Goal: Task Accomplishment & Management: Manage account settings

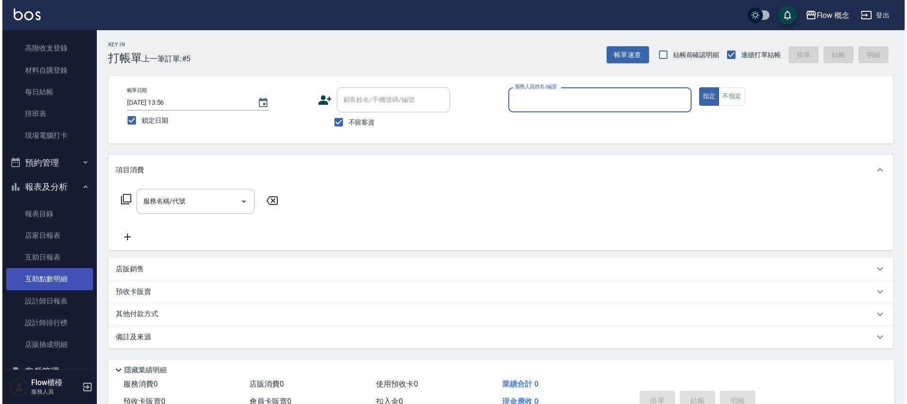
scroll to position [140, 0]
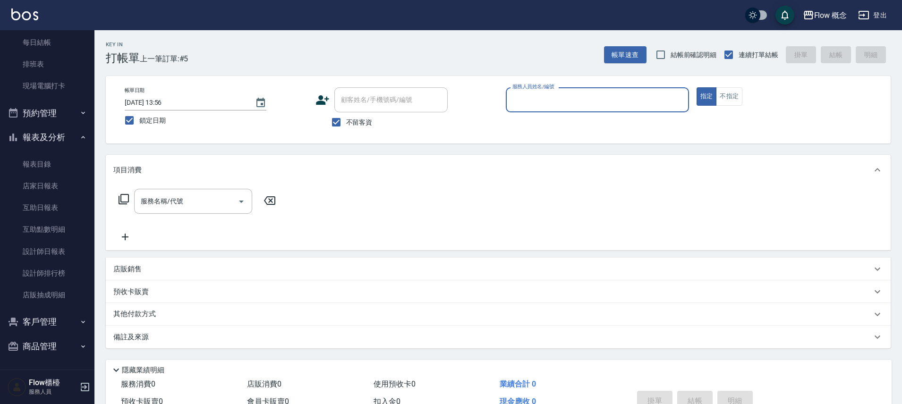
click at [48, 322] on button "客戶管理" at bounding box center [47, 322] width 87 height 25
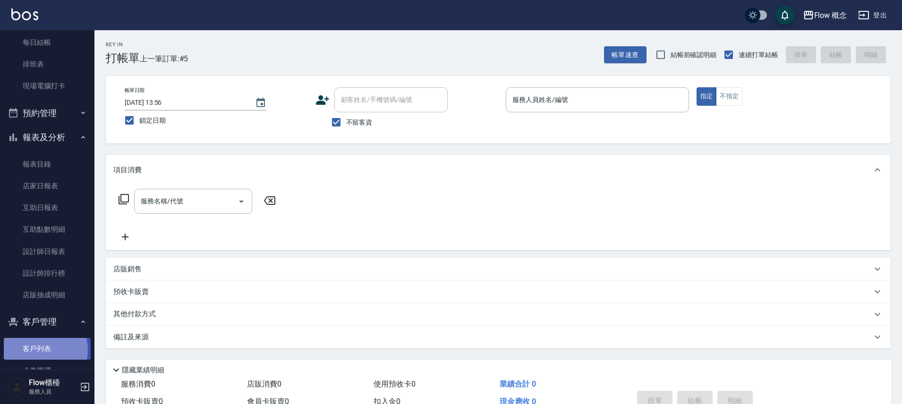
click at [37, 350] on link "客戶列表" at bounding box center [47, 349] width 87 height 22
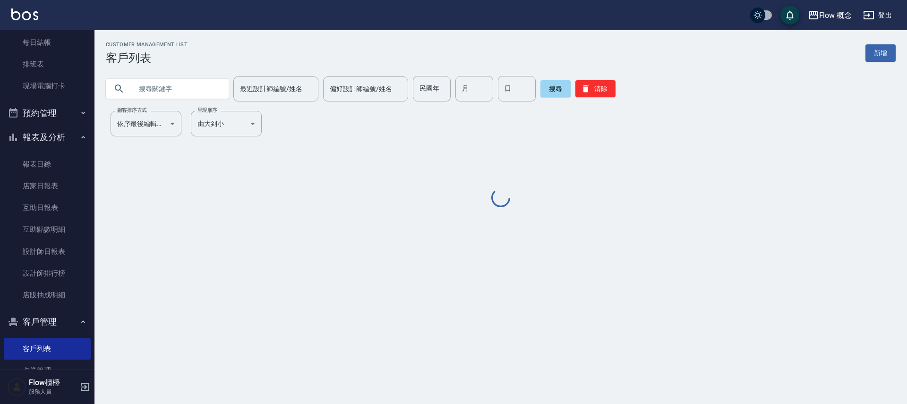
click at [185, 95] on input "text" at bounding box center [176, 88] width 89 height 25
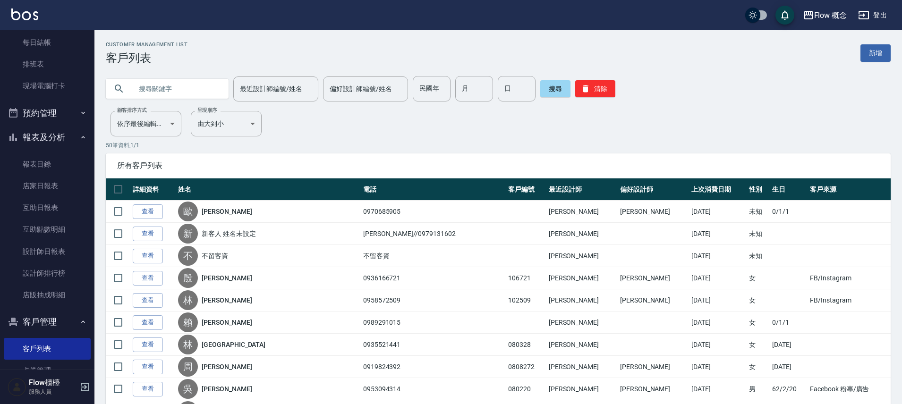
paste input "文如"
type input "文如"
click at [556, 89] on button "搜尋" at bounding box center [555, 88] width 30 height 17
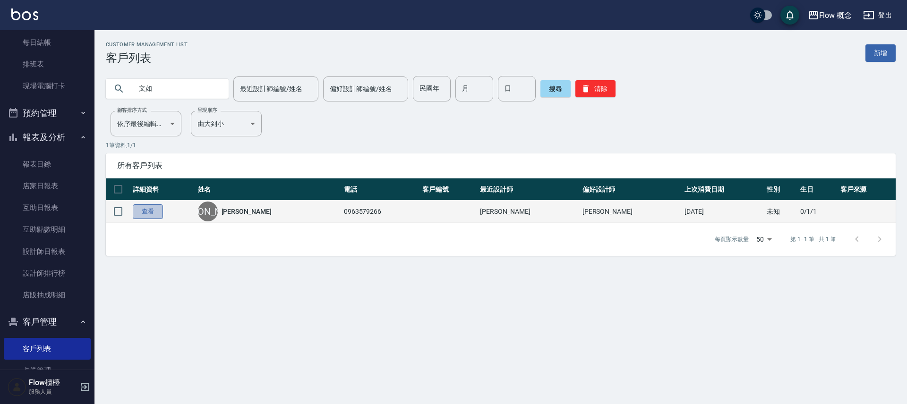
click at [145, 212] on link "查看" at bounding box center [148, 211] width 30 height 15
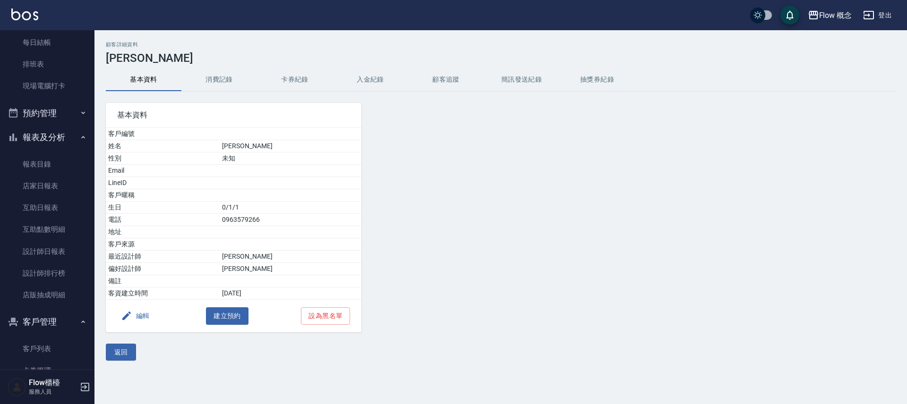
click at [238, 82] on button "消費記錄" at bounding box center [219, 79] width 76 height 23
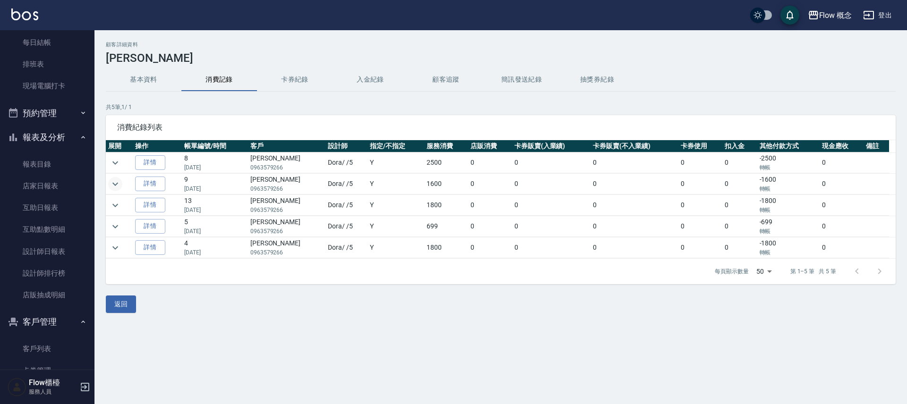
click at [120, 180] on icon "expand row" at bounding box center [115, 183] width 11 height 11
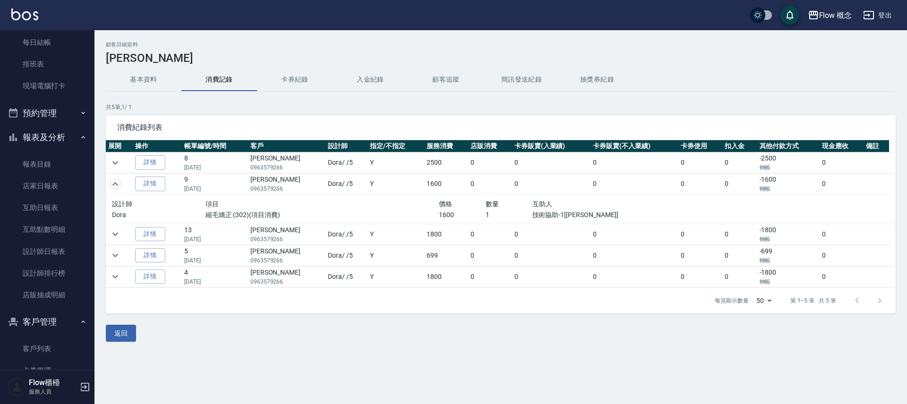
click at [120, 180] on icon "expand row" at bounding box center [115, 183] width 11 height 11
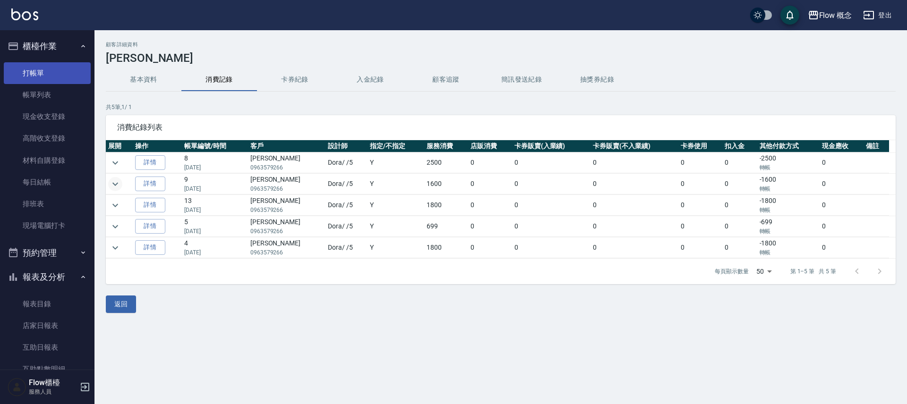
click at [31, 67] on link "打帳單" at bounding box center [47, 73] width 87 height 22
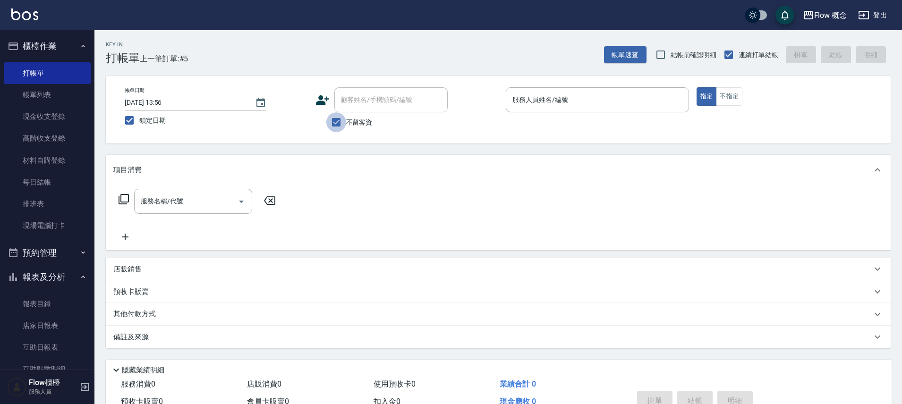
drag, startPoint x: 339, startPoint y: 126, endPoint x: 347, endPoint y: 115, distance: 13.1
click at [339, 126] on input "不留客資" at bounding box center [336, 122] width 20 height 20
checkbox input "false"
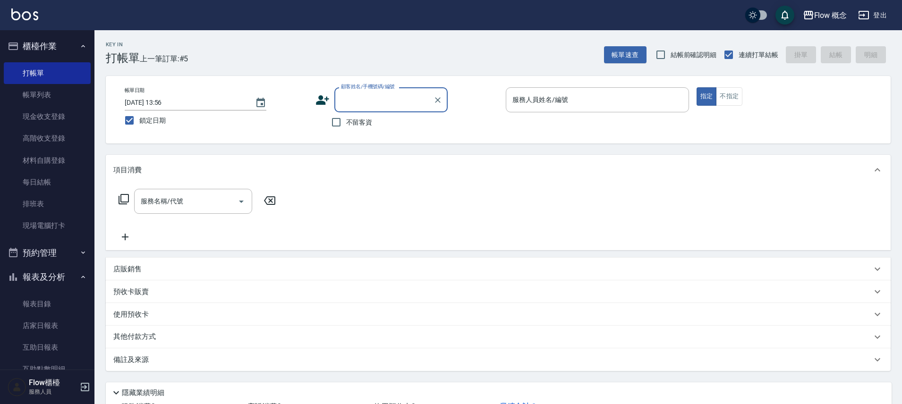
paste input "文如"
click at [367, 125] on li "詹文如/0963579266/" at bounding box center [390, 124] width 113 height 16
type input "詹文如/0963579266/"
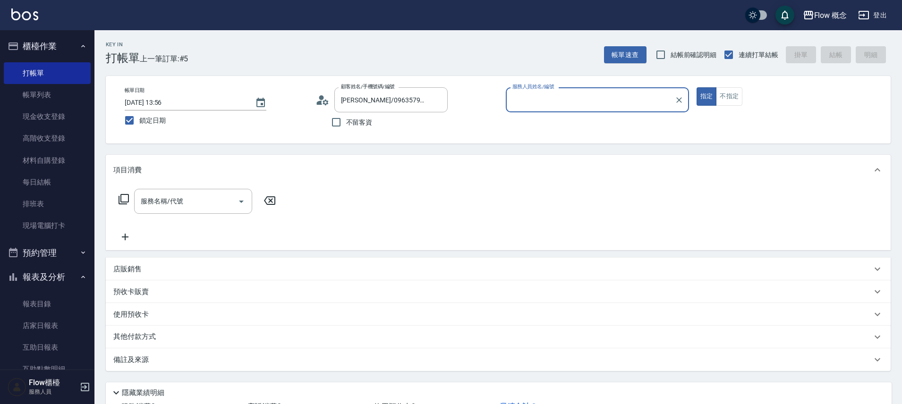
type input "Dora-5"
click at [179, 192] on div "服務名稱/代號" at bounding box center [193, 201] width 118 height 25
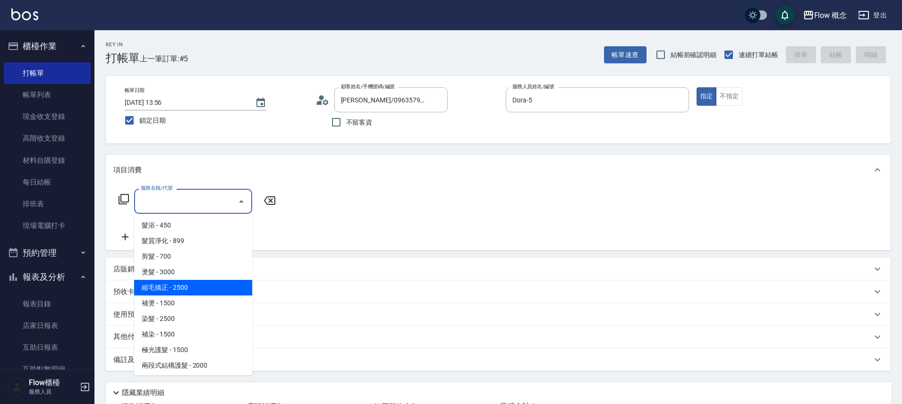
click at [167, 282] on span "縮毛矯正 - 2500" at bounding box center [193, 288] width 118 height 16
type input "縮毛矯正 (302)"
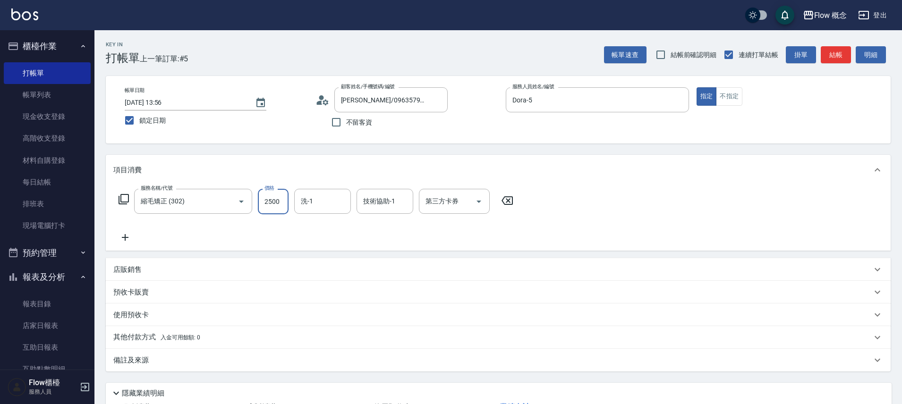
click at [282, 202] on input "2500" at bounding box center [273, 201] width 31 height 25
type input "1800"
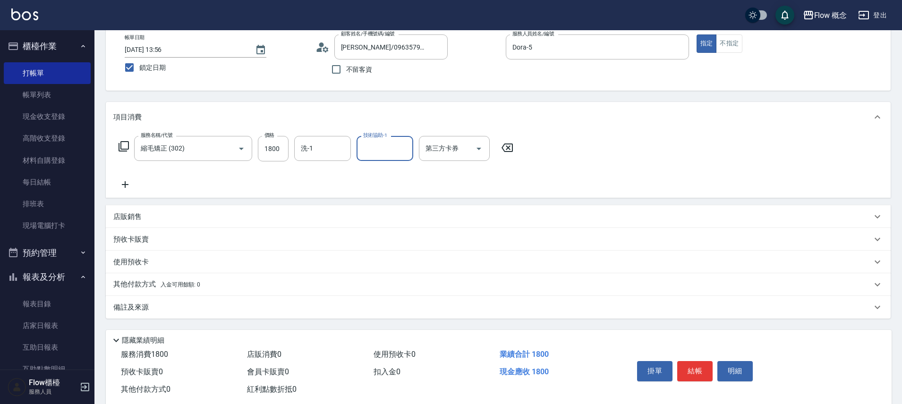
scroll to position [57, 0]
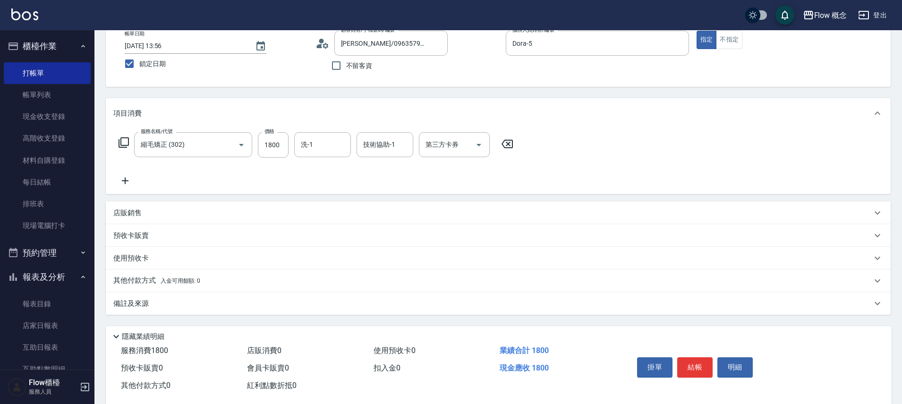
click at [150, 309] on div "備註及來源" at bounding box center [498, 303] width 785 height 23
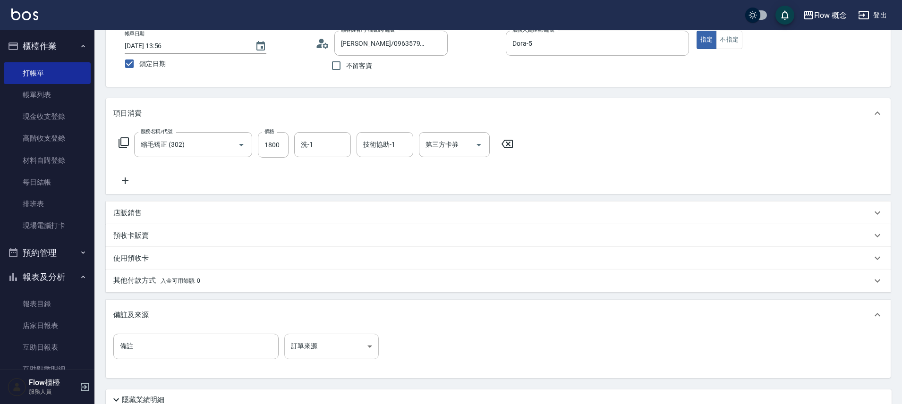
click at [362, 349] on body "Flow 概念 登出 櫃檯作業 打帳單 帳單列表 現金收支登錄 高階收支登錄 材料自購登錄 每日結帳 排班表 現場電腦打卡 預約管理 預約管理 單日預約紀錄 …" at bounding box center [451, 211] width 902 height 537
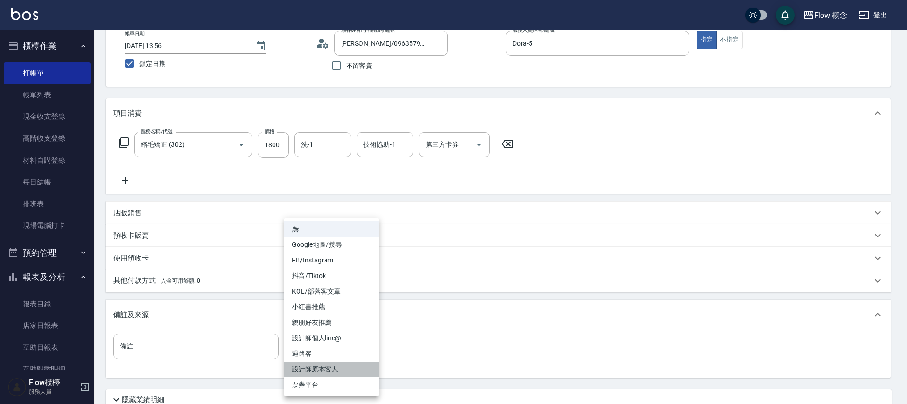
click at [350, 368] on li "設計師原本客人" at bounding box center [331, 370] width 94 height 16
type input "設計師原本客人"
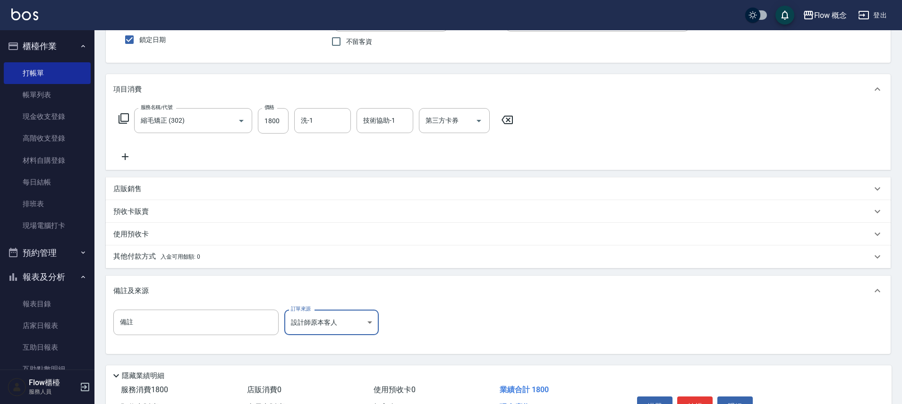
scroll to position [137, 0]
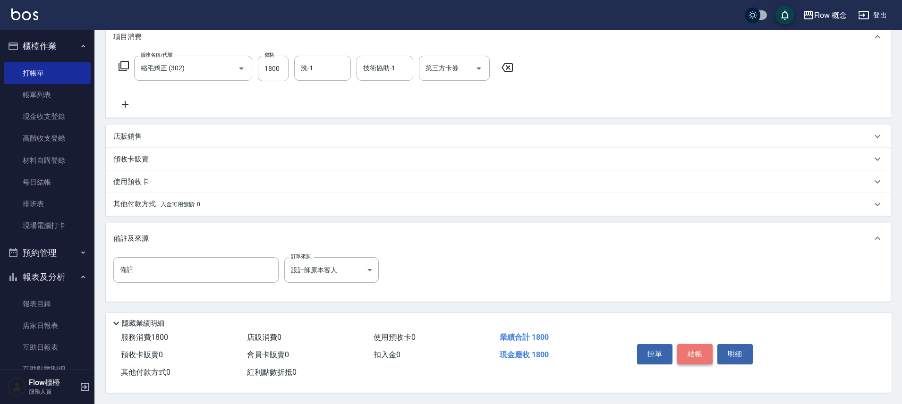
click at [691, 348] on button "結帳" at bounding box center [694, 354] width 35 height 20
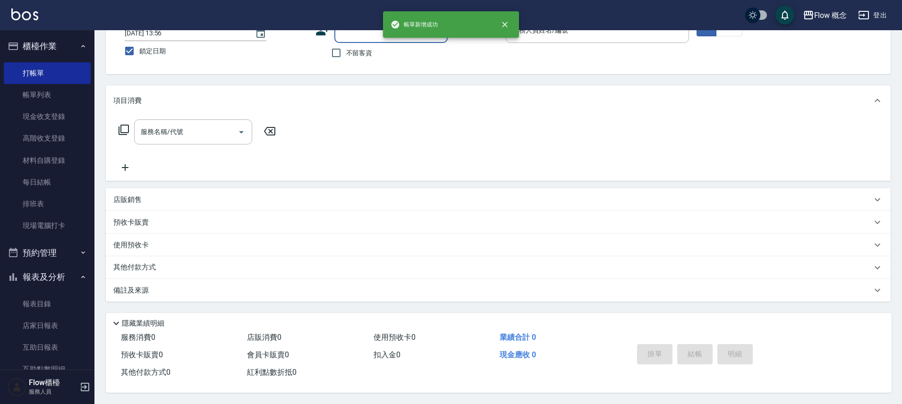
scroll to position [0, 0]
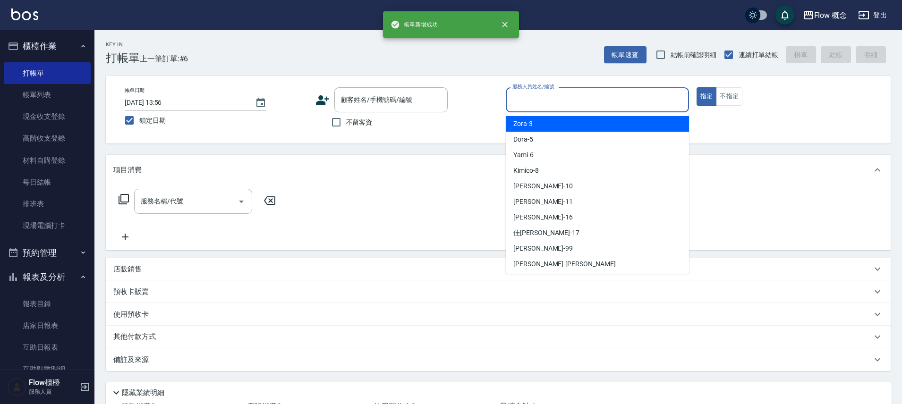
click at [534, 92] on div "服務人員姓名/編號 服務人員姓名/編號" at bounding box center [597, 99] width 183 height 25
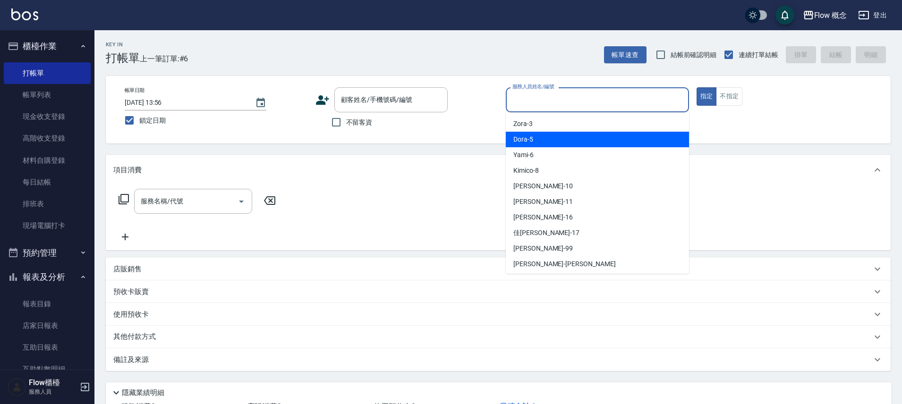
click at [531, 137] on span "Dora -5" at bounding box center [523, 140] width 20 height 10
type input "Dora-5"
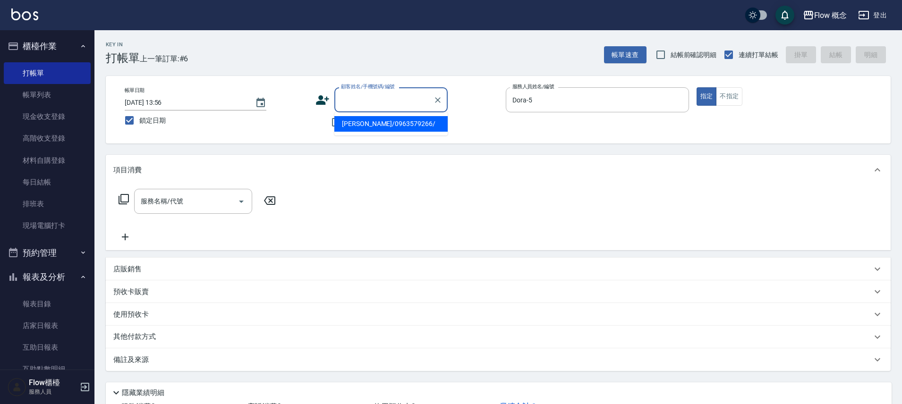
click at [369, 94] on input "顧客姓名/手機號碼/編號" at bounding box center [384, 100] width 91 height 17
type input "d"
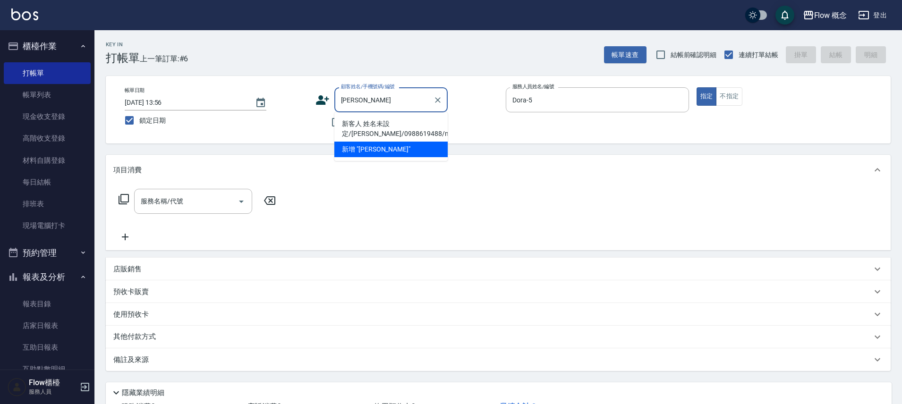
click at [382, 122] on li "新客人 姓名未設定/柯萬駿/0988619488/null" at bounding box center [390, 128] width 113 height 25
type input "新客人 姓名未設定/柯萬駿/0988619488/null"
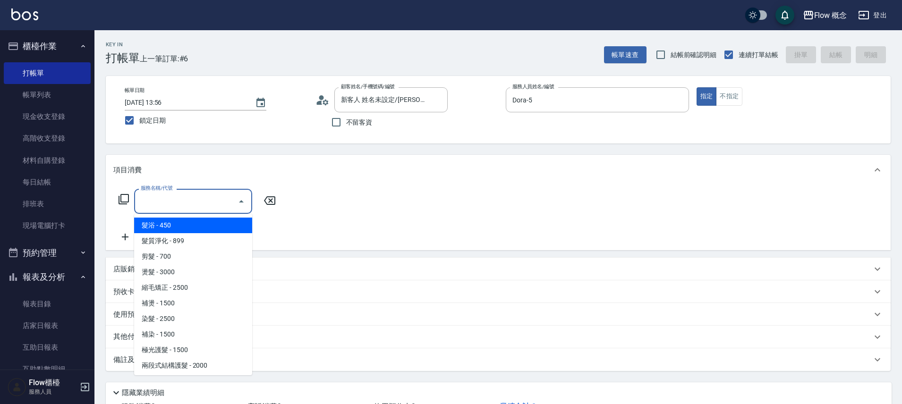
click at [150, 199] on input "服務名稱/代號" at bounding box center [185, 201] width 95 height 17
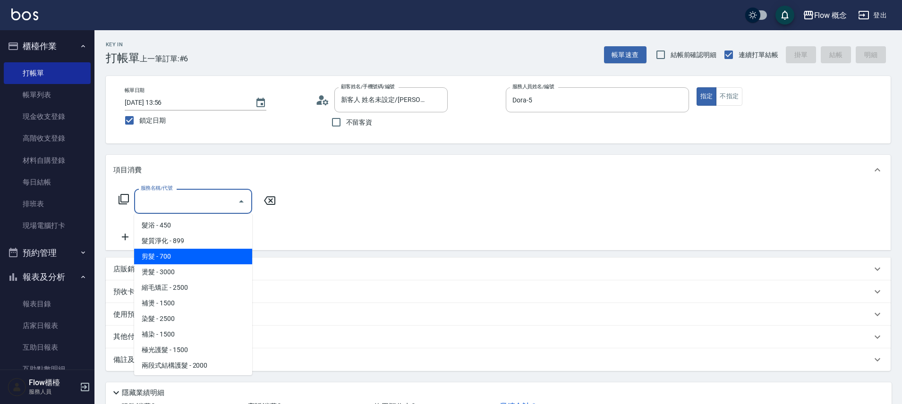
click at [159, 254] on span "剪髮 - 700" at bounding box center [193, 257] width 118 height 16
type input "剪髮(201)"
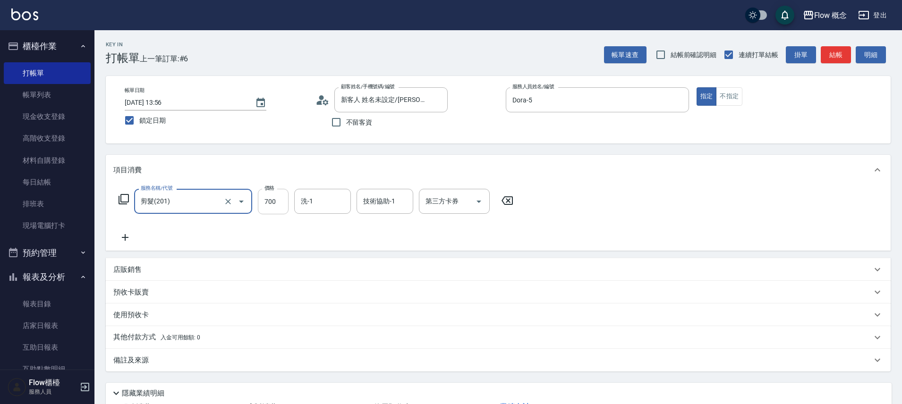
click at [275, 207] on input "700" at bounding box center [273, 201] width 31 height 25
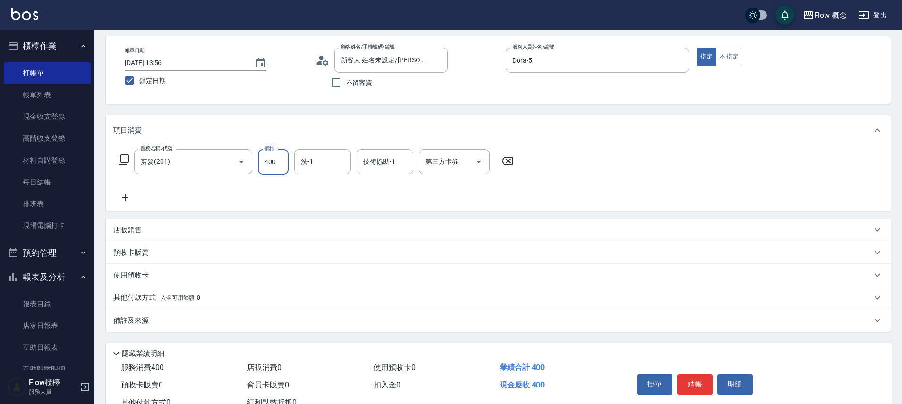
scroll to position [74, 0]
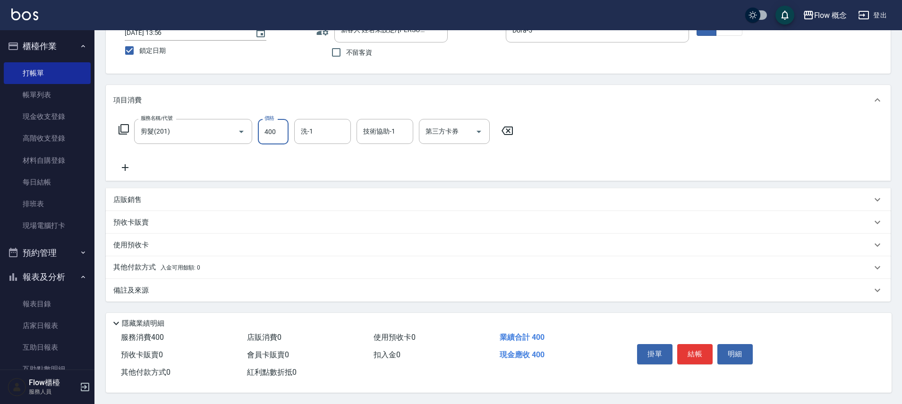
type input "400"
click at [152, 286] on div "備註及來源" at bounding box center [492, 291] width 758 height 10
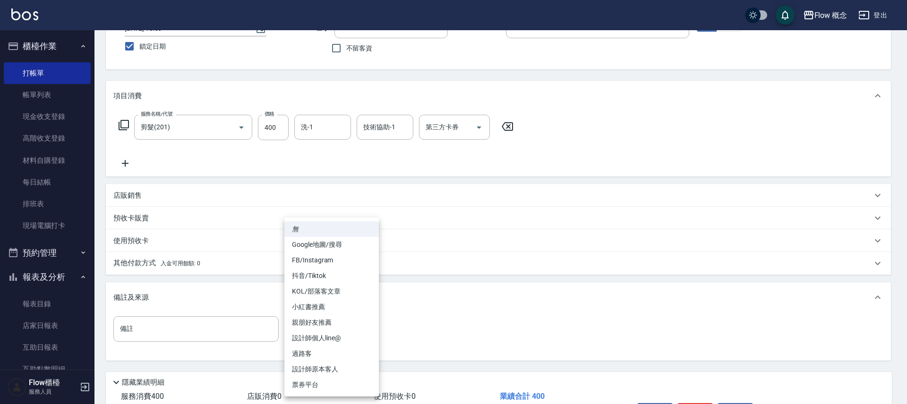
click at [342, 338] on body "Flow 概念 登出 櫃檯作業 打帳單 帳單列表 現金收支登錄 高階收支登錄 材料自購登錄 每日結帳 排班表 現場電腦打卡 預約管理 預約管理 單日預約紀錄 …" at bounding box center [453, 194] width 907 height 537
drag, startPoint x: 332, startPoint y: 367, endPoint x: 339, endPoint y: 365, distance: 7.0
click at [332, 368] on li "設計師原本客人" at bounding box center [331, 370] width 94 height 16
type input "設計師原本客人"
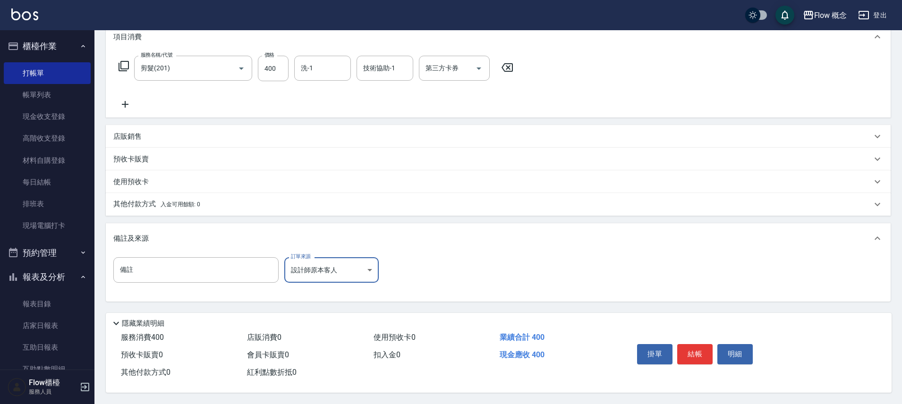
scroll to position [137, 0]
click at [692, 348] on button "結帳" at bounding box center [694, 354] width 35 height 20
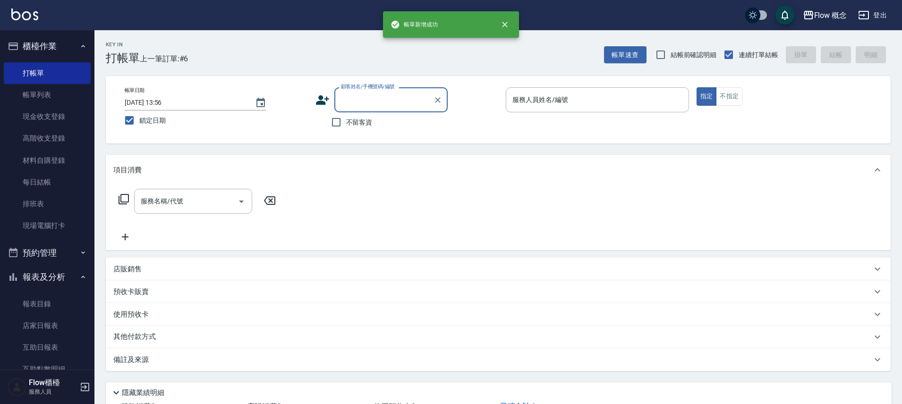
scroll to position [0, 0]
click at [362, 99] on input "顧客姓名/手機號碼/編號" at bounding box center [384, 100] width 91 height 17
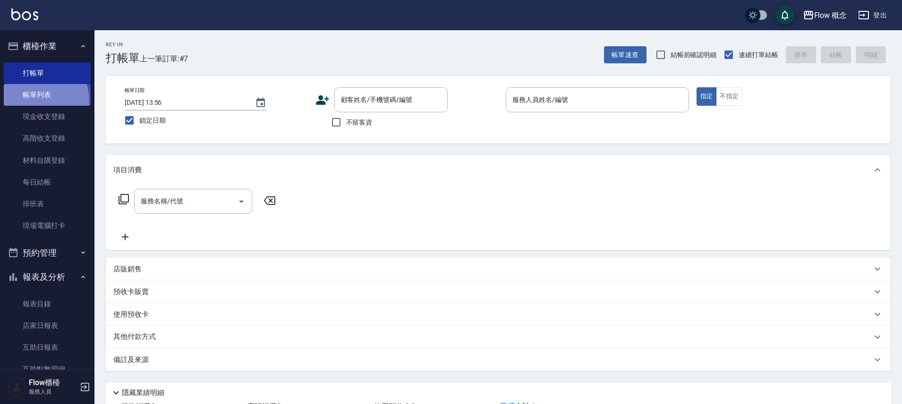
click at [37, 101] on link "帳單列表" at bounding box center [47, 95] width 87 height 22
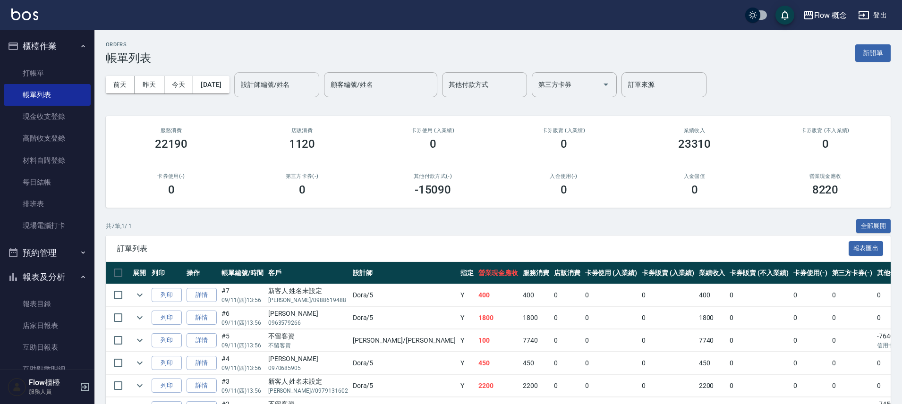
click at [276, 90] on input "設計師編號/姓名" at bounding box center [276, 84] width 76 height 17
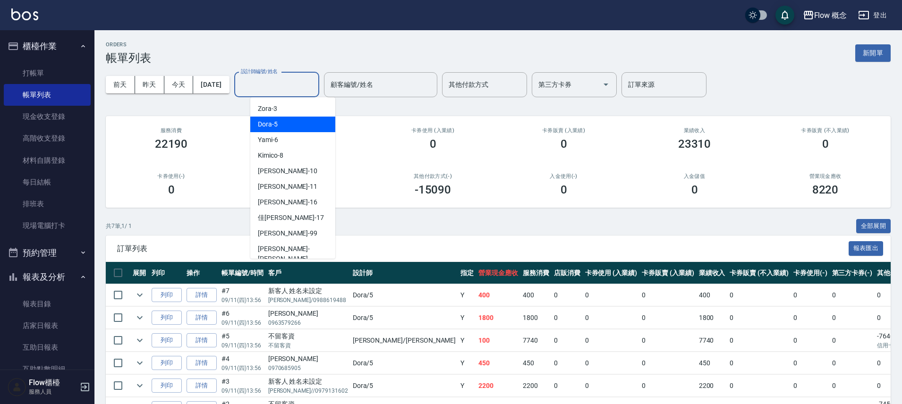
click at [270, 126] on span "Dora -5" at bounding box center [268, 124] width 20 height 10
type input "Dora-5"
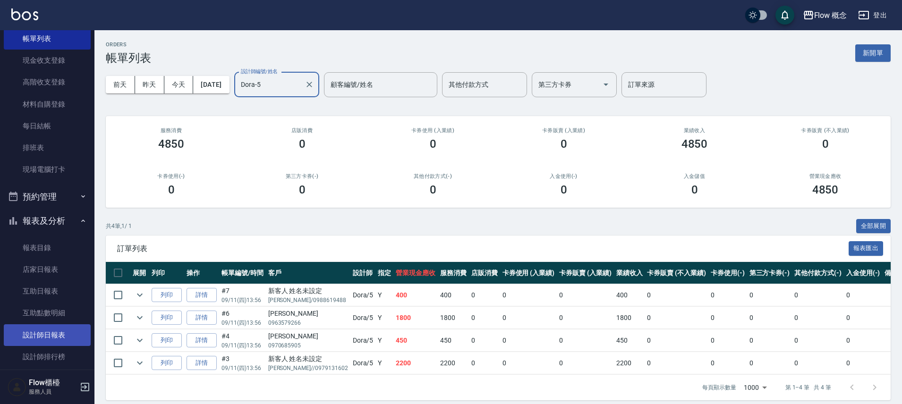
scroll to position [57, 0]
click at [51, 338] on link "設計師日報表" at bounding box center [47, 335] width 87 height 22
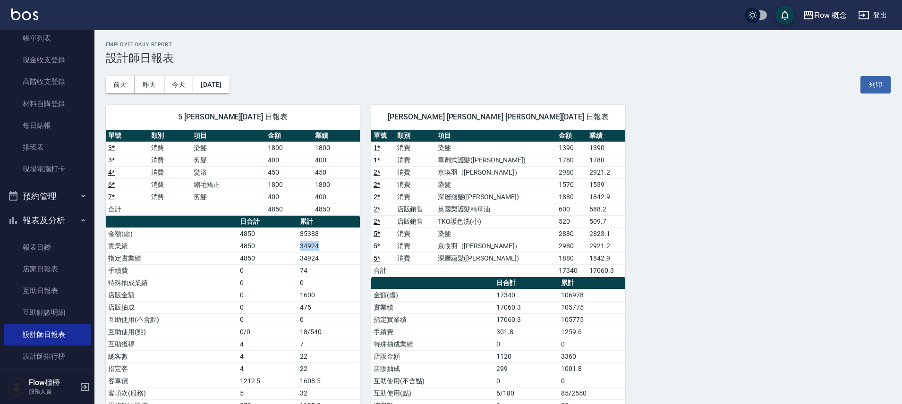
drag, startPoint x: 334, startPoint y: 251, endPoint x: 292, endPoint y: 250, distance: 41.6
click at [292, 250] on tr "實業績 4850 34924" at bounding box center [233, 246] width 254 height 12
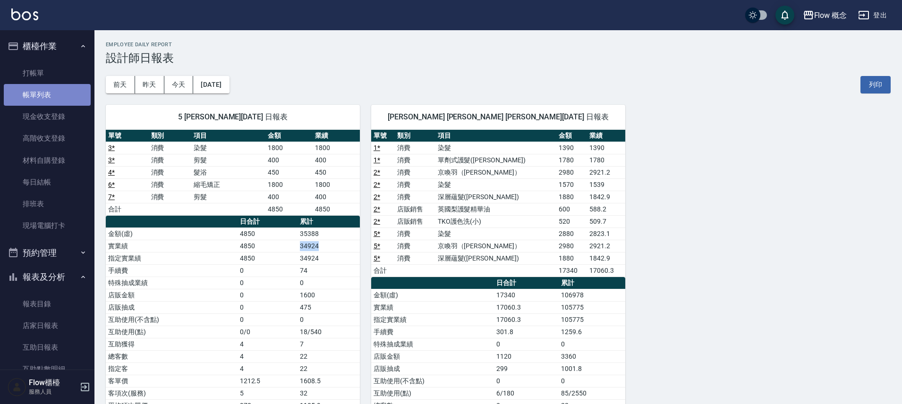
click at [48, 90] on link "帳單列表" at bounding box center [47, 95] width 87 height 22
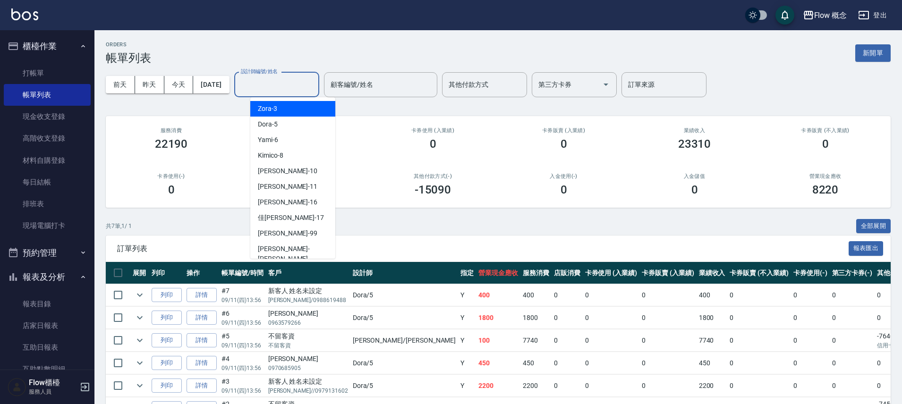
click at [278, 83] on input "設計師編號/姓名" at bounding box center [276, 84] width 76 height 17
click at [274, 122] on span "Dora -5" at bounding box center [268, 124] width 20 height 10
type input "Dora-5"
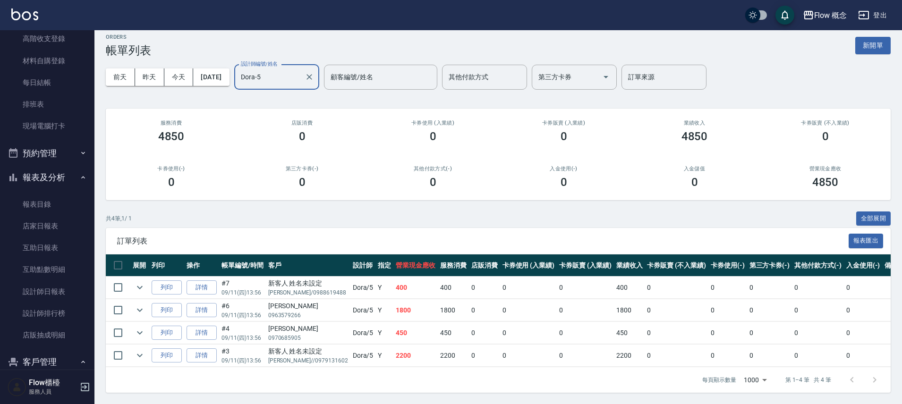
scroll to position [192, 0]
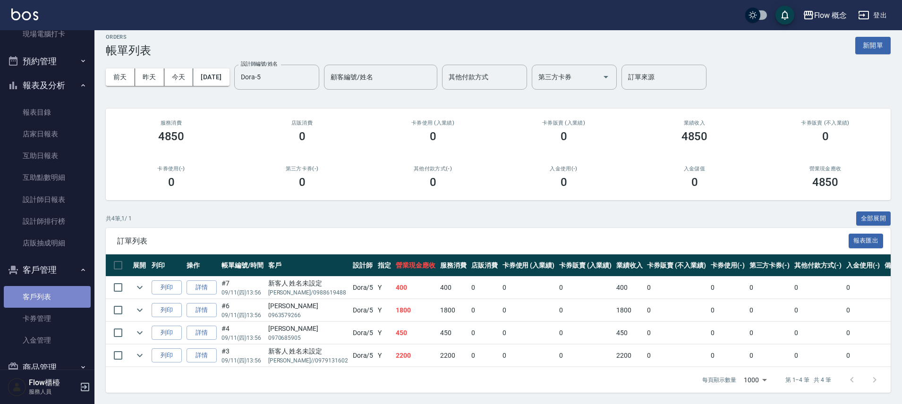
click at [59, 305] on link "客戶列表" at bounding box center [47, 297] width 87 height 22
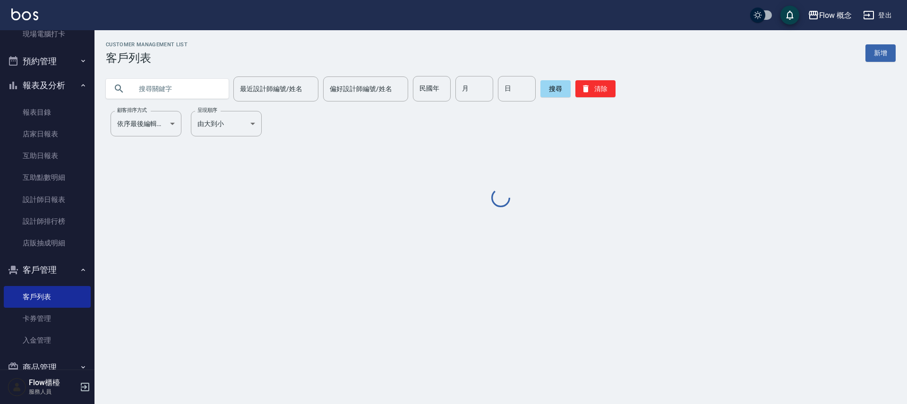
click at [190, 93] on input "text" at bounding box center [176, 88] width 89 height 25
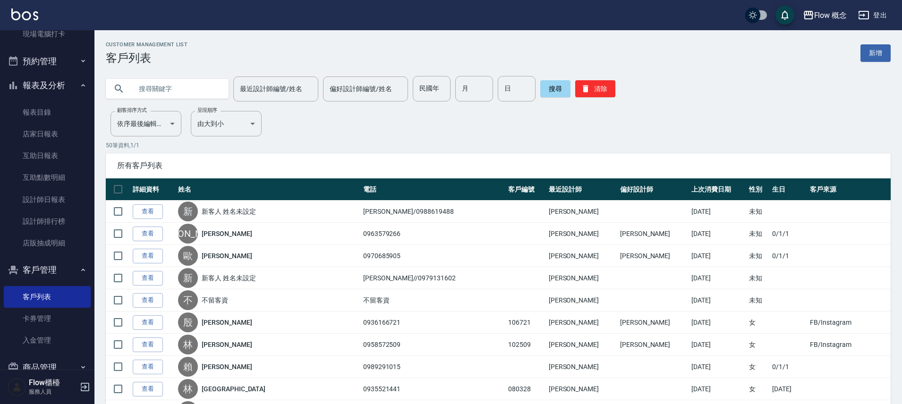
paste input "文如"
type input "文如"
click at [540, 93] on button "搜尋" at bounding box center [555, 88] width 30 height 17
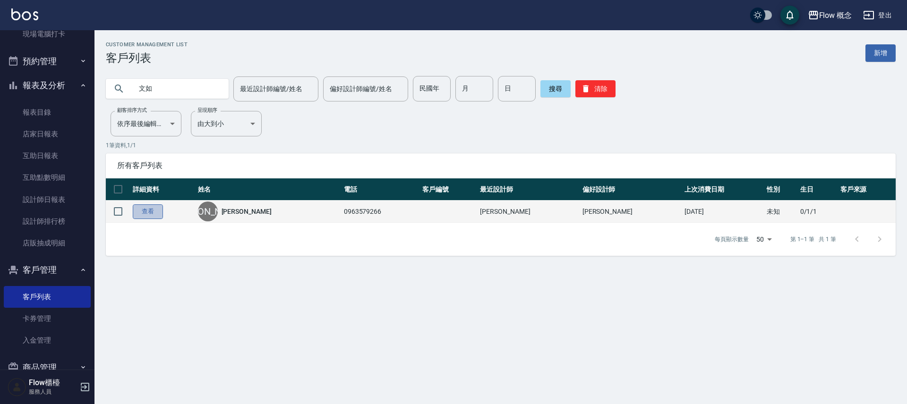
click at [137, 214] on link "查看" at bounding box center [148, 211] width 30 height 15
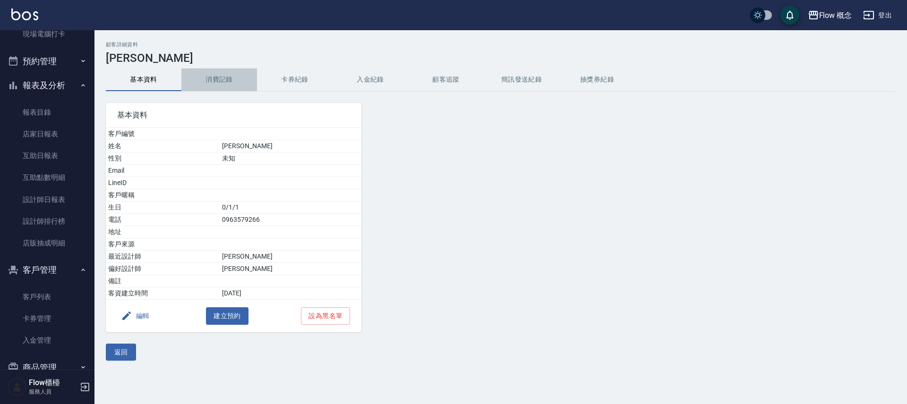
click at [200, 85] on button "消費記錄" at bounding box center [219, 79] width 76 height 23
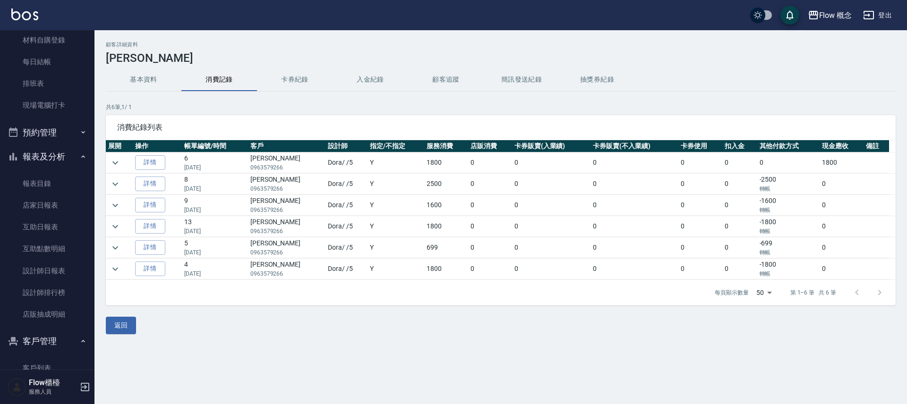
scroll to position [34, 0]
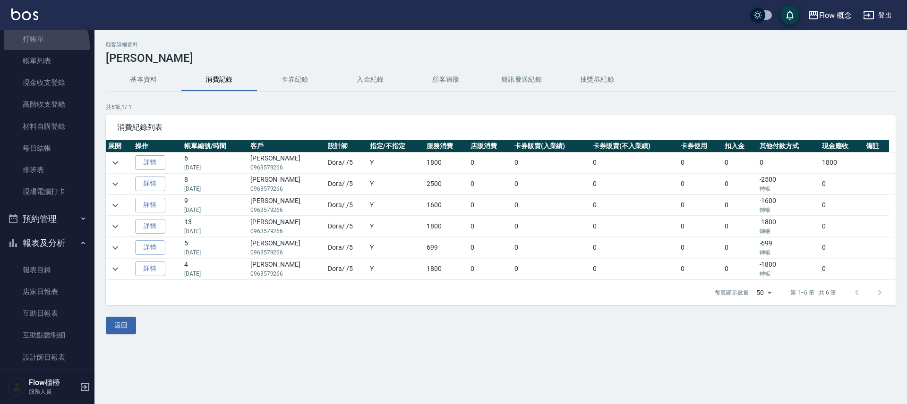
drag, startPoint x: 42, startPoint y: 45, endPoint x: 38, endPoint y: 15, distance: 30.5
click at [42, 45] on link "打帳單" at bounding box center [47, 39] width 87 height 22
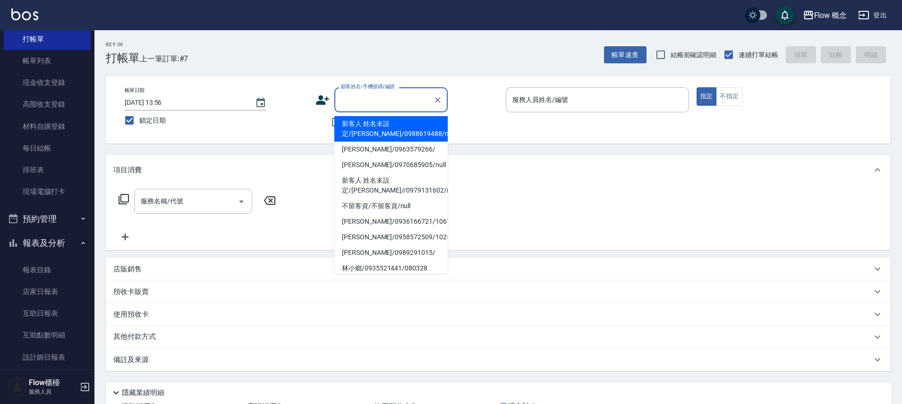
drag, startPoint x: 350, startPoint y: 96, endPoint x: 330, endPoint y: 102, distance: 21.1
click at [348, 96] on input "顧客姓名/手機號碼/編號" at bounding box center [384, 100] width 91 height 17
click at [323, 103] on icon at bounding box center [322, 99] width 13 height 9
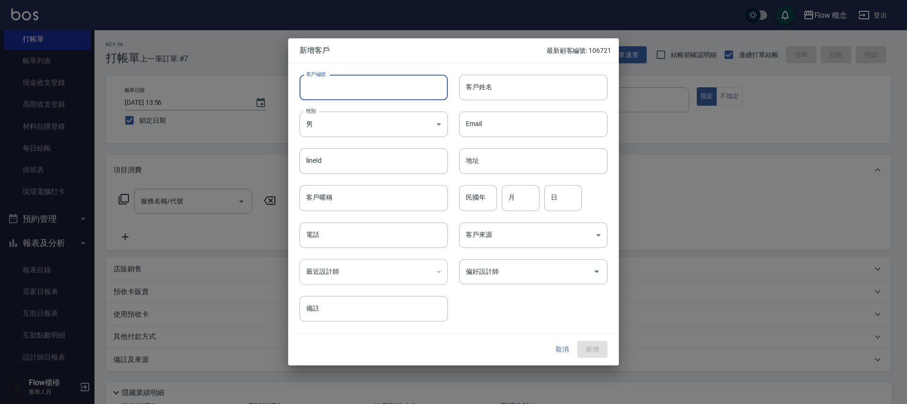
drag, startPoint x: 396, startPoint y: 87, endPoint x: 399, endPoint y: 100, distance: 13.0
click at [396, 88] on input "客戶編號" at bounding box center [373, 87] width 148 height 25
type input "0"
type input "０"
type input "038456"
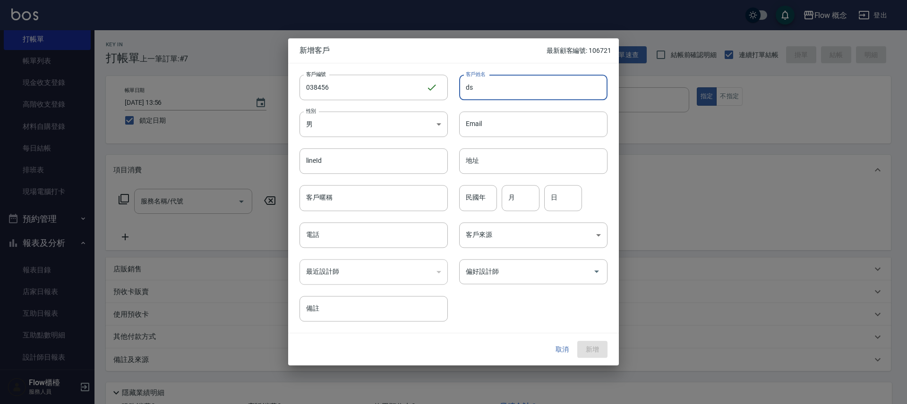
type input "d"
type input "雃"
type input "藍"
type input "小"
type input "藍小姐"
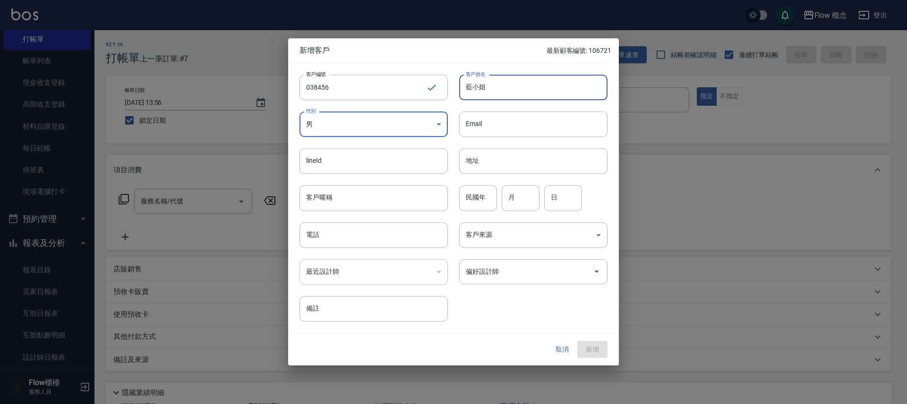
click at [390, 123] on body "Flow 概念 登出 櫃檯作業 打帳單 帳單列表 現金收支登錄 高階收支登錄 材料自購登錄 每日結帳 排班表 現場電腦打卡 預約管理 預約管理 單日預約紀錄 …" at bounding box center [453, 237] width 907 height 474
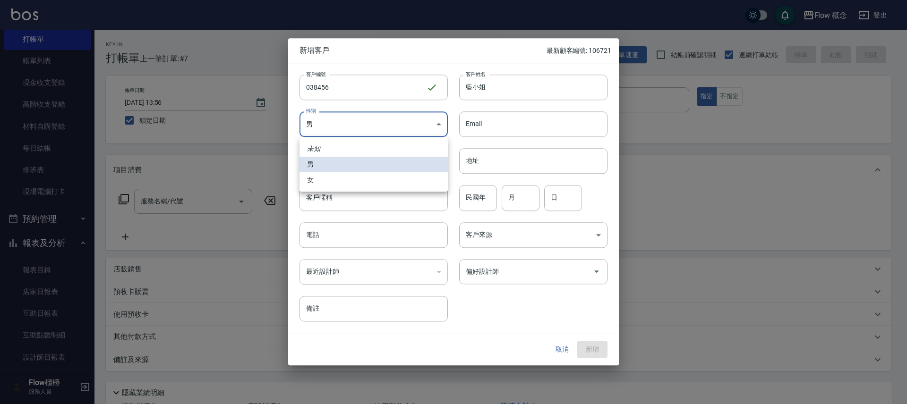
click at [359, 189] on ul "未知 男 女" at bounding box center [373, 164] width 148 height 54
click at [362, 178] on li "女" at bounding box center [373, 180] width 148 height 16
type input "FEMALE"
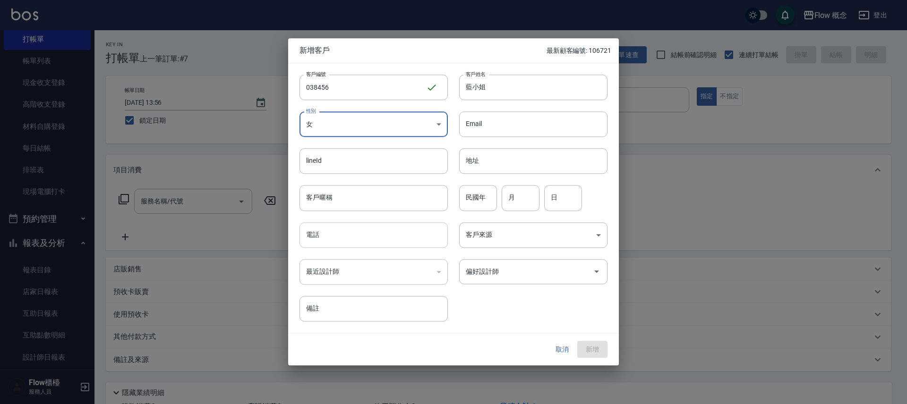
click at [356, 238] on input "電話" at bounding box center [373, 234] width 148 height 25
type input "０"
type input "0983148456"
click at [484, 275] on input "偏好設計師" at bounding box center [526, 271] width 126 height 17
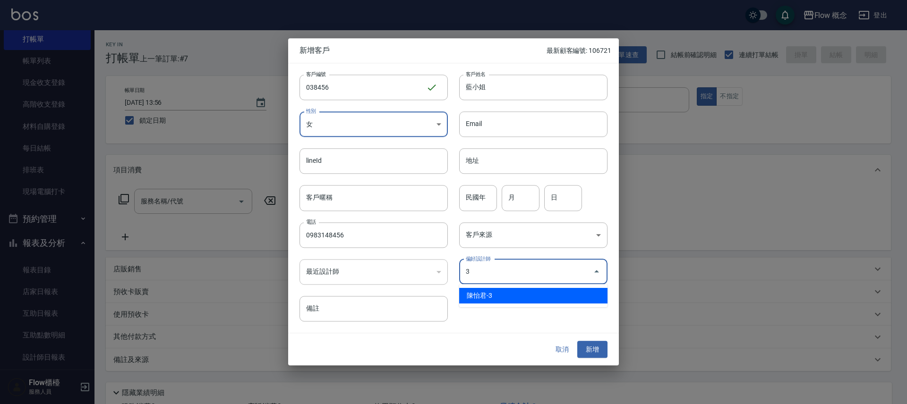
type input "陳怡君"
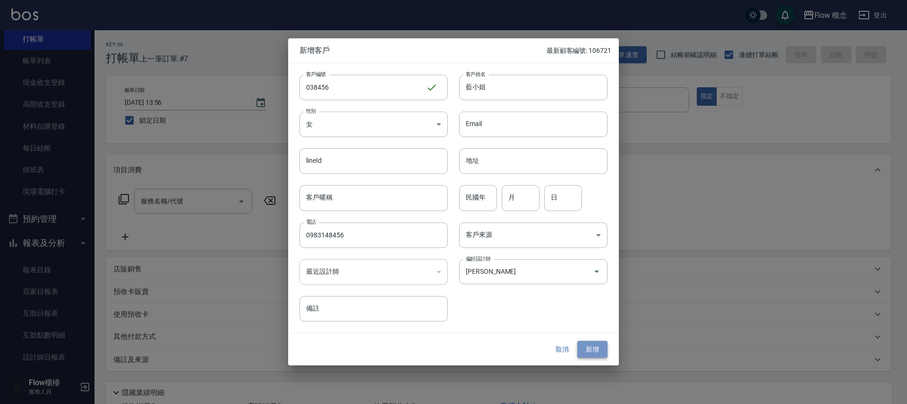
click at [590, 345] on button "新增" at bounding box center [592, 349] width 30 height 17
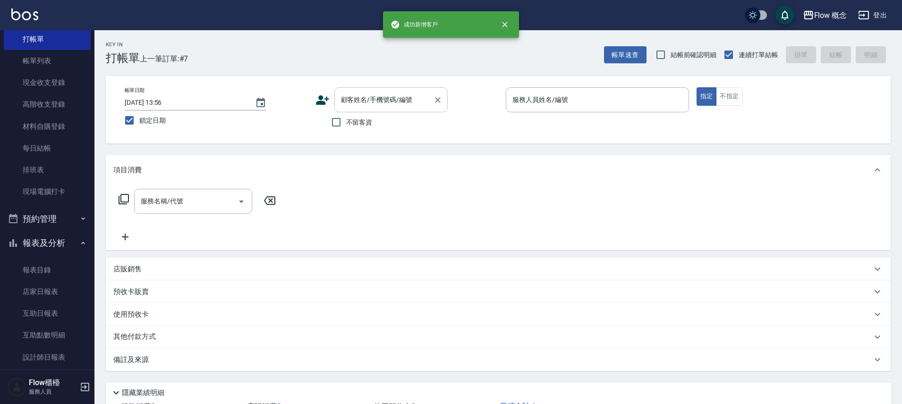
click at [421, 94] on input "顧客姓名/手機號碼/編號" at bounding box center [384, 100] width 91 height 17
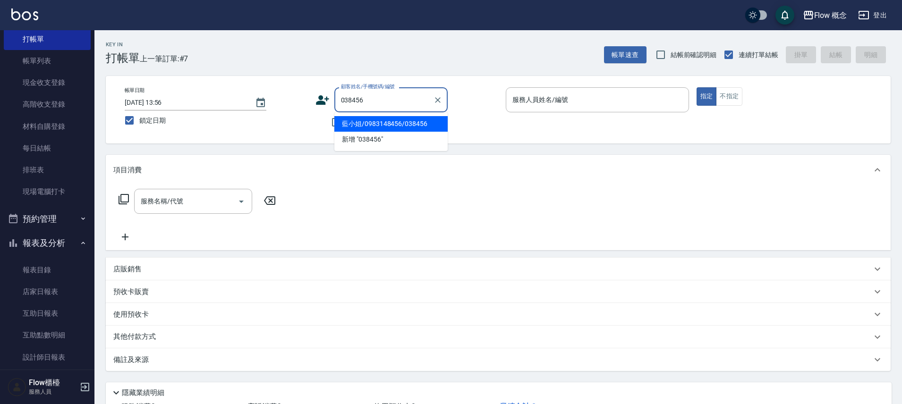
click at [392, 125] on li "藍小姐/0983148456/038456" at bounding box center [390, 124] width 113 height 16
type input "藍小姐/0983148456/038456"
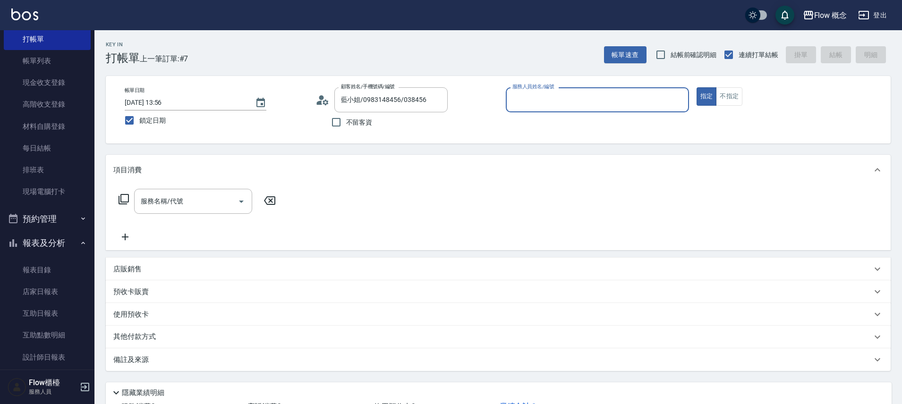
type input "Zora-3"
drag, startPoint x: 198, startPoint y: 183, endPoint x: 198, endPoint y: 189, distance: 6.1
click at [199, 184] on div "項目消費" at bounding box center [498, 170] width 785 height 30
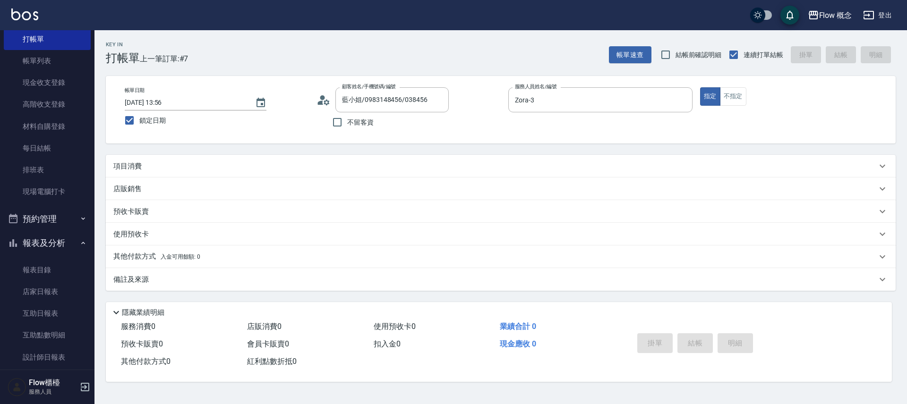
click at [197, 195] on div "店販銷售" at bounding box center [500, 189] width 789 height 23
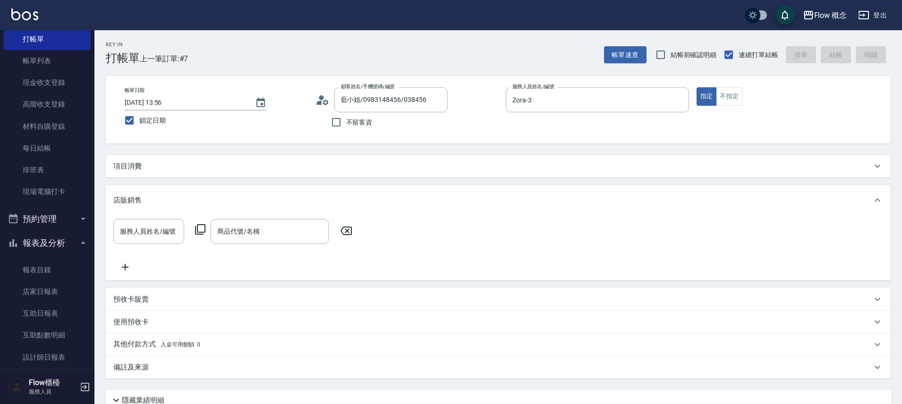
click at [202, 174] on div "項目消費" at bounding box center [498, 166] width 785 height 23
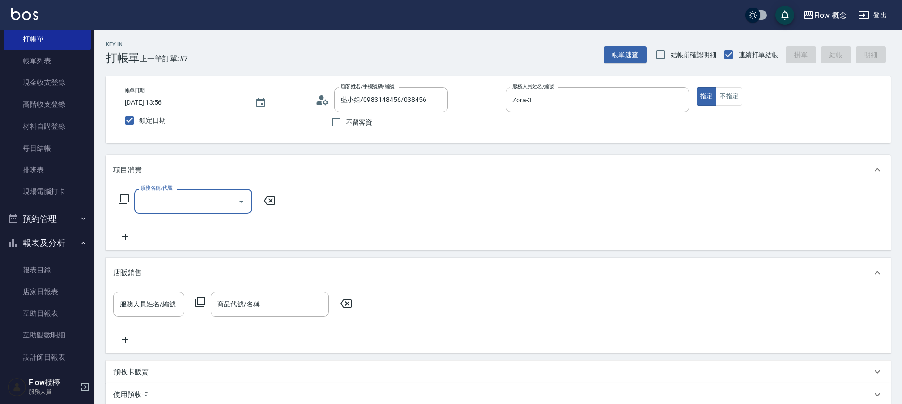
click at [184, 218] on div "服務名稱/代號 服務名稱/代號" at bounding box center [197, 216] width 168 height 54
click at [199, 198] on input "服務名稱/代號" at bounding box center [185, 201] width 95 height 17
type input "染髮(401)"
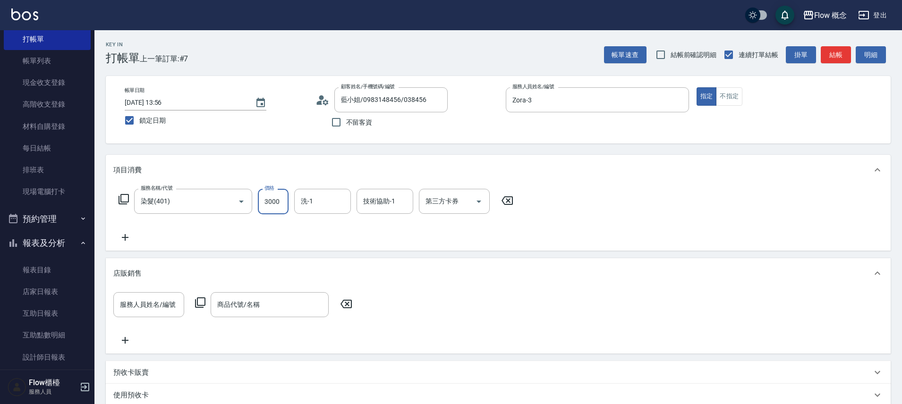
type input "3000"
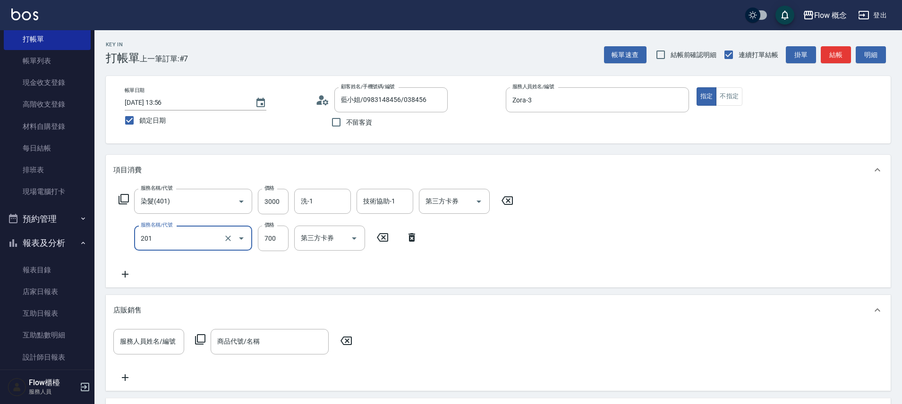
type input "剪髮(201)"
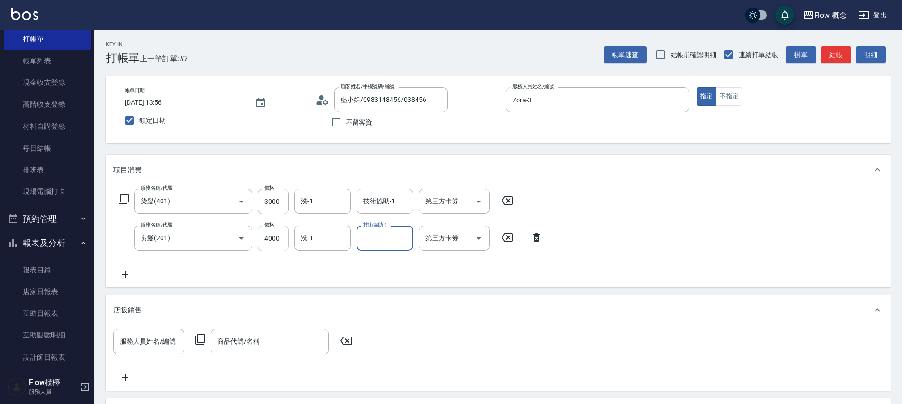
click at [264, 237] on input "4000" at bounding box center [273, 238] width 31 height 25
type input "400"
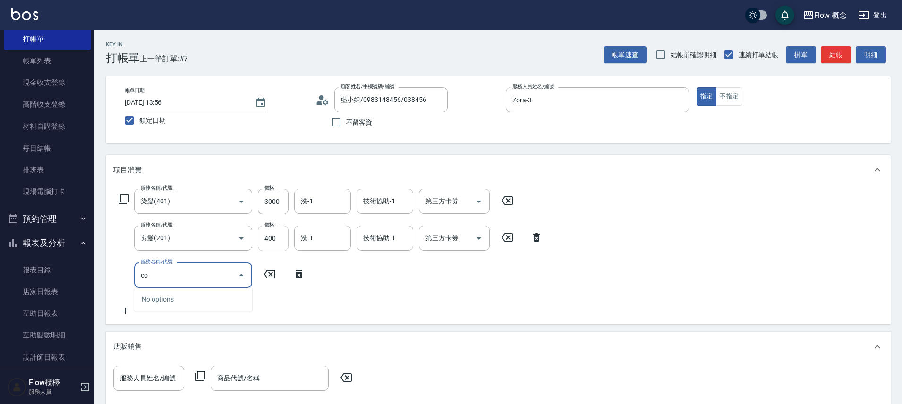
type input "c"
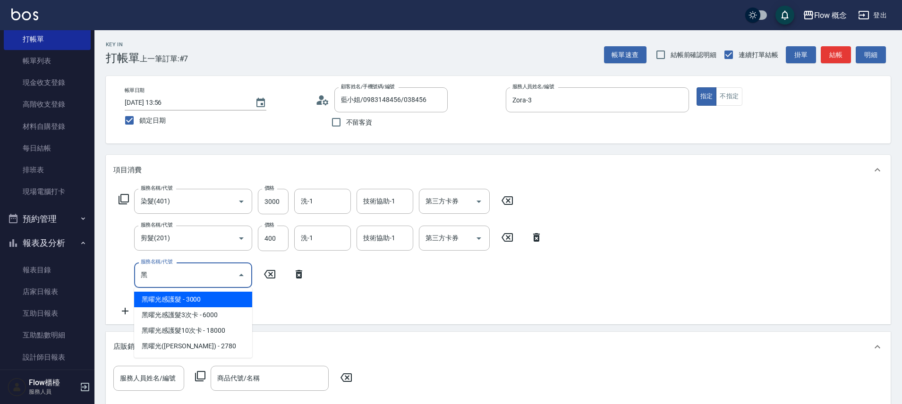
click at [237, 302] on span "黑曜光感護髮 - 3000" at bounding box center [193, 300] width 118 height 16
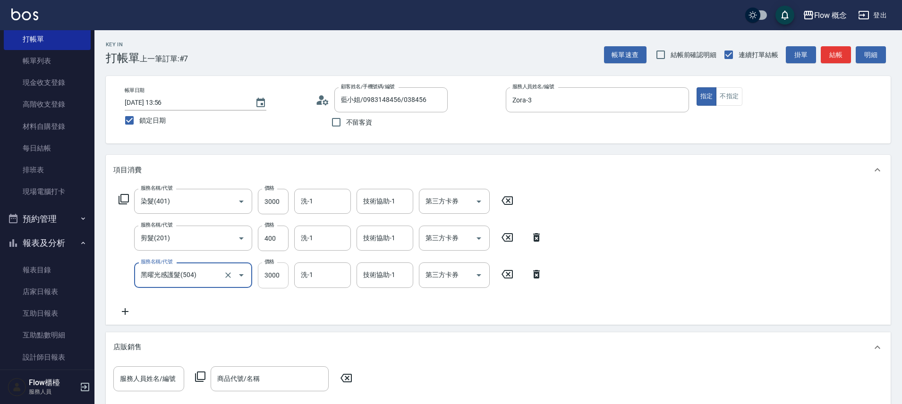
type input "黑曜光感護髮(504)"
click at [281, 274] on input "3000" at bounding box center [273, 275] width 31 height 25
type input "2550"
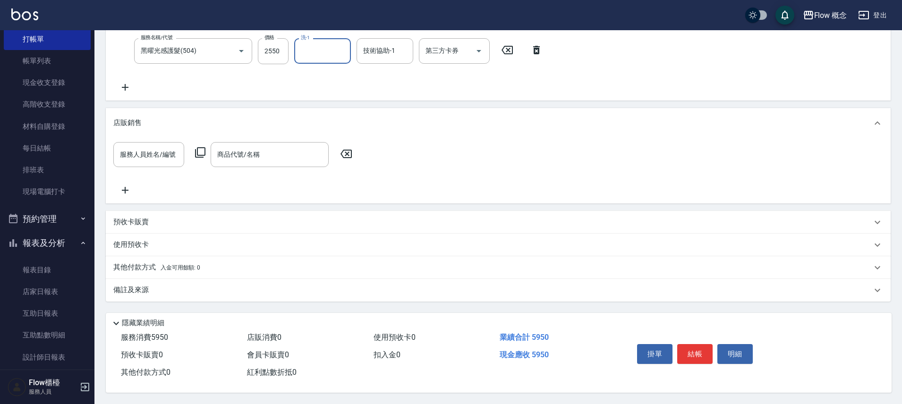
scroll to position [229, 0]
click at [139, 268] on div "其他付款方式 入金可用餘額: 0" at bounding box center [498, 267] width 785 height 23
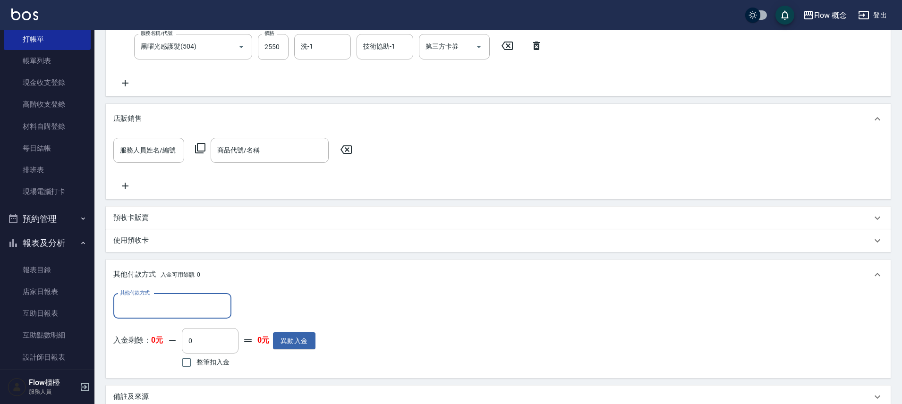
scroll to position [0, 0]
click at [138, 304] on input "其他付款方式" at bounding box center [173, 306] width 110 height 17
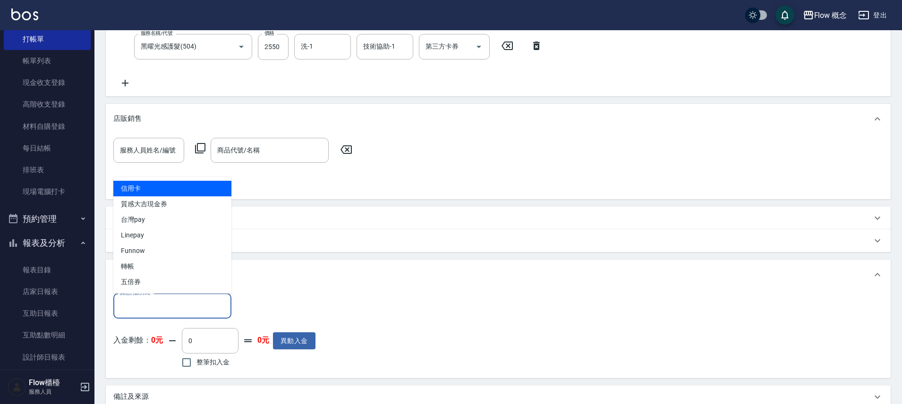
click at [201, 186] on span "信用卡" at bounding box center [172, 189] width 118 height 16
type input "信用卡"
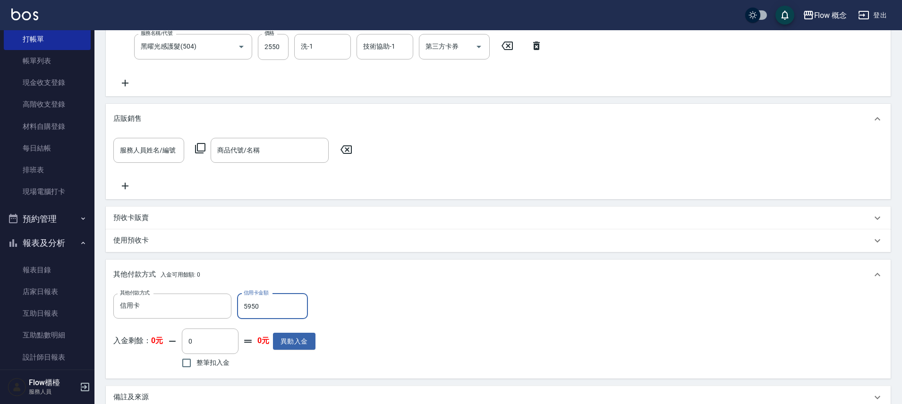
type input "5950"
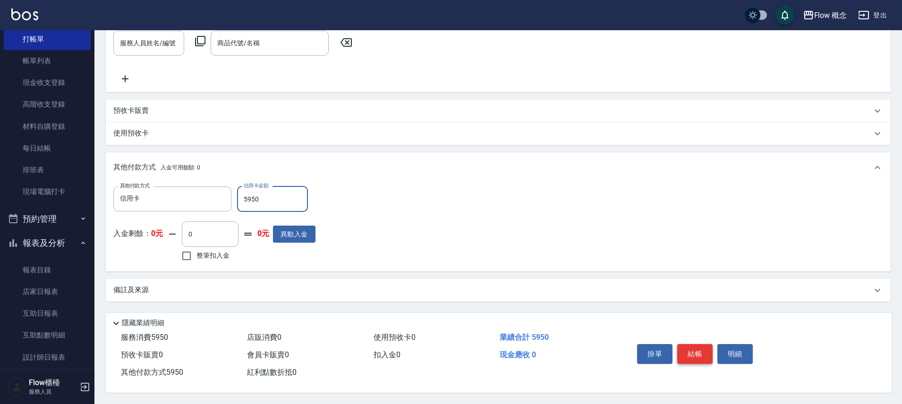
click at [691, 355] on button "結帳" at bounding box center [694, 354] width 35 height 20
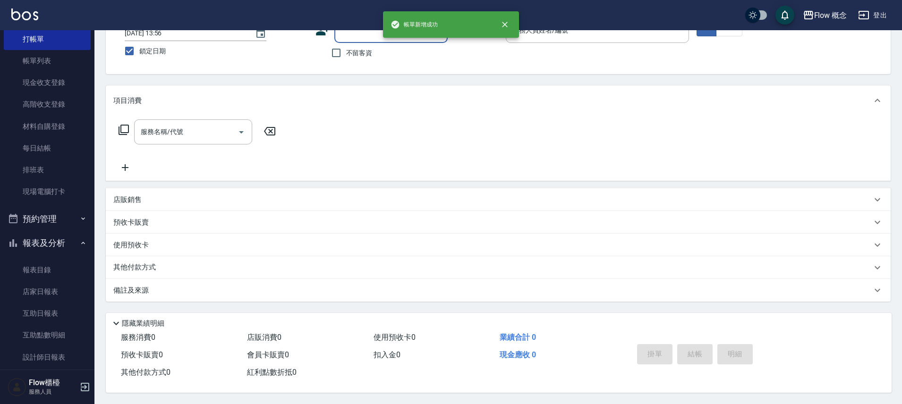
scroll to position [0, 0]
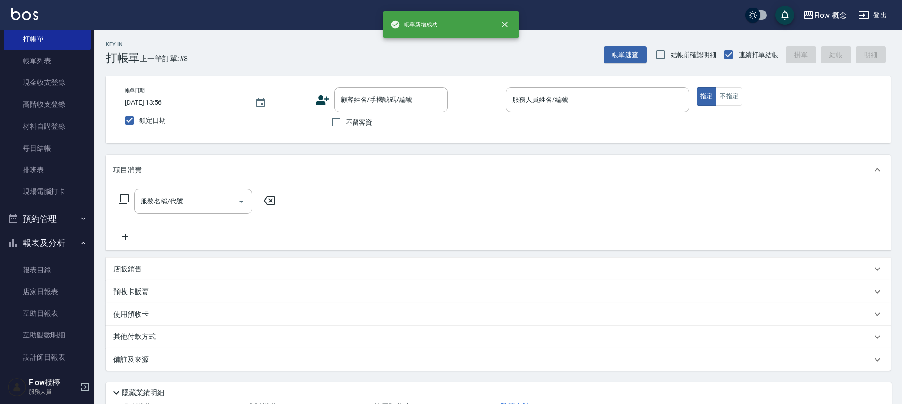
click at [375, 121] on div "不留客資" at bounding box center [381, 122] width 132 height 20
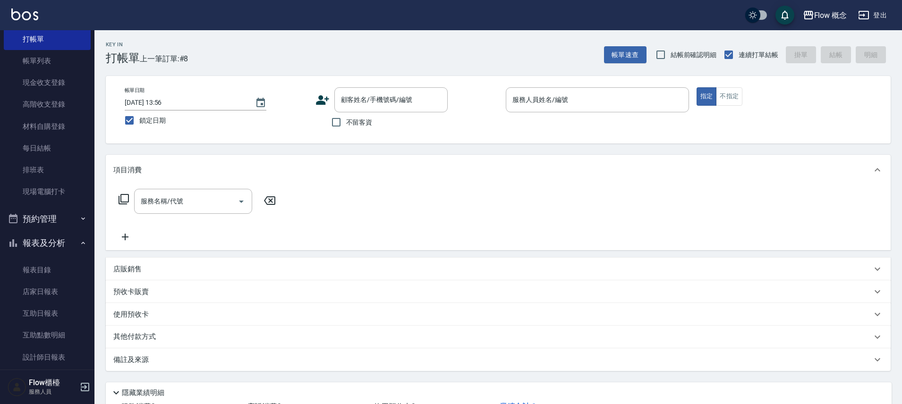
click at [364, 126] on span "不留客資" at bounding box center [359, 123] width 26 height 10
click at [346, 126] on input "不留客資" at bounding box center [336, 122] width 20 height 20
checkbox input "true"
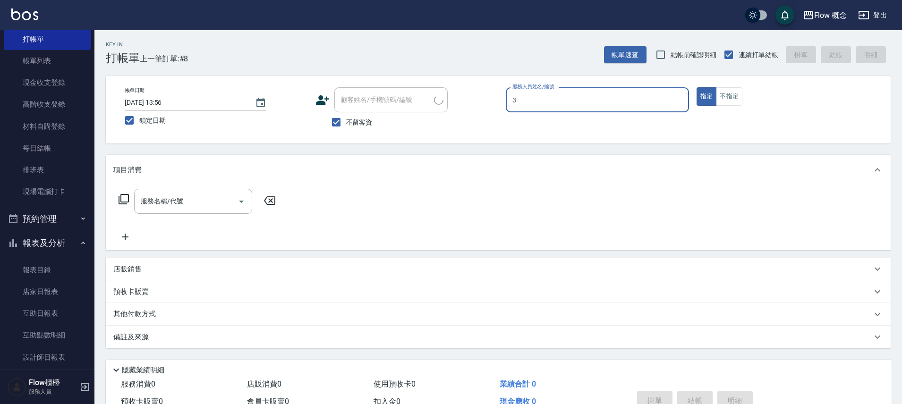
type input "Zora-3"
type button "true"
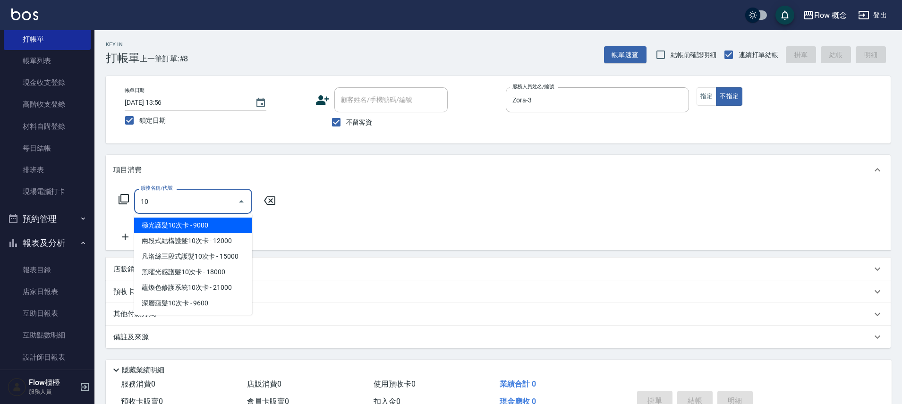
type input "1"
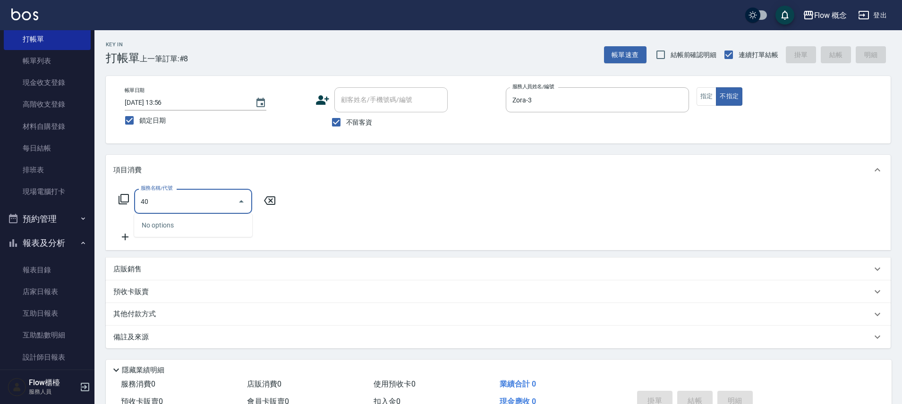
type input "4"
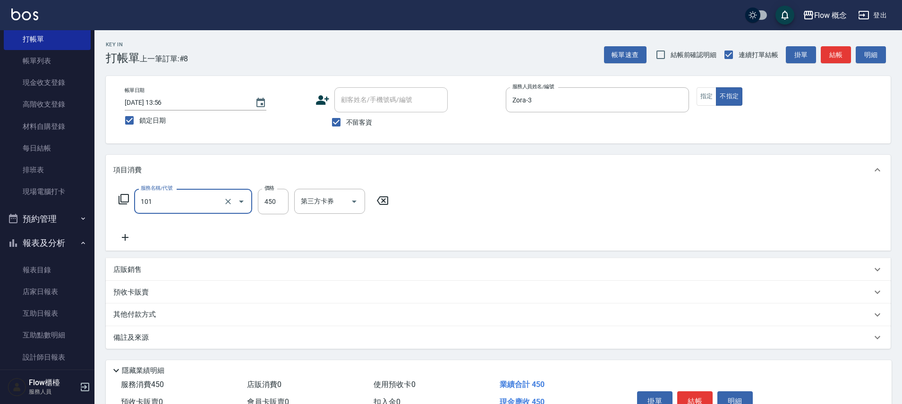
type input "髮浴 (101)"
click at [702, 396] on button "結帳" at bounding box center [694, 401] width 35 height 20
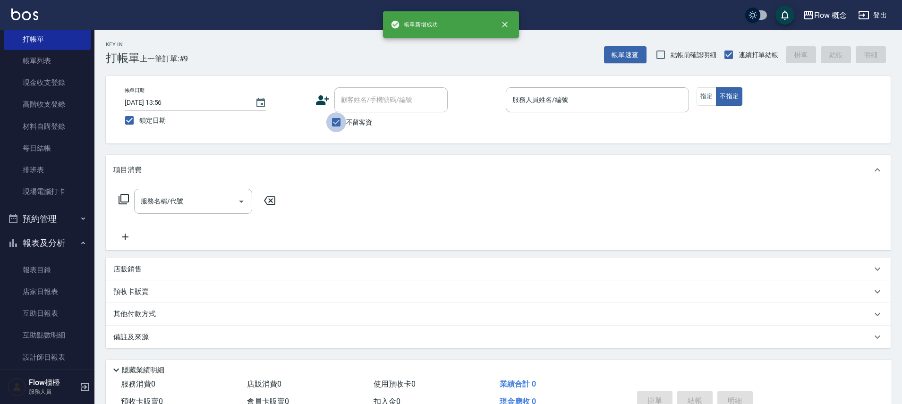
click at [336, 125] on input "不留客資" at bounding box center [336, 122] width 20 height 20
checkbox input "false"
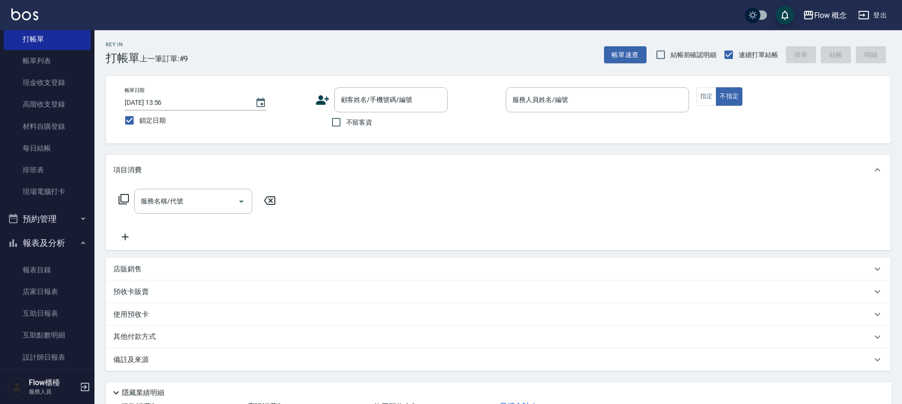
click at [314, 103] on div "帳單日期 2025/09/11 13:56 鎖定日期 顧客姓名/手機號碼/編號 顧客姓名/手機號碼/編號 不留客資 服務人員姓名/編號 服務人員姓名/編號 指…" at bounding box center [498, 109] width 762 height 45
click at [318, 101] on icon at bounding box center [322, 100] width 14 height 14
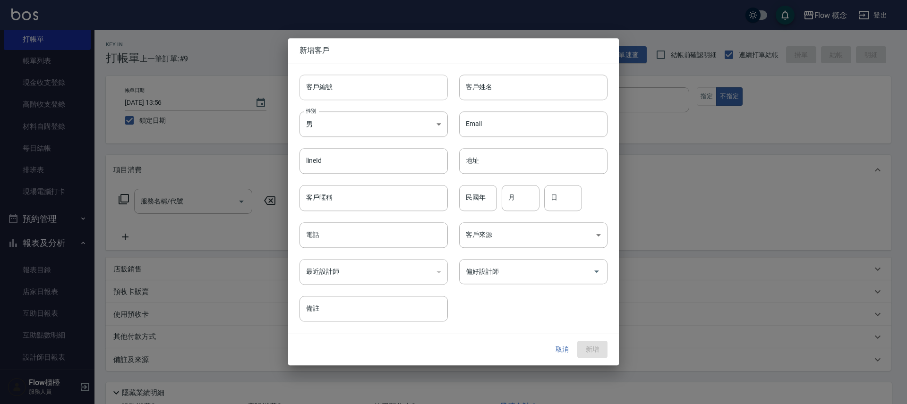
click at [329, 83] on input "客戶編號" at bounding box center [373, 87] width 148 height 25
type input "03173"
type input "ㄎ"
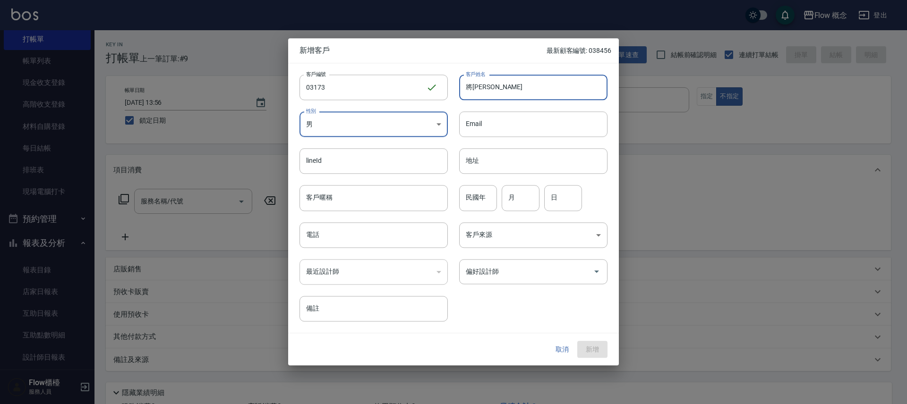
type input "、"
type input "江佩穎"
drag, startPoint x: 329, startPoint y: 109, endPoint x: 328, endPoint y: 124, distance: 15.6
click at [329, 109] on div "性別 男 MALE 性別" at bounding box center [368, 118] width 160 height 37
click at [328, 125] on body "Flow 概念 登出 櫃檯作業 打帳單 帳單列表 現金收支登錄 高階收支登錄 材料自購登錄 每日結帳 排班表 現場電腦打卡 預約管理 預約管理 單日預約紀錄 …" at bounding box center [453, 237] width 907 height 474
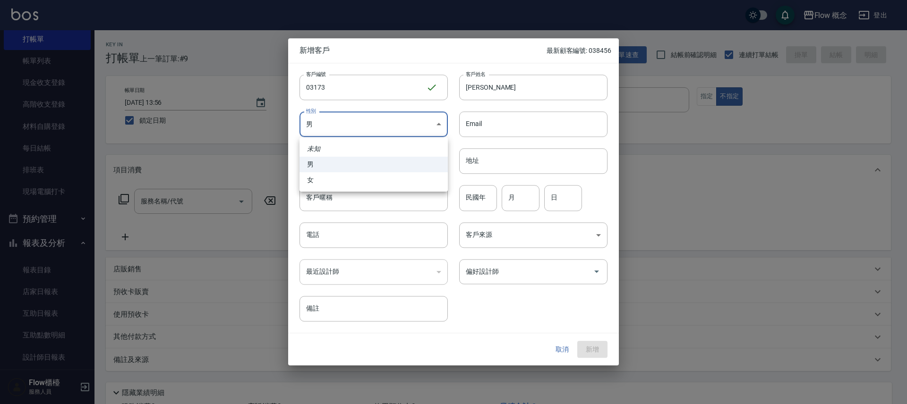
click at [335, 183] on li "女" at bounding box center [373, 180] width 148 height 16
type input "FEMALE"
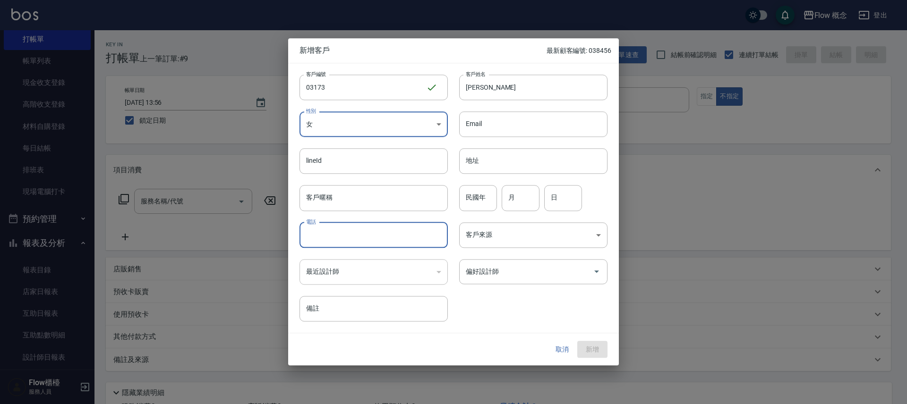
drag, startPoint x: 347, startPoint y: 242, endPoint x: 350, endPoint y: 238, distance: 5.0
click at [347, 242] on input "電話" at bounding box center [373, 234] width 148 height 25
type input "0"
type input "0963091073"
click at [534, 268] on input "偏好設計師" at bounding box center [526, 271] width 126 height 17
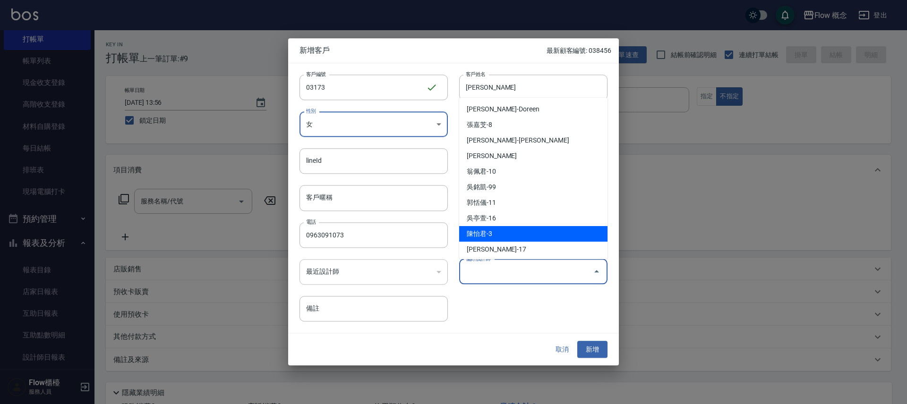
click at [510, 236] on li "陳怡君-3" at bounding box center [533, 234] width 148 height 16
type input "陳怡君"
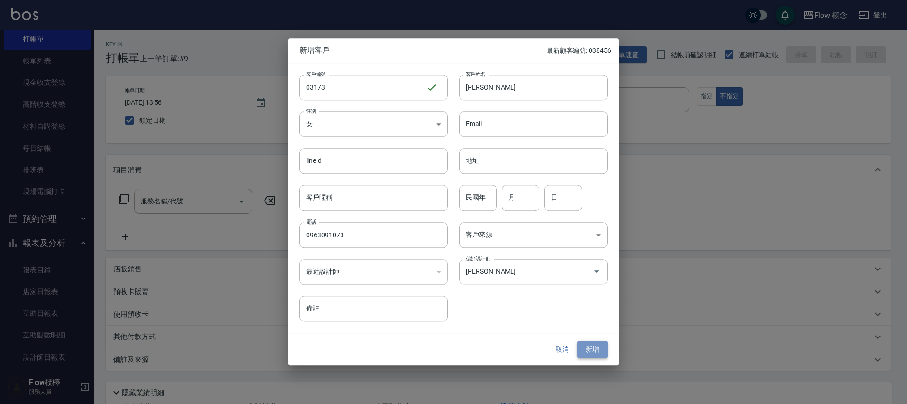
click at [585, 347] on button "新增" at bounding box center [592, 349] width 30 height 17
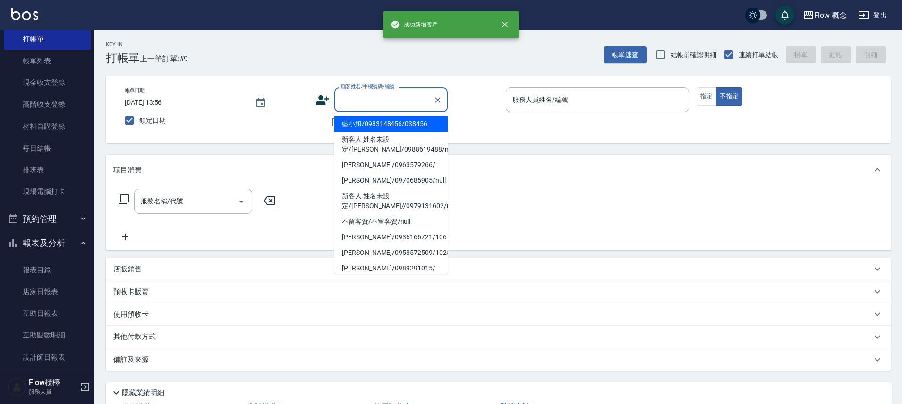
click at [394, 93] on div "顧客姓名/手機號碼/編號 顧客姓名/手機號碼/編號" at bounding box center [390, 99] width 113 height 25
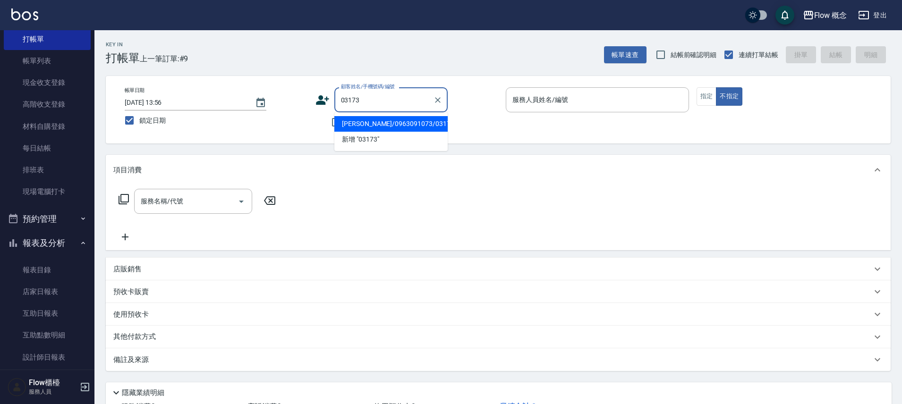
click at [389, 128] on li "江佩穎/0963091073/03173" at bounding box center [390, 124] width 113 height 16
type input "江佩穎/0963091073/03173"
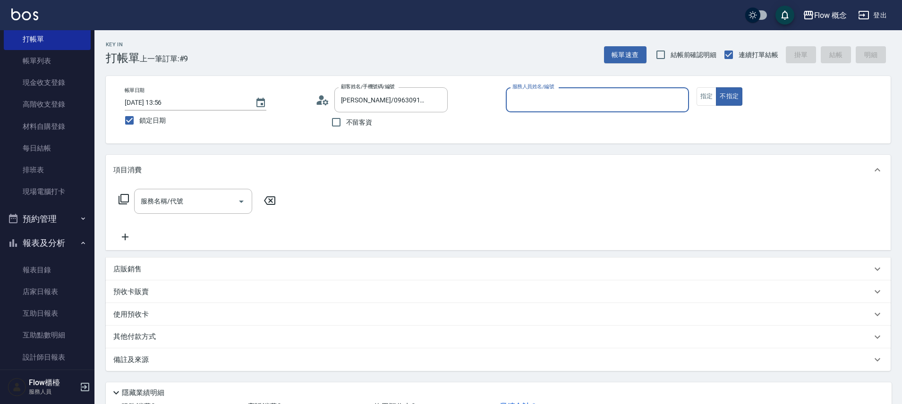
type input "Zora-3"
click at [716, 87] on button "不指定" at bounding box center [729, 96] width 26 height 18
type button "false"
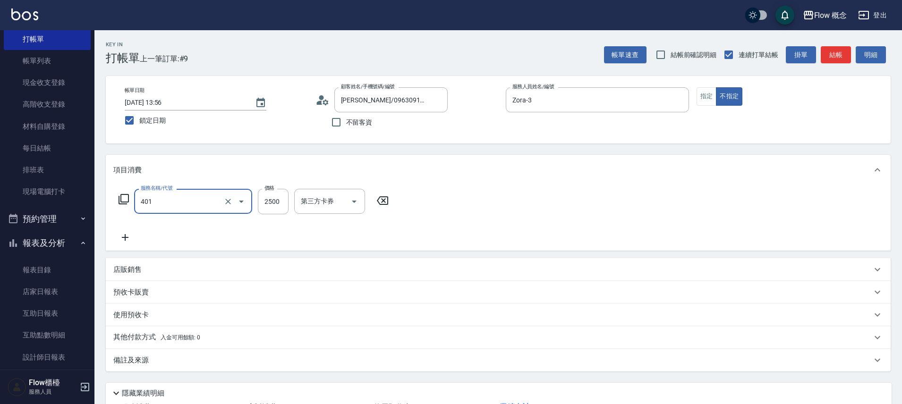
type input "染髮(401)"
type input "1000"
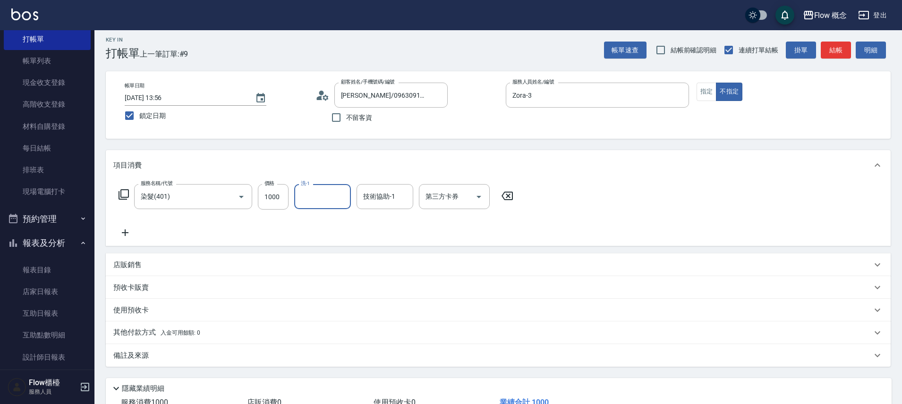
scroll to position [74, 0]
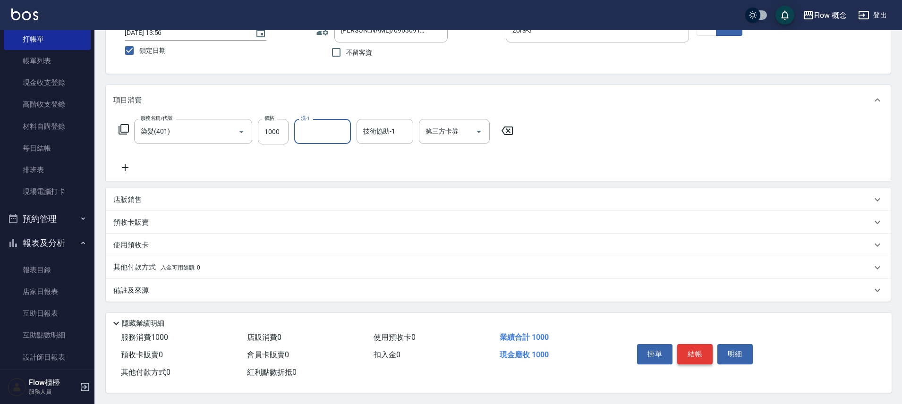
click at [686, 355] on button "結帳" at bounding box center [694, 354] width 35 height 20
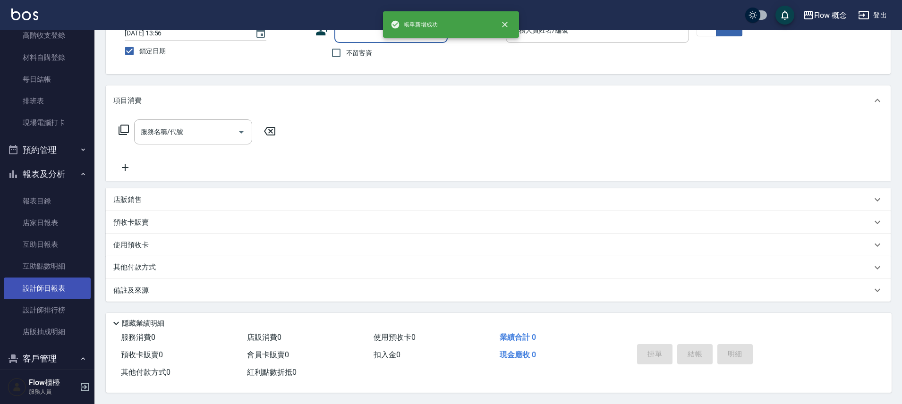
scroll to position [104, 0]
click at [59, 291] on link "設計師日報表" at bounding box center [47, 287] width 87 height 22
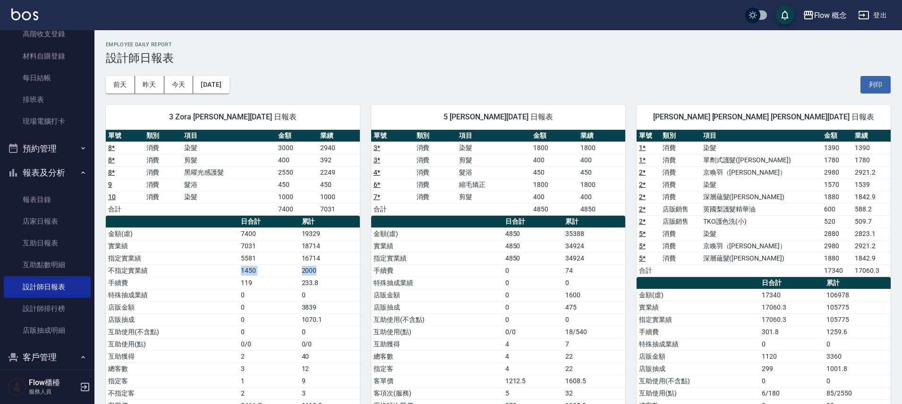
drag, startPoint x: 246, startPoint y: 266, endPoint x: 346, endPoint y: 273, distance: 99.8
click at [346, 273] on tr "不指定實業績 1450 2000" at bounding box center [233, 270] width 254 height 12
click at [347, 273] on td "2000" at bounding box center [329, 270] width 60 height 12
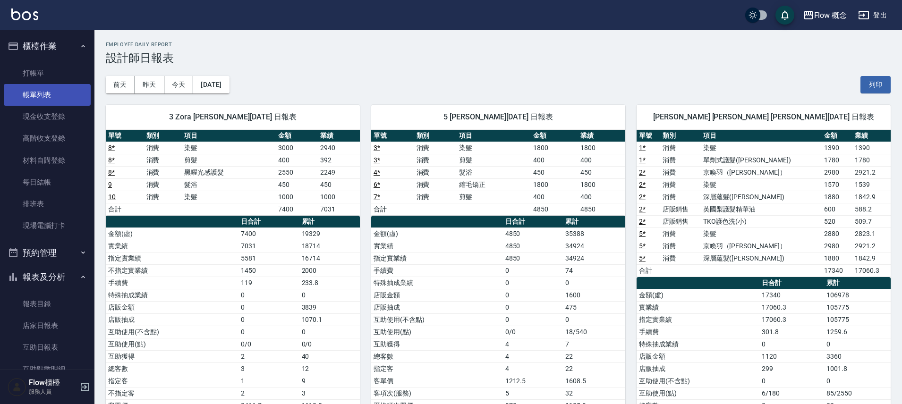
click at [66, 102] on link "帳單列表" at bounding box center [47, 95] width 87 height 22
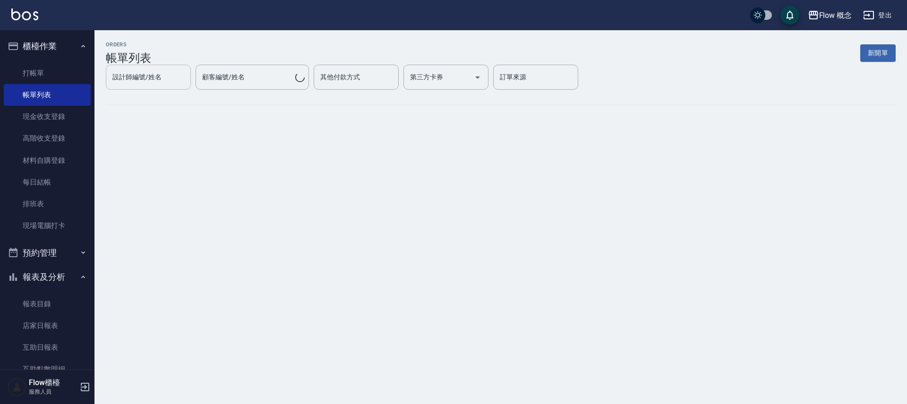
click at [125, 89] on div "設計師編號/姓名 設計師編號/姓名 顧客編號/姓名 顧客編號/姓名 其他付款方式 其他付款方式 第三方卡券 第三方卡券 訂單來源 訂單來源" at bounding box center [500, 77] width 789 height 25
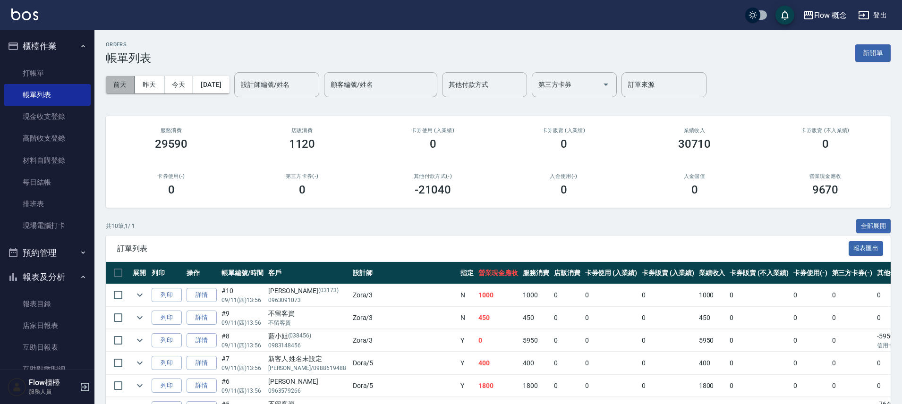
click at [128, 87] on button "前天" at bounding box center [120, 84] width 29 height 17
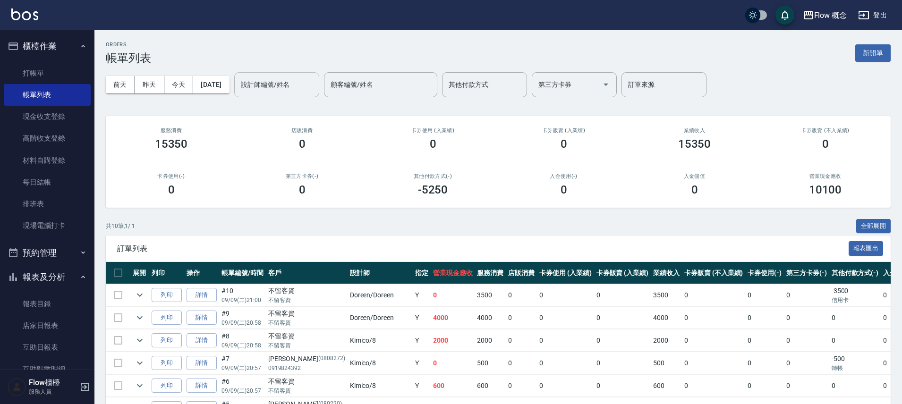
click at [300, 93] on div "設計師編號/姓名" at bounding box center [276, 84] width 85 height 25
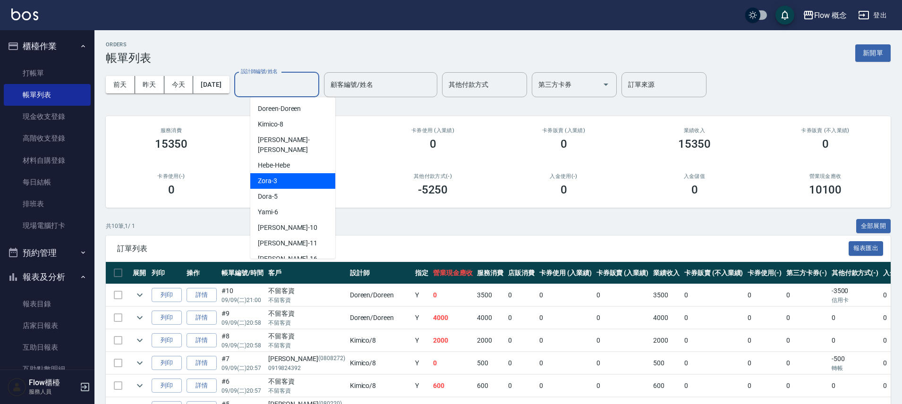
click at [287, 173] on div "Zora -3" at bounding box center [292, 181] width 85 height 16
type input "Zora-3"
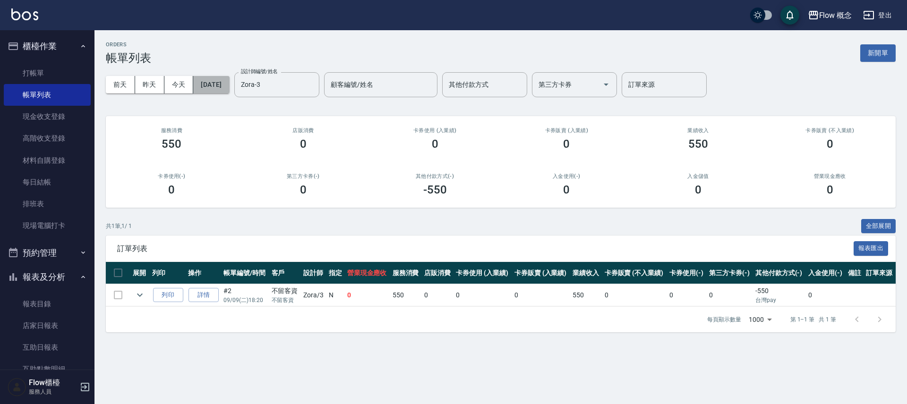
click at [214, 89] on button "[DATE]" at bounding box center [211, 84] width 36 height 17
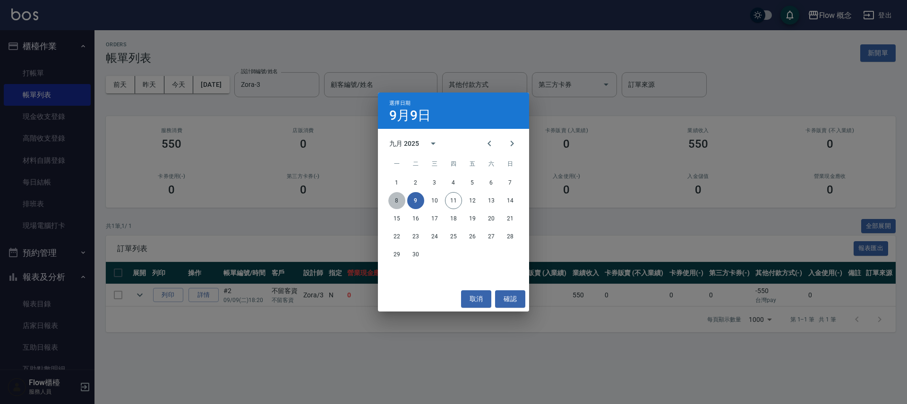
click at [395, 195] on button "8" at bounding box center [396, 200] width 17 height 17
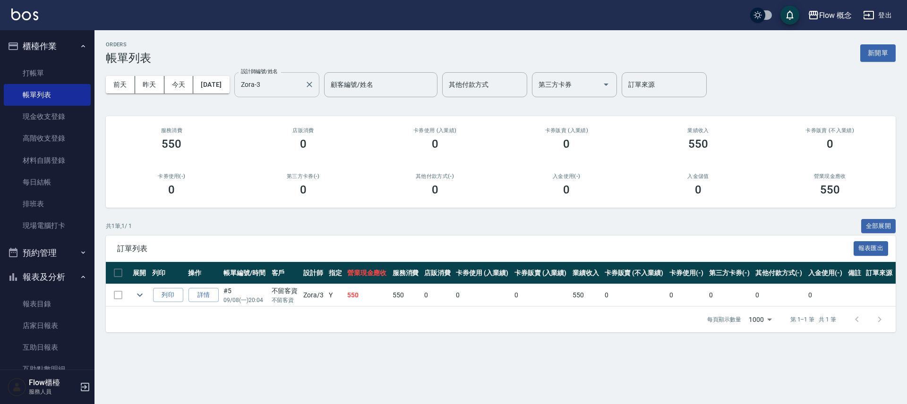
click at [291, 85] on input "Zora-3" at bounding box center [269, 84] width 62 height 17
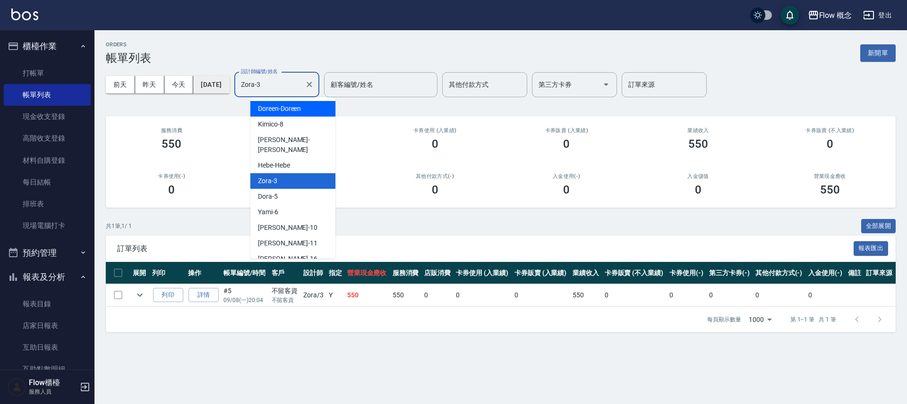
click at [229, 87] on button "[DATE]" at bounding box center [211, 84] width 36 height 17
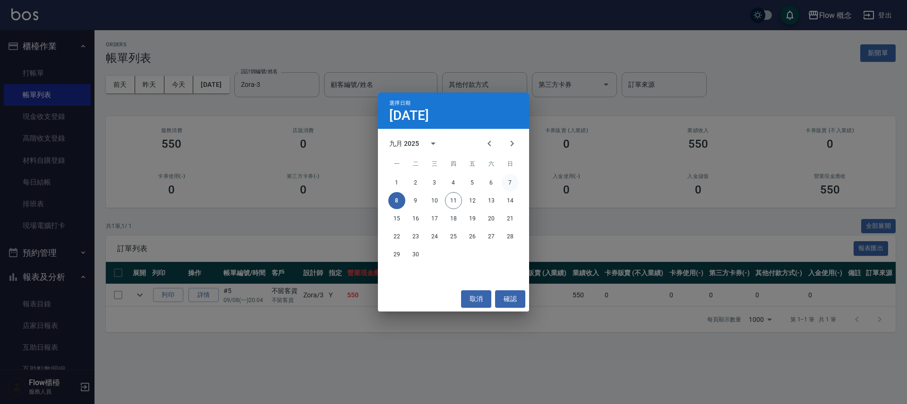
click at [509, 178] on button "7" at bounding box center [509, 182] width 17 height 17
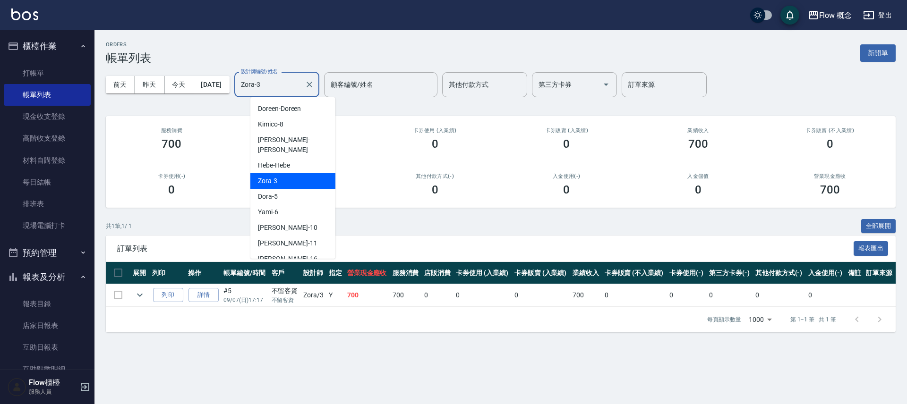
click at [301, 84] on input "Zora-3" at bounding box center [269, 84] width 62 height 17
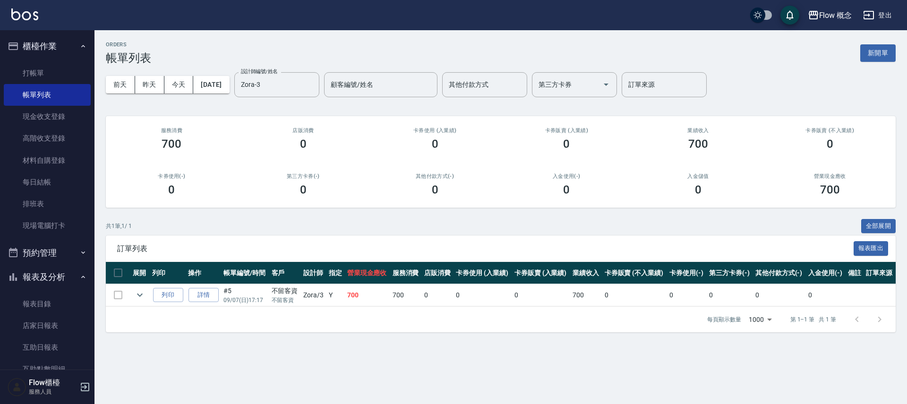
click at [239, 75] on div "前天 昨天 今天 2025/09/07 設計師編號/姓名 Zora-3 設計師編號/姓名 顧客編號/姓名 顧客編號/姓名 其他付款方式 其他付款方式 第三方卡…" at bounding box center [500, 85] width 789 height 40
click at [229, 82] on button "[DATE]" at bounding box center [211, 84] width 36 height 17
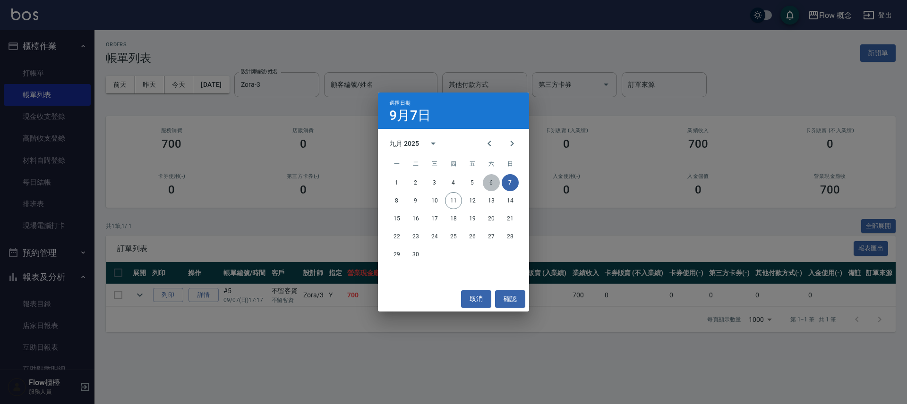
click at [489, 185] on button "6" at bounding box center [491, 182] width 17 height 17
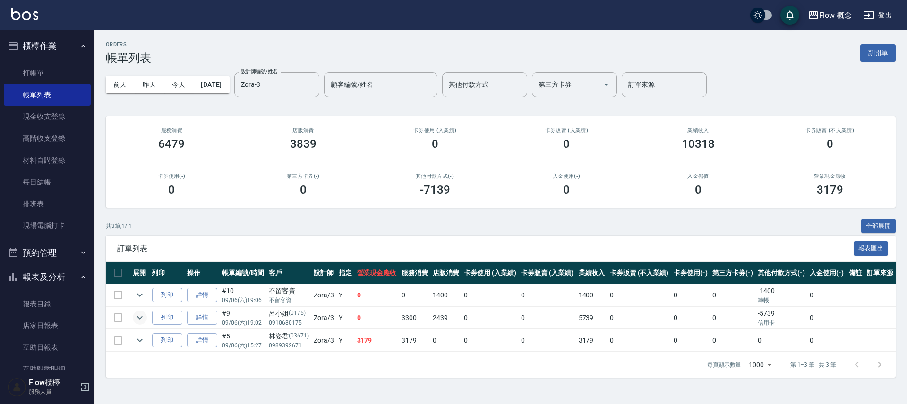
click at [136, 316] on icon "expand row" at bounding box center [139, 317] width 11 height 11
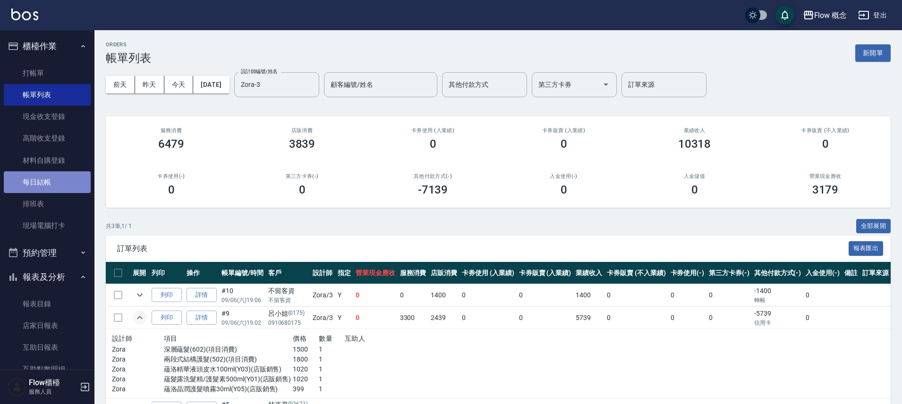
click at [59, 183] on link "每日結帳" at bounding box center [47, 182] width 87 height 22
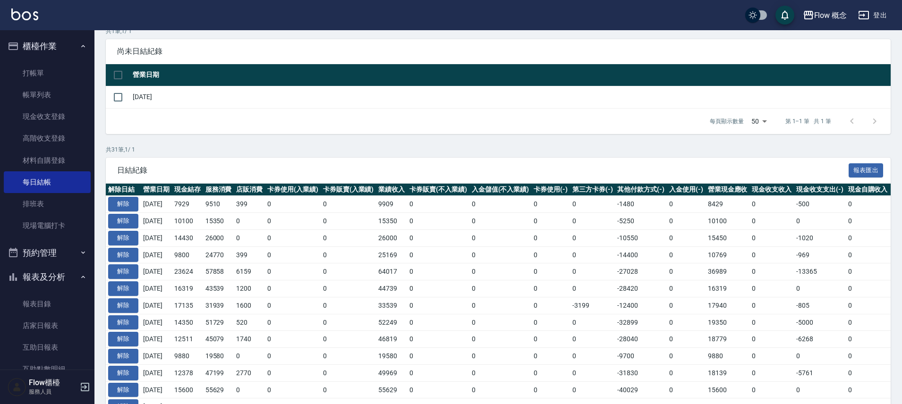
scroll to position [79, 0]
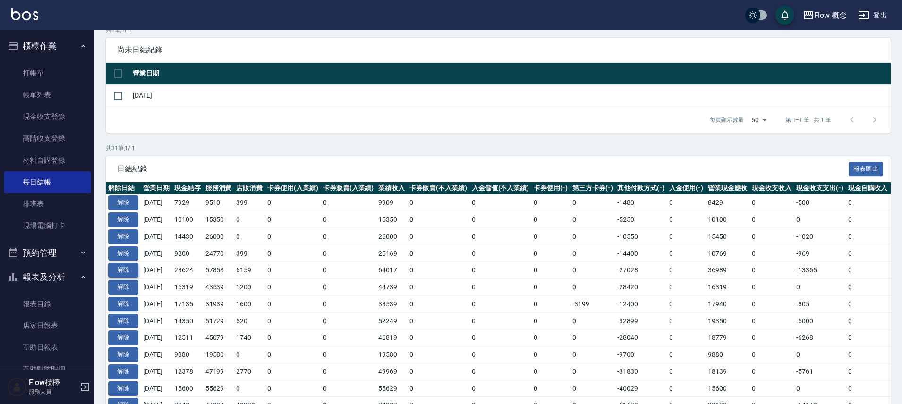
click at [128, 272] on button "解除" at bounding box center [123, 270] width 30 height 15
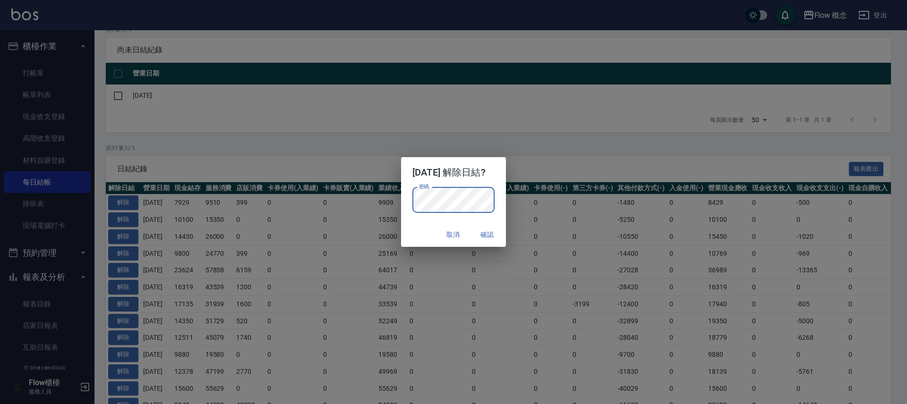
click at [498, 232] on button "確認" at bounding box center [487, 234] width 30 height 17
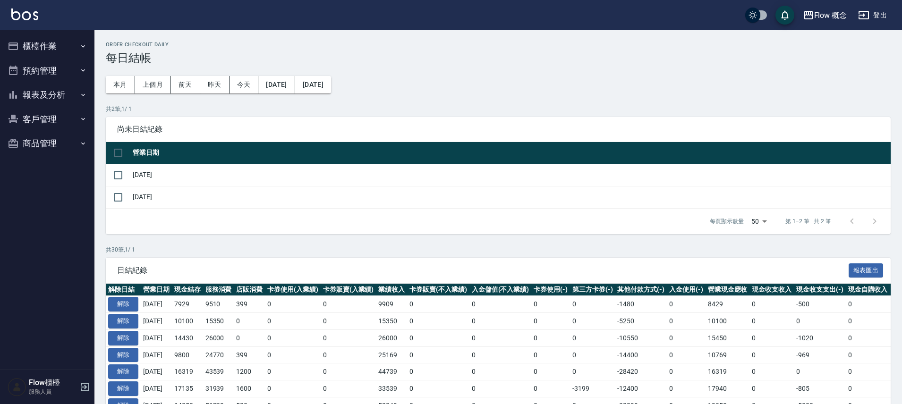
scroll to position [75, 0]
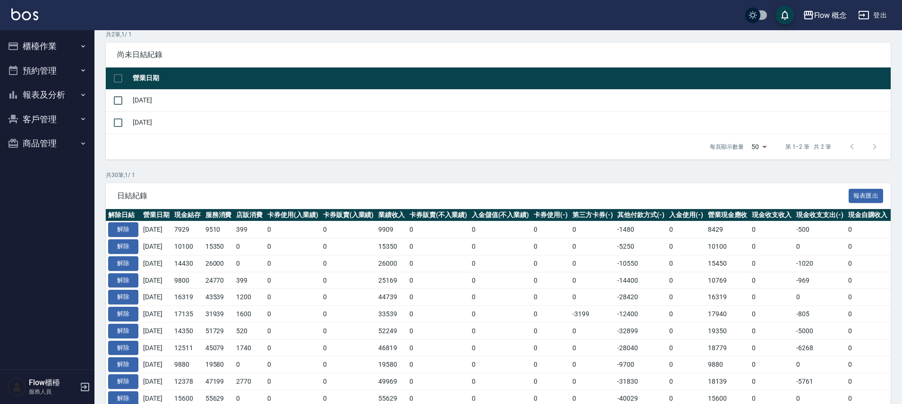
click at [52, 31] on ul "櫃檯作業 打帳單 帳單列表 現金收支登錄 高階收支登錄 材料自購登錄 每日結帳 排班表 現場電腦打卡 預約管理 預約管理 單日預約紀錄 單週預約紀錄 報表及分…" at bounding box center [47, 94] width 87 height 129
click at [57, 50] on button "櫃檯作業" at bounding box center [47, 46] width 87 height 25
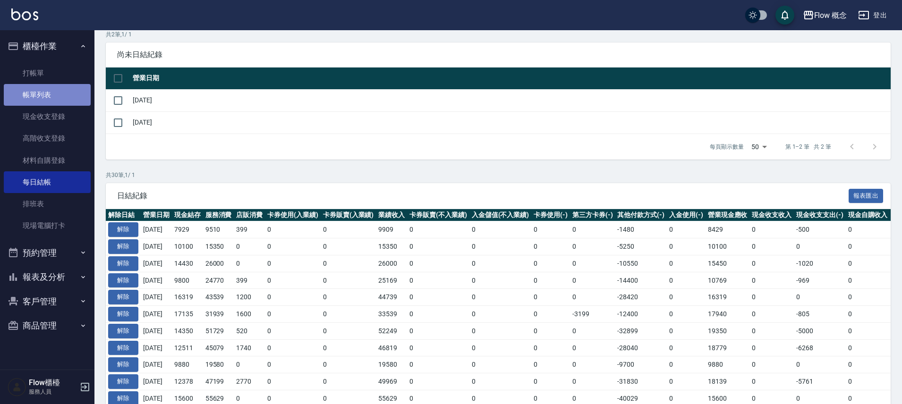
drag, startPoint x: 47, startPoint y: 103, endPoint x: 68, endPoint y: 104, distance: 20.8
click at [48, 103] on link "帳單列表" at bounding box center [47, 95] width 87 height 22
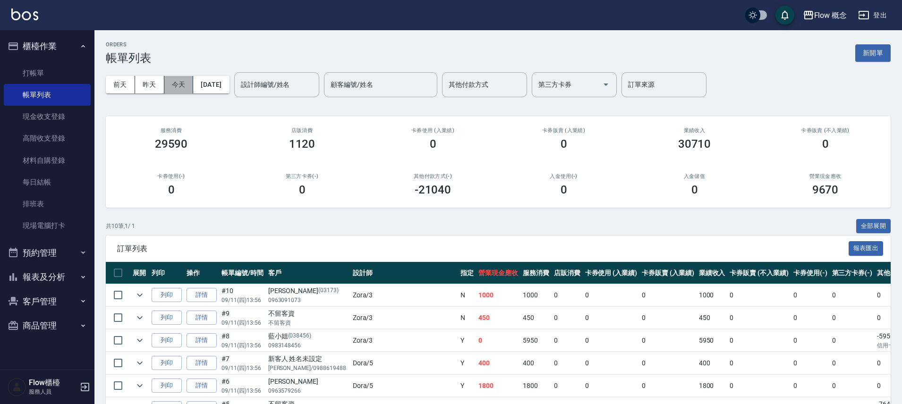
click at [192, 89] on button "今天" at bounding box center [178, 84] width 29 height 17
click at [219, 86] on button "[DATE]" at bounding box center [211, 84] width 36 height 17
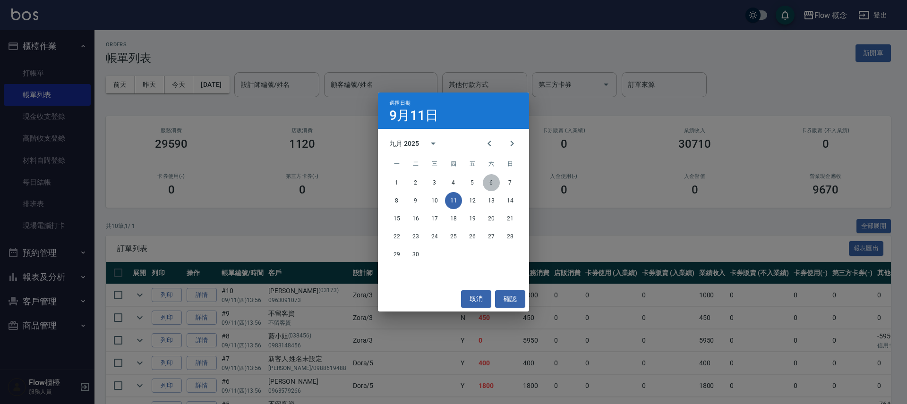
click at [492, 183] on button "6" at bounding box center [491, 182] width 17 height 17
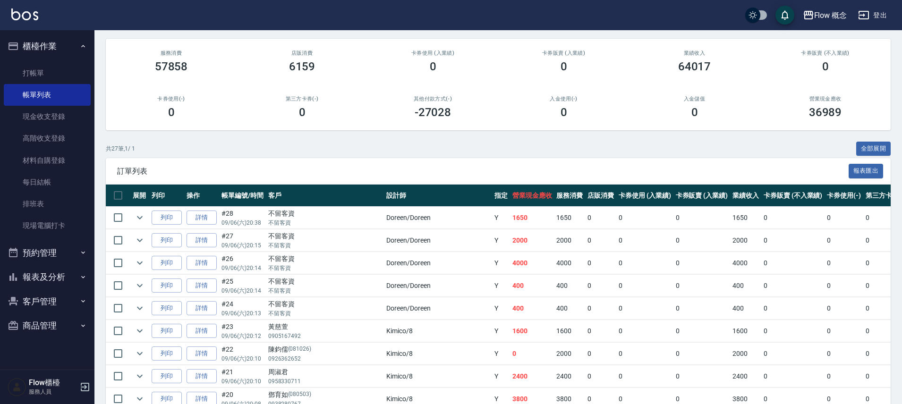
scroll to position [11, 0]
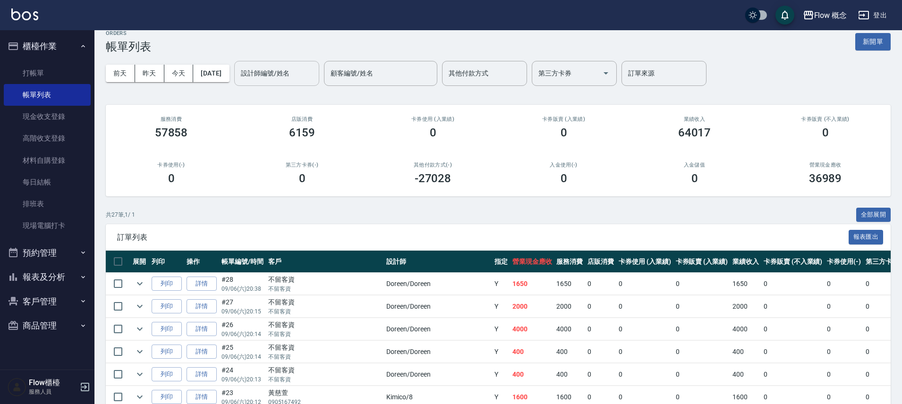
click at [309, 83] on div "設計師編號/姓名" at bounding box center [276, 73] width 85 height 25
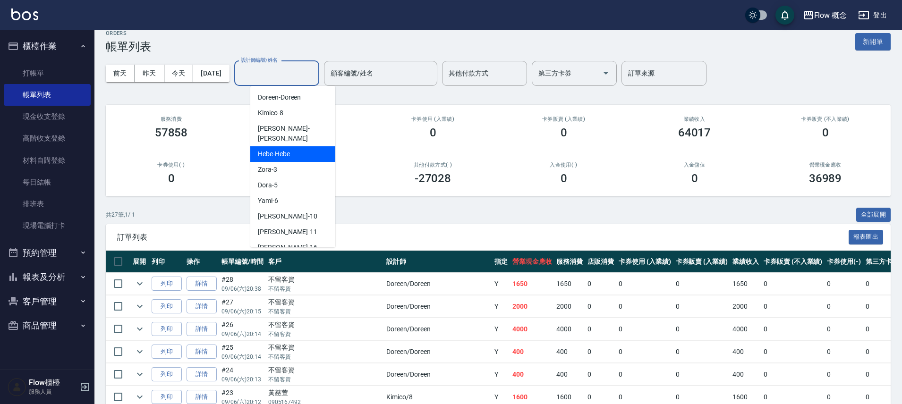
click at [291, 151] on div "Hebe -Hebe" at bounding box center [292, 154] width 85 height 16
type input "Hebe-Hebe"
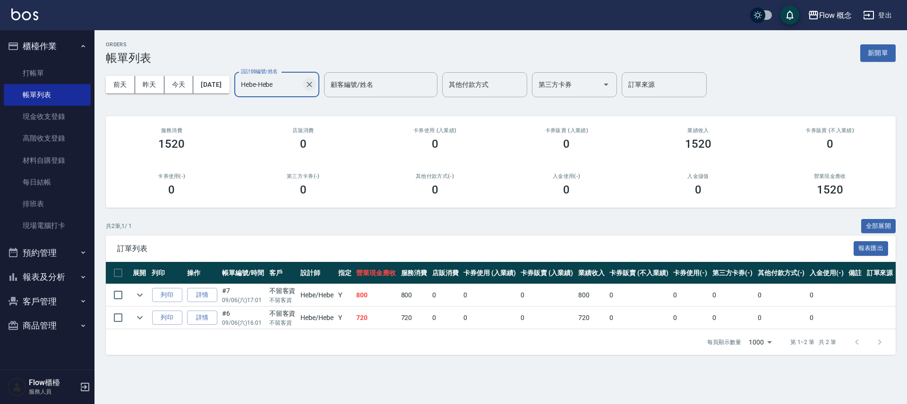
drag, startPoint x: 325, startPoint y: 92, endPoint x: 325, endPoint y: 85, distance: 7.1
click at [315, 92] on div at bounding box center [309, 84] width 12 height 25
drag, startPoint x: 324, startPoint y: 84, endPoint x: 312, endPoint y: 91, distance: 14.4
click at [314, 84] on icon "Clear" at bounding box center [309, 84] width 9 height 9
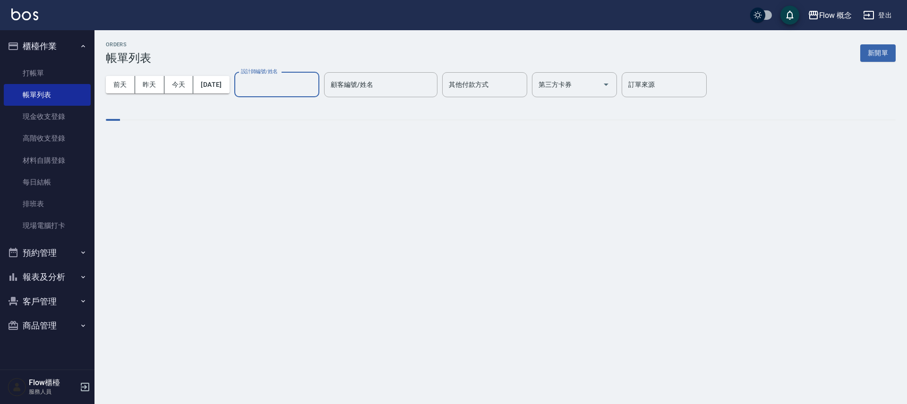
click at [305, 93] on div "設計師編號/姓名" at bounding box center [276, 84] width 85 height 25
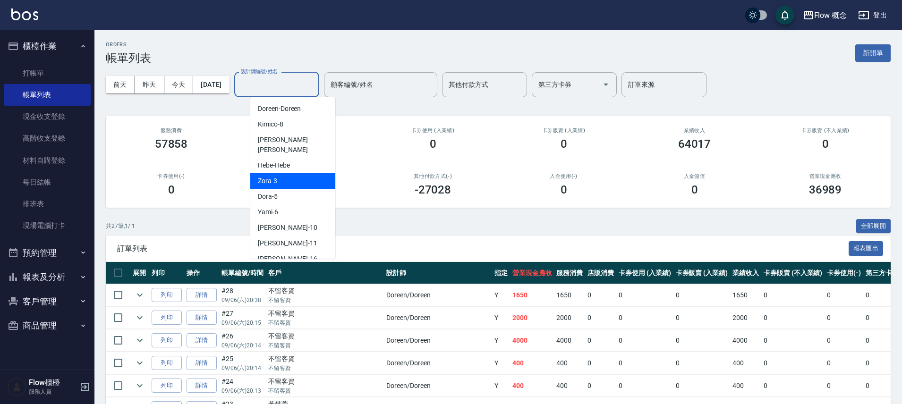
click at [290, 173] on div "Zora -3" at bounding box center [292, 181] width 85 height 16
type input "Zora-3"
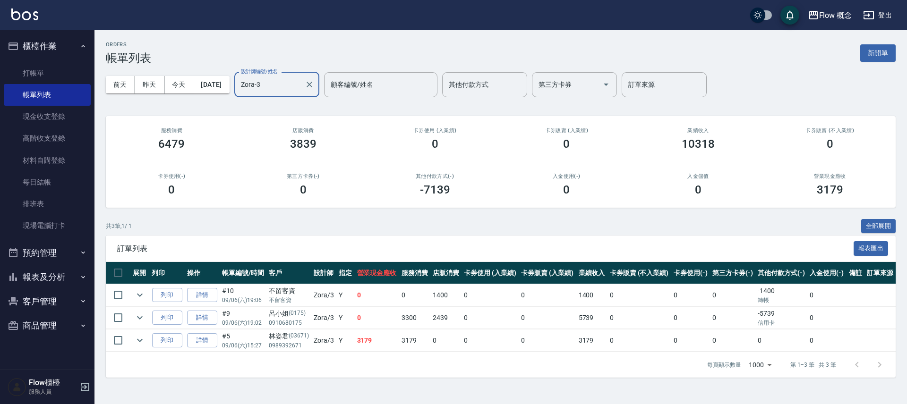
drag, startPoint x: 199, startPoint y: 319, endPoint x: 203, endPoint y: 314, distance: 6.4
click at [199, 319] on link "詳情" at bounding box center [202, 318] width 30 height 15
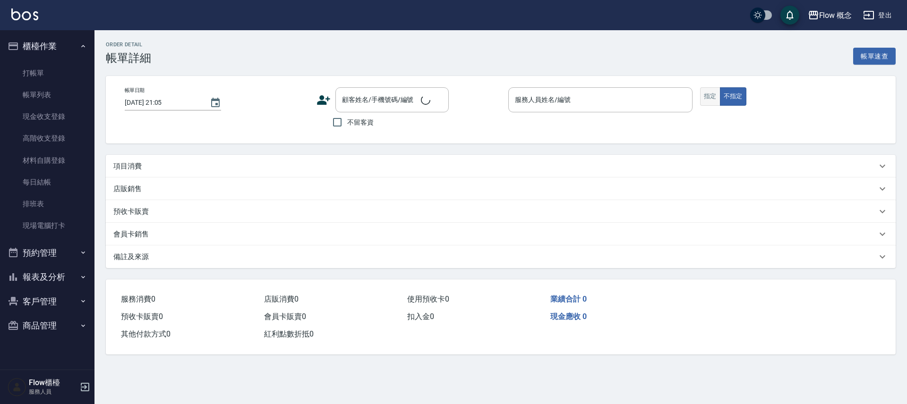
type input "2025/09/06 19:02"
type input "Zora-3"
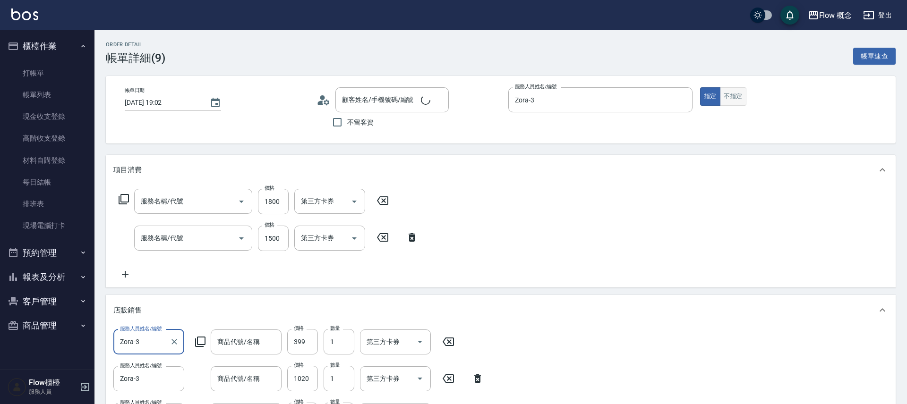
click at [736, 87] on button "不指定" at bounding box center [733, 96] width 26 height 18
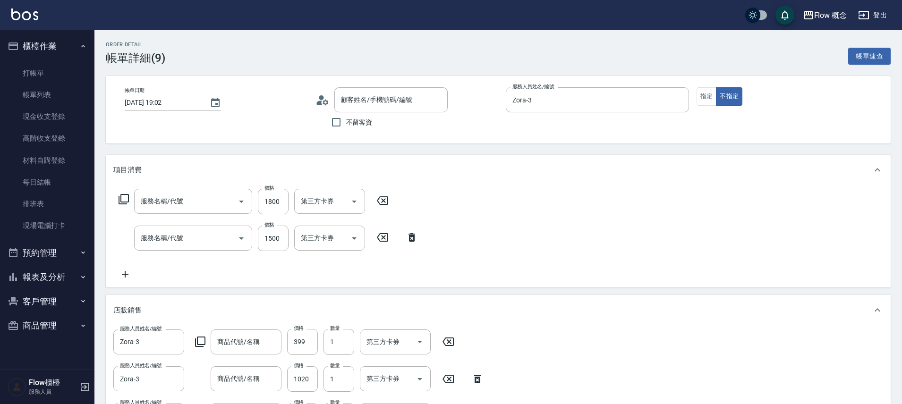
type input "蘊洛晶潤護髮噴霧30ml"
type input "蘊髮露洗髮精/護髮素500ml"
type input "蘊洛精華液頭皮水100ml"
type input "呂小姐/0910680175/0175"
type input "兩段式結構護髮(502)"
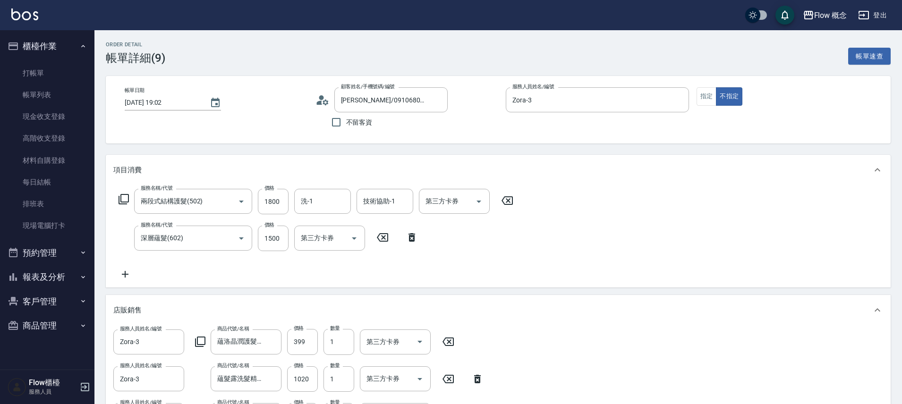
type input "深層蘊髮(602)"
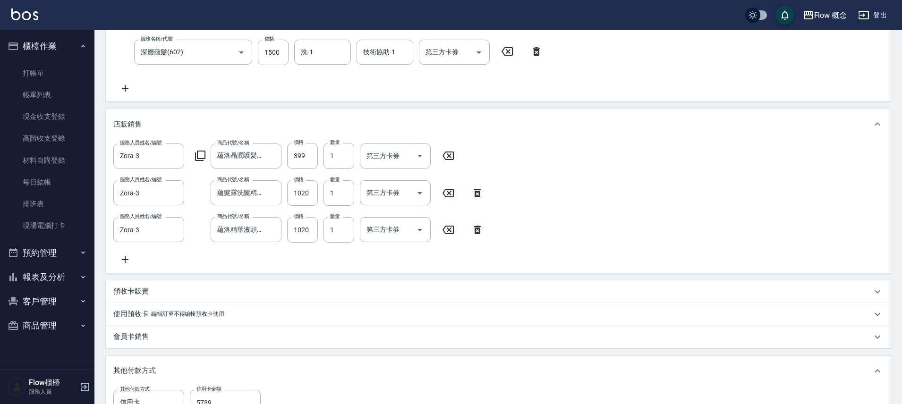
scroll to position [373, 0]
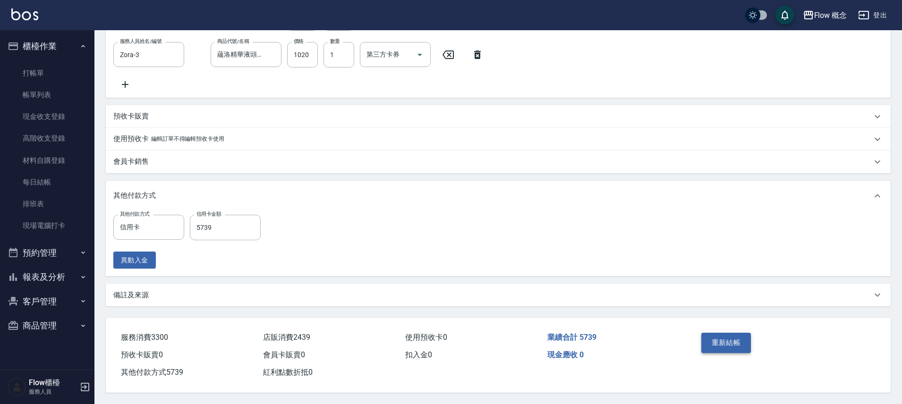
click at [721, 345] on button "重新結帳" at bounding box center [726, 343] width 50 height 20
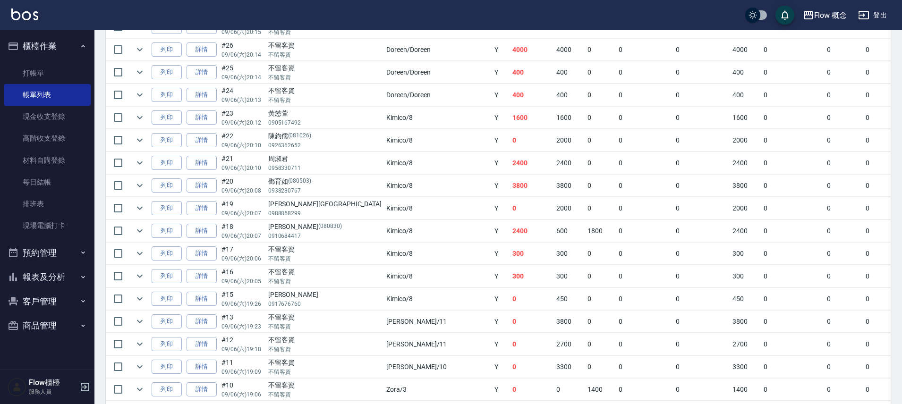
scroll to position [171, 0]
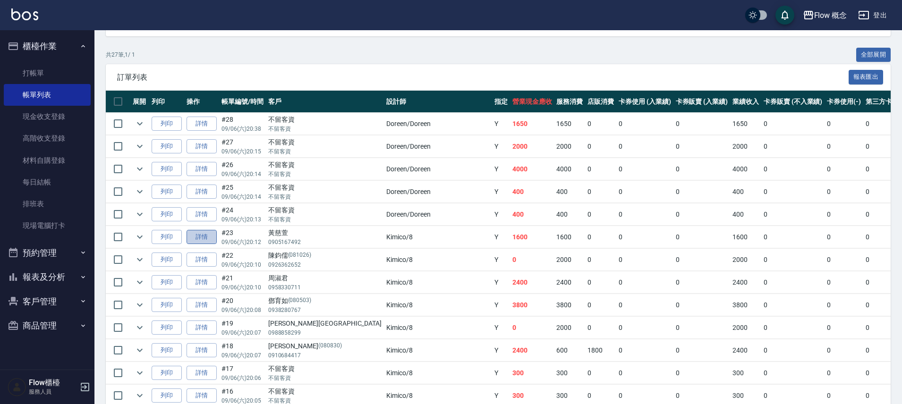
click at [213, 238] on link "詳情" at bounding box center [202, 237] width 30 height 15
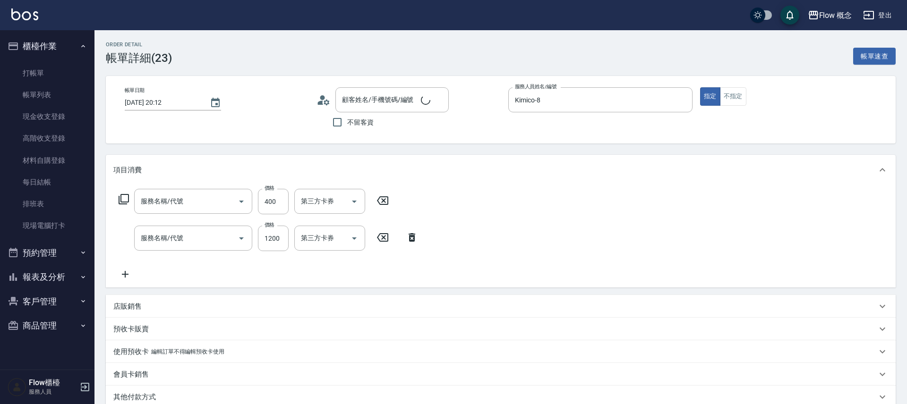
type input "2025/09/06 20:12"
type input "Kimico-8"
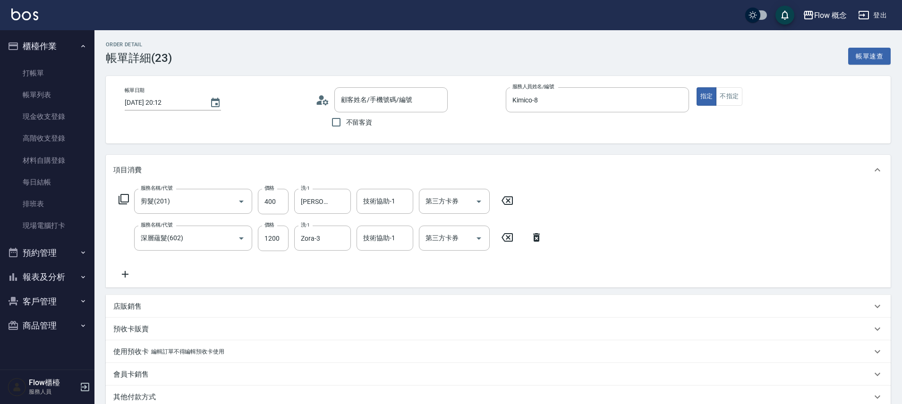
type input "剪髮(201)"
type input "深層蘊髮(602)"
type input "黃慈萱/0905167492/"
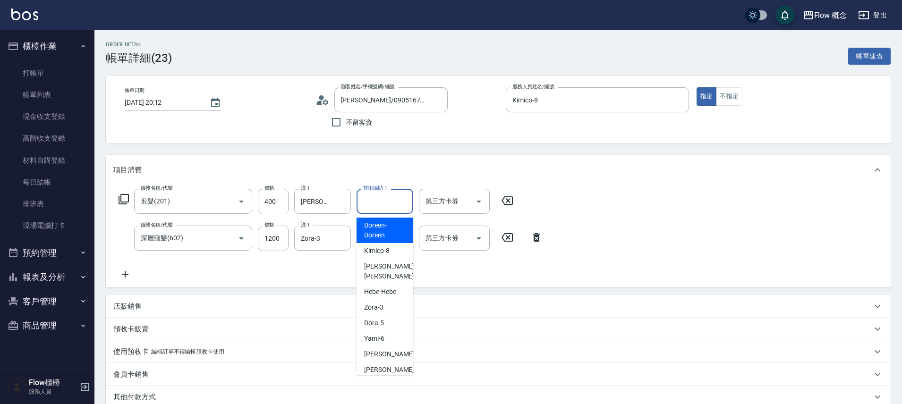
click at [399, 205] on input "技術協助-1" at bounding box center [385, 201] width 48 height 17
click at [344, 254] on div "服務名稱/代號 剪髮(201) 服務名稱/代號 價格 400 價格 洗-1 恬恬-11 洗-1 技術協助-1 技術協助-1 第三方卡券 第三方卡券 服務名稱/…" at bounding box center [330, 234] width 435 height 91
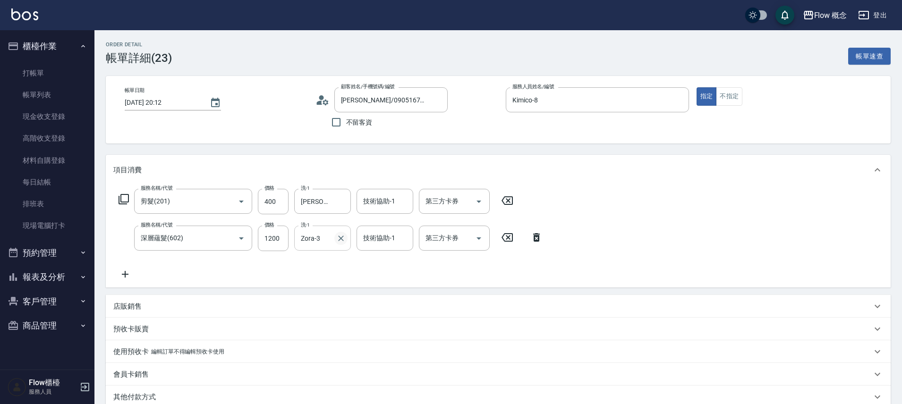
click at [342, 242] on icon "Clear" at bounding box center [340, 238] width 9 height 9
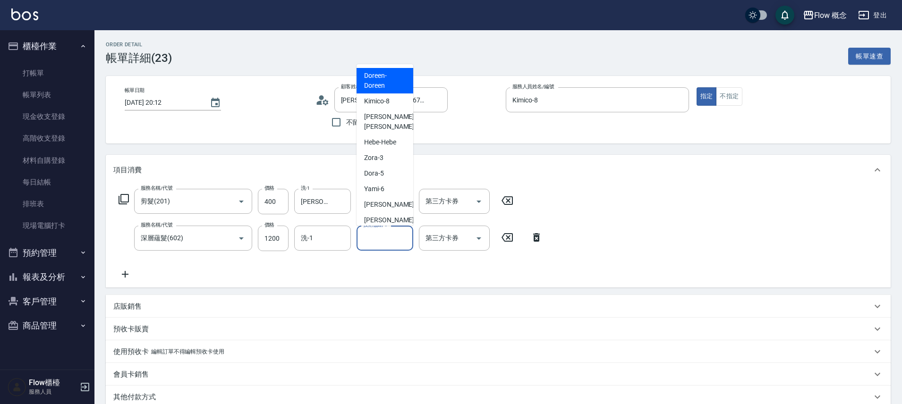
click at [386, 233] on div "技術協助-1 技術協助-1" at bounding box center [384, 238] width 57 height 25
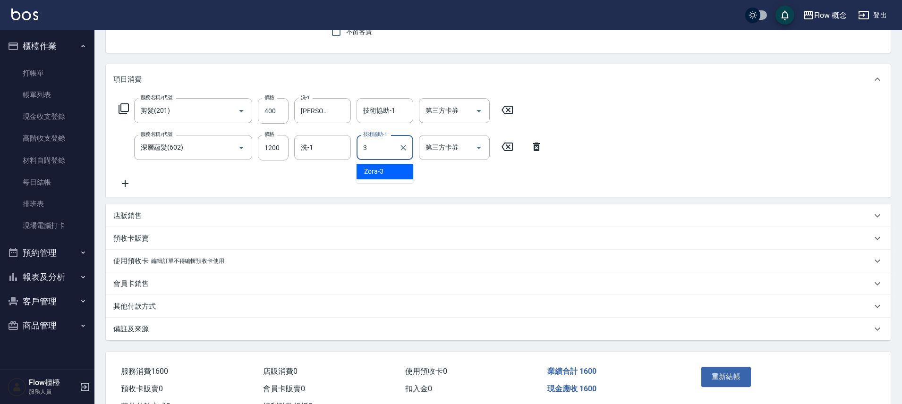
scroll to position [129, 0]
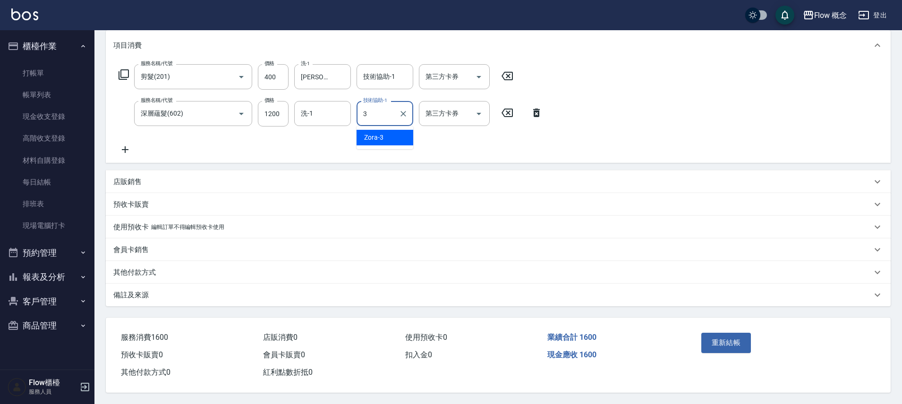
type input "Zora-3"
click at [734, 341] on button "重新結帳" at bounding box center [726, 343] width 50 height 20
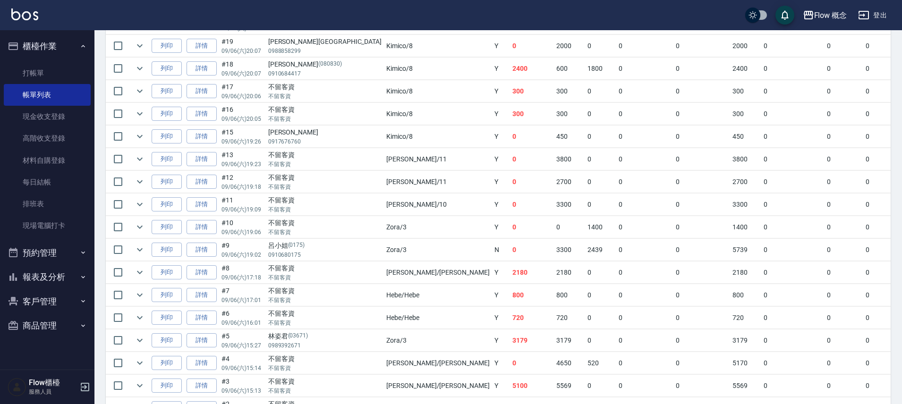
scroll to position [453, 0]
click at [204, 269] on link "詳情" at bounding box center [202, 273] width 30 height 15
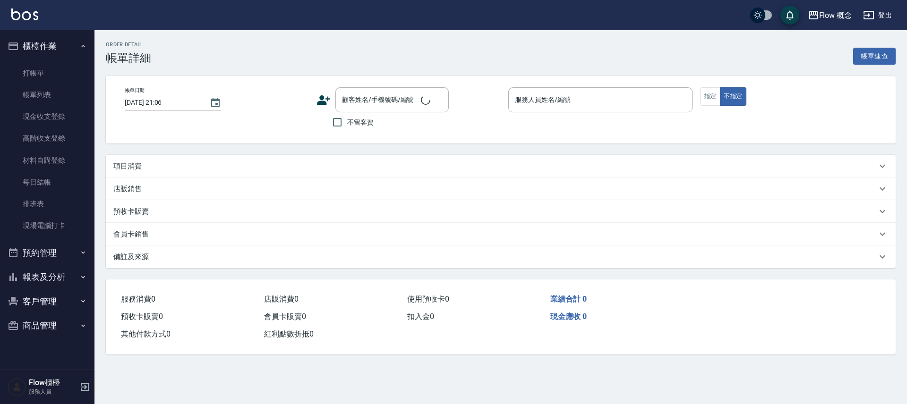
type input "2025/09/06 17:18"
checkbox input "true"
type input "Irene-Irene"
type input "FB/Instagram"
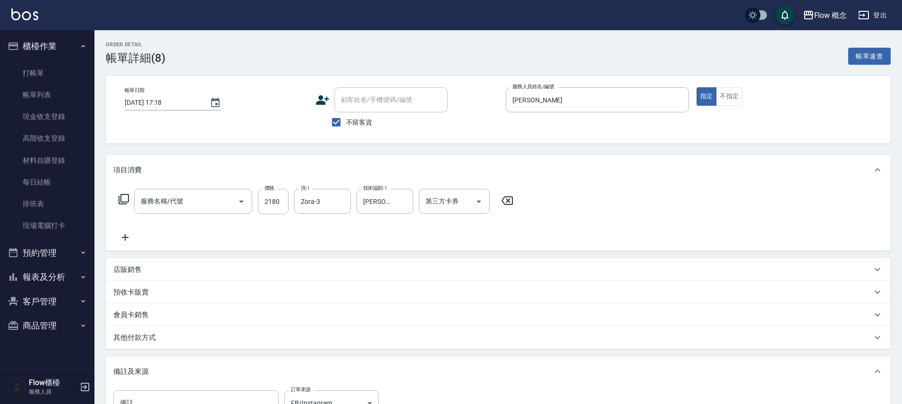
type input "染髮(401)"
drag, startPoint x: 64, startPoint y: 100, endPoint x: 431, endPoint y: 203, distance: 381.0
click at [64, 100] on link "帳單列表" at bounding box center [47, 95] width 87 height 22
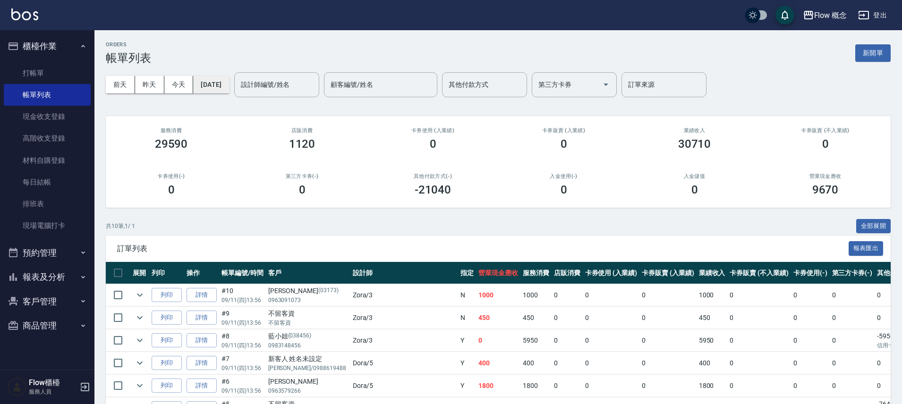
drag, startPoint x: 208, startPoint y: 94, endPoint x: 217, endPoint y: 89, distance: 10.8
click at [208, 94] on div "前天 昨天 今天 2025/09/11 設計師編號/姓名 設計師編號/姓名 顧客編號/姓名 顧客編號/姓名 其他付款方式 其他付款方式 第三方卡券 第三方卡券…" at bounding box center [498, 85] width 785 height 40
click at [222, 84] on button "[DATE]" at bounding box center [211, 84] width 36 height 17
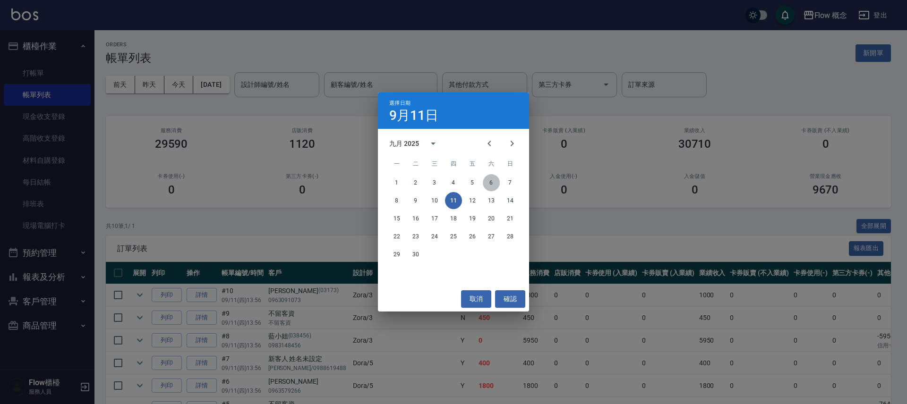
click at [492, 182] on button "6" at bounding box center [491, 182] width 17 height 17
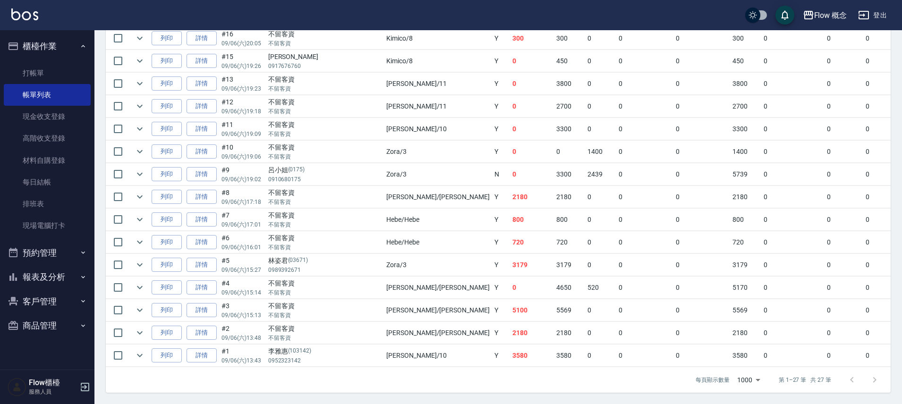
scroll to position [536, 0]
click at [130, 305] on td at bounding box center [139, 310] width 19 height 22
click at [137, 305] on icon "expand row" at bounding box center [139, 310] width 11 height 11
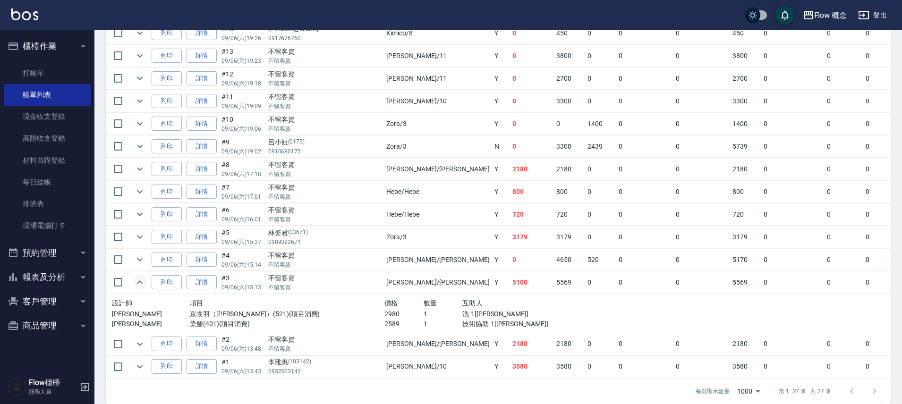
scroll to position [68, 0]
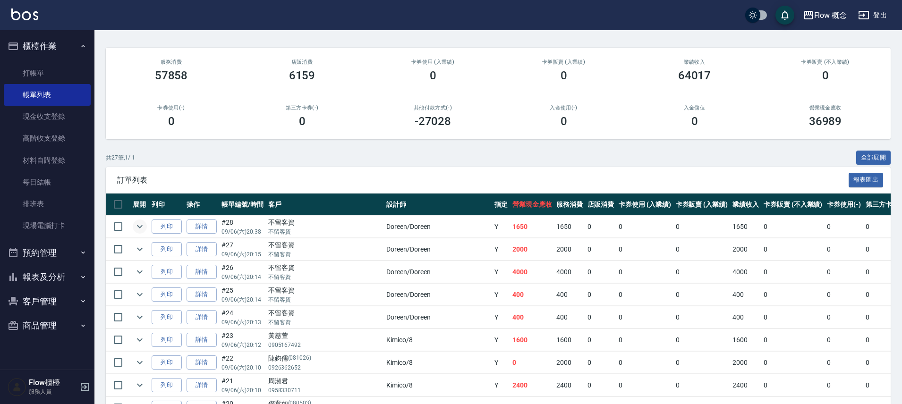
click at [137, 232] on icon "expand row" at bounding box center [139, 226] width 11 height 11
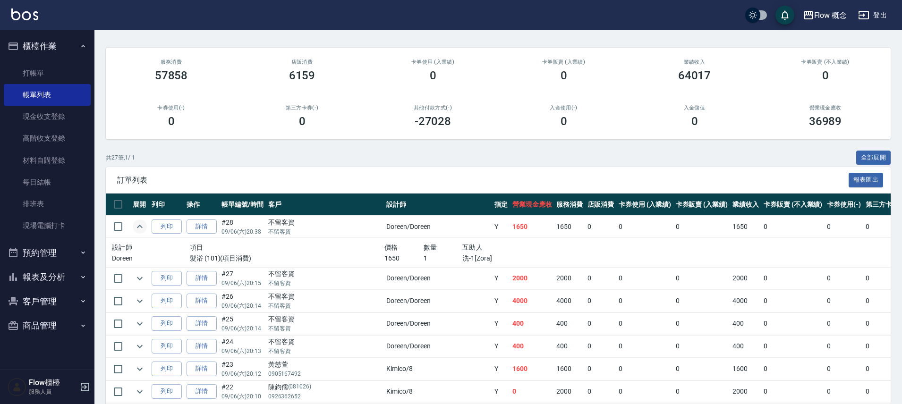
click at [137, 234] on td at bounding box center [139, 227] width 19 height 22
click at [139, 274] on icon "expand row" at bounding box center [139, 278] width 11 height 11
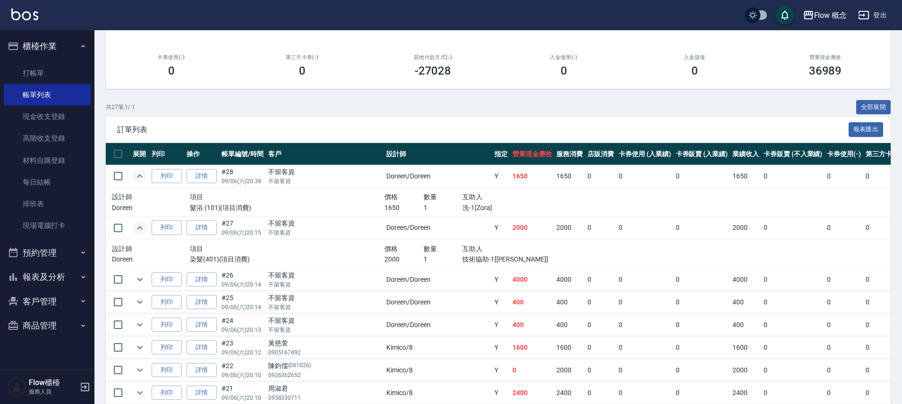
scroll to position [120, 0]
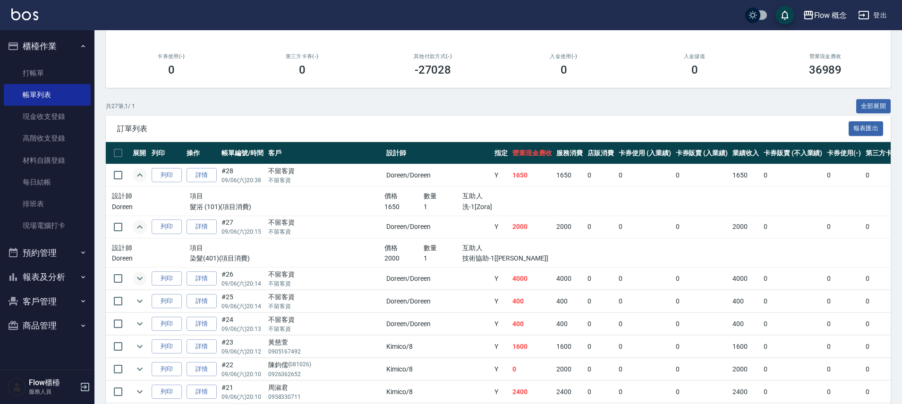
click at [142, 279] on icon "expand row" at bounding box center [139, 278] width 11 height 11
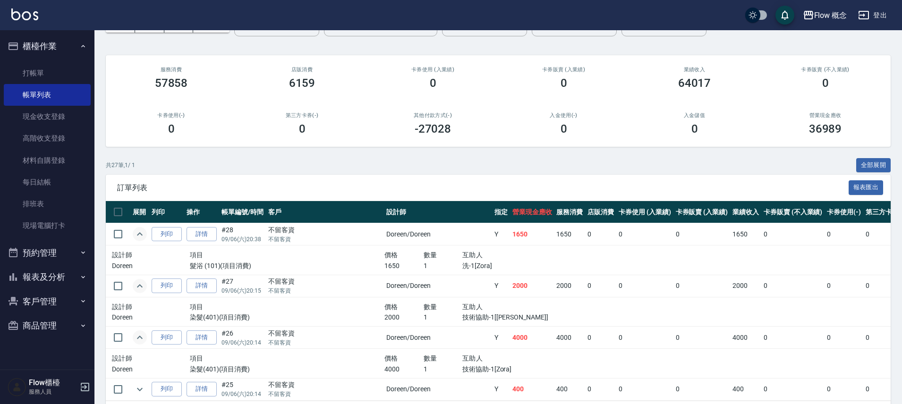
scroll to position [0, 0]
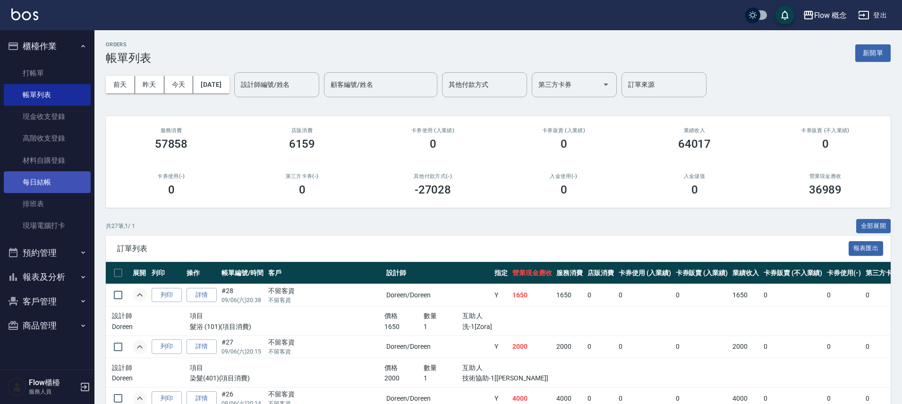
click at [47, 186] on link "每日結帳" at bounding box center [47, 182] width 87 height 22
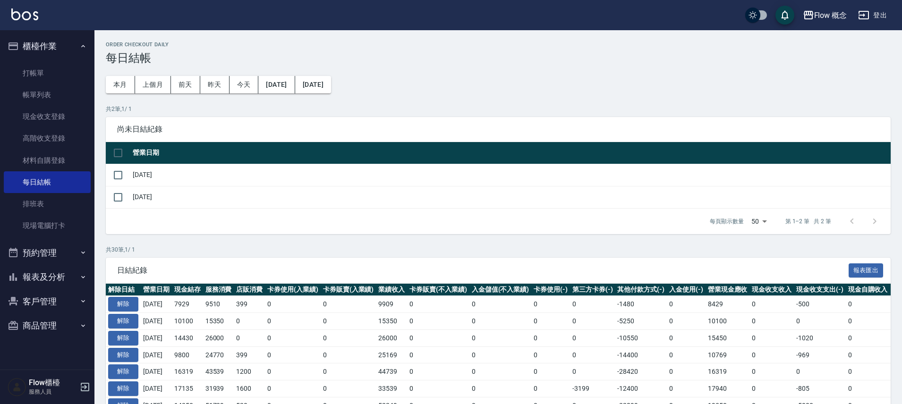
click at [136, 171] on td "[DATE]" at bounding box center [510, 175] width 760 height 22
click at [113, 177] on input "checkbox" at bounding box center [118, 175] width 20 height 20
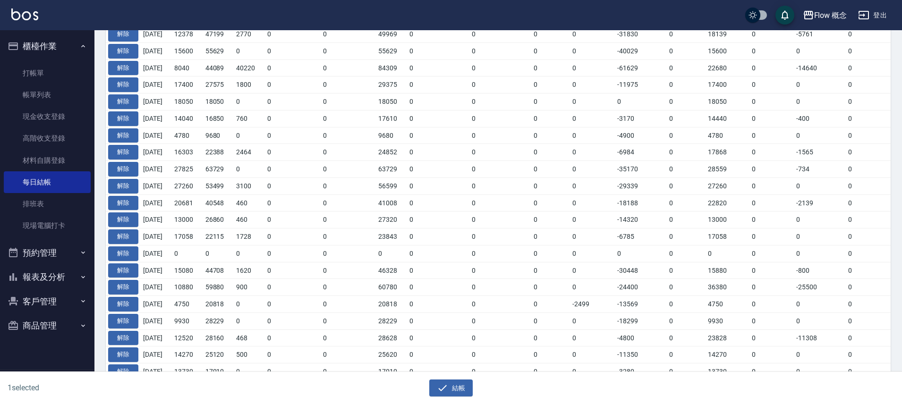
scroll to position [455, 0]
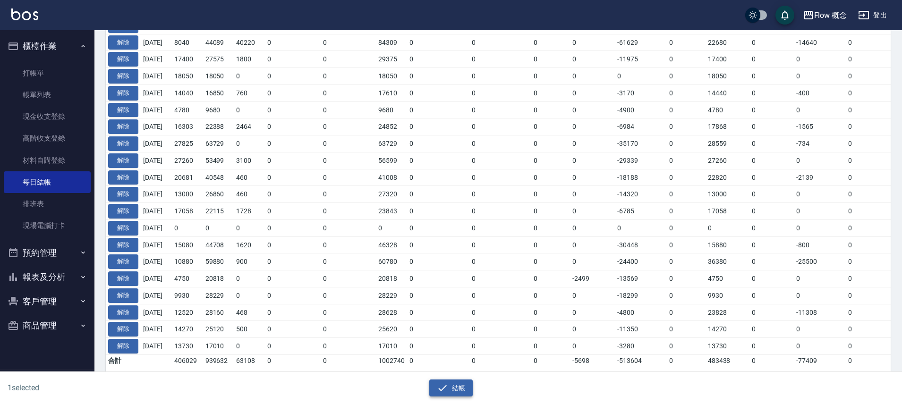
click at [438, 382] on icon "button" at bounding box center [442, 387] width 11 height 11
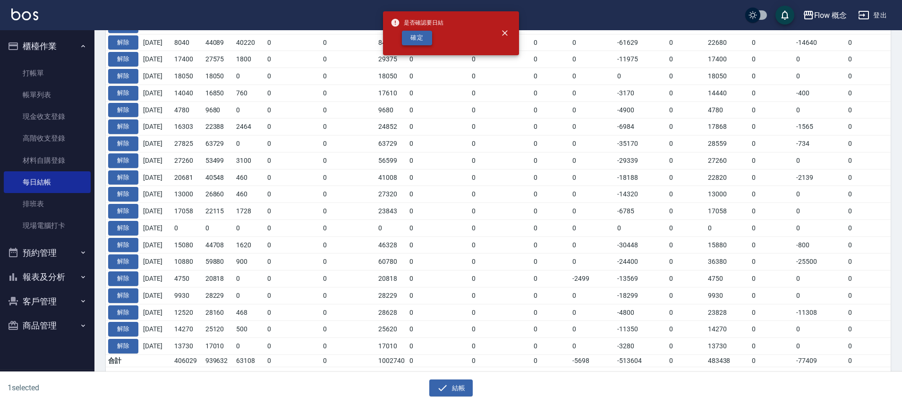
click at [420, 33] on button "確定" at bounding box center [417, 38] width 30 height 15
checkbox input "false"
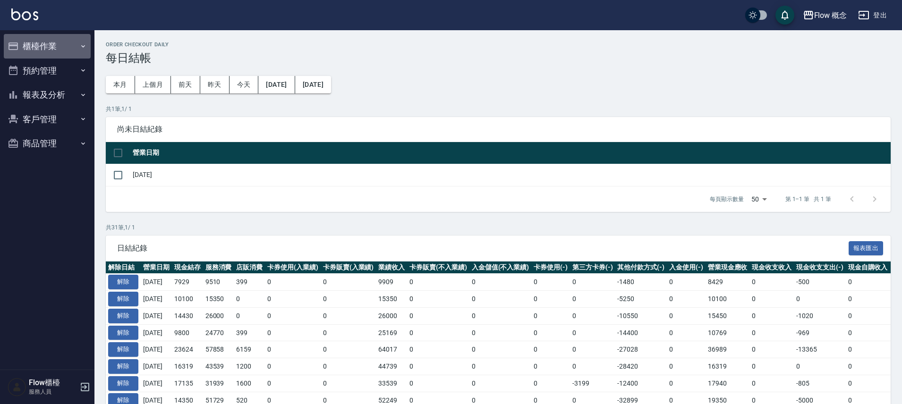
drag, startPoint x: 53, startPoint y: 48, endPoint x: 52, endPoint y: 53, distance: 4.8
click at [54, 50] on button "櫃檯作業" at bounding box center [47, 46] width 87 height 25
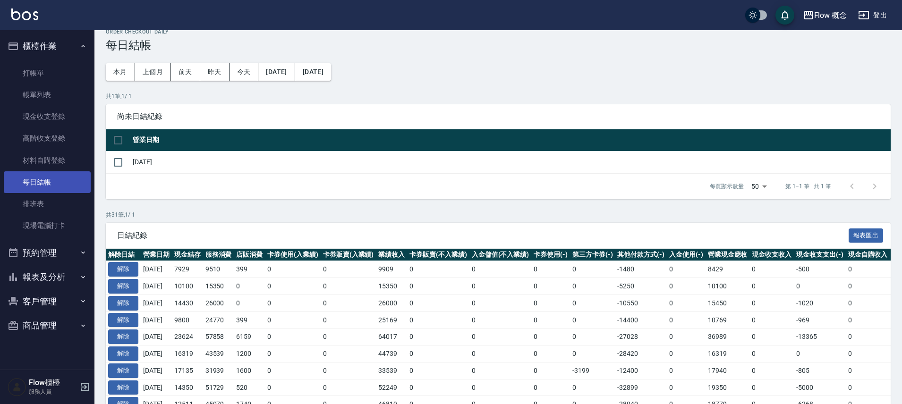
scroll to position [19, 0]
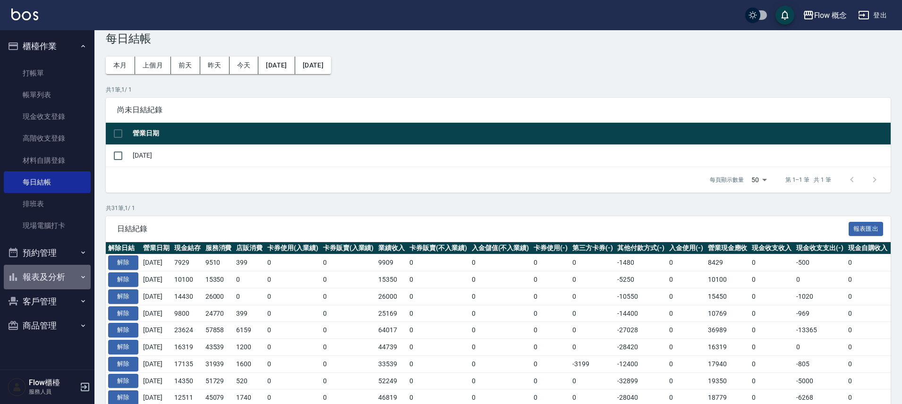
click at [53, 271] on button "報表及分析" at bounding box center [47, 277] width 87 height 25
click at [59, 253] on button "預約管理" at bounding box center [47, 253] width 87 height 25
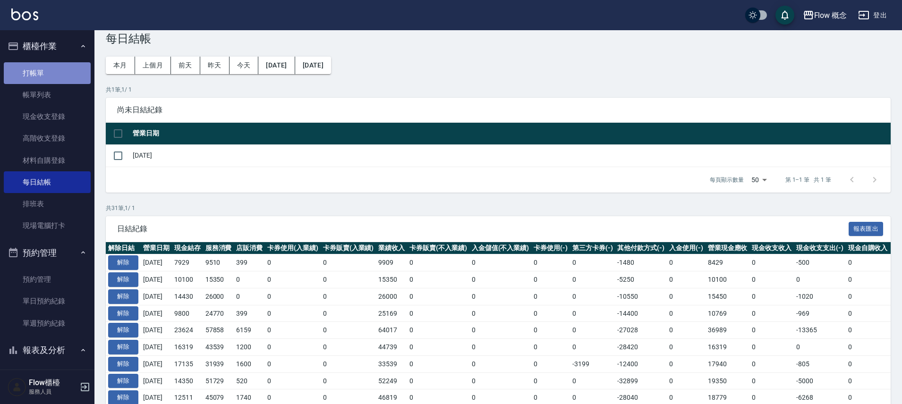
click at [83, 82] on link "打帳單" at bounding box center [47, 73] width 87 height 22
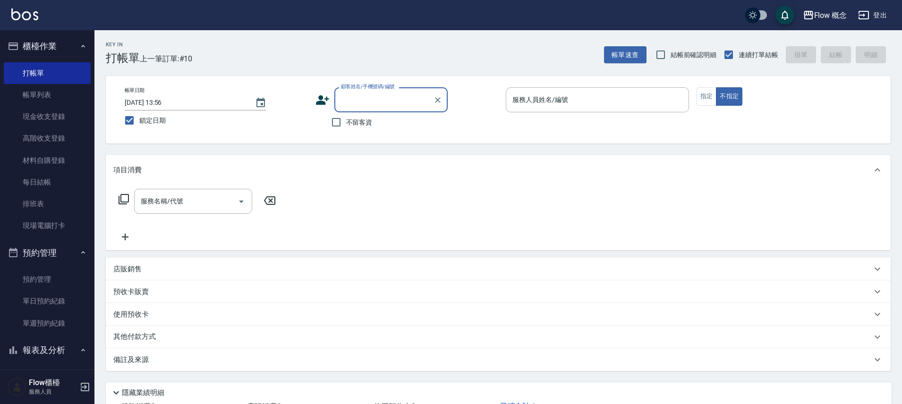
click at [51, 267] on ul "預約管理 單日預約紀錄 單週預約紀錄" at bounding box center [47, 301] width 87 height 73
click at [48, 254] on button "預約管理" at bounding box center [47, 253] width 87 height 25
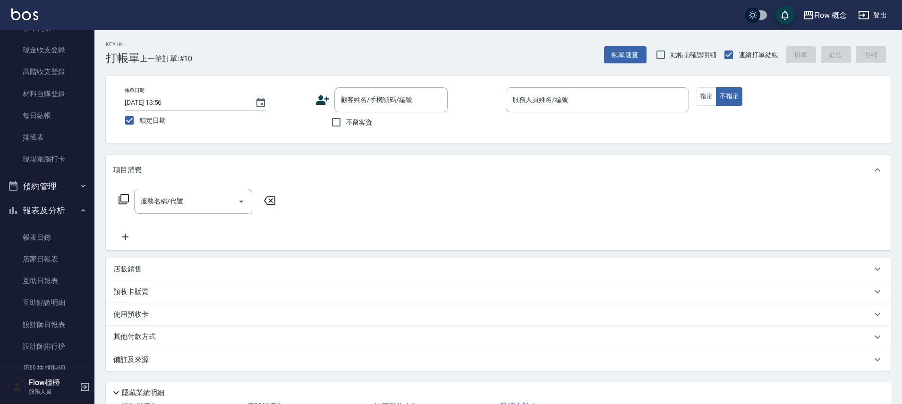
scroll to position [140, 0]
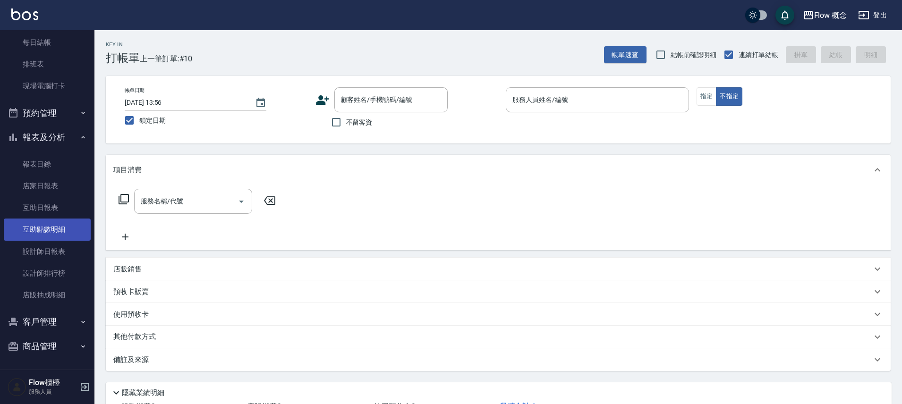
click at [58, 237] on link "互助點數明細" at bounding box center [47, 230] width 87 height 22
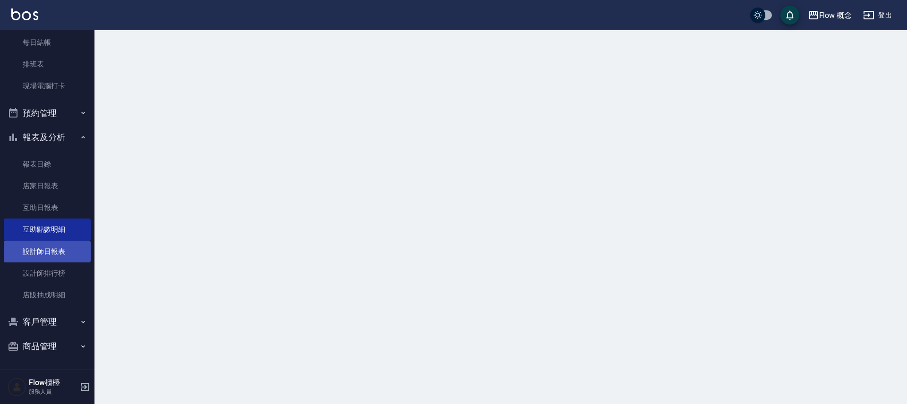
click at [55, 254] on link "設計師日報表" at bounding box center [47, 252] width 87 height 22
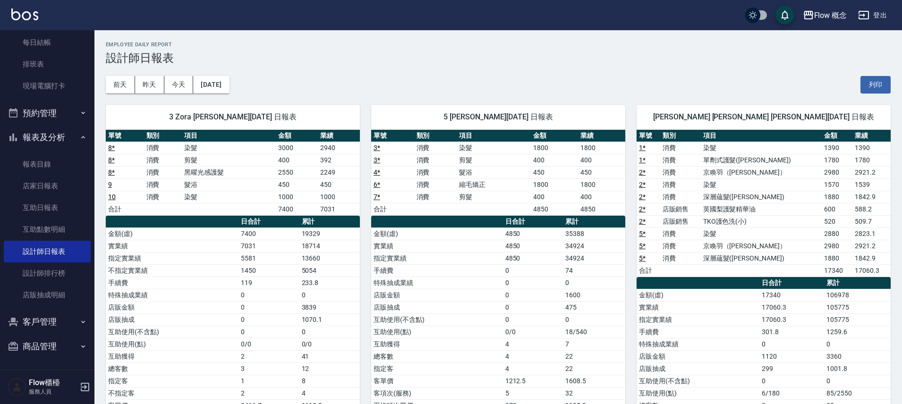
click at [112, 148] on link "8 *" at bounding box center [111, 148] width 7 height 8
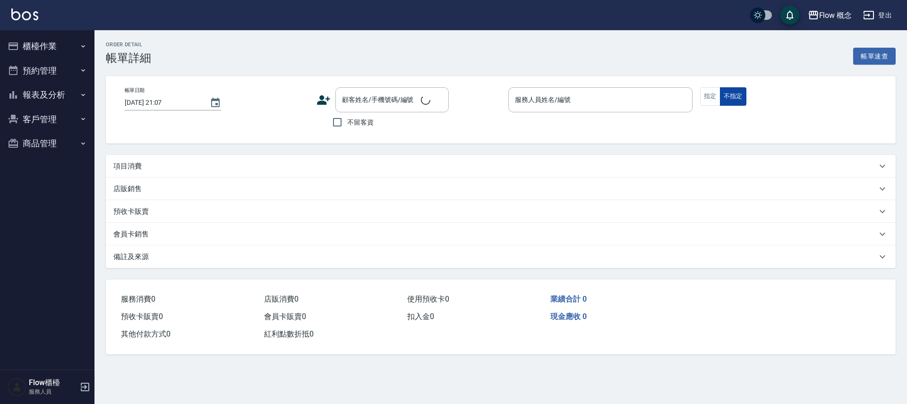
type input "[DATE] 13:56"
type input "Zora-3"
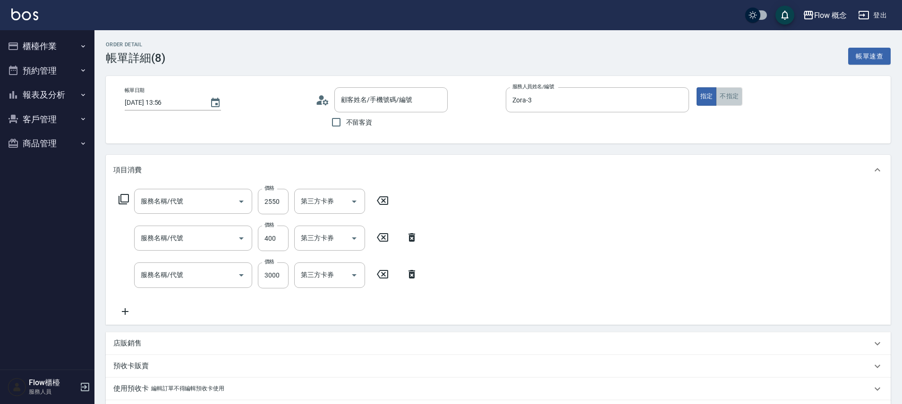
click at [727, 102] on button "不指定" at bounding box center [729, 96] width 26 height 18
type input "黑曜光感護髮(504)"
type input "剪髮(201)"
type input "染髮(401)"
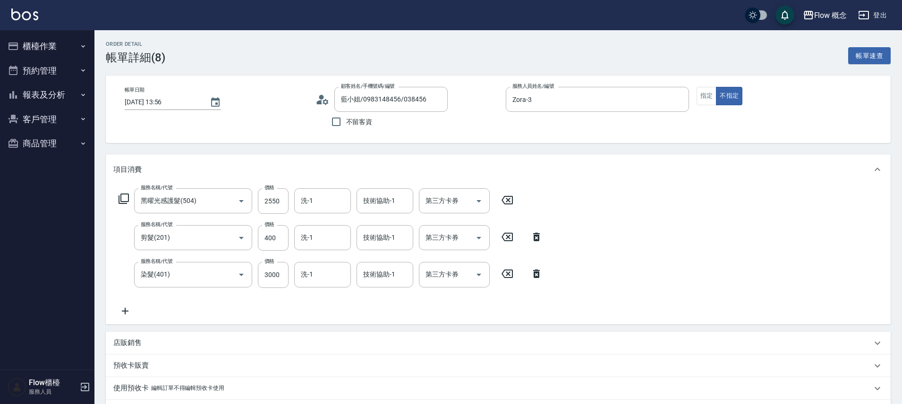
type input "藍小姐/0983148456/038456"
type input "信用卡"
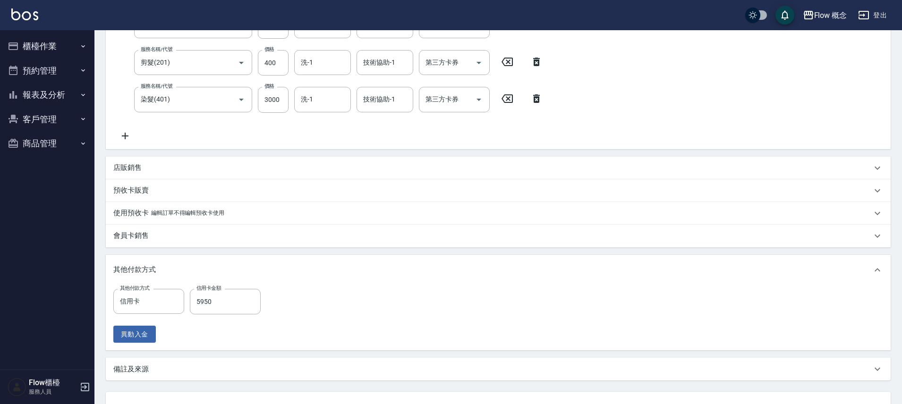
scroll to position [254, 0]
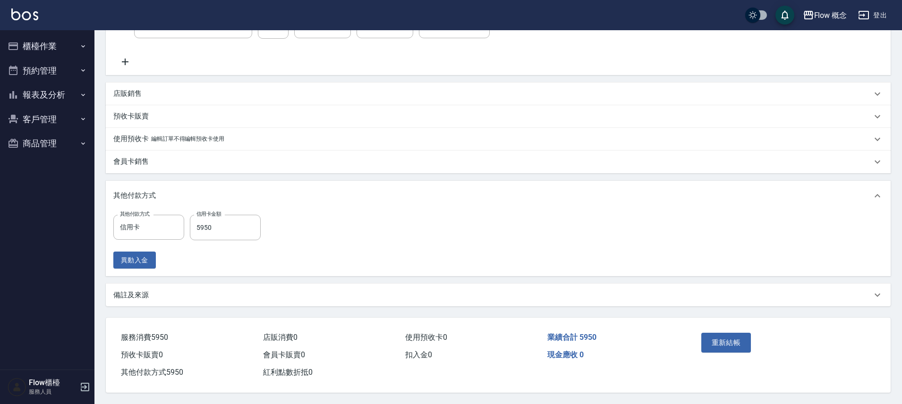
click at [714, 349] on div "重新結帳" at bounding box center [739, 349] width 85 height 41
click at [731, 335] on button "重新結帳" at bounding box center [726, 343] width 50 height 20
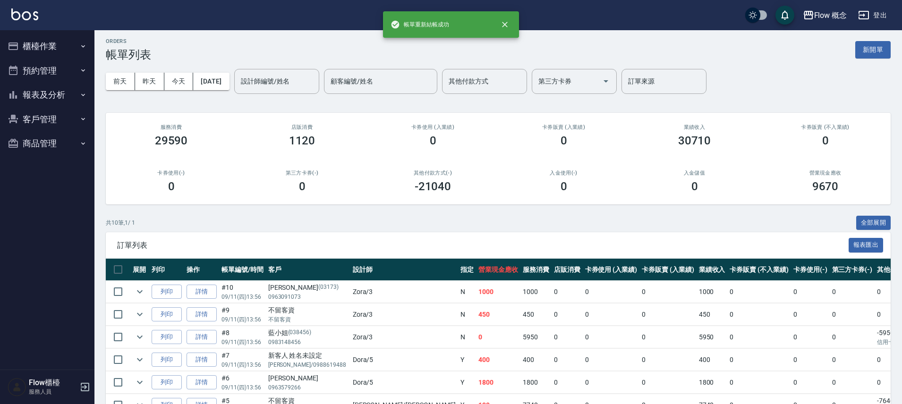
scroll to position [33, 0]
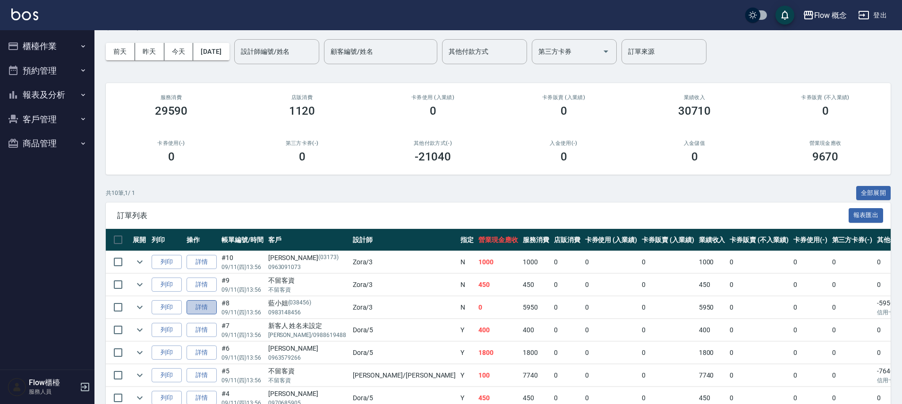
click at [204, 313] on link "詳情" at bounding box center [202, 307] width 30 height 15
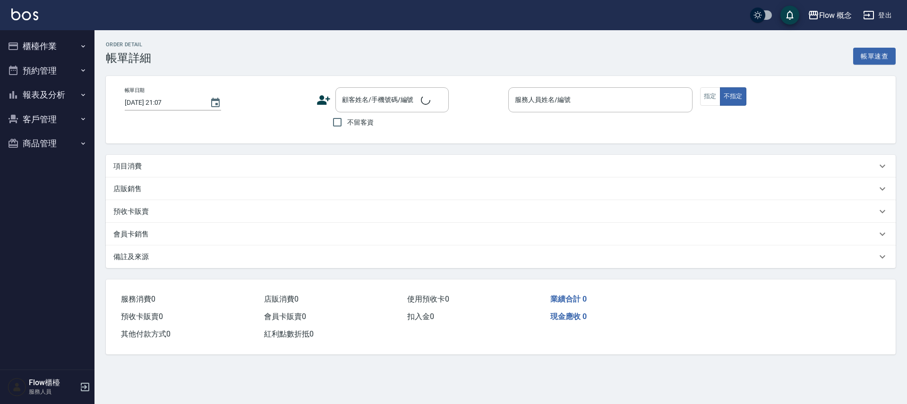
type input "2025/09/11 13:56"
type input "Zora-3"
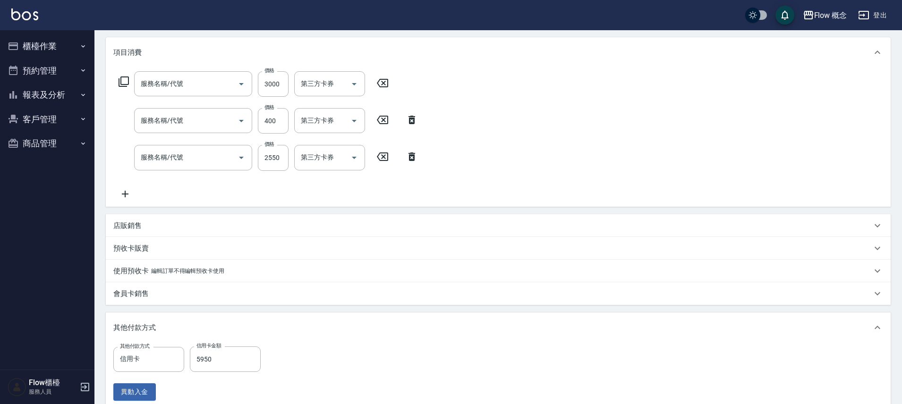
type input "藍小姐/0983148456/038456"
type input "染髮(401)"
type input "剪髮(201)"
type input "黑曜光感護髮(504)"
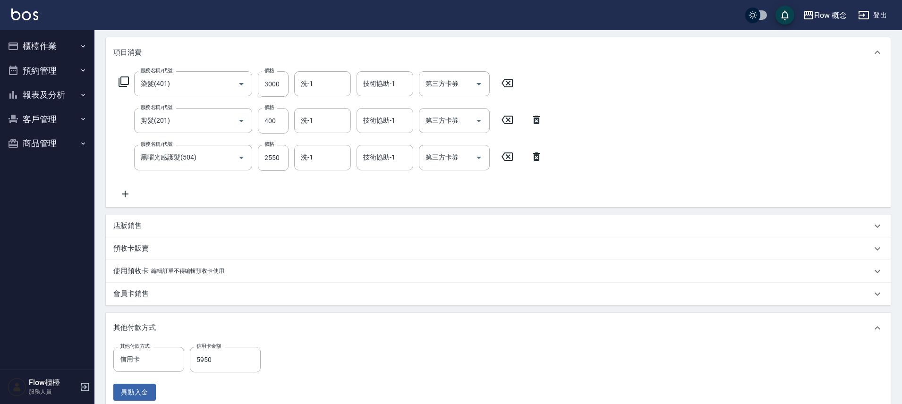
scroll to position [254, 0]
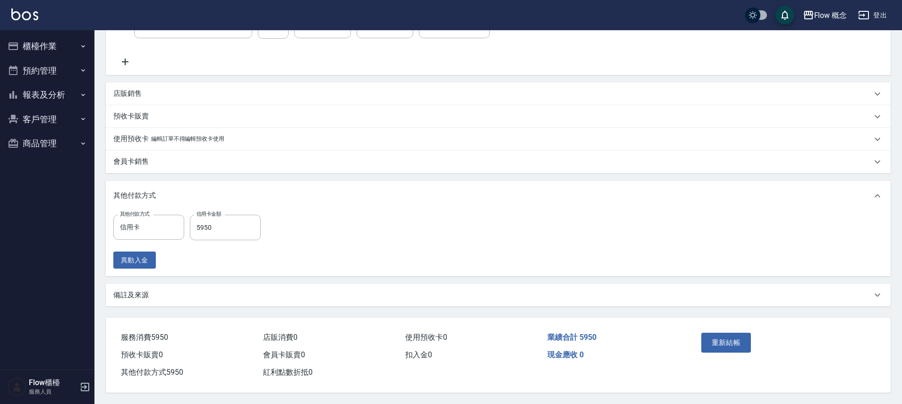
drag, startPoint x: 138, startPoint y: 293, endPoint x: 179, endPoint y: 320, distance: 49.1
click at [144, 297] on div "備註及來源" at bounding box center [498, 295] width 785 height 23
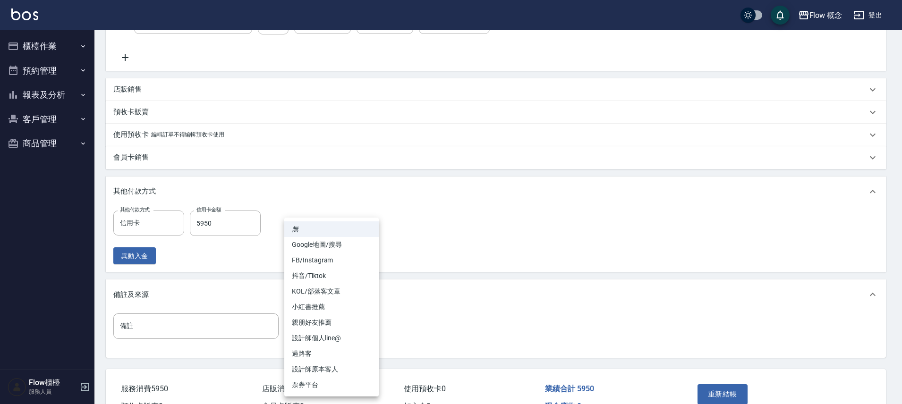
drag, startPoint x: 356, startPoint y: 320, endPoint x: 362, endPoint y: 333, distance: 14.1
click at [356, 321] on body "Flow 概念 登出 櫃檯作業 打帳單 帳單列表 現金收支登錄 高階收支登錄 材料自購登錄 每日結帳 排班表 現場電腦打卡 預約管理 預約管理 單日預約紀錄 …" at bounding box center [451, 101] width 902 height 710
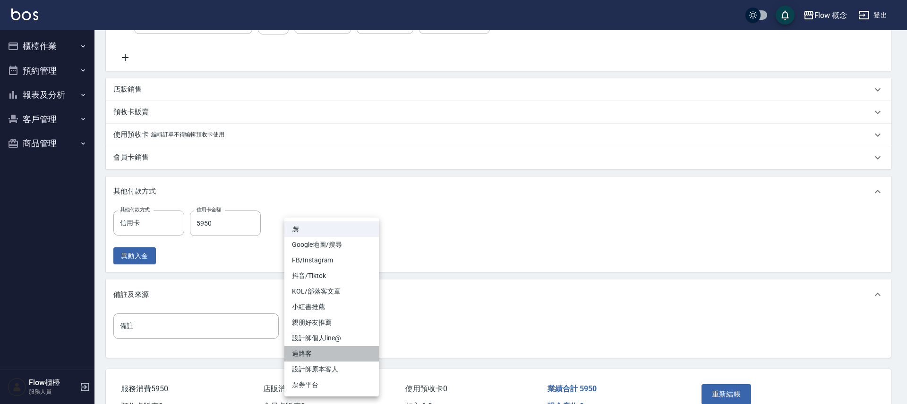
click at [342, 353] on li "過路客" at bounding box center [331, 354] width 94 height 16
type input "過路客"
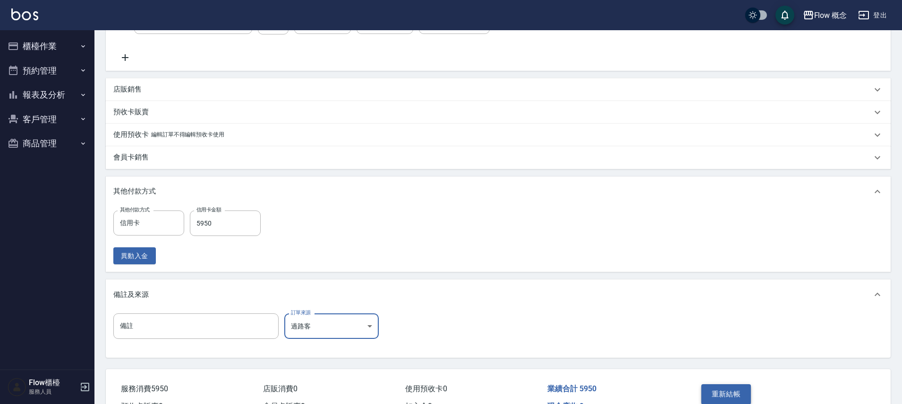
click at [730, 397] on button "重新結帳" at bounding box center [726, 394] width 50 height 20
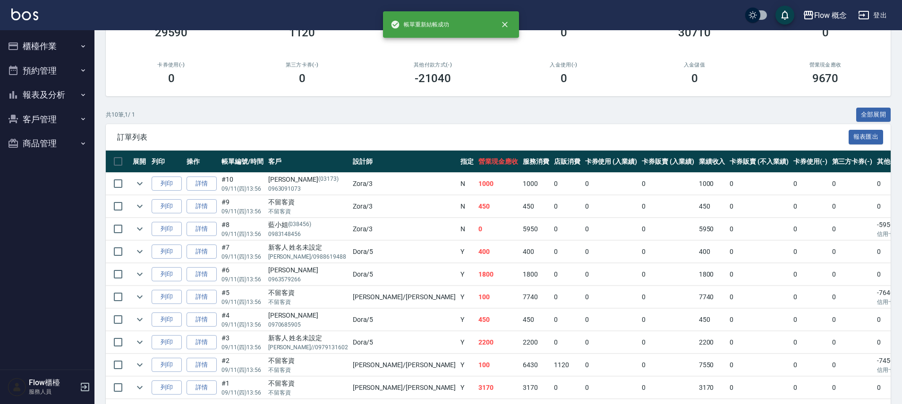
scroll to position [151, 0]
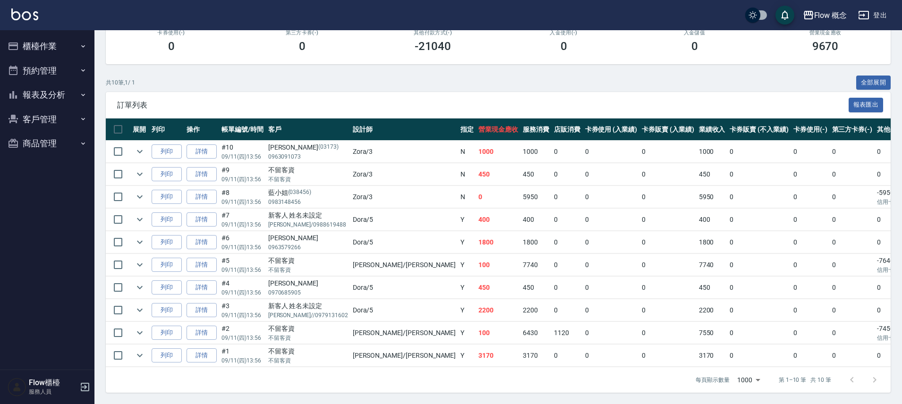
click at [2, 92] on nav "櫃檯作業 打帳單 帳單列表 現金收支登錄 高階收支登錄 材料自購登錄 每日結帳 排班表 現場電腦打卡 預約管理 預約管理 單日預約紀錄 單週預約紀錄 報表及分…" at bounding box center [47, 199] width 94 height 339
click at [26, 103] on button "報表及分析" at bounding box center [47, 95] width 87 height 25
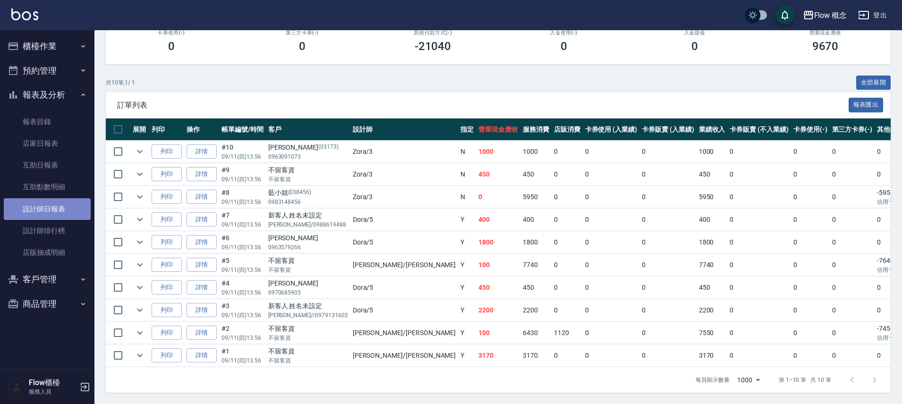
click at [68, 203] on link "設計師日報表" at bounding box center [47, 209] width 87 height 22
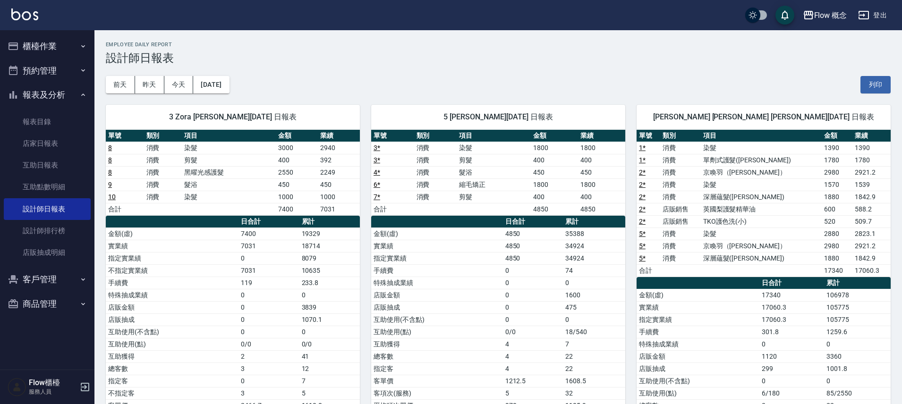
click at [344, 170] on td "2249" at bounding box center [339, 172] width 42 height 12
click at [228, 71] on div "前天 昨天 今天 2025/09/11 列印" at bounding box center [498, 85] width 785 height 40
click at [223, 84] on button "[DATE]" at bounding box center [211, 84] width 36 height 17
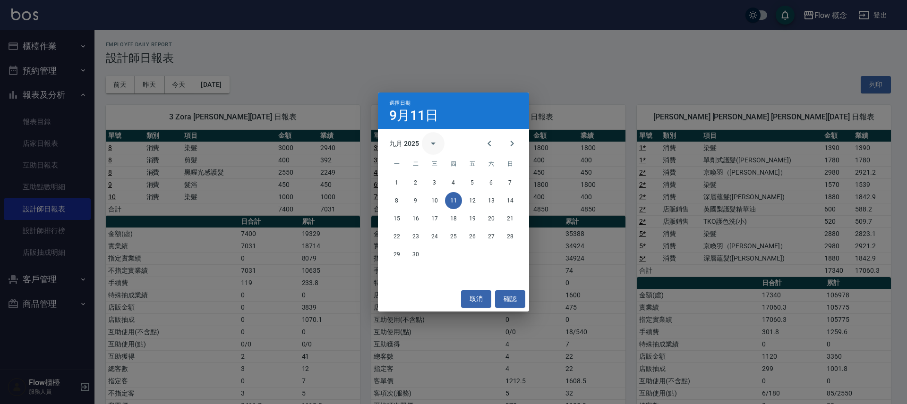
click at [437, 141] on icon "calendar view is open, switch to year view" at bounding box center [432, 143] width 11 height 11
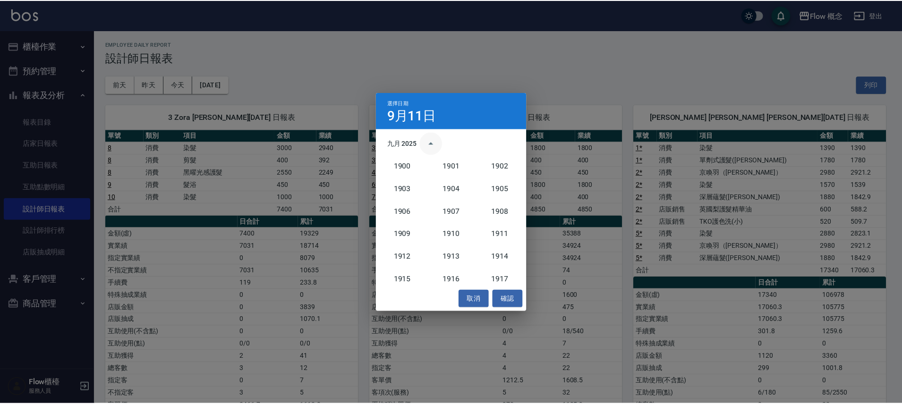
scroll to position [874, 0]
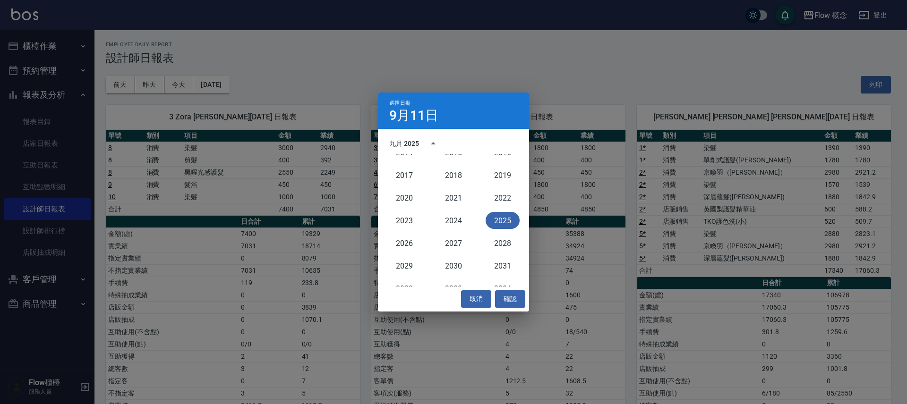
click at [486, 128] on div "選擇日期 9月11日" at bounding box center [453, 111] width 151 height 36
click at [477, 297] on button "取消" at bounding box center [476, 298] width 30 height 17
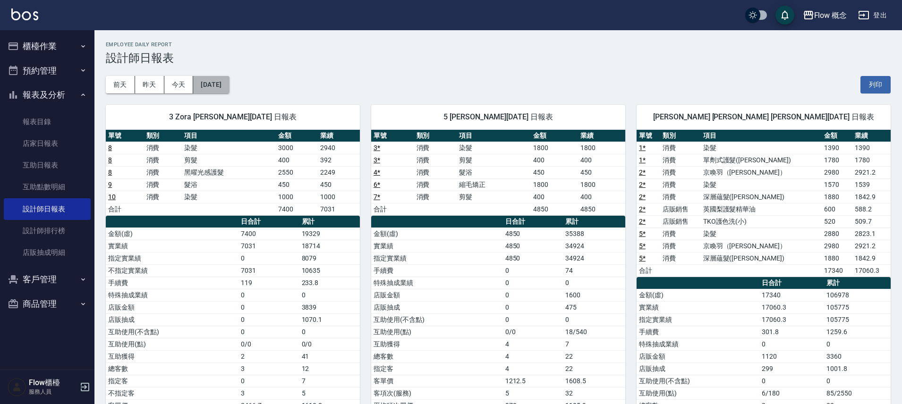
click at [229, 88] on button "[DATE]" at bounding box center [211, 84] width 36 height 17
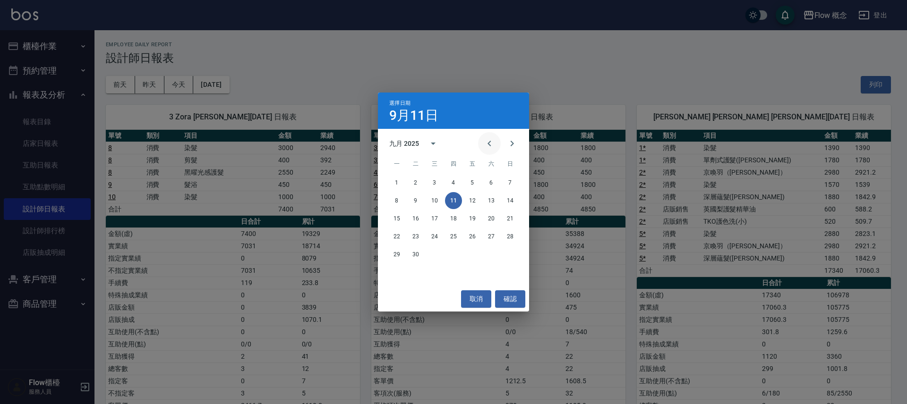
click at [488, 149] on icon "Previous month" at bounding box center [489, 143] width 11 height 11
click at [400, 218] on button "11" at bounding box center [396, 218] width 17 height 17
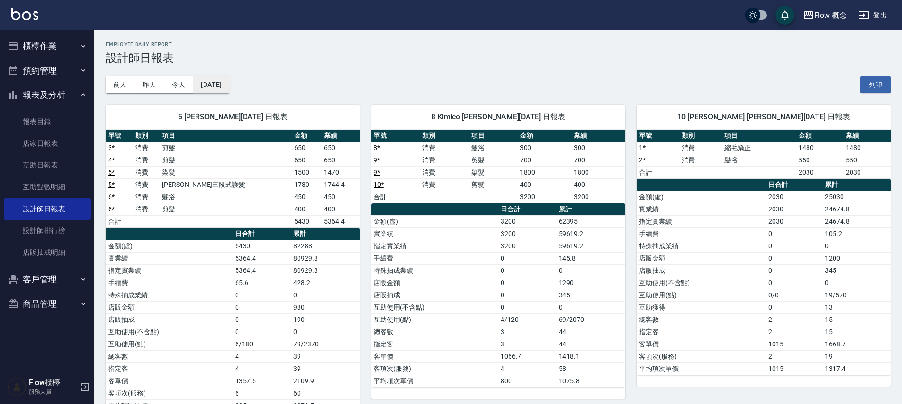
click at [214, 88] on button "[DATE]" at bounding box center [211, 84] width 36 height 17
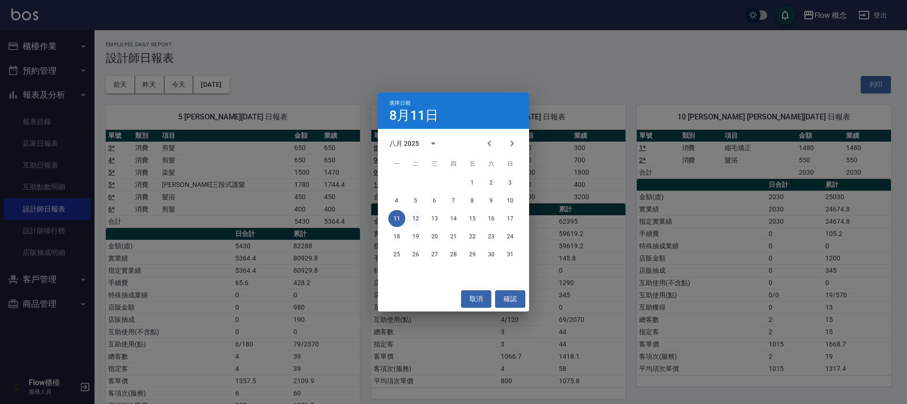
click at [415, 212] on button "12" at bounding box center [415, 218] width 17 height 17
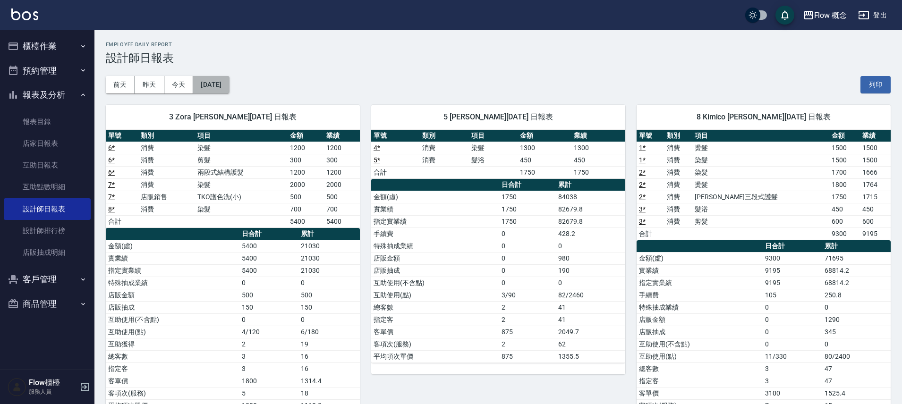
click at [222, 87] on button "[DATE]" at bounding box center [211, 84] width 36 height 17
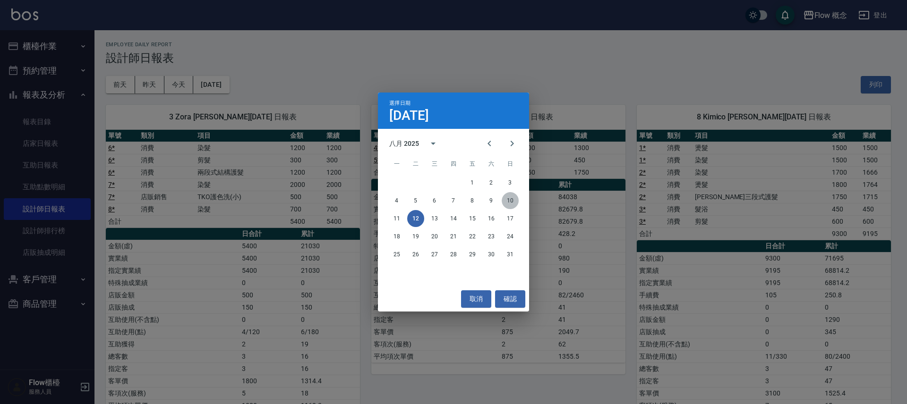
click at [517, 201] on button "10" at bounding box center [509, 200] width 17 height 17
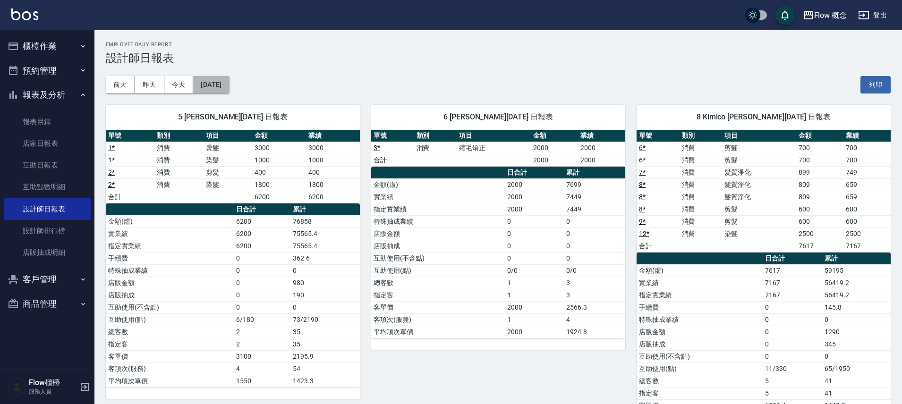
click at [203, 88] on button "2025/08/10" at bounding box center [211, 84] width 36 height 17
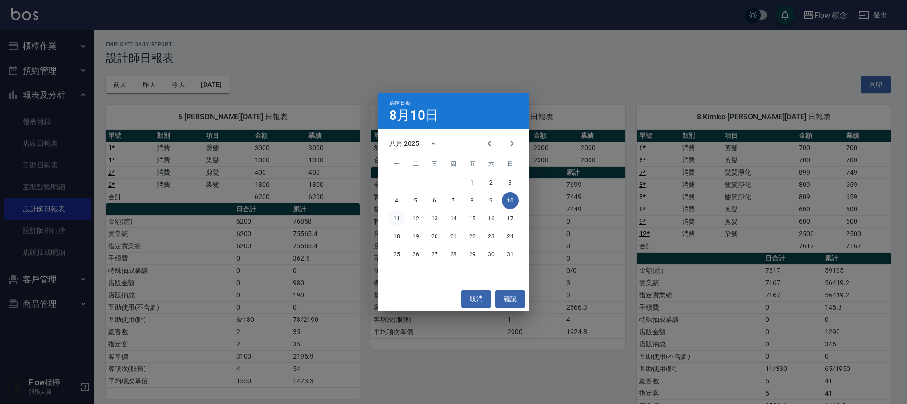
click at [398, 216] on button "11" at bounding box center [396, 218] width 17 height 17
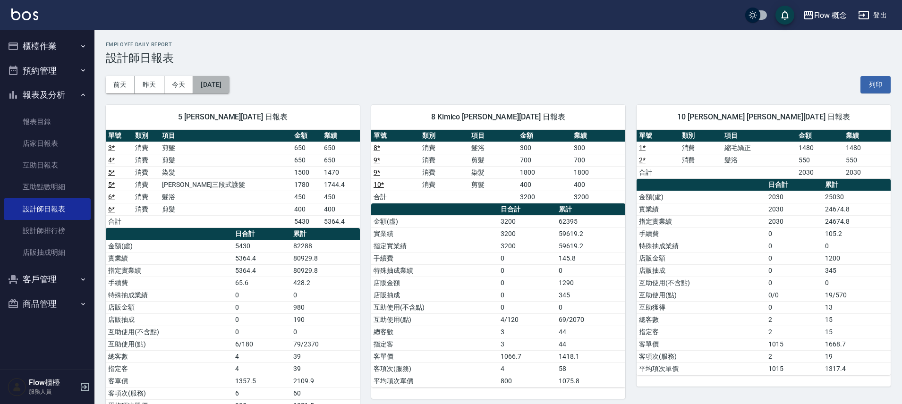
click at [229, 92] on button "[DATE]" at bounding box center [211, 84] width 36 height 17
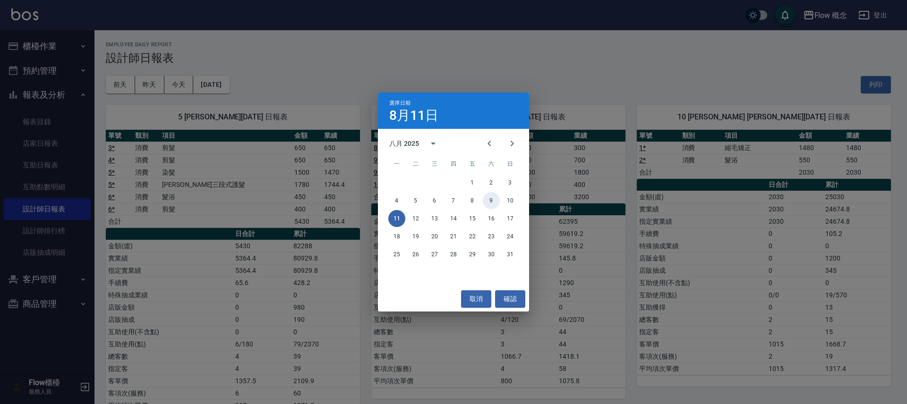
click at [493, 199] on button "9" at bounding box center [491, 200] width 17 height 17
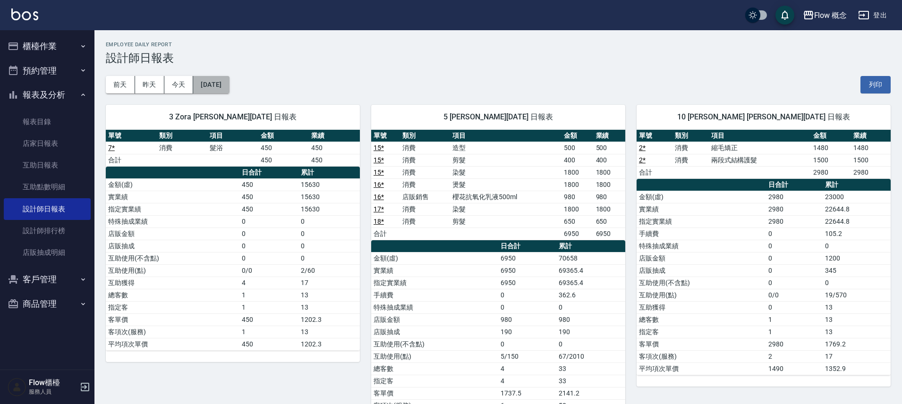
click at [216, 82] on button "2025/08/09" at bounding box center [211, 84] width 36 height 17
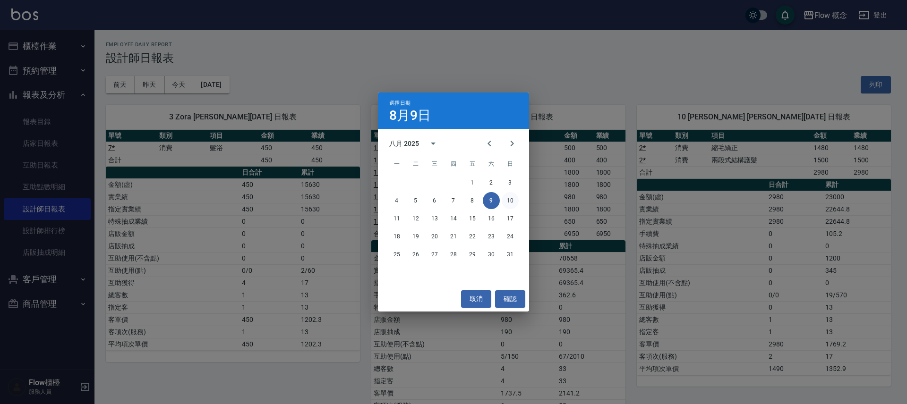
click at [510, 202] on button "10" at bounding box center [509, 200] width 17 height 17
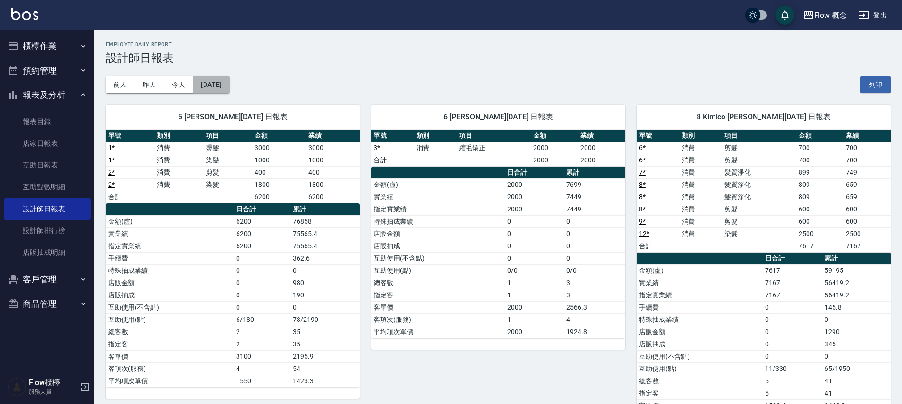
click at [220, 88] on button "2025/08/10" at bounding box center [211, 84] width 36 height 17
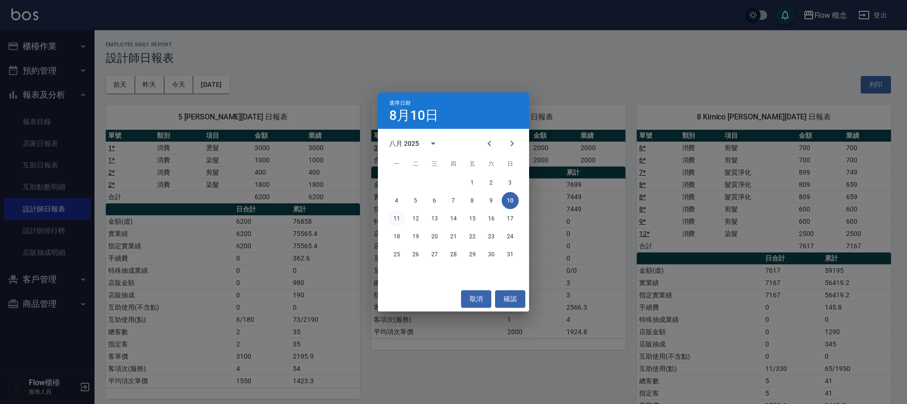
click at [399, 218] on button "11" at bounding box center [396, 218] width 17 height 17
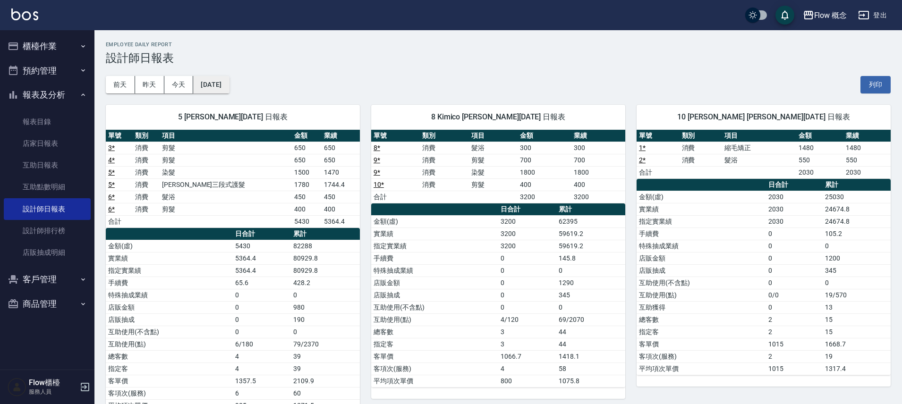
click at [229, 91] on button "[DATE]" at bounding box center [211, 84] width 36 height 17
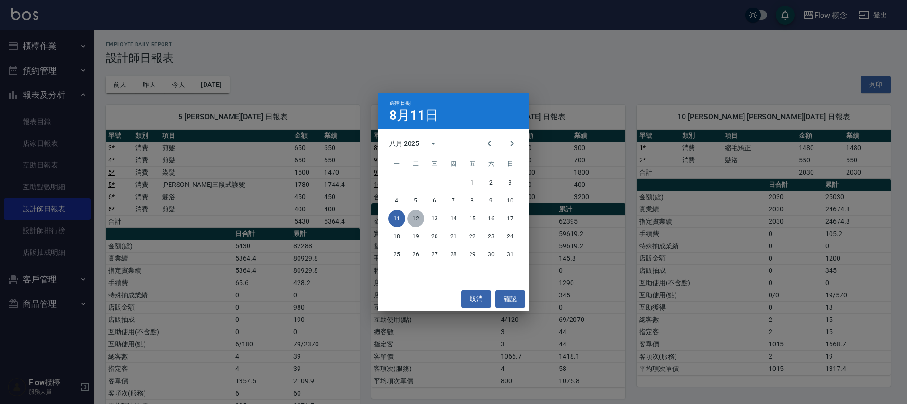
click at [415, 218] on button "12" at bounding box center [415, 218] width 17 height 17
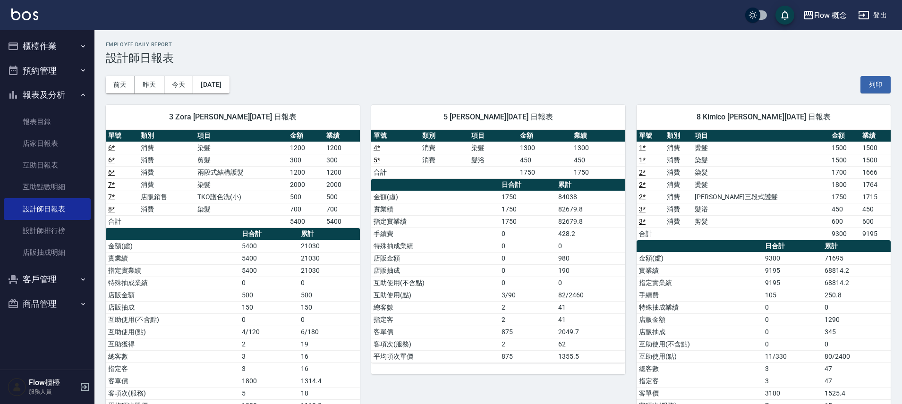
click at [75, 49] on button "櫃檯作業" at bounding box center [47, 46] width 87 height 25
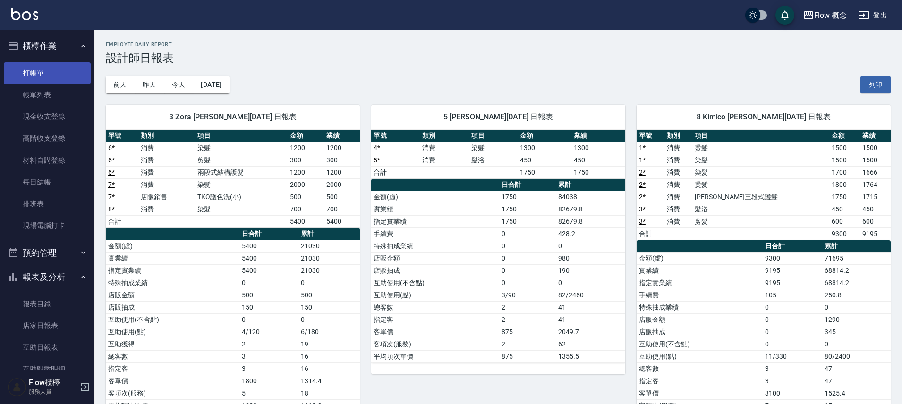
click at [65, 68] on link "打帳單" at bounding box center [47, 73] width 87 height 22
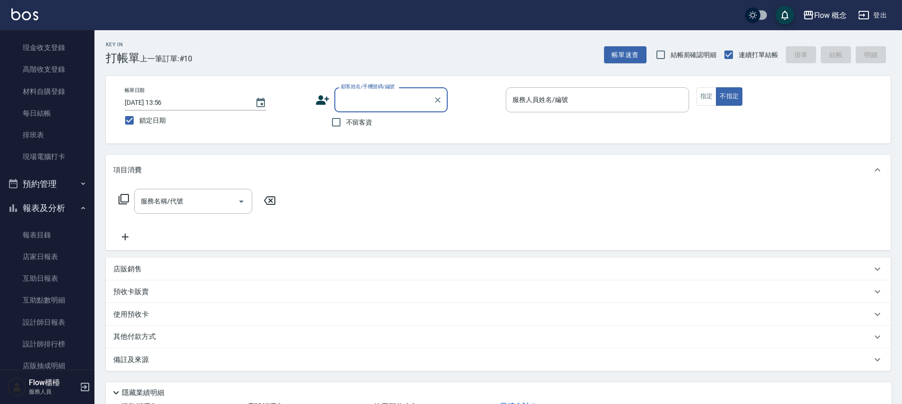
scroll to position [140, 0]
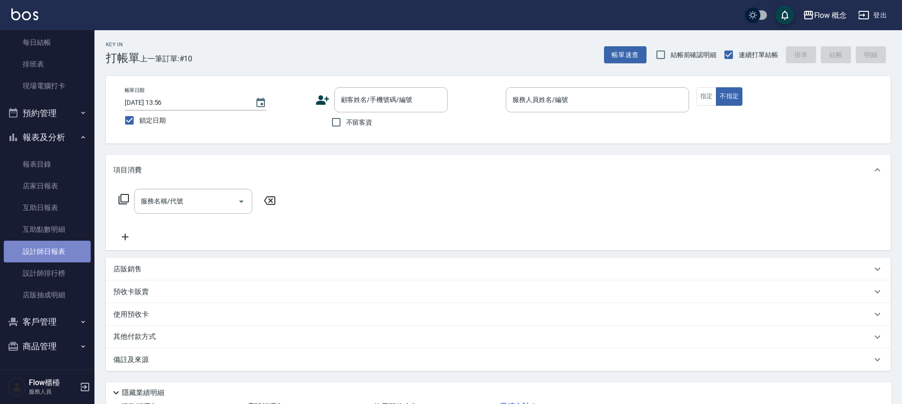
click at [60, 254] on link "設計師日報表" at bounding box center [47, 252] width 87 height 22
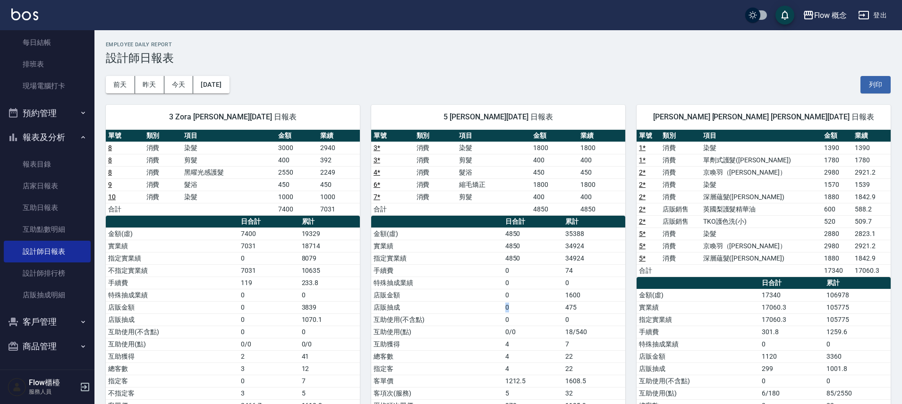
drag, startPoint x: 440, startPoint y: 308, endPoint x: 514, endPoint y: 309, distance: 74.6
click at [514, 309] on tr "店販抽成 0 475" at bounding box center [498, 307] width 254 height 12
click at [150, 102] on div "3 Zora 陳怡君 09/11/2025 日報表 單號 類別 項目 金額 業績 8 消費 染髮 3000 2940 8 消費 剪髮 400 392 8 消費…" at bounding box center [226, 282] width 265 height 379
click at [154, 89] on button "昨天" at bounding box center [149, 84] width 29 height 17
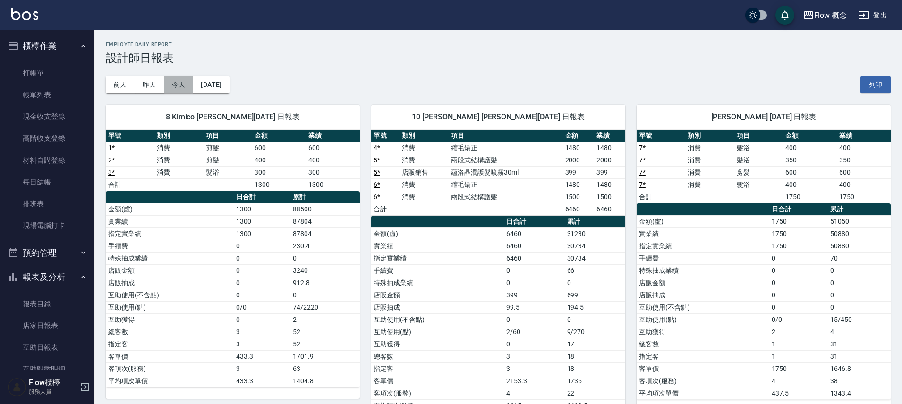
click at [189, 88] on button "今天" at bounding box center [178, 84] width 29 height 17
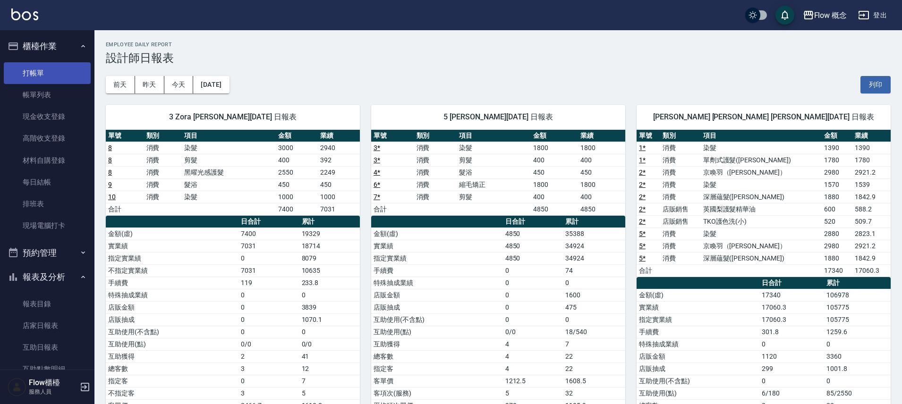
click at [74, 67] on link "打帳單" at bounding box center [47, 73] width 87 height 22
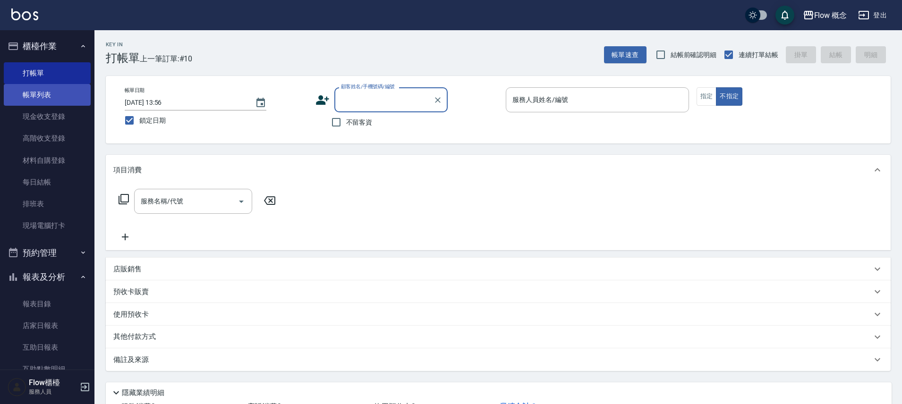
click at [72, 87] on link "帳單列表" at bounding box center [47, 95] width 87 height 22
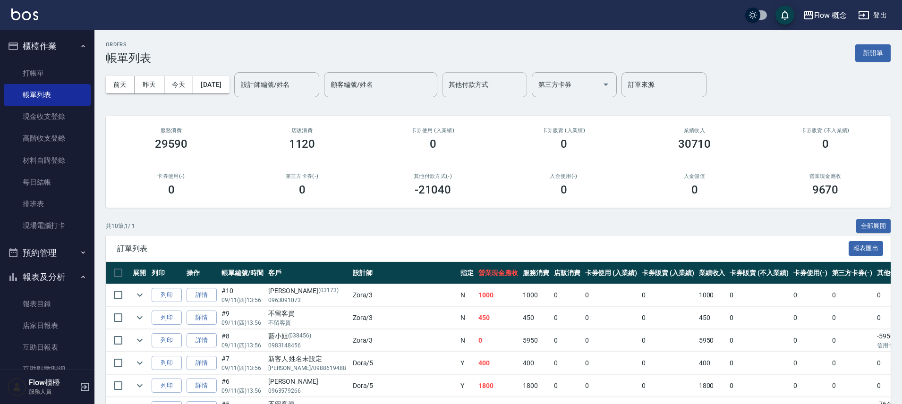
click at [519, 84] on input "其他付款方式" at bounding box center [484, 84] width 76 height 17
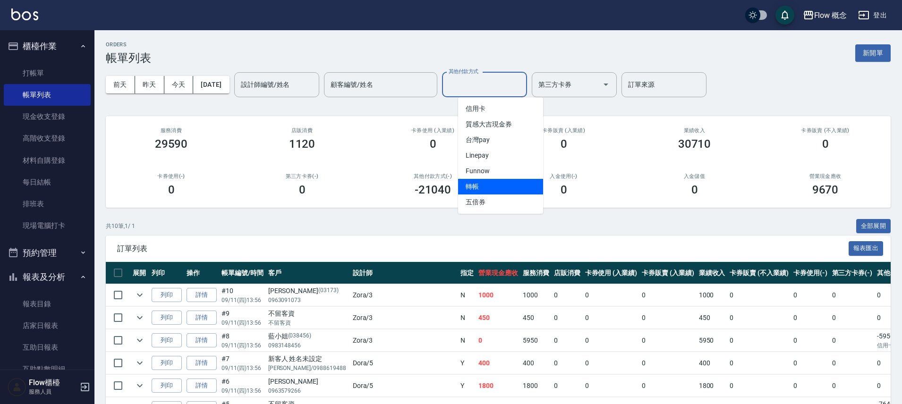
click at [505, 183] on span "轉帳" at bounding box center [500, 187] width 85 height 16
type input "轉帳"
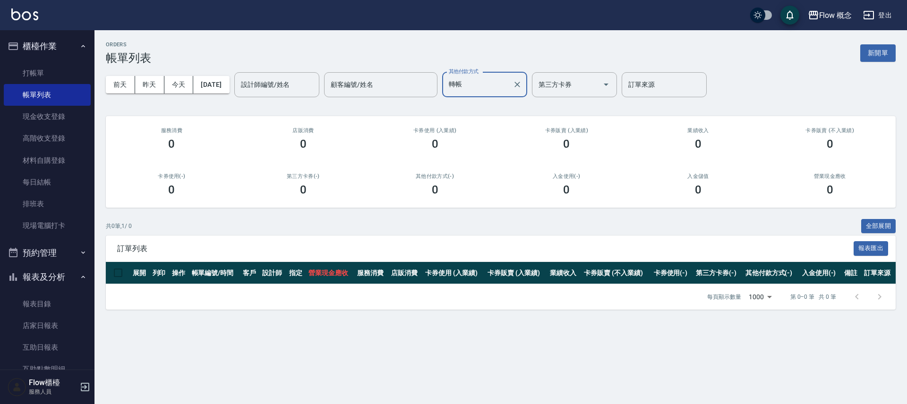
click at [522, 84] on icon "Clear" at bounding box center [516, 84] width 9 height 9
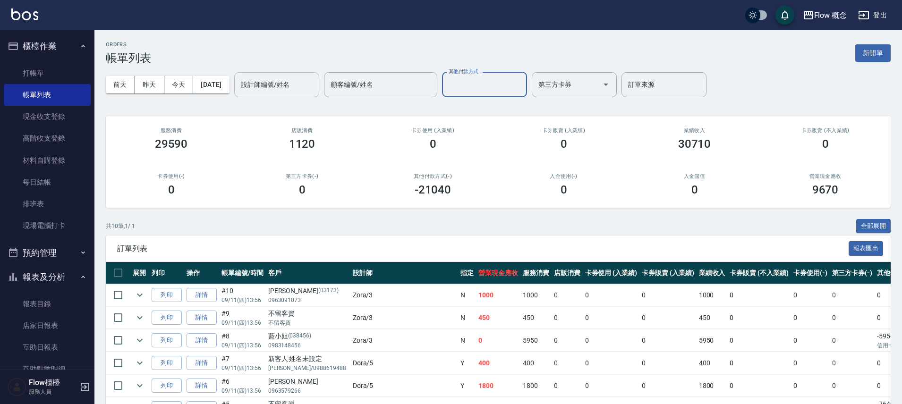
click at [281, 91] on input "設計師編號/姓名" at bounding box center [276, 84] width 76 height 17
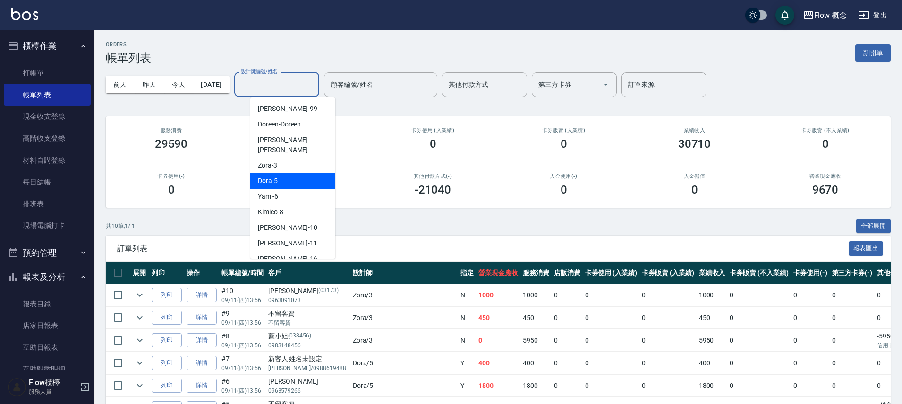
click at [275, 176] on span "Dora -5" at bounding box center [268, 181] width 20 height 10
type input "Dora-5"
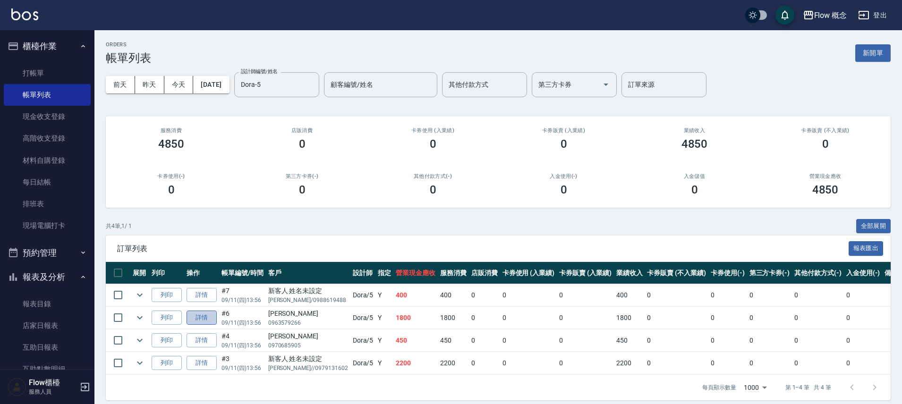
click at [205, 321] on link "詳情" at bounding box center [202, 318] width 30 height 15
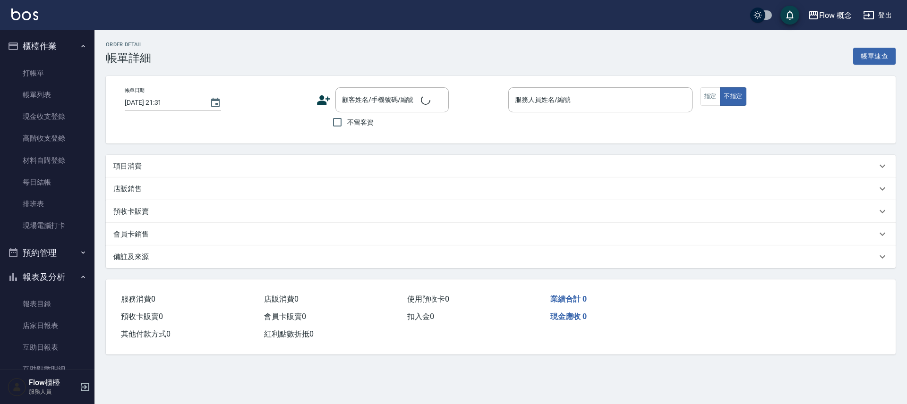
type input "[DATE] 13:56"
type input "Dora-5"
type input "設計師原本客人"
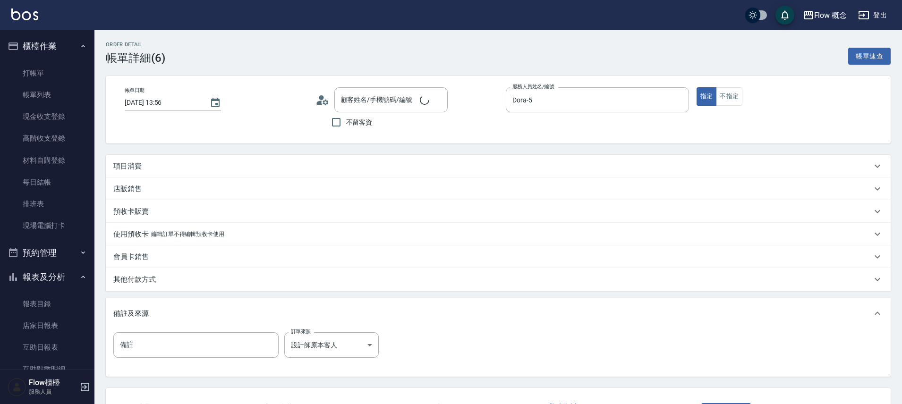
type input "詹文如/0963579266/"
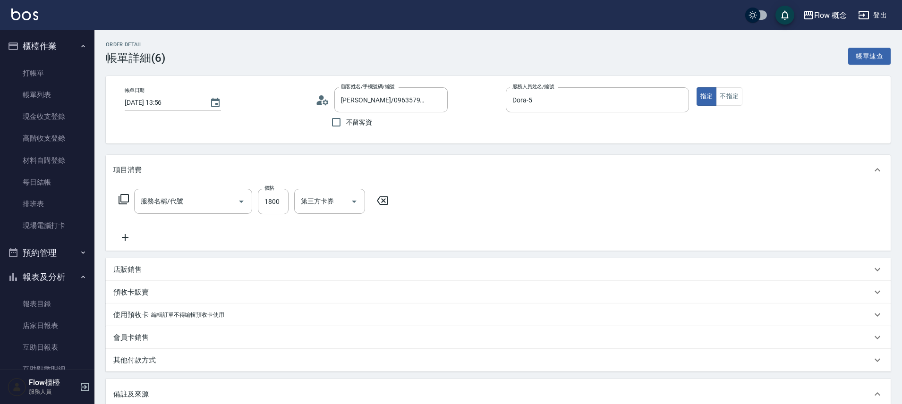
type input "縮毛矯正 (302)"
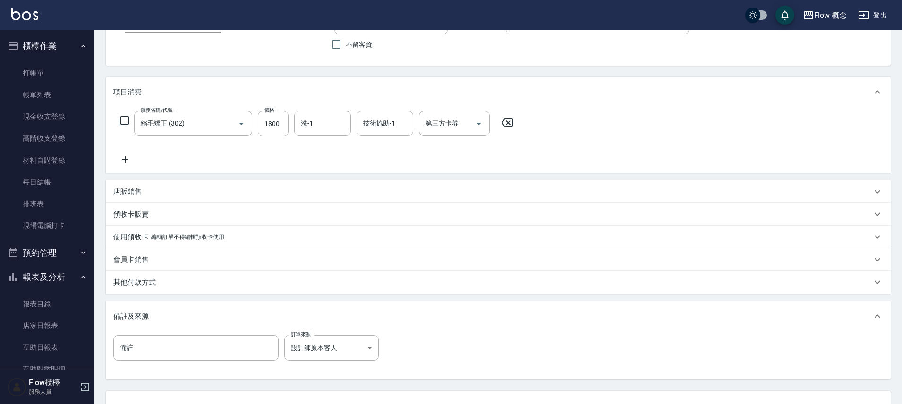
click at [166, 286] on div "其他付款方式" at bounding box center [492, 283] width 758 height 10
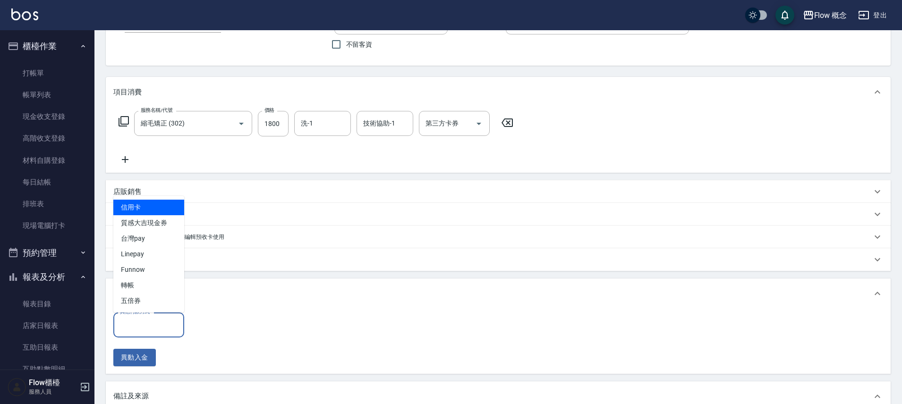
click at [165, 325] on input "其他付款方式" at bounding box center [149, 325] width 62 height 17
click at [149, 290] on span "轉帳" at bounding box center [148, 286] width 71 height 16
type input "轉帳"
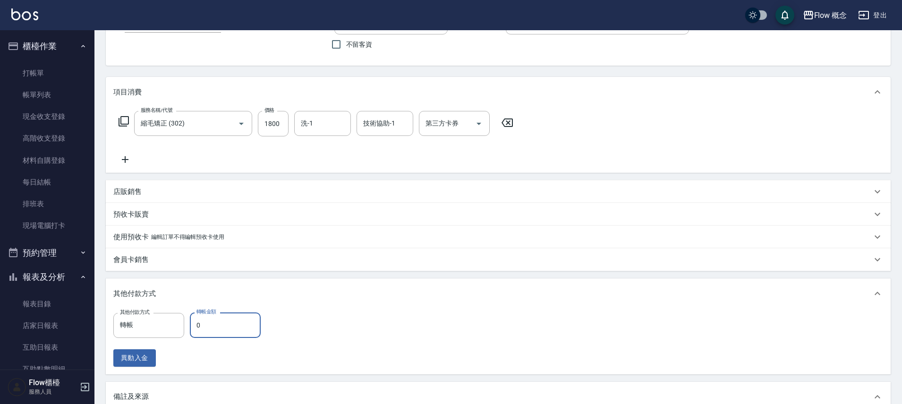
click at [235, 336] on input "0" at bounding box center [225, 325] width 71 height 25
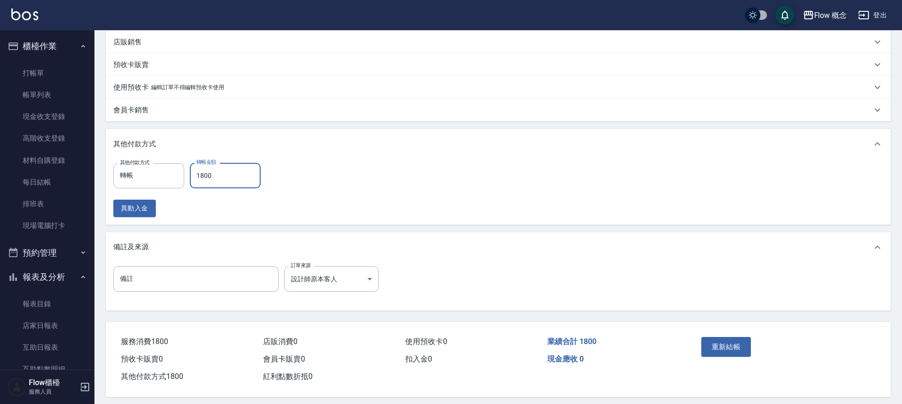
scroll to position [236, 0]
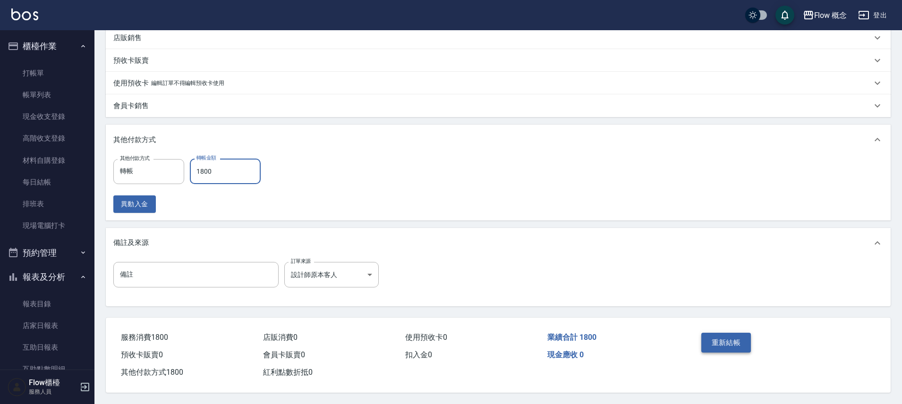
type input "1800"
click at [730, 338] on button "重新結帳" at bounding box center [726, 343] width 50 height 20
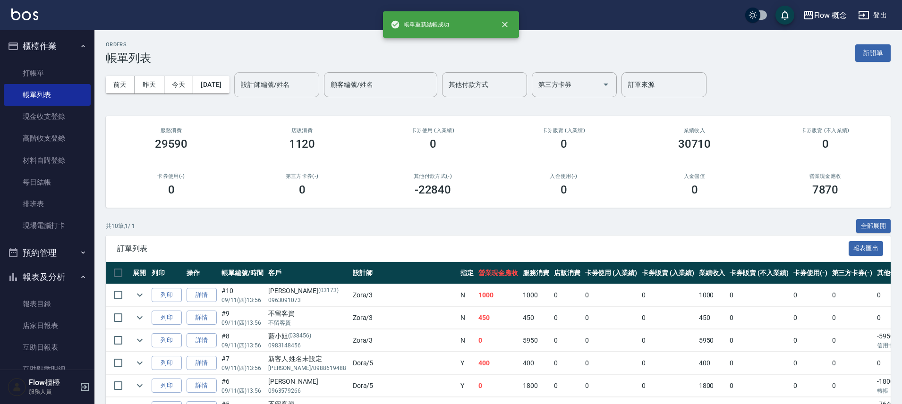
click at [279, 88] on input "設計師編號/姓名" at bounding box center [276, 84] width 76 height 17
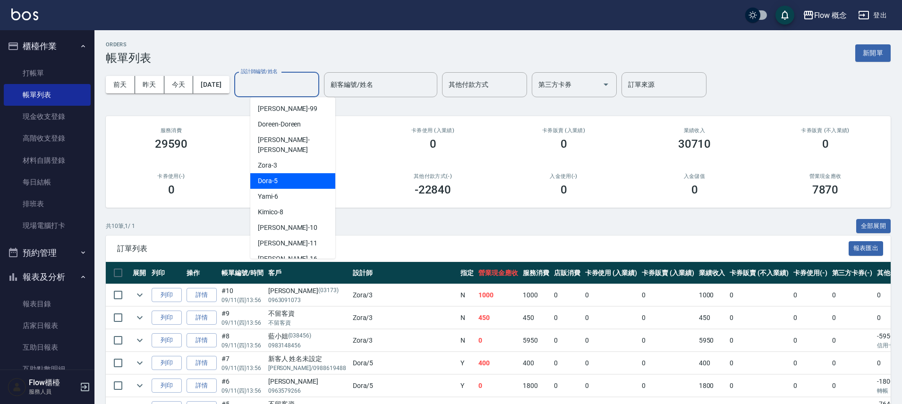
click at [273, 176] on span "Dora -5" at bounding box center [268, 181] width 20 height 10
type input "Dora-5"
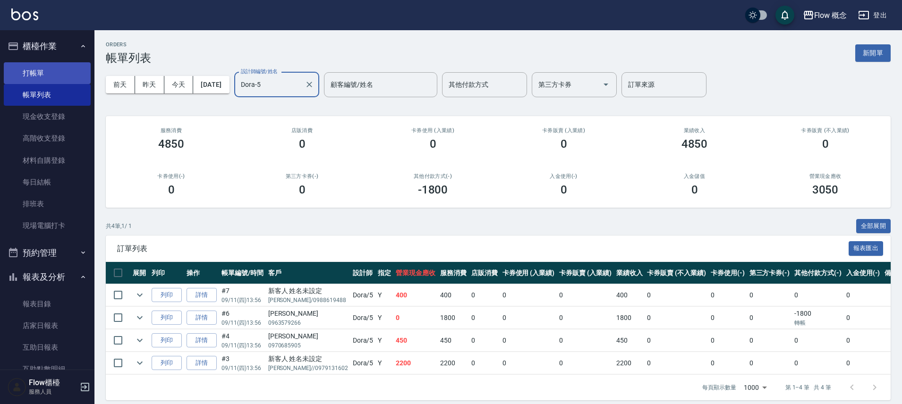
click at [53, 68] on link "打帳單" at bounding box center [47, 73] width 87 height 22
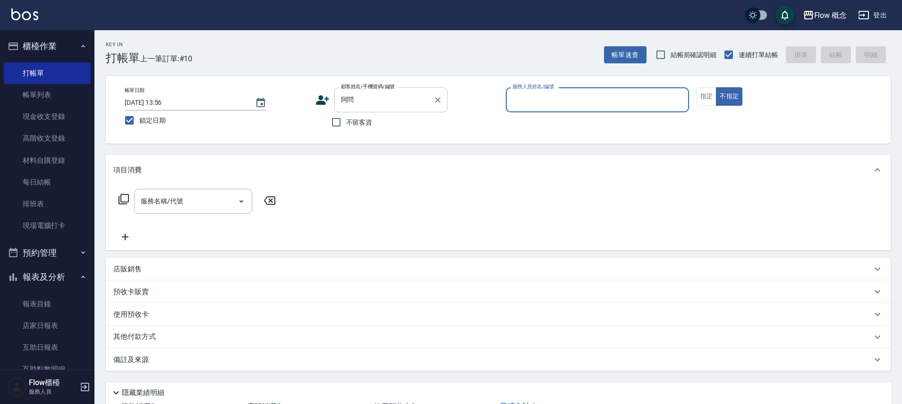
click at [410, 107] on input "阿問" at bounding box center [384, 100] width 91 height 17
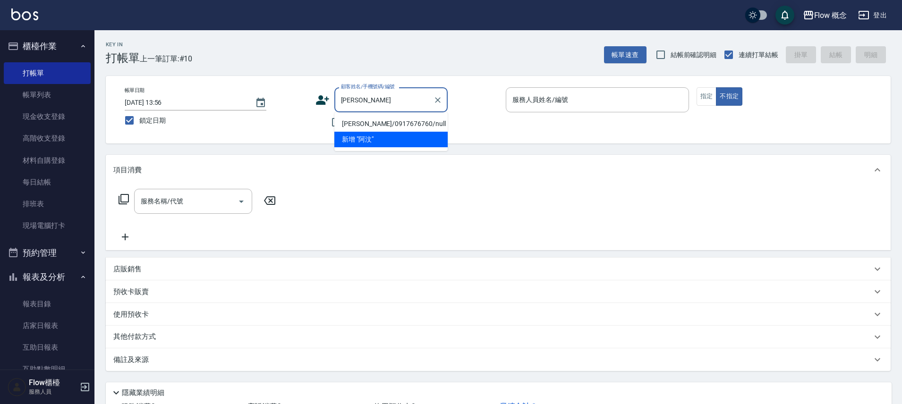
click at [402, 125] on li "阿汶/0917676760/null" at bounding box center [390, 124] width 113 height 16
type input "阿汶/0917676760/null"
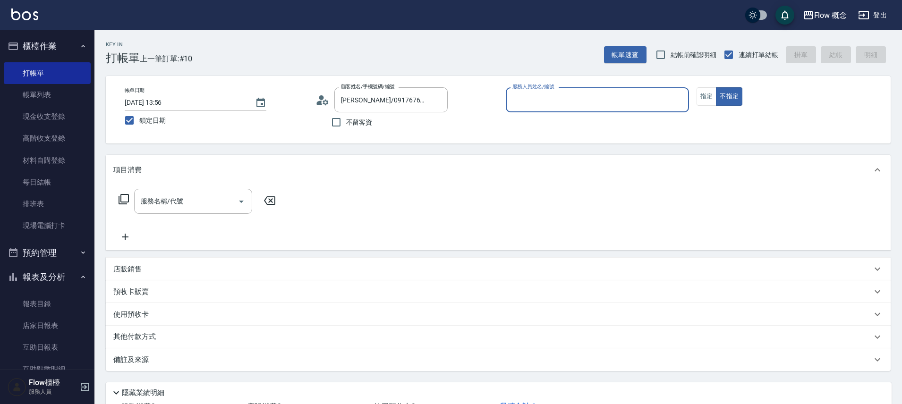
type input "Kimico-8"
click at [713, 99] on button "指定" at bounding box center [706, 96] width 20 height 18
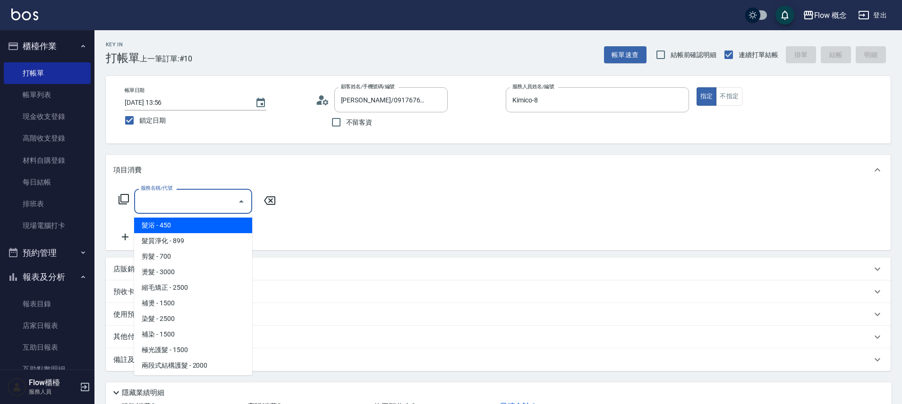
click at [217, 205] on input "服務名稱/代號" at bounding box center [185, 201] width 95 height 17
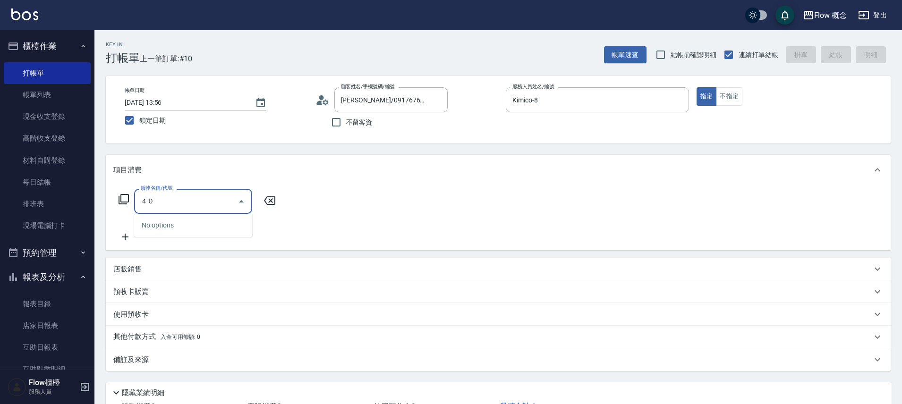
type input "４"
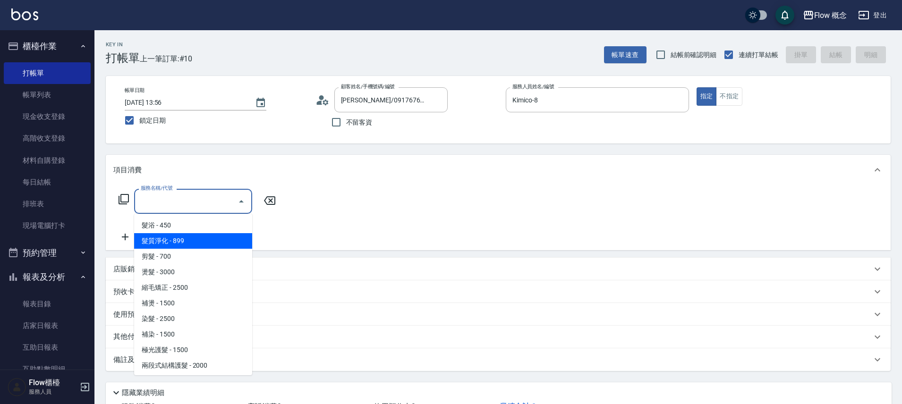
click at [204, 241] on span "髮質淨化 - 899" at bounding box center [193, 241] width 118 height 16
type input "髮質淨化(102)"
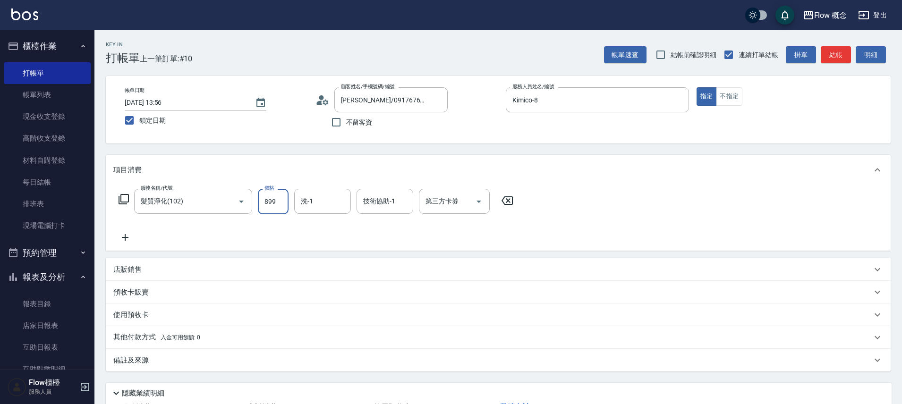
click at [270, 199] on input "899" at bounding box center [273, 201] width 31 height 25
click at [279, 202] on input "199" at bounding box center [273, 201] width 31 height 25
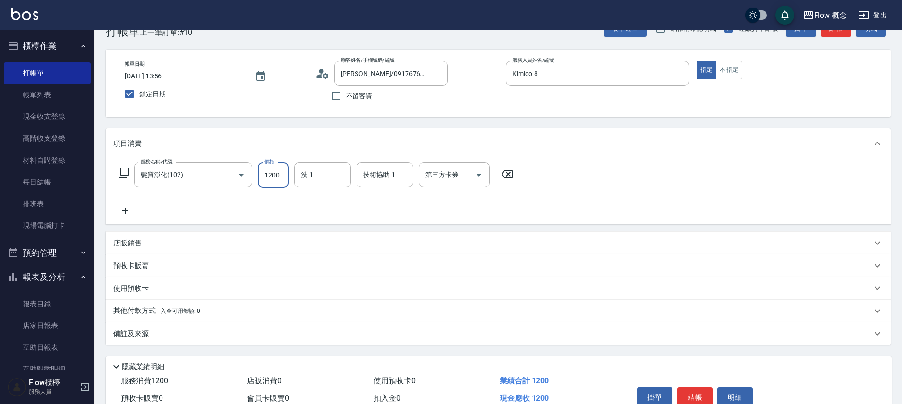
scroll to position [74, 0]
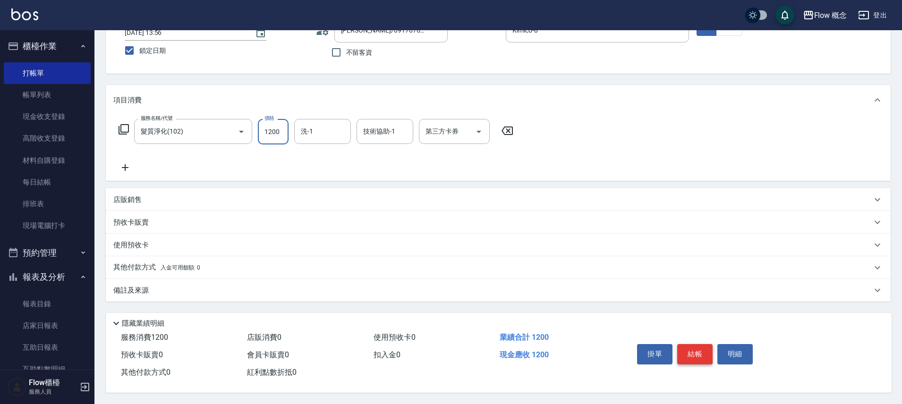
type input "1200"
click at [698, 351] on button "結帳" at bounding box center [694, 354] width 35 height 20
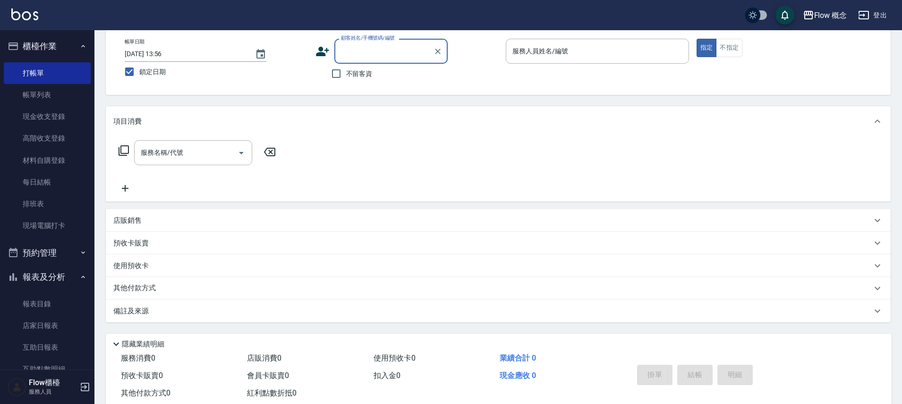
scroll to position [0, 0]
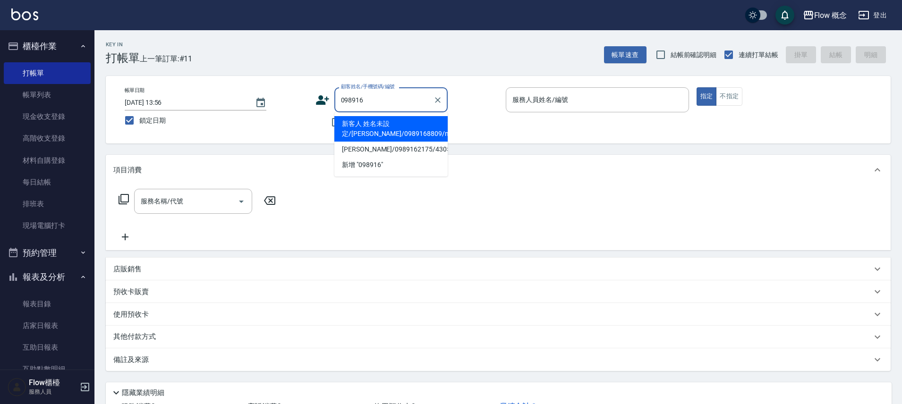
click at [368, 128] on li "新客人 姓名未設定/林紫緹/0989168809/null" at bounding box center [390, 128] width 113 height 25
type input "新客人 姓名未設定/林紫緹/0989168809/null"
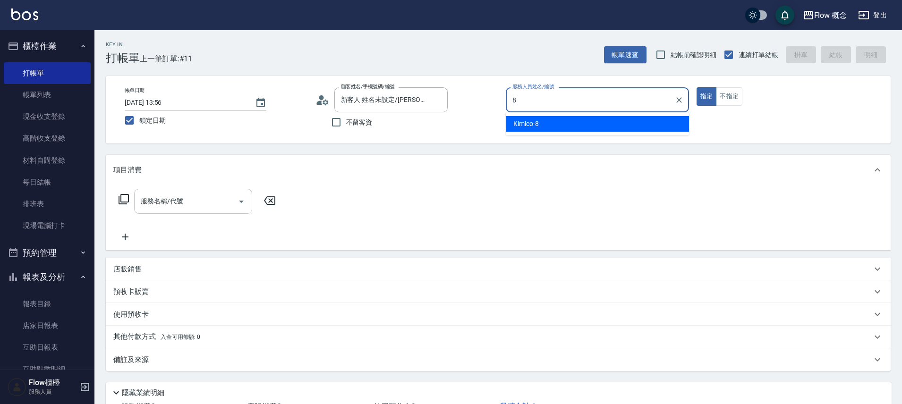
type input "Kimico-8"
type button "true"
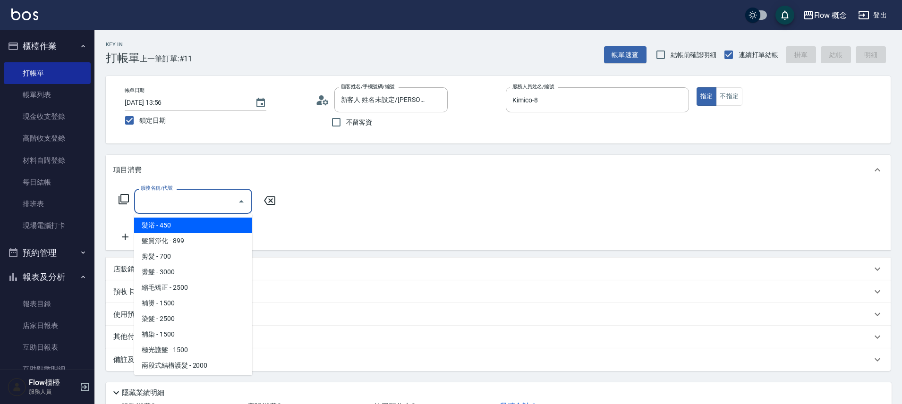
click at [182, 206] on input "服務名稱/代號" at bounding box center [185, 201] width 95 height 17
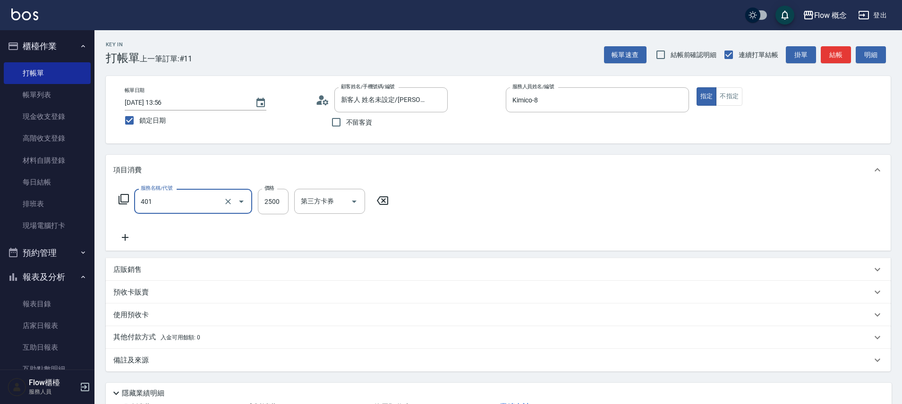
type input "染髮(401)"
type input "2000"
click at [326, 201] on input "洗-1" at bounding box center [322, 201] width 48 height 17
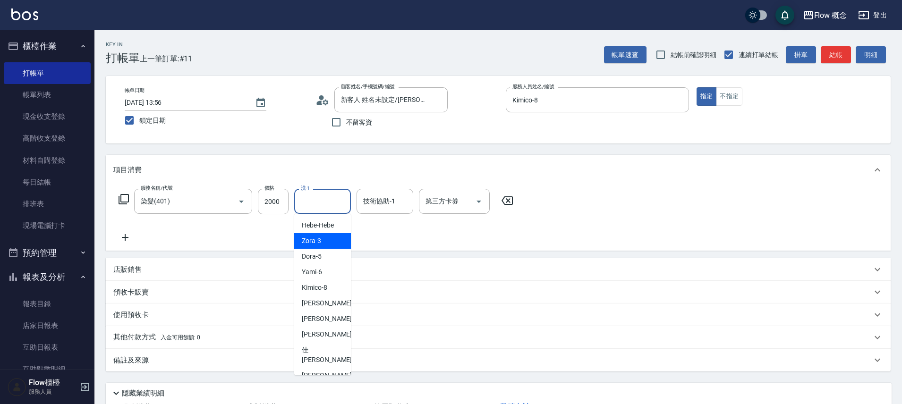
click at [319, 244] on span "Zora -3" at bounding box center [311, 241] width 19 height 10
type input "Zora-3"
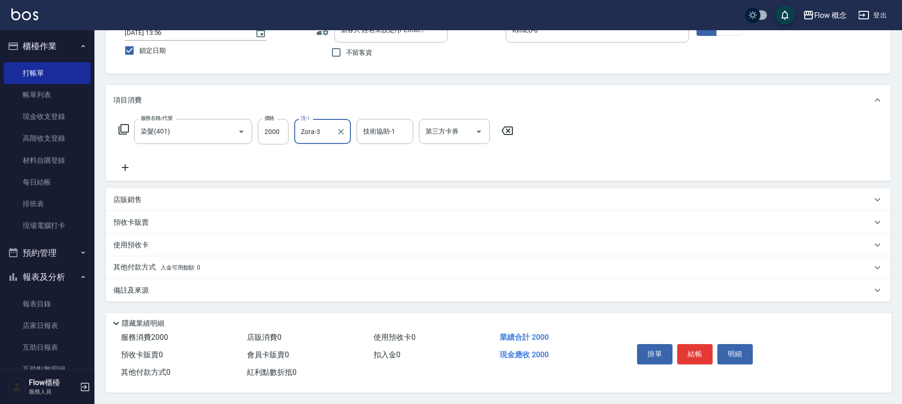
scroll to position [74, 0]
click at [683, 346] on button "結帳" at bounding box center [694, 354] width 35 height 20
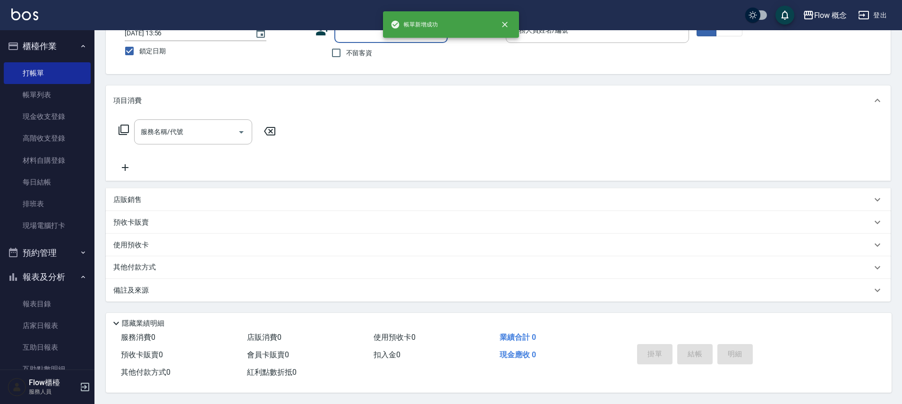
scroll to position [0, 0]
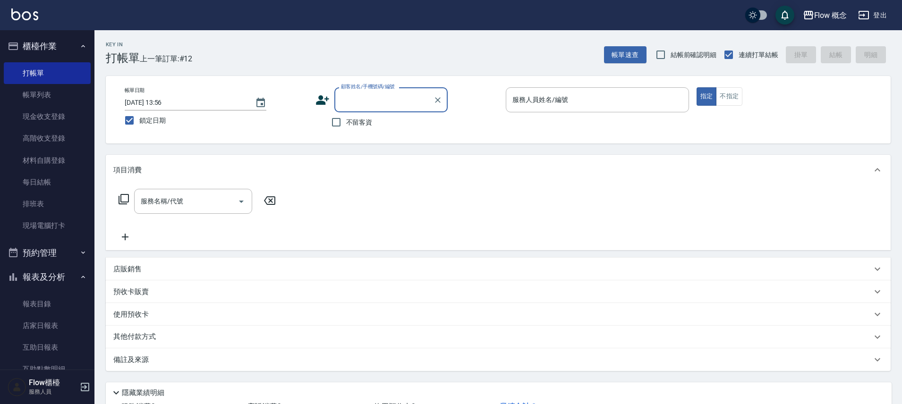
type input "t"
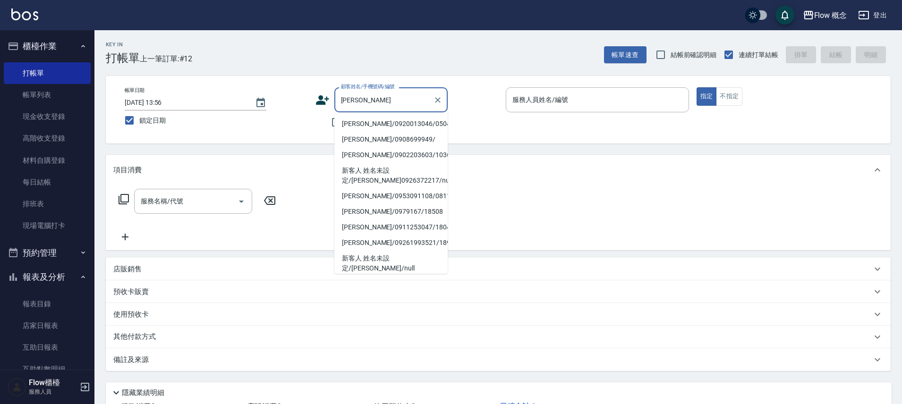
click at [380, 122] on li "陳佳君/0920013046/050417" at bounding box center [390, 124] width 113 height 16
type input "陳佳君/0920013046/050417"
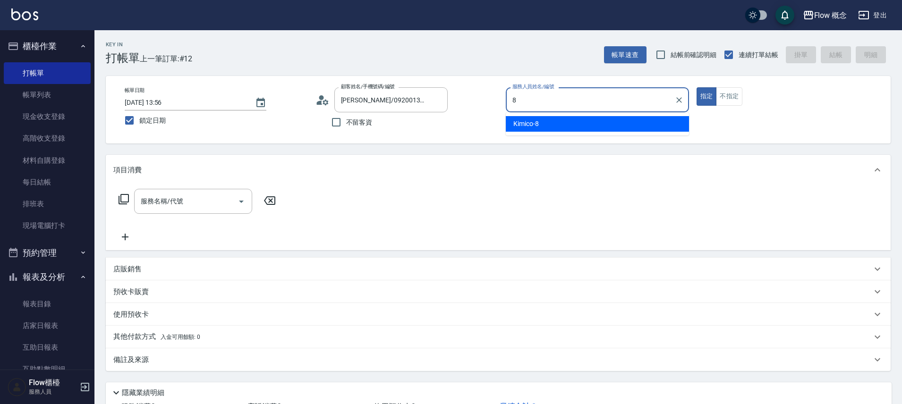
type input "Kimico-8"
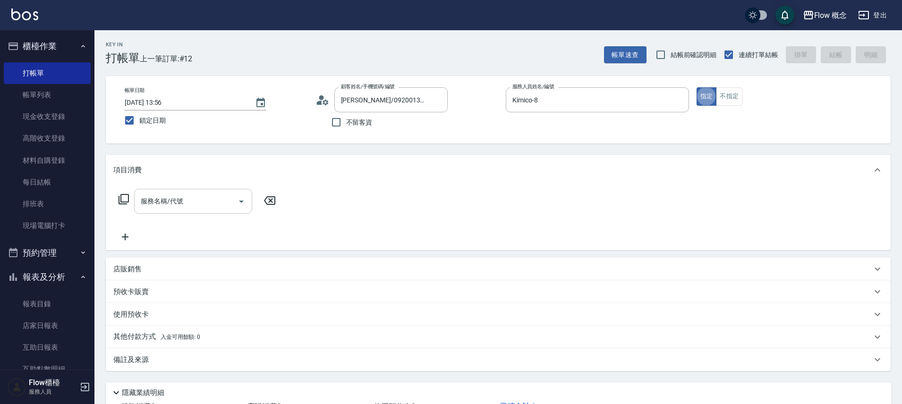
click at [165, 210] on div "服務名稱/代號" at bounding box center [193, 201] width 118 height 25
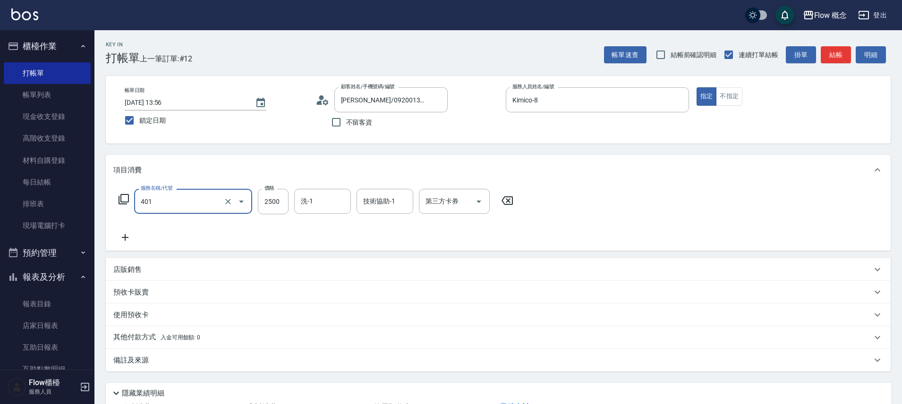
type input "染髮(401)"
type input "1200"
click at [125, 239] on icon at bounding box center [125, 237] width 7 height 7
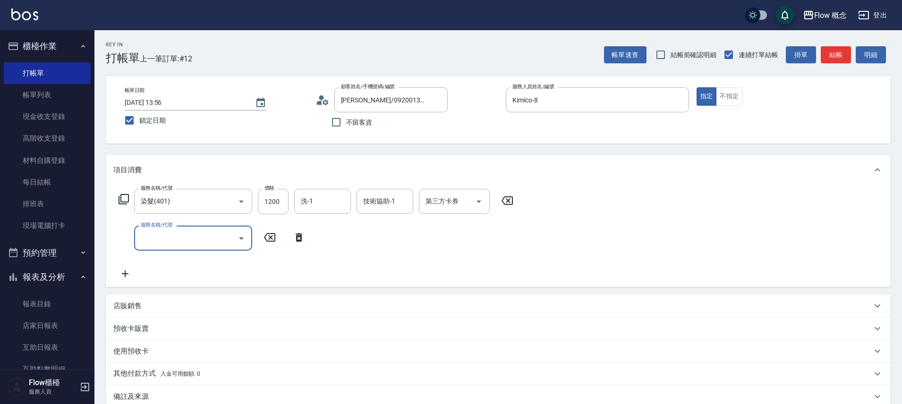
click at [201, 238] on input "服務名稱/代號" at bounding box center [185, 238] width 95 height 17
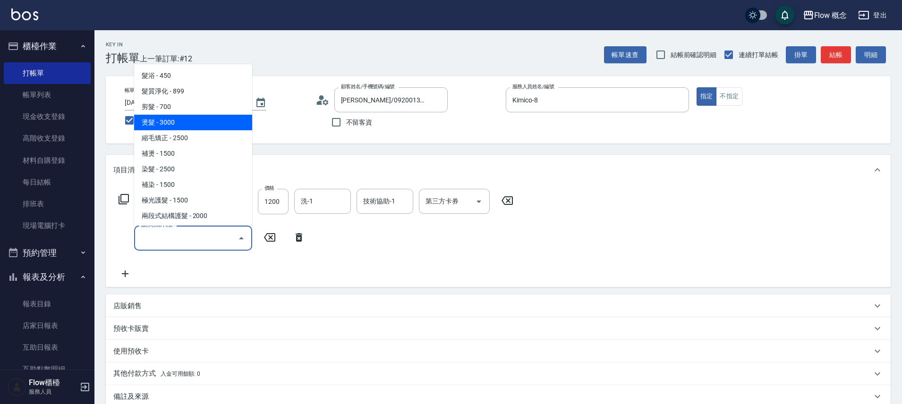
click at [165, 123] on span "燙髮 - 3000" at bounding box center [193, 123] width 118 height 16
type input "燙髮(301)"
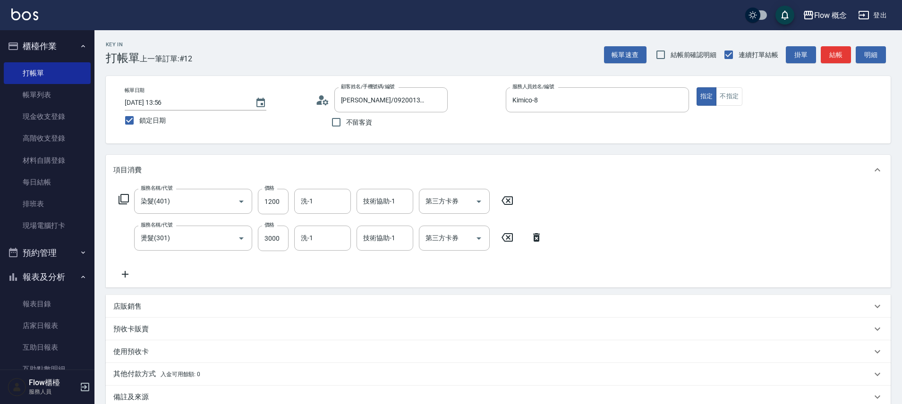
click at [139, 309] on p "店販銷售" at bounding box center [127, 307] width 28 height 10
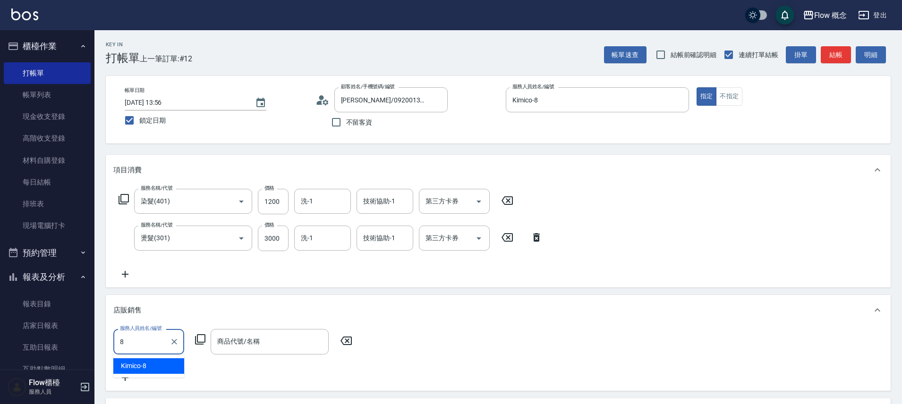
type input "Kimico-8"
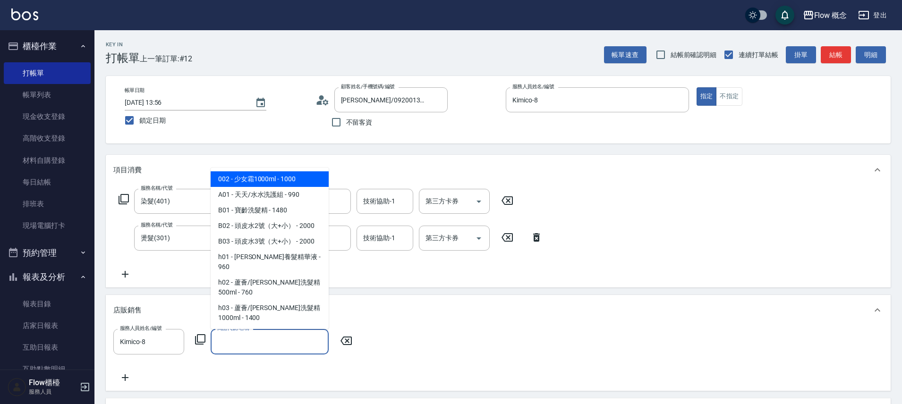
click at [270, 343] on input "商品代號/名稱" at bounding box center [270, 341] width 110 height 17
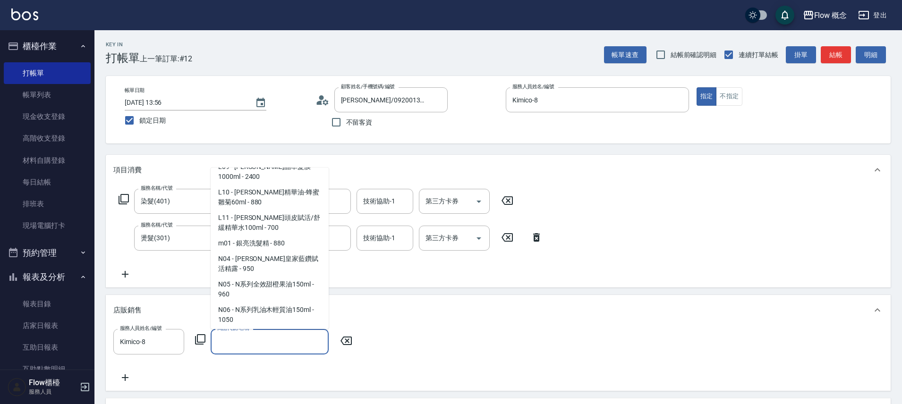
scroll to position [797, 0]
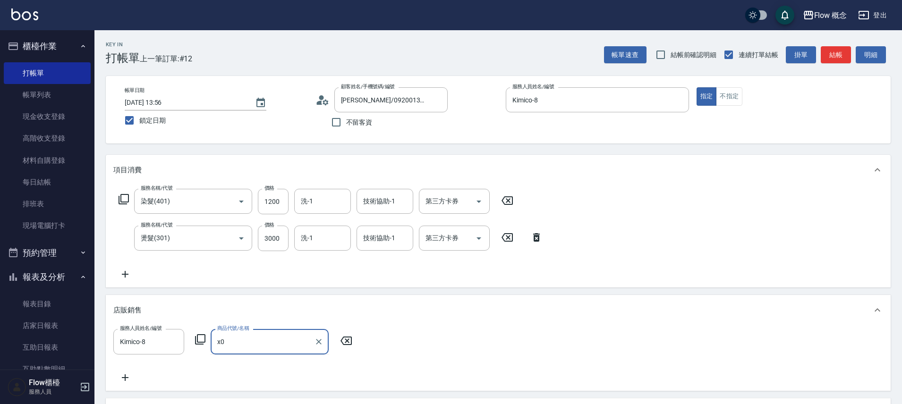
type input "x"
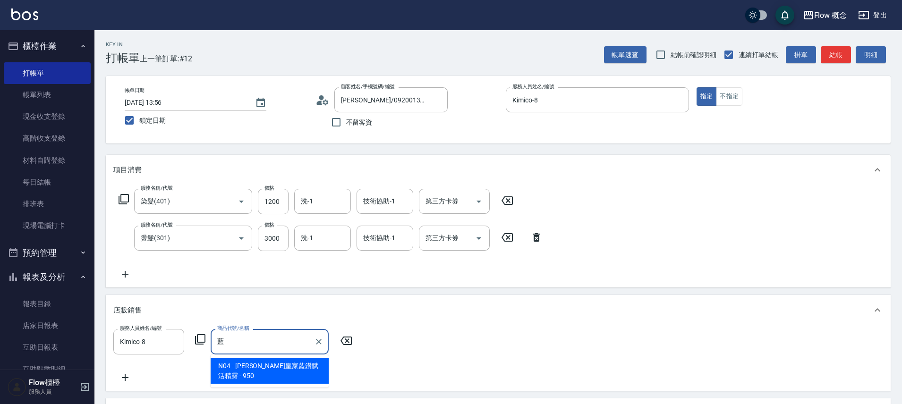
click at [283, 367] on span "N04 - 娜普菈皇家藍鑽賦活精露 - 950" at bounding box center [270, 370] width 118 height 25
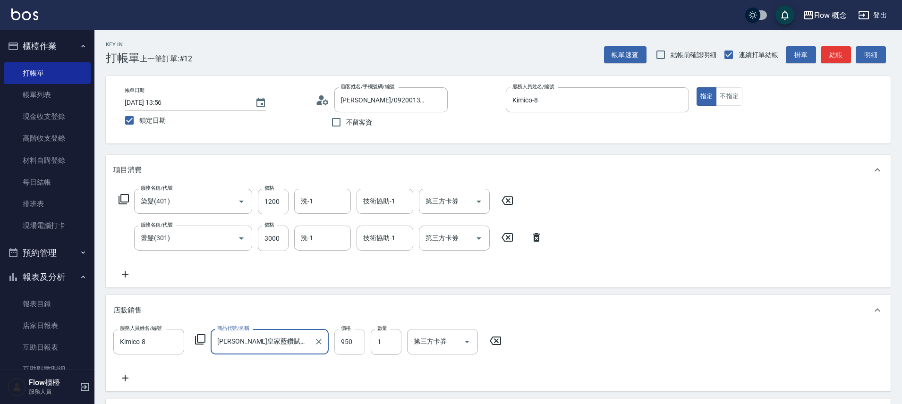
type input "[PERSON_NAME]皇家藍鑽賦活精露"
drag, startPoint x: 342, startPoint y: 339, endPoint x: 343, endPoint y: 330, distance: 9.5
click at [342, 339] on input "950" at bounding box center [349, 341] width 31 height 25
click at [355, 345] on input "950" at bounding box center [349, 341] width 31 height 25
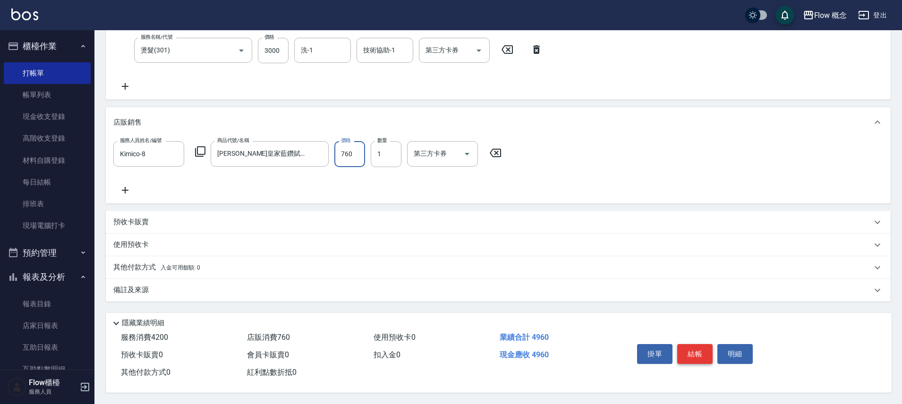
type input "760"
click at [699, 351] on button "結帳" at bounding box center [694, 354] width 35 height 20
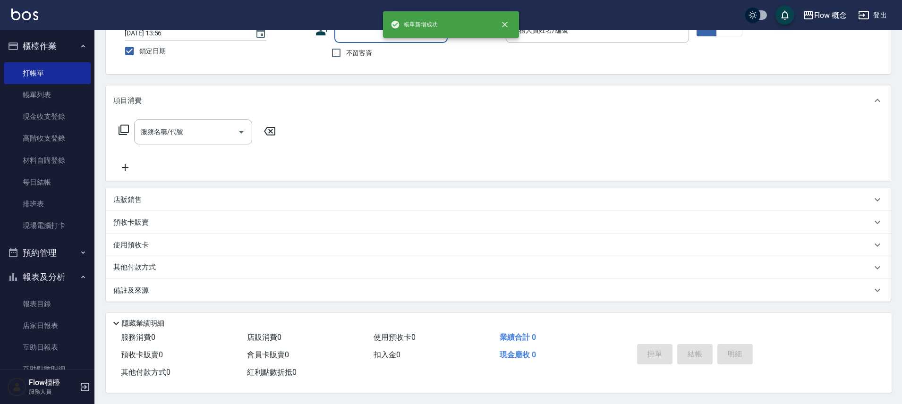
scroll to position [0, 0]
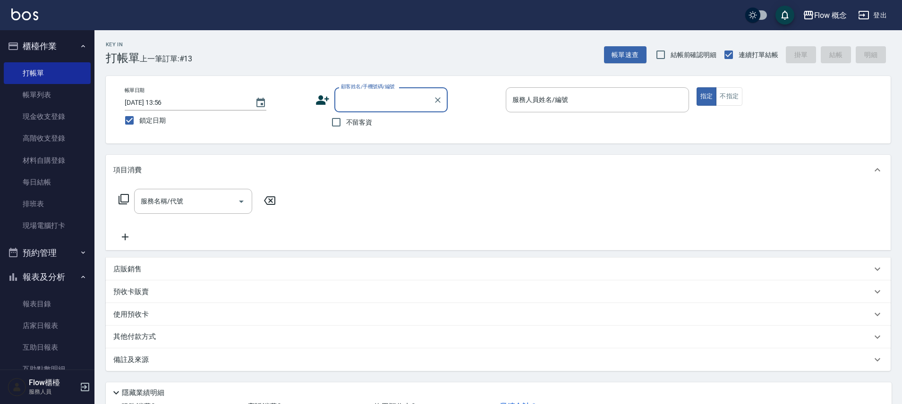
click at [388, 90] on div "顧客姓名/手機號碼/編號" at bounding box center [390, 99] width 113 height 25
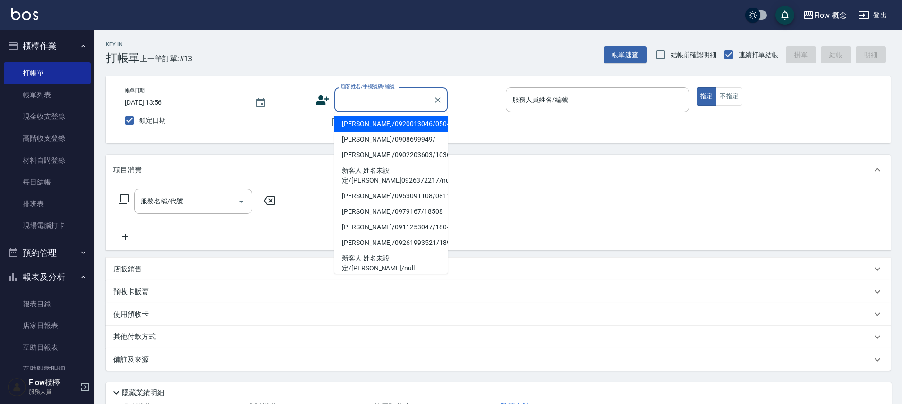
type input "h"
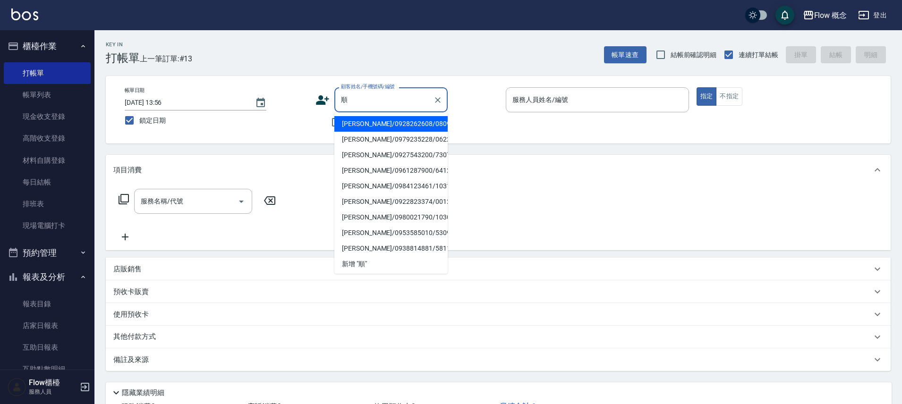
click at [415, 122] on li "王金順/0928262608/080928" at bounding box center [390, 124] width 113 height 16
type input "王金順/0928262608/080928"
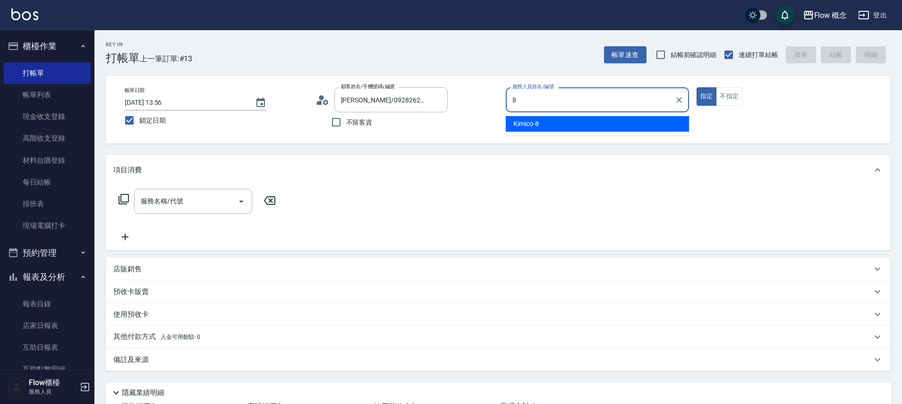
type input "Kimico-8"
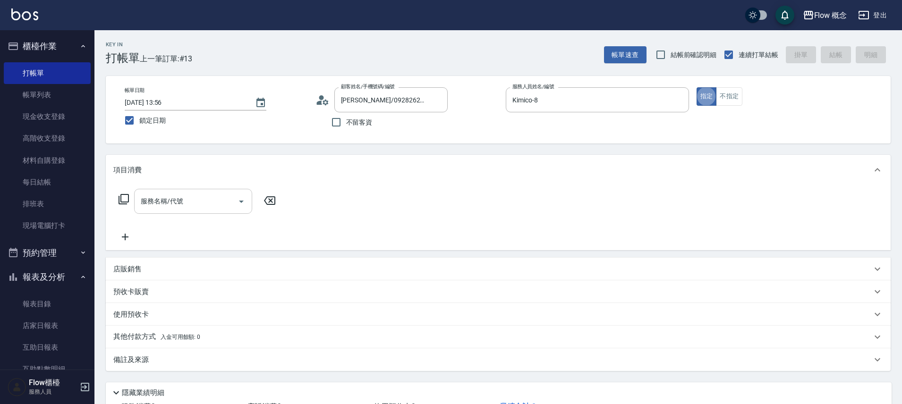
click at [195, 189] on div "服務名稱/代號" at bounding box center [193, 201] width 118 height 25
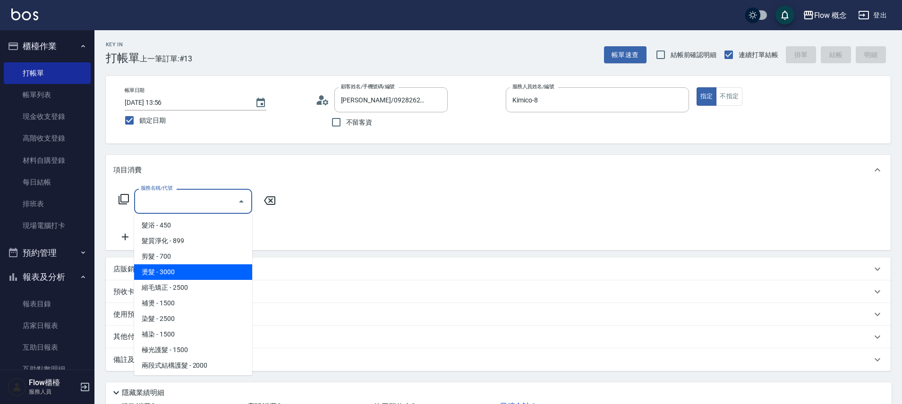
click at [199, 265] on span "燙髮 - 3000" at bounding box center [193, 272] width 118 height 16
type input "燙髮(301)"
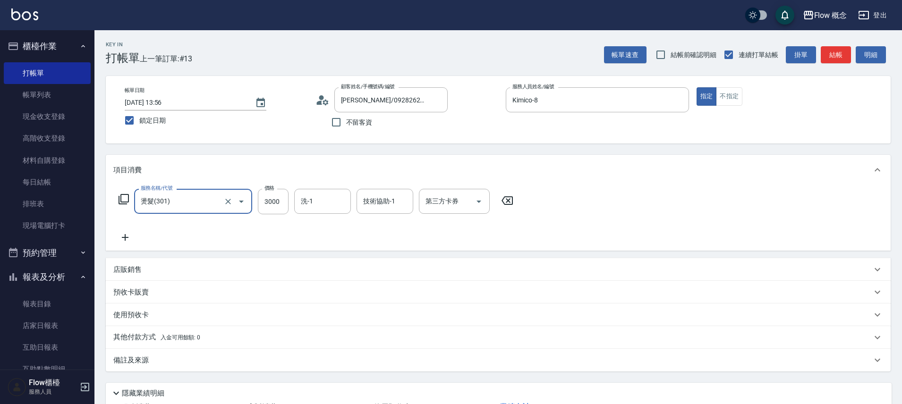
drag, startPoint x: 272, startPoint y: 203, endPoint x: 291, endPoint y: 187, distance: 24.8
click at [273, 203] on input "3000" at bounding box center [273, 201] width 31 height 25
type input "1600"
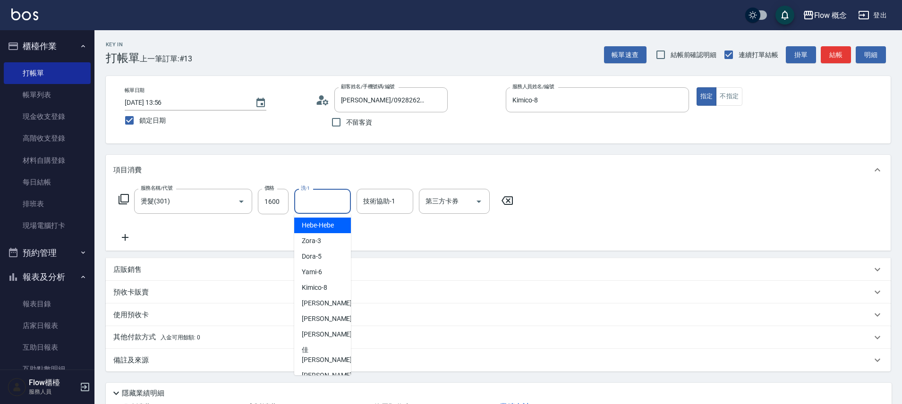
click at [322, 195] on input "洗-1" at bounding box center [322, 201] width 48 height 17
click at [328, 242] on div "Zora -3" at bounding box center [322, 241] width 57 height 16
type input "Zora-3"
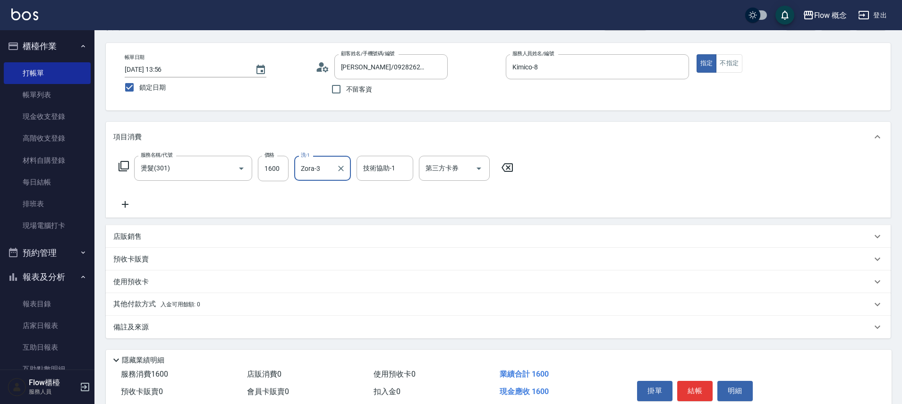
scroll to position [74, 0]
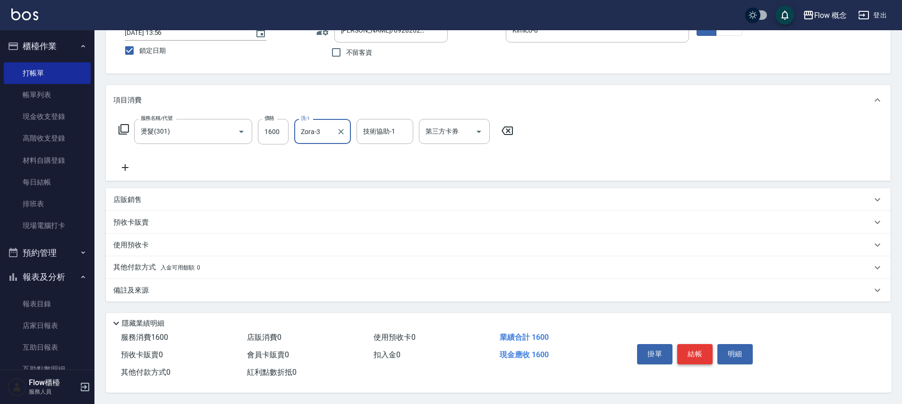
click at [703, 348] on button "結帳" at bounding box center [694, 354] width 35 height 20
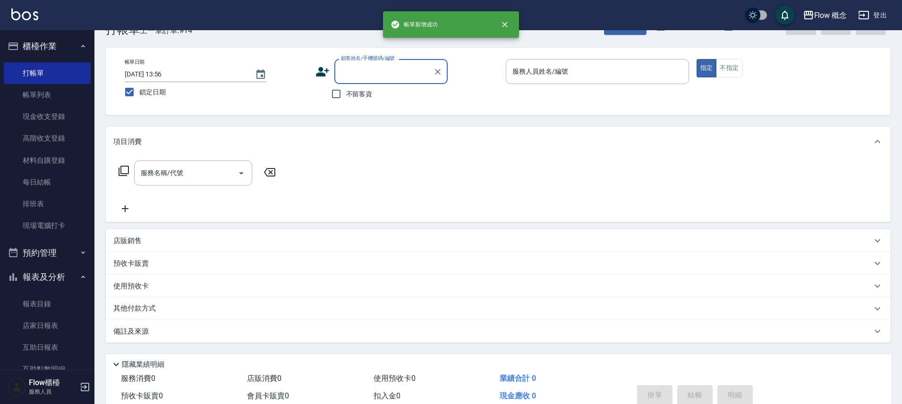
scroll to position [0, 0]
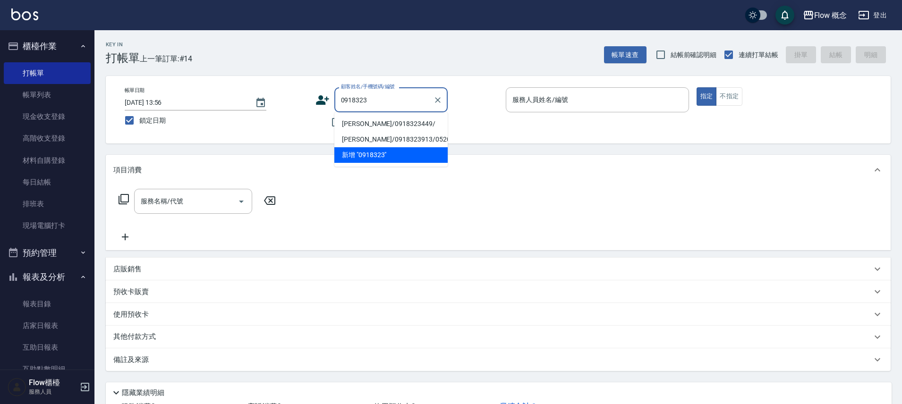
click at [382, 126] on li "李佳欣/0918323449/" at bounding box center [390, 124] width 113 height 16
type input "李佳欣/0918323449/"
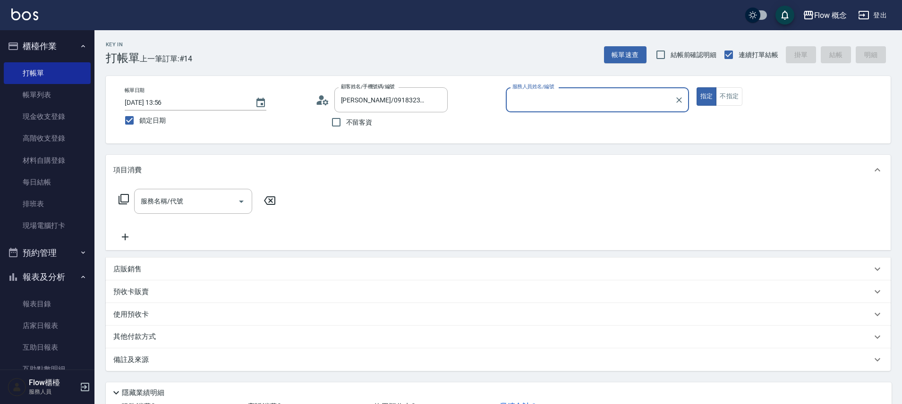
type input "Kimico-8"
click at [216, 203] on input "服務名稱/代號" at bounding box center [185, 201] width 95 height 17
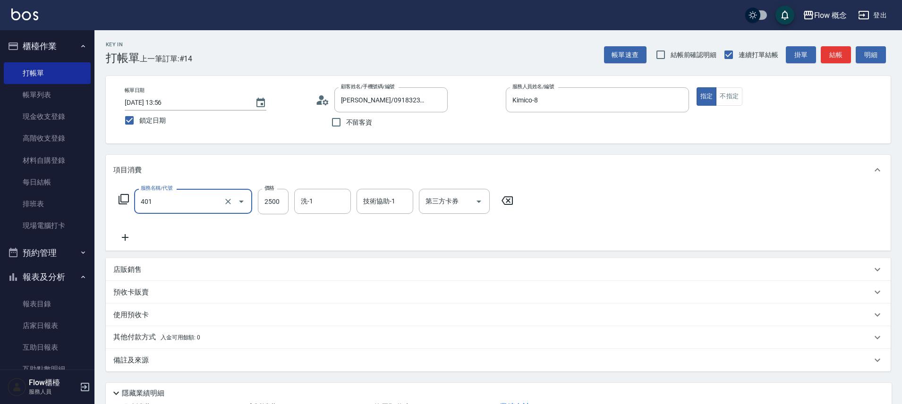
type input "染髮(401)"
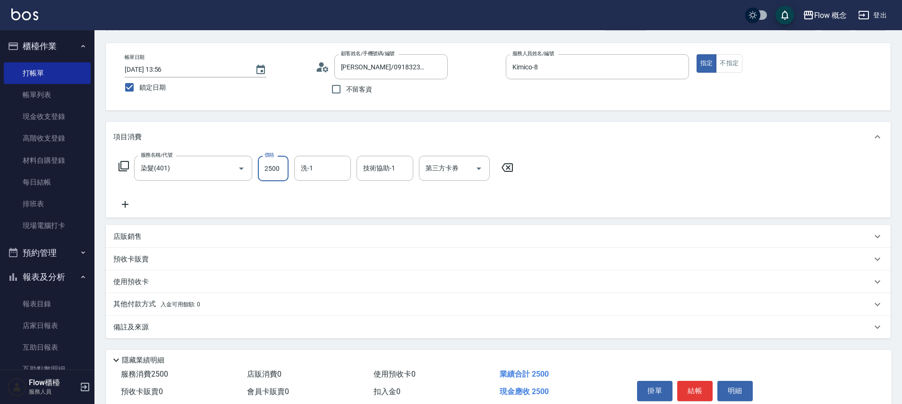
scroll to position [74, 0]
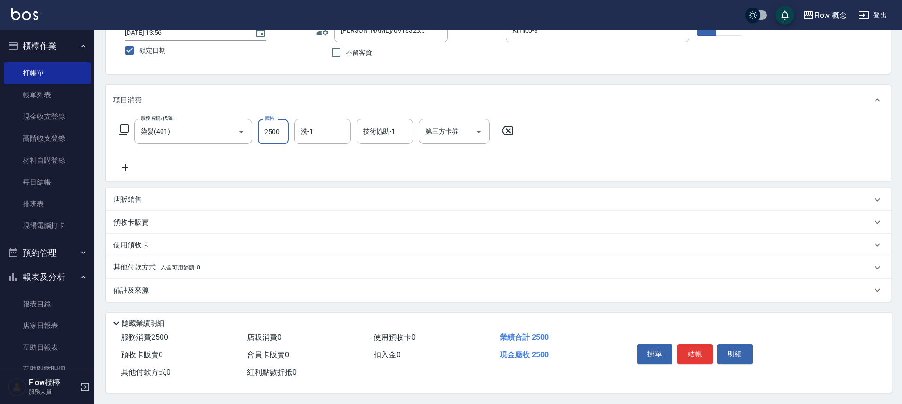
click at [154, 272] on div "其他付款方式 入金可用餘額: 0" at bounding box center [498, 267] width 785 height 23
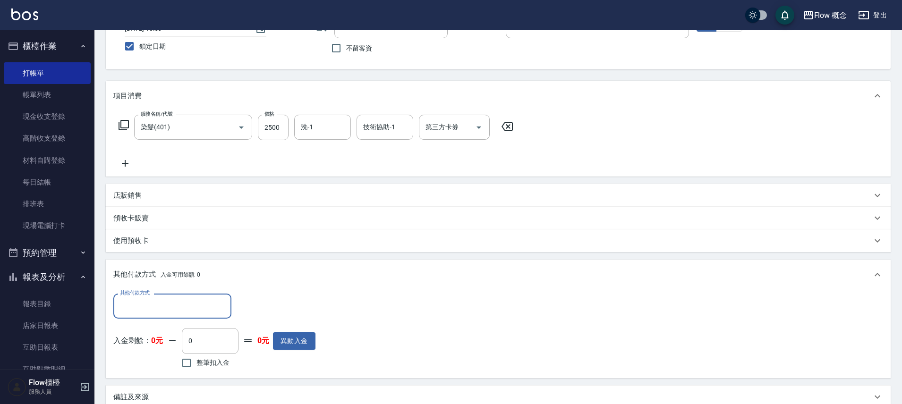
scroll to position [0, 0]
click at [148, 302] on input "其他付款方式" at bounding box center [173, 306] width 110 height 17
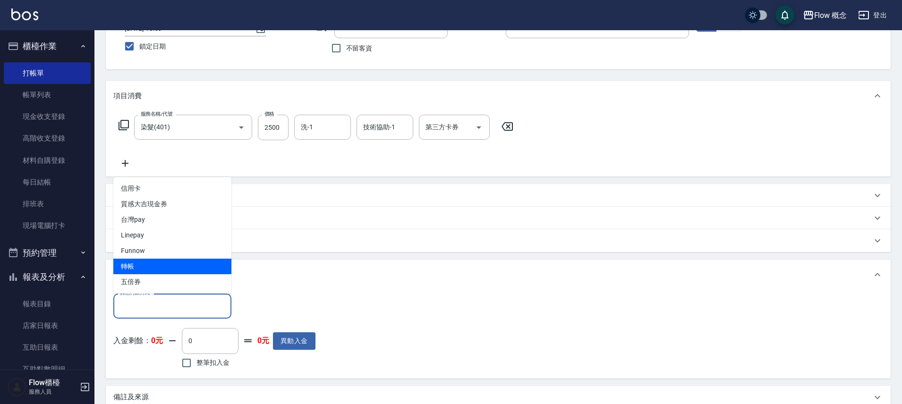
click at [147, 265] on span "轉帳" at bounding box center [172, 267] width 118 height 16
type input "轉帳"
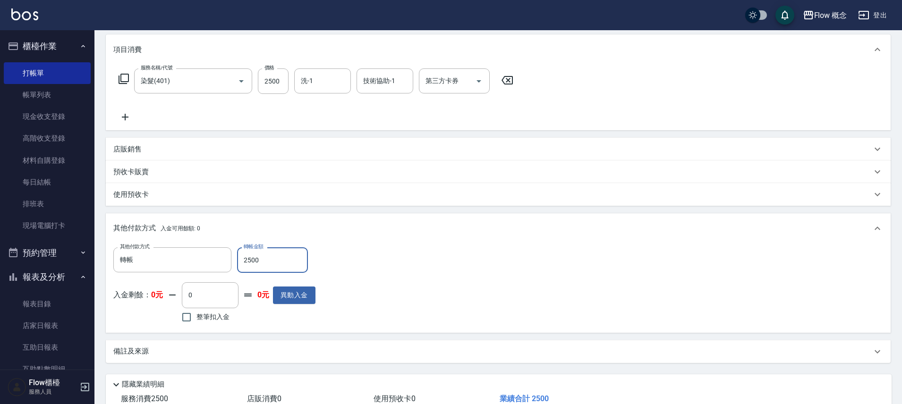
scroll to position [186, 0]
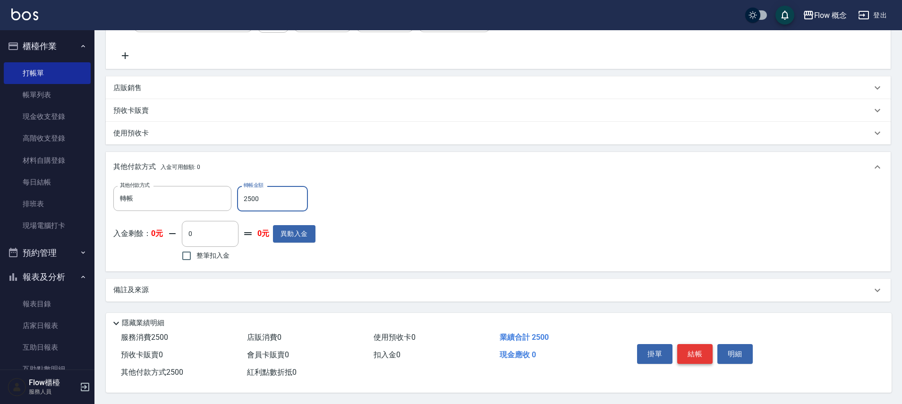
type input "2500"
click at [694, 349] on button "結帳" at bounding box center [694, 354] width 35 height 20
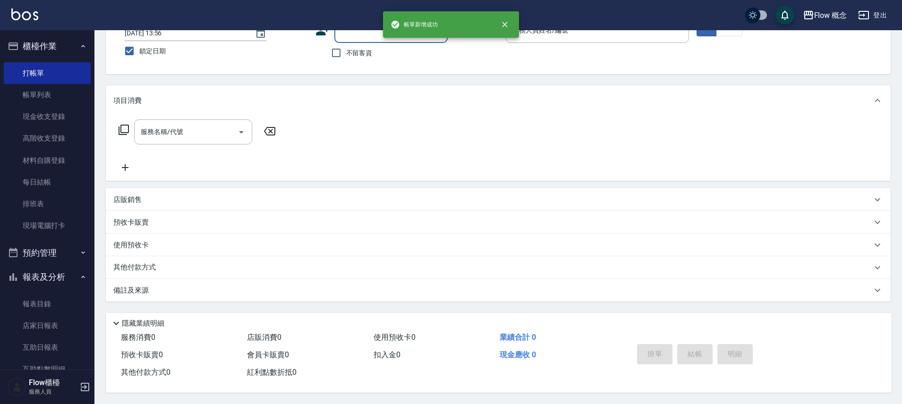
scroll to position [0, 0]
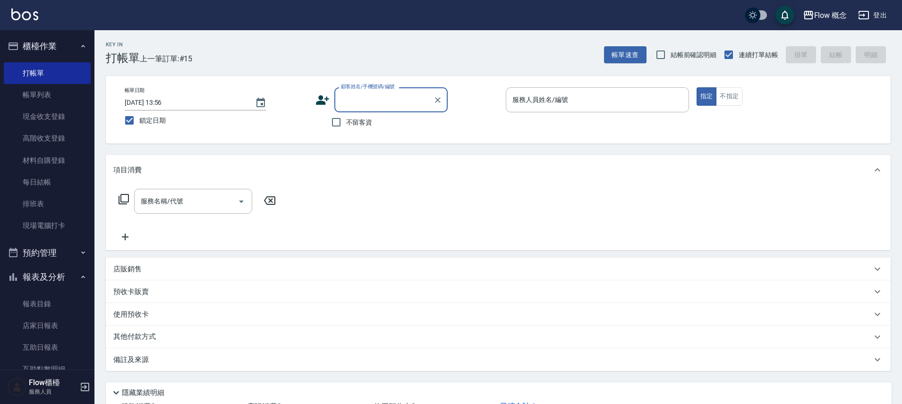
type input "v"
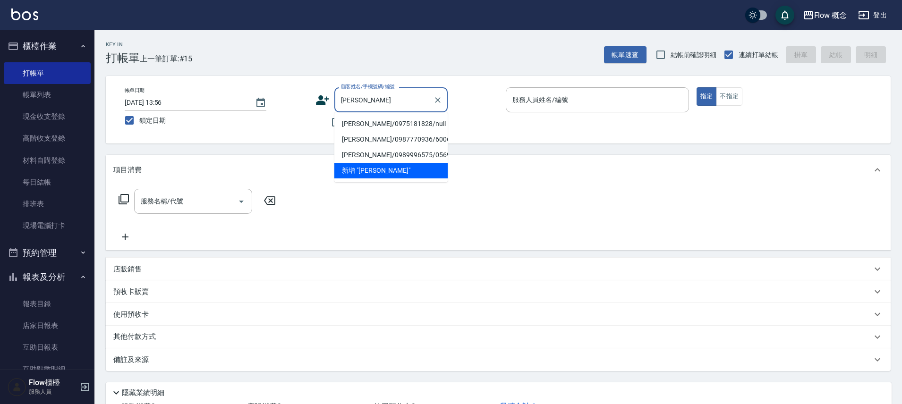
click at [380, 121] on li "林馨卉/0975181828/null" at bounding box center [390, 124] width 113 height 16
type input "林馨卉/0975181828/null"
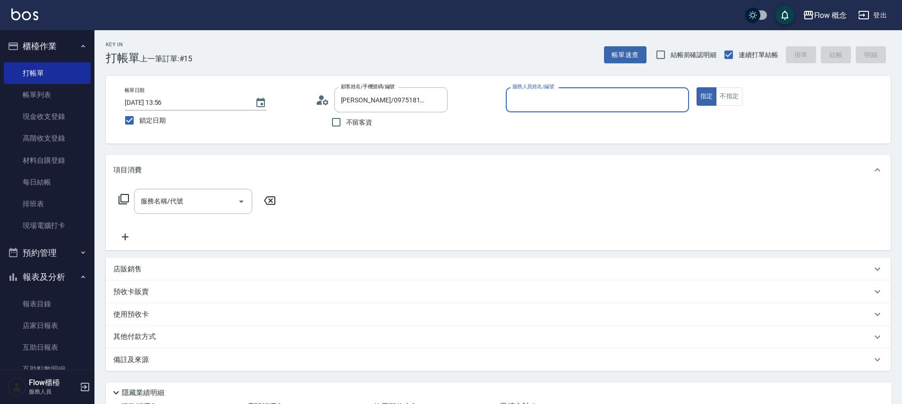
type input "Kimico-8"
click at [149, 198] on input "服務名稱/代號" at bounding box center [185, 201] width 95 height 17
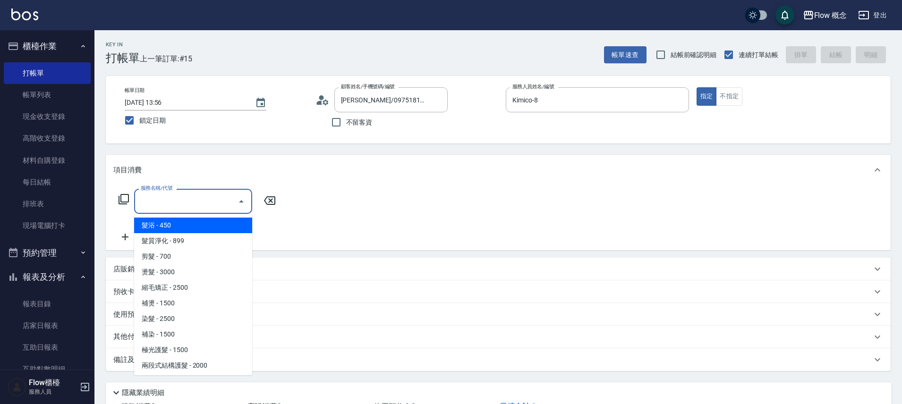
type input "髮浴 (101)"
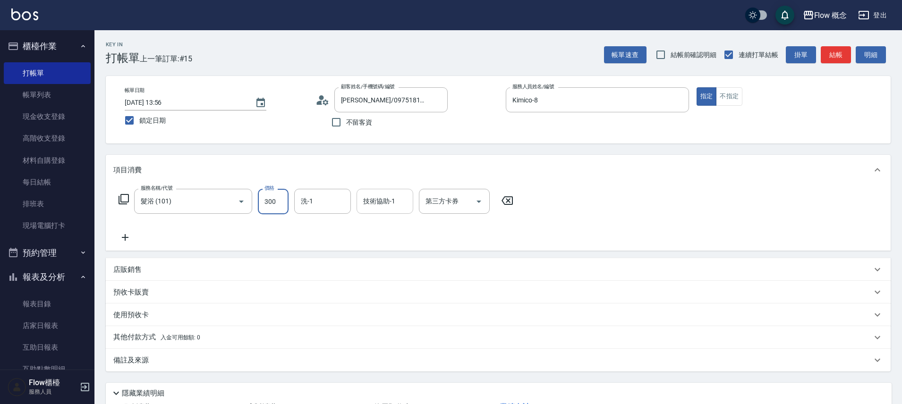
click at [374, 190] on div "技術協助-1" at bounding box center [384, 201] width 57 height 25
type input "300"
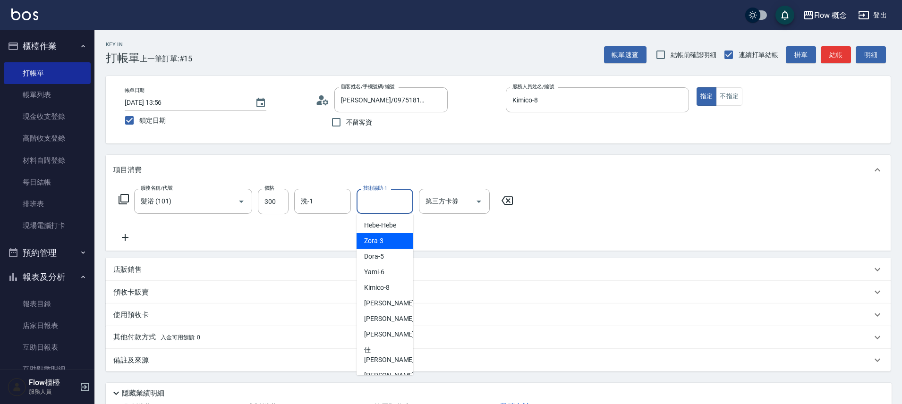
click at [383, 244] on div "Zora -3" at bounding box center [384, 241] width 57 height 16
type input "Zora-3"
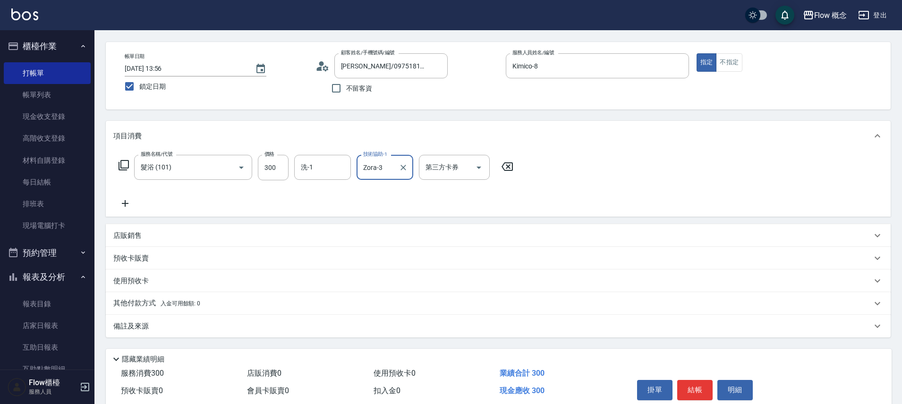
scroll to position [74, 0]
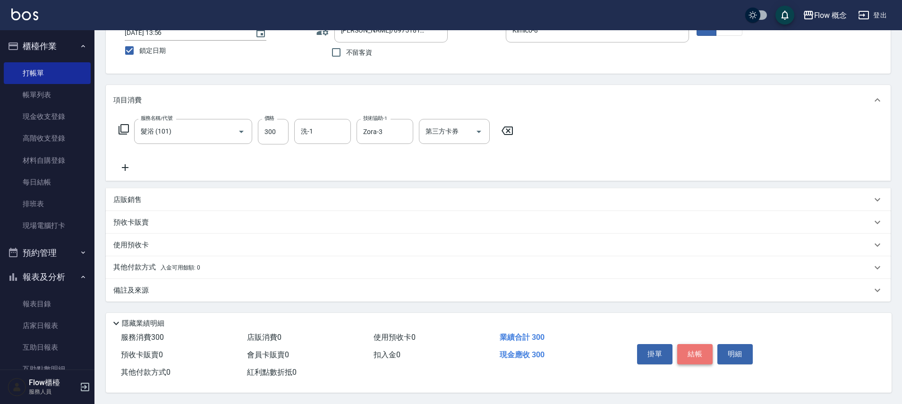
click at [704, 348] on button "結帳" at bounding box center [694, 354] width 35 height 20
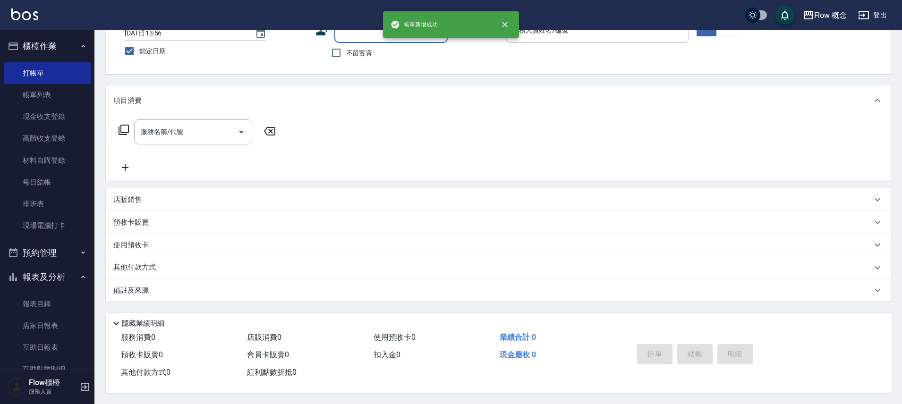
scroll to position [74, 0]
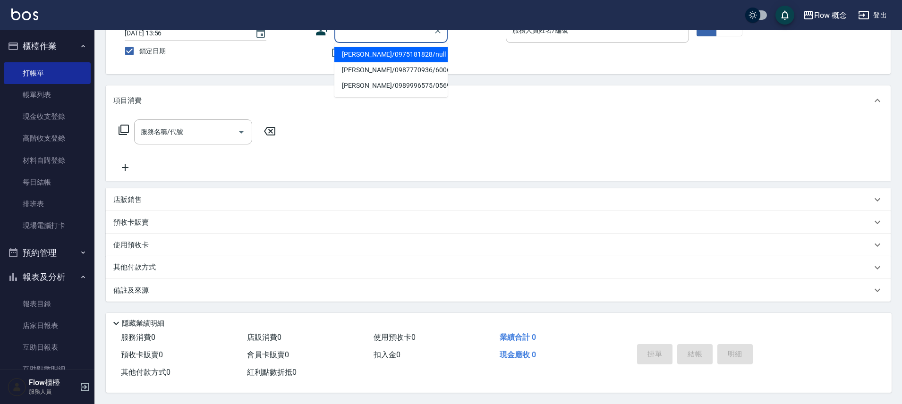
click at [353, 34] on input "顧客姓名/手機號碼/編號" at bounding box center [384, 30] width 91 height 17
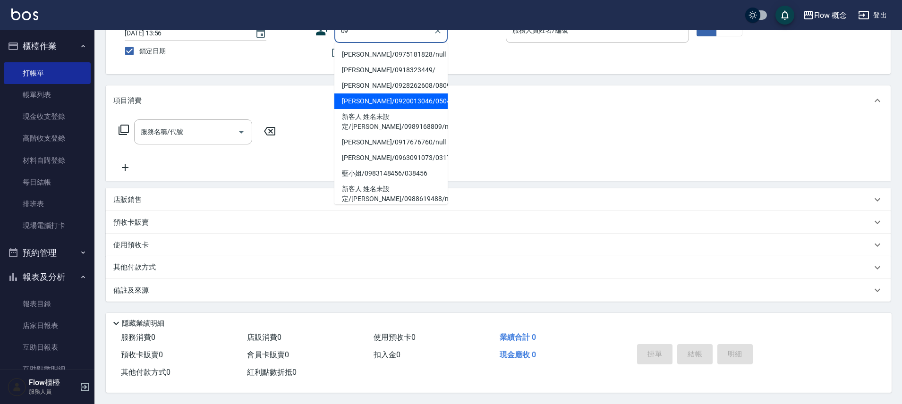
type input "09"
click at [501, 68] on div "帳單日期 2025/09/11 13:56 鎖定日期 顧客姓名/手機號碼/編號 顧客姓名/手機號碼/編號 不留客資 服務人員姓名/編號 服務人員姓名/編號 指…" at bounding box center [498, 41] width 785 height 68
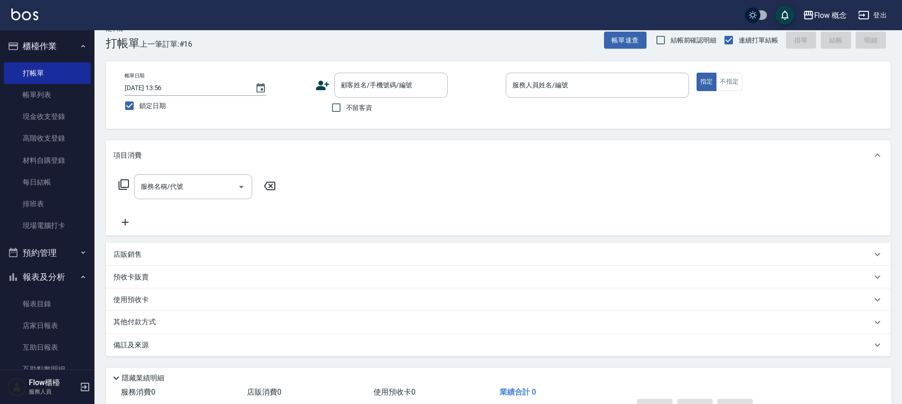
scroll to position [0, 0]
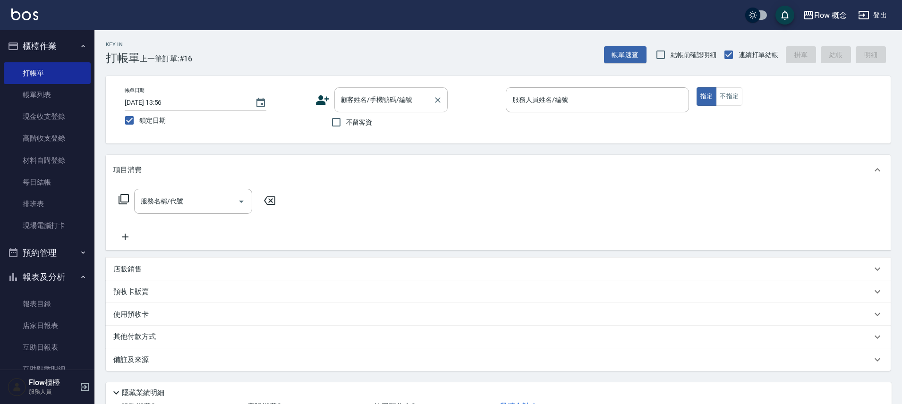
drag, startPoint x: 357, startPoint y: 96, endPoint x: 353, endPoint y: 90, distance: 7.1
click at [357, 96] on input "顧客姓名/手機號碼/編號" at bounding box center [384, 100] width 91 height 17
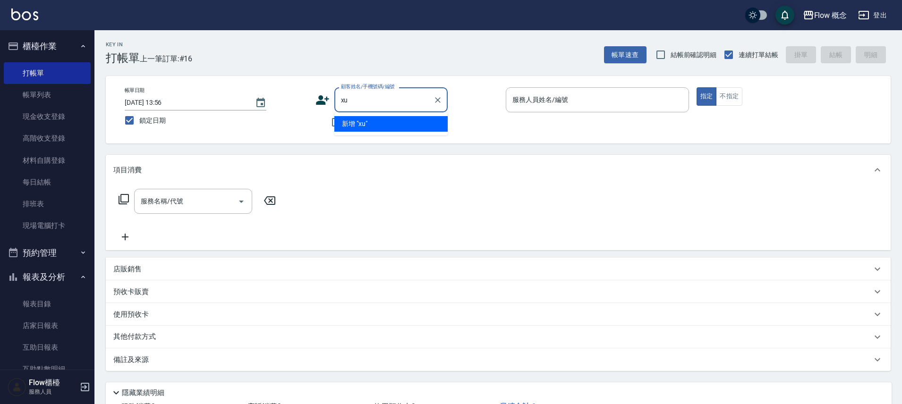
type input "x"
type input "里"
click at [390, 104] on input "小宴" at bounding box center [379, 100] width 81 height 17
type input "小"
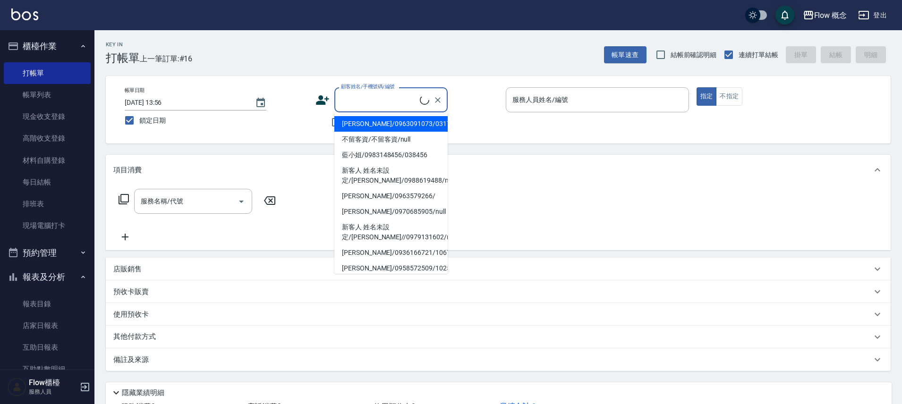
click at [354, 118] on li "江佩穎/0963091073/03173" at bounding box center [390, 124] width 113 height 16
type input "江佩穎/0963091073/03173"
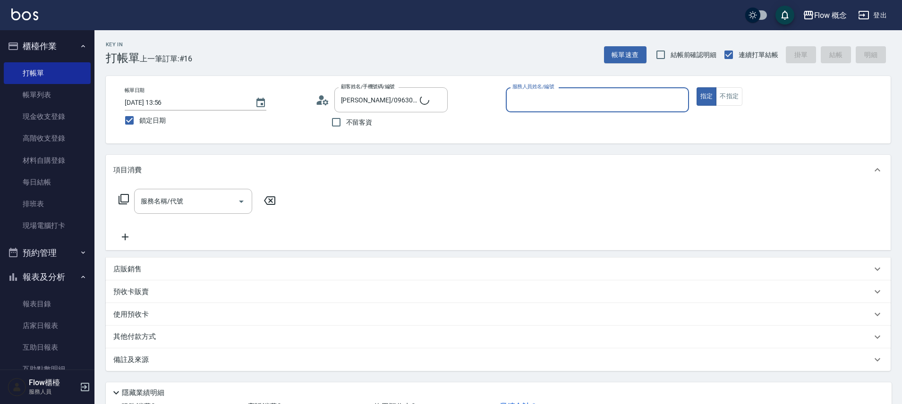
type input "Zora-3"
click at [355, 118] on span "不留客資" at bounding box center [359, 123] width 26 height 10
click at [346, 117] on input "不留客資" at bounding box center [336, 122] width 20 height 20
checkbox input "true"
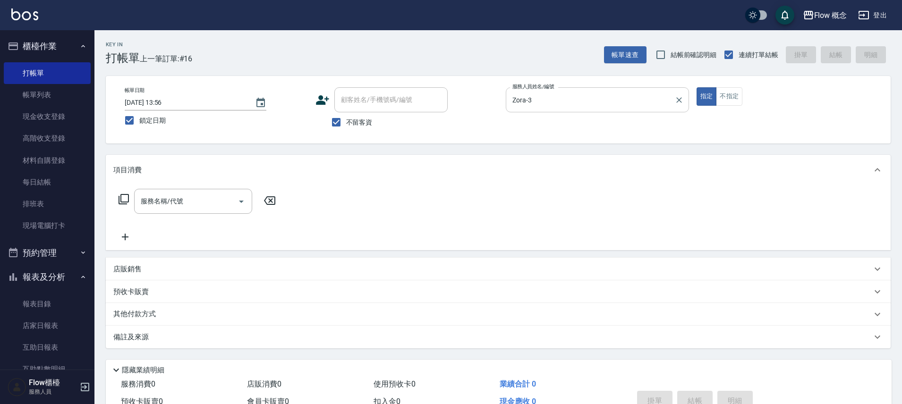
click at [654, 110] on div "Zora-3 服務人員姓名/編號" at bounding box center [597, 99] width 183 height 25
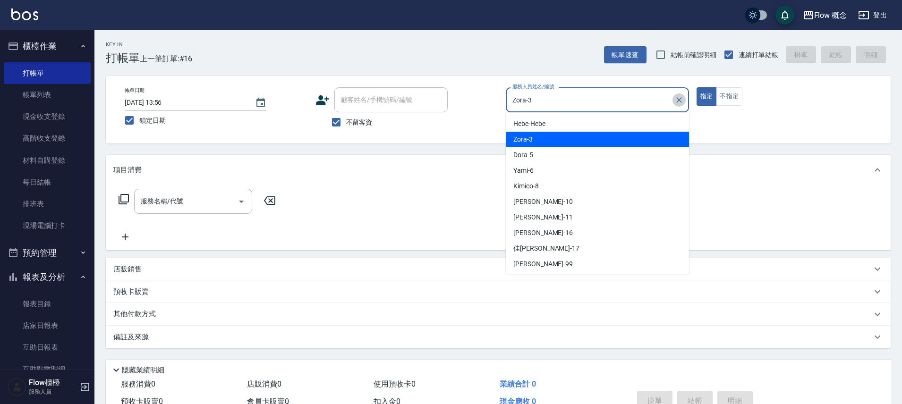
drag, startPoint x: 682, startPoint y: 98, endPoint x: 625, endPoint y: 108, distance: 58.1
click at [681, 98] on icon "Clear" at bounding box center [678, 99] width 9 height 9
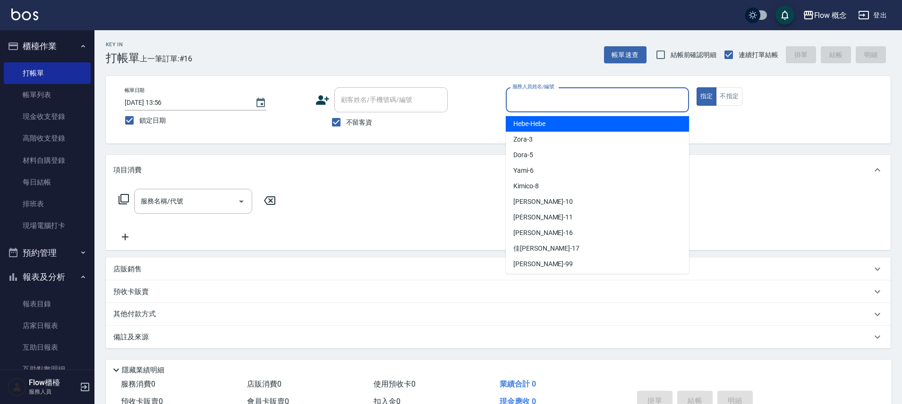
type input "８"
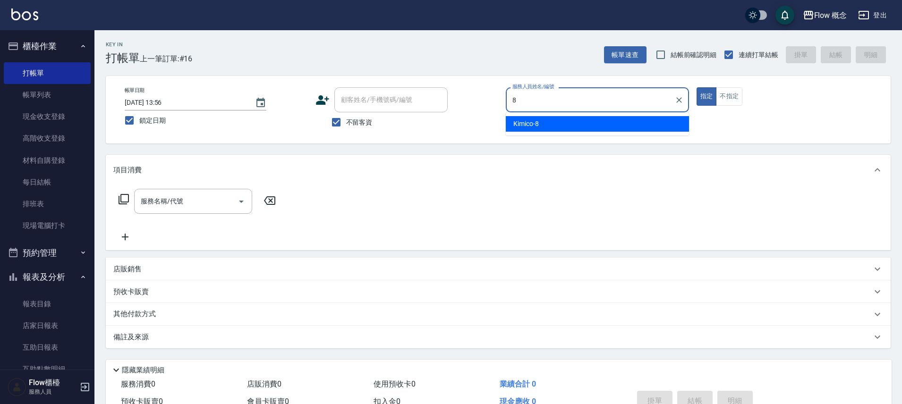
type input "Kimico-8"
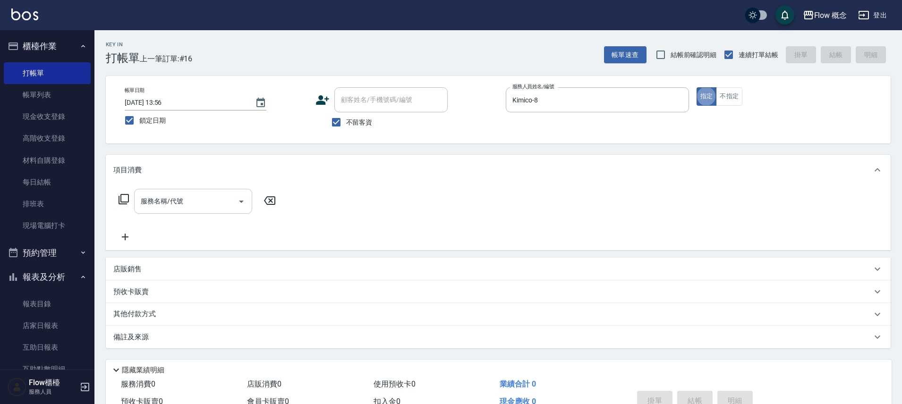
click at [202, 190] on div "服務名稱/代號" at bounding box center [193, 201] width 118 height 25
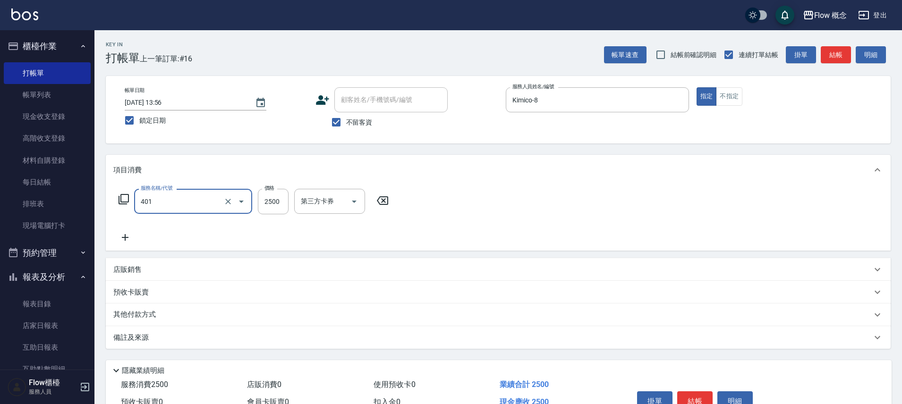
type input "染髮(401)"
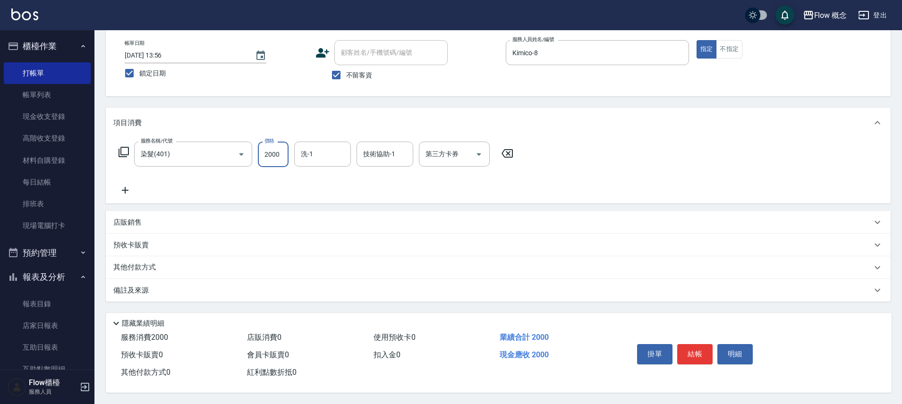
scroll to position [51, 0]
type input "2000"
click at [698, 354] on button "結帳" at bounding box center [694, 354] width 35 height 20
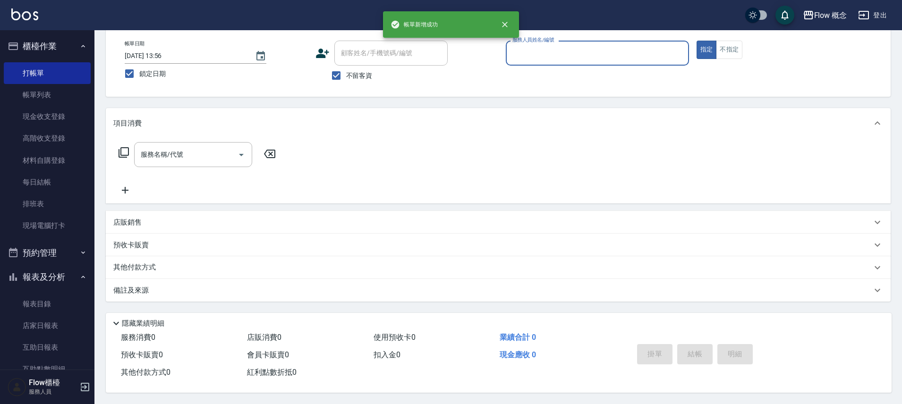
scroll to position [51, 0]
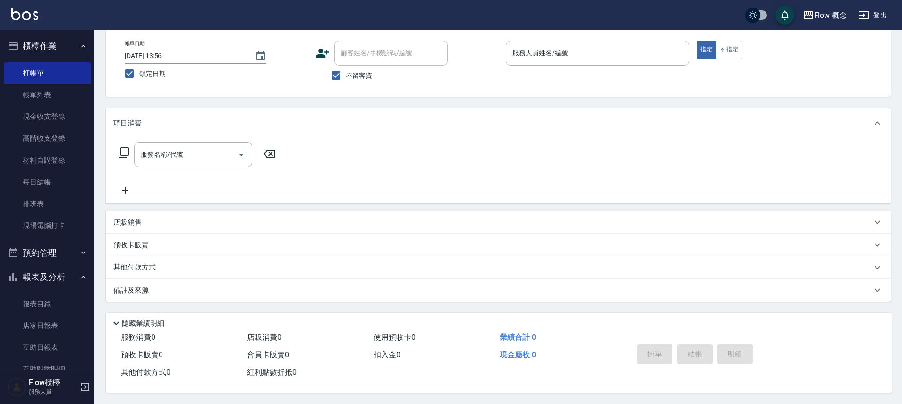
click at [353, 71] on span "不留客資" at bounding box center [359, 76] width 26 height 10
click at [346, 68] on input "不留客資" at bounding box center [336, 76] width 20 height 20
checkbox input "false"
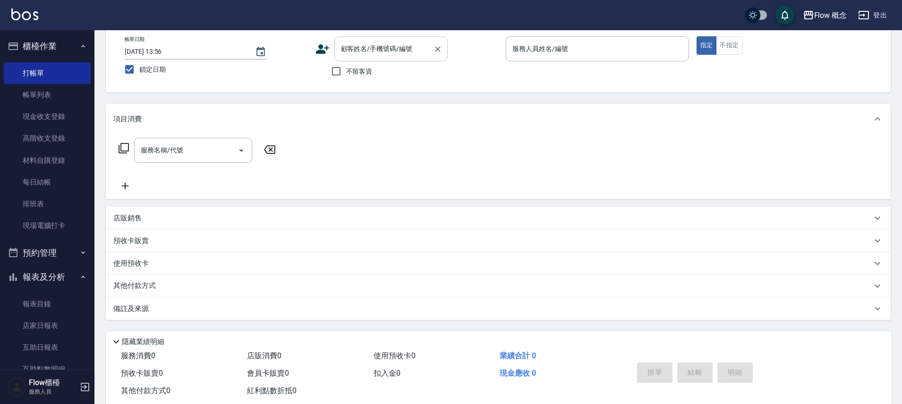
click at [384, 40] on div "顧客姓名/手機號碼/編號" at bounding box center [390, 48] width 113 height 25
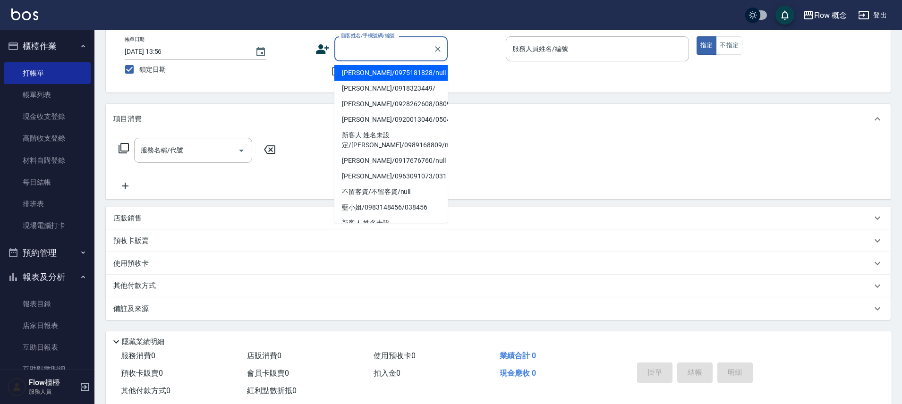
type input "0"
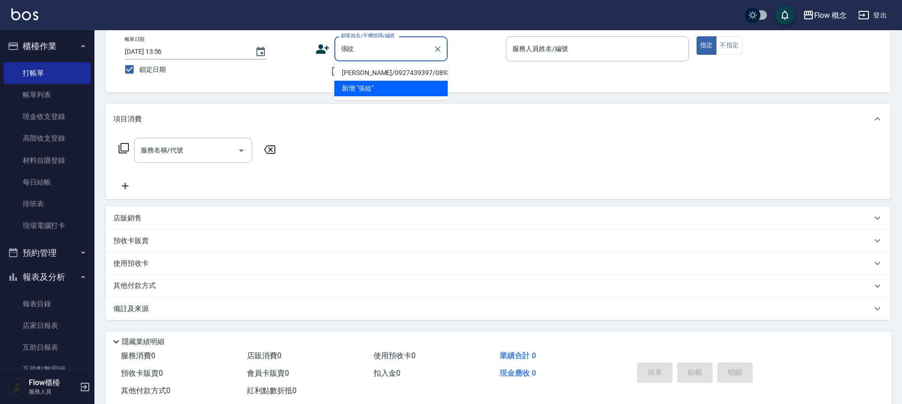
click at [363, 72] on li "張紋綺/0927439397/089397" at bounding box center [390, 73] width 113 height 16
type input "張紋綺/0927439397/089397"
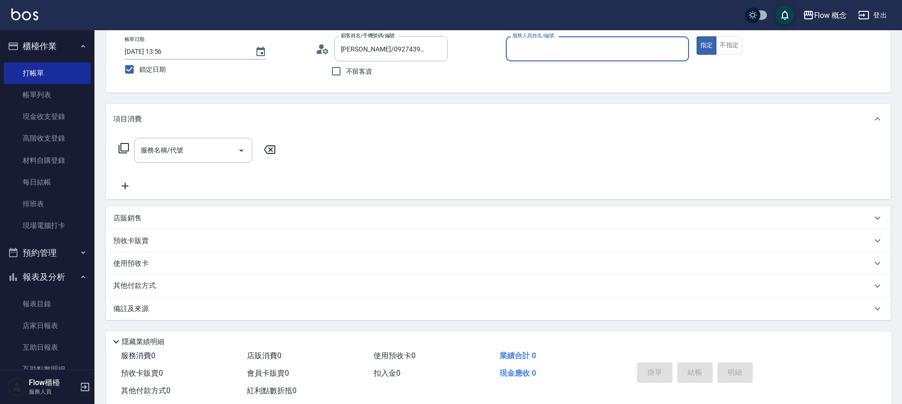
type input "Kimico-8"
click at [213, 147] on input "服務名稱/代號" at bounding box center [185, 150] width 95 height 17
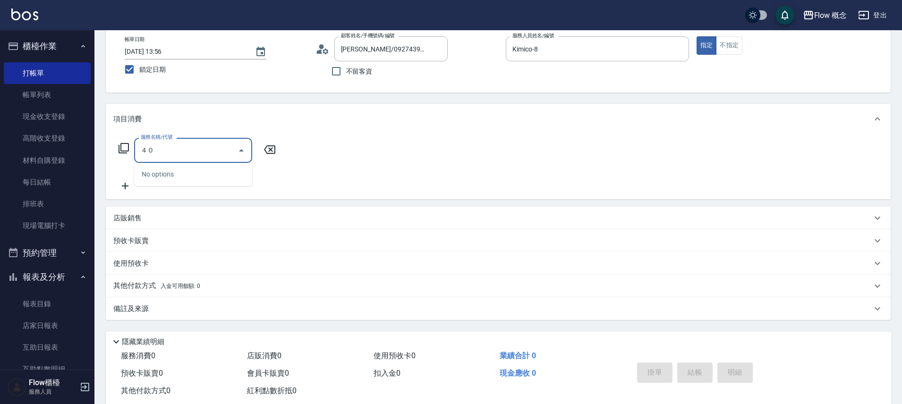
type input "４"
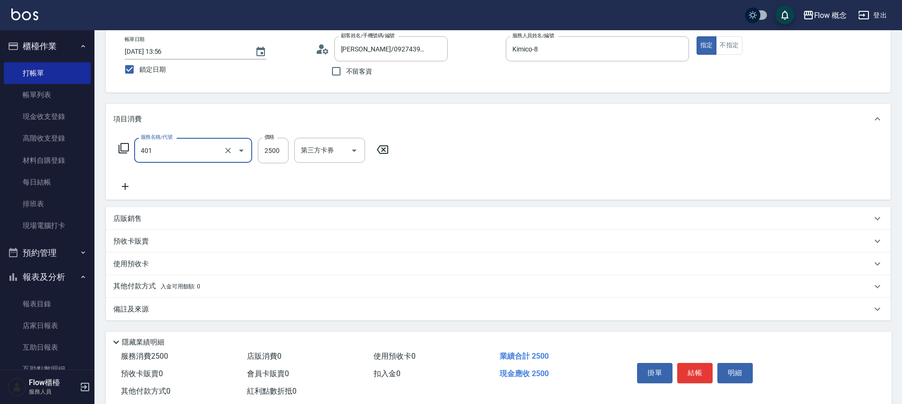
type input "染髮(401)"
click at [124, 189] on icon at bounding box center [125, 186] width 24 height 11
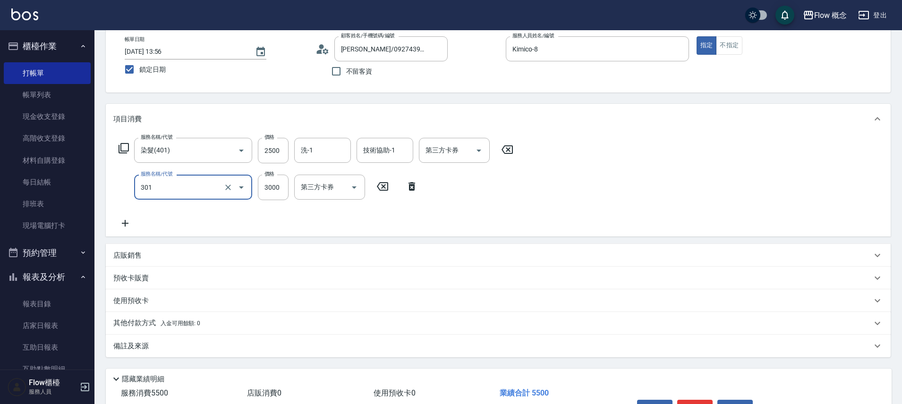
type input "燙髮(301)"
type input "500"
click at [157, 256] on div "店販銷售" at bounding box center [492, 256] width 758 height 10
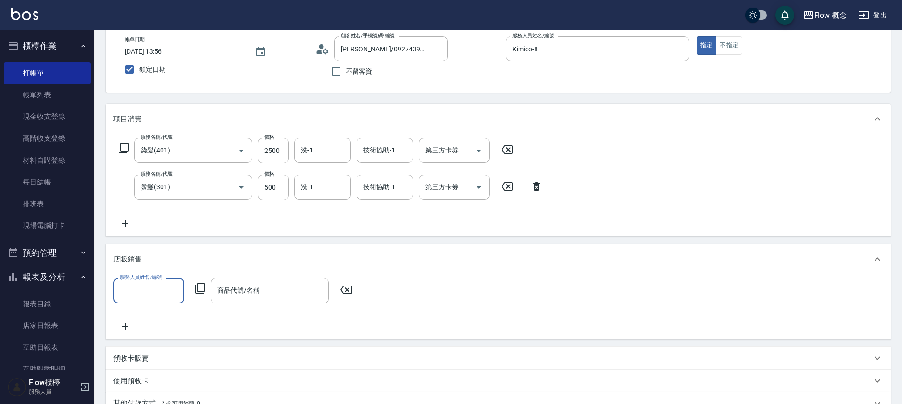
scroll to position [0, 0]
type input "Kimico-8"
click at [259, 295] on input "商品代號/名稱" at bounding box center [270, 290] width 110 height 17
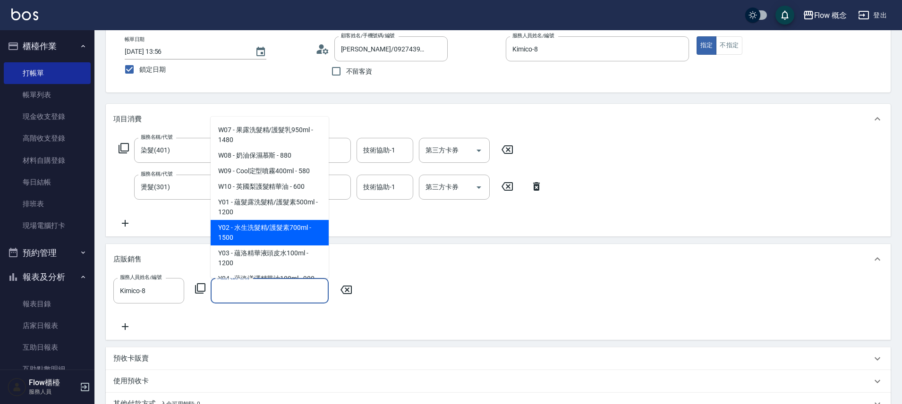
scroll to position [1203, 0]
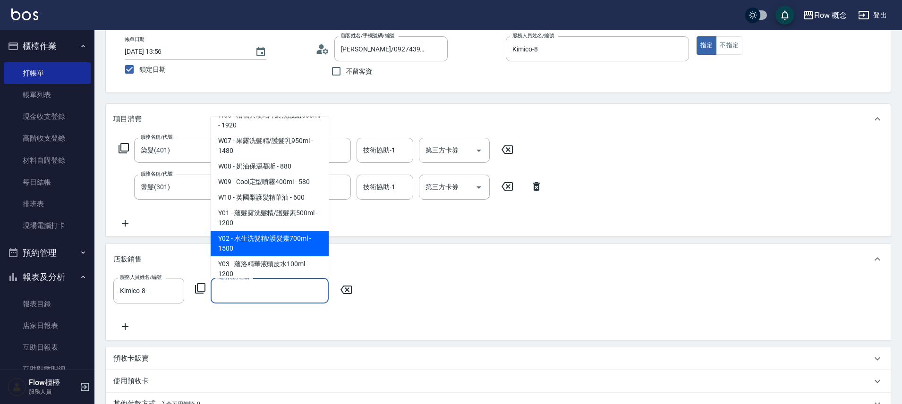
click at [259, 231] on span "Y02 - 水生洗髮精/護髮素700ml - 1500" at bounding box center [270, 243] width 118 height 25
type input "水生洗髮精/護髮素700ml"
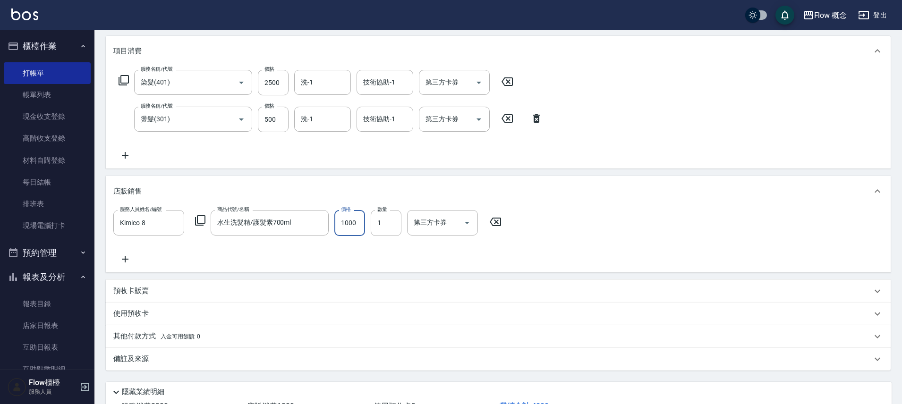
scroll to position [192, 0]
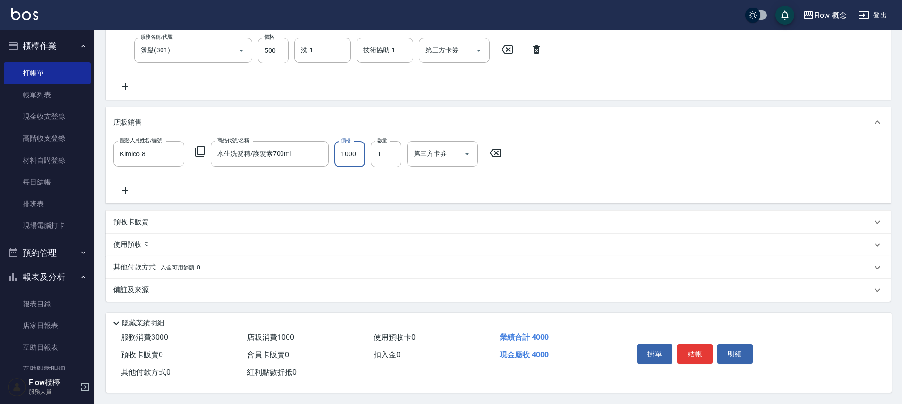
type input "1000"
click at [205, 265] on div "其他付款方式 入金可用餘額: 0" at bounding box center [492, 268] width 758 height 10
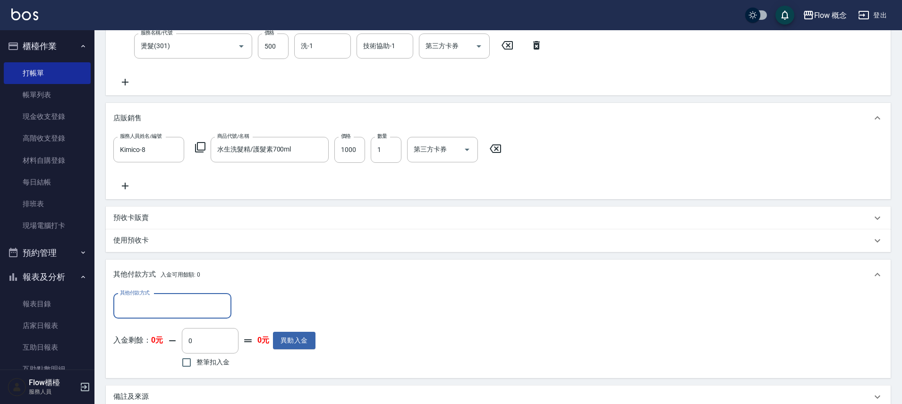
scroll to position [0, 0]
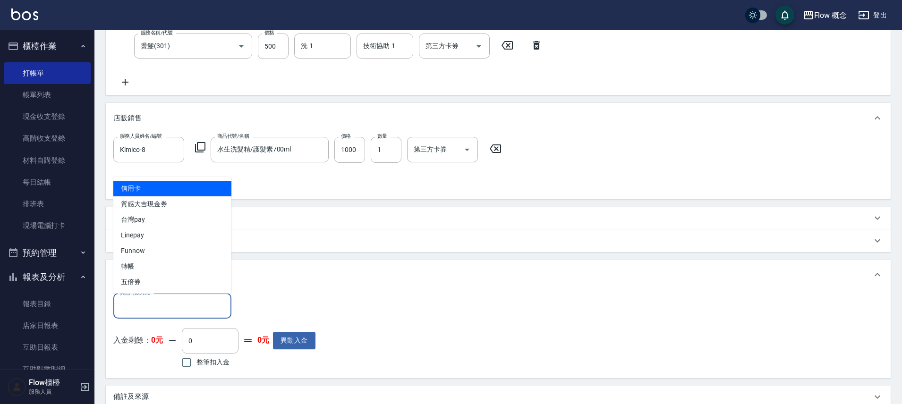
click at [122, 308] on input "其他付款方式" at bounding box center [173, 306] width 110 height 17
click at [168, 195] on span "信用卡" at bounding box center [172, 189] width 118 height 16
type input "信用卡"
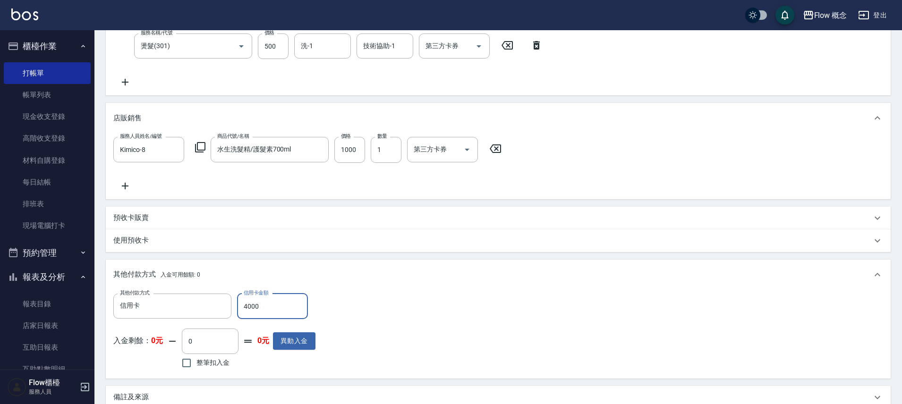
scroll to position [304, 0]
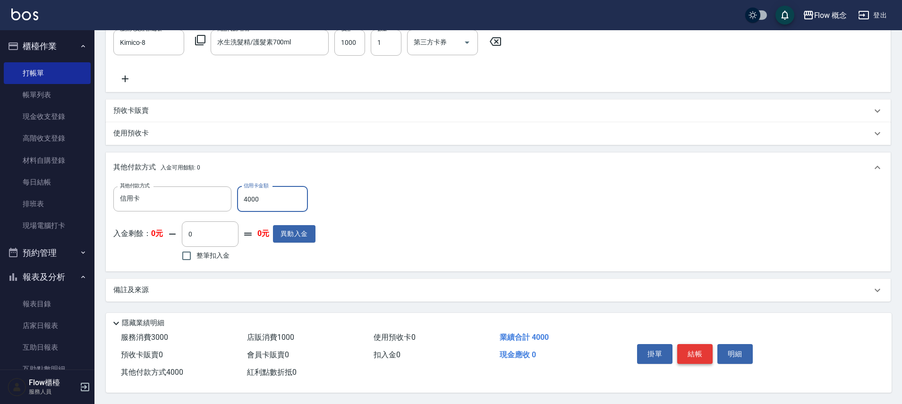
type input "4000"
click at [690, 350] on button "結帳" at bounding box center [694, 354] width 35 height 20
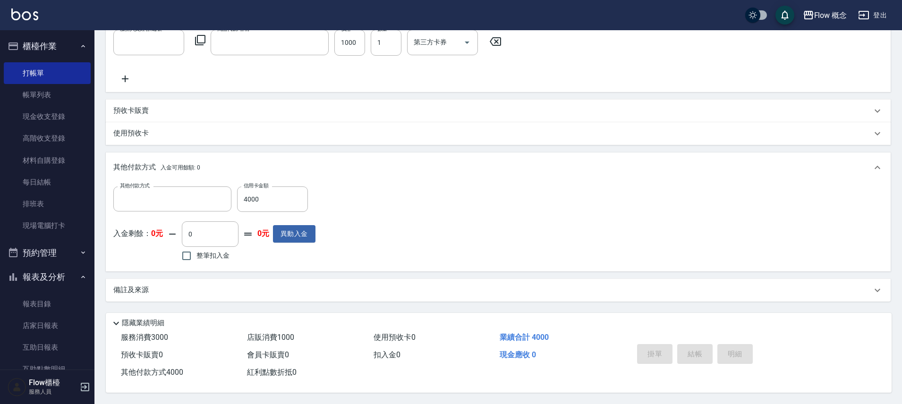
scroll to position [0, 0]
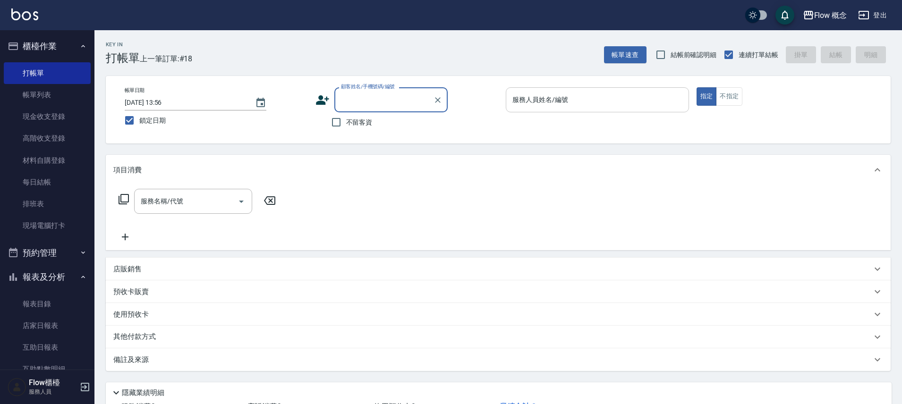
click at [591, 110] on div "服務人員姓名/編號" at bounding box center [597, 99] width 183 height 25
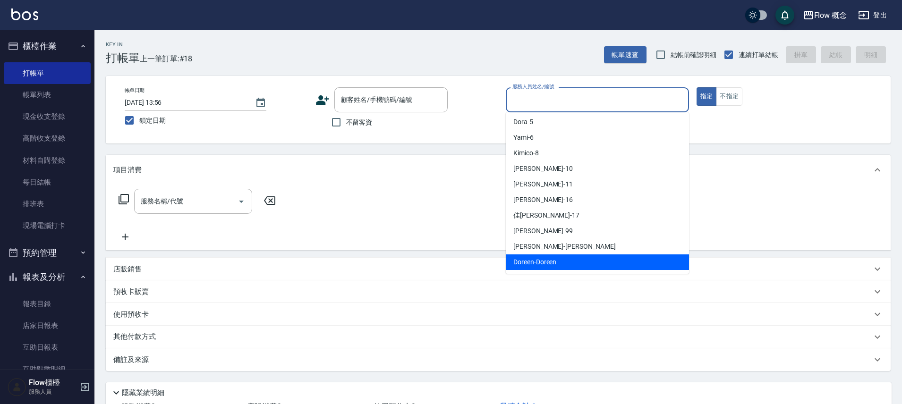
scroll to position [74, 0]
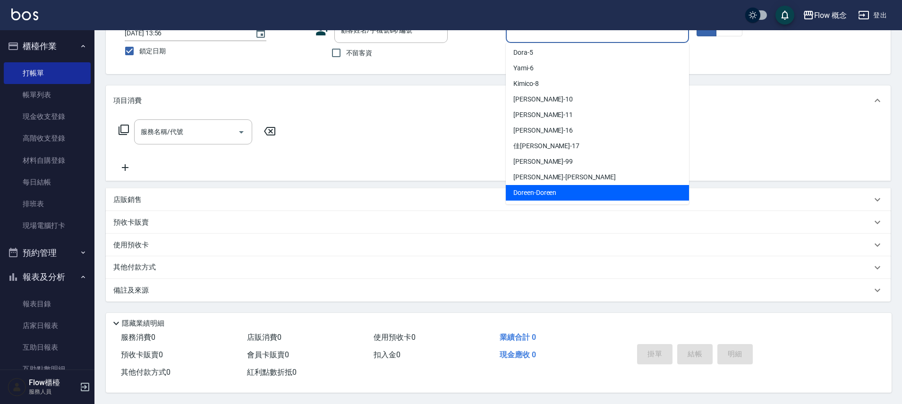
click at [550, 190] on span "Doreen -Doreen" at bounding box center [534, 193] width 43 height 10
type input "Doreen-Doreen"
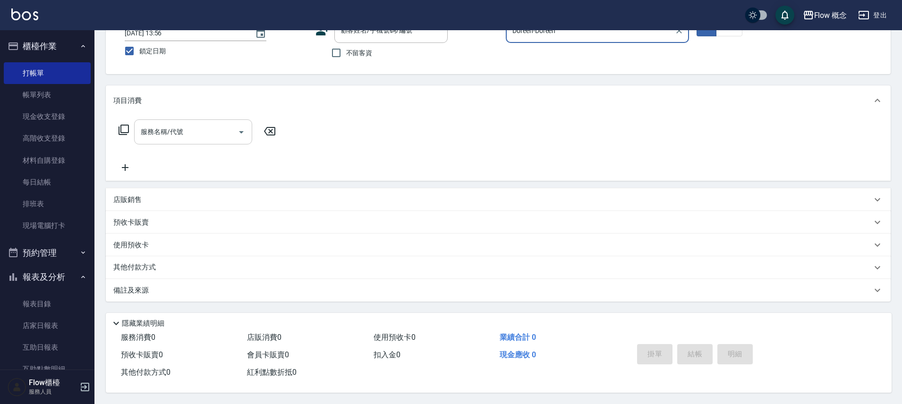
click at [161, 133] on input "服務名稱/代號" at bounding box center [185, 132] width 95 height 17
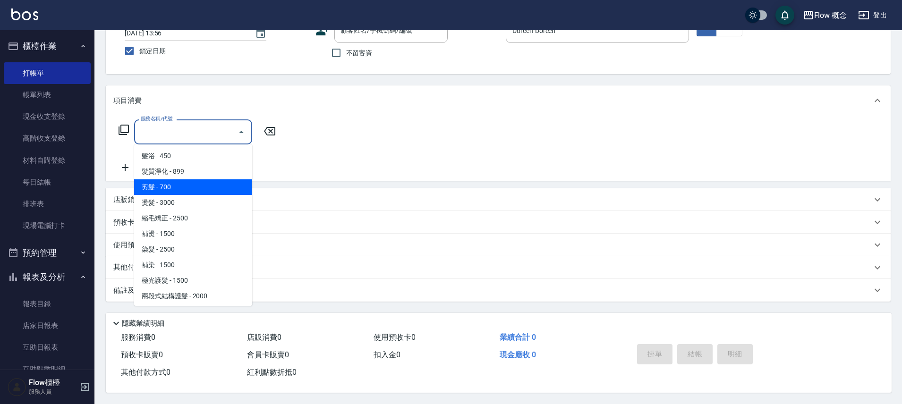
click at [166, 183] on span "剪髮 - 700" at bounding box center [193, 187] width 118 height 16
type input "剪髮(201)"
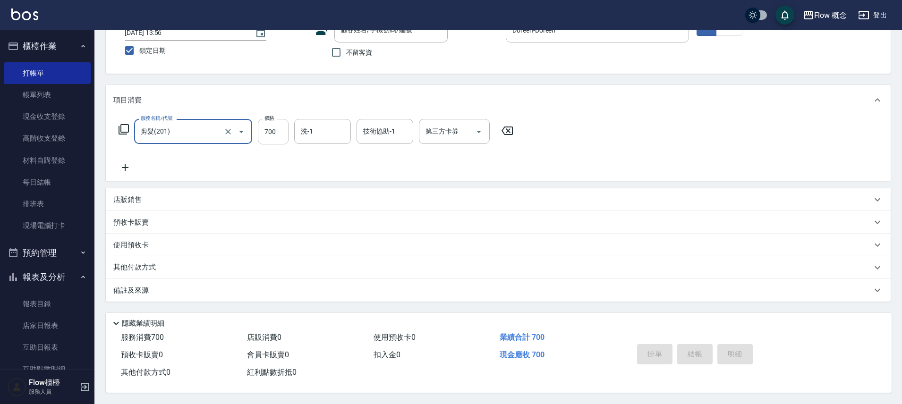
click at [261, 123] on input "700" at bounding box center [273, 131] width 31 height 25
type input "500"
drag, startPoint x: 119, startPoint y: 165, endPoint x: 144, endPoint y: 178, distance: 28.3
click at [120, 165] on icon at bounding box center [125, 167] width 24 height 11
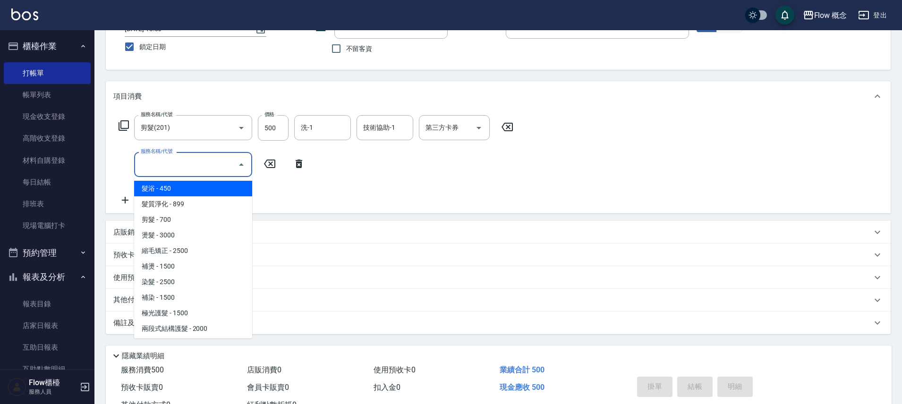
click at [158, 168] on input "服務名稱/代號" at bounding box center [185, 164] width 95 height 17
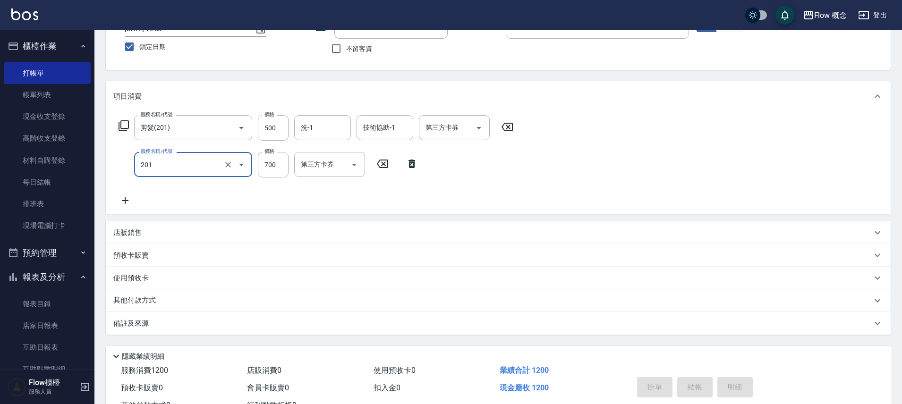
type input "剪髮(201)"
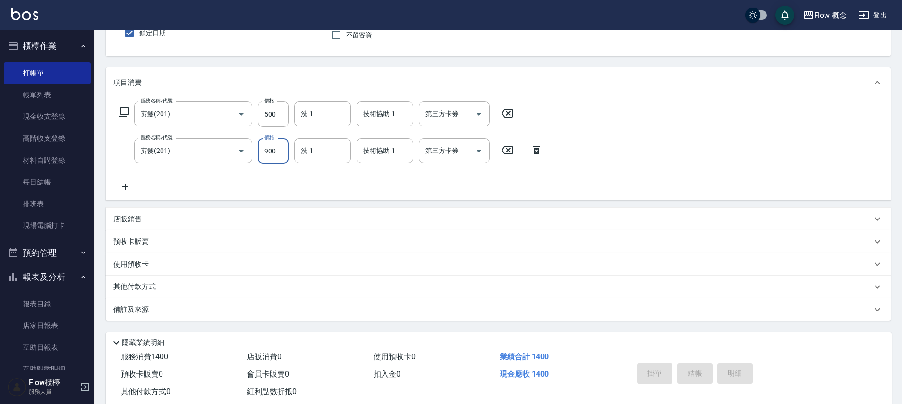
scroll to position [11, 0]
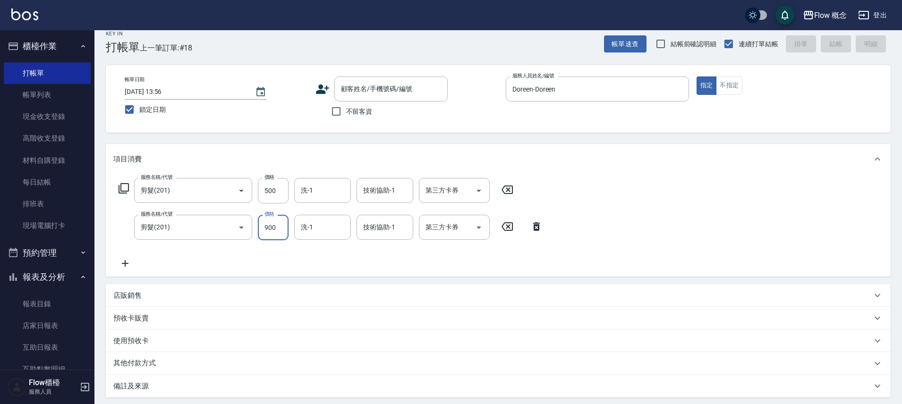
type input "900"
click at [366, 108] on span "不留客資" at bounding box center [359, 112] width 26 height 10
click at [346, 108] on input "不留客資" at bounding box center [336, 112] width 20 height 20
checkbox input "true"
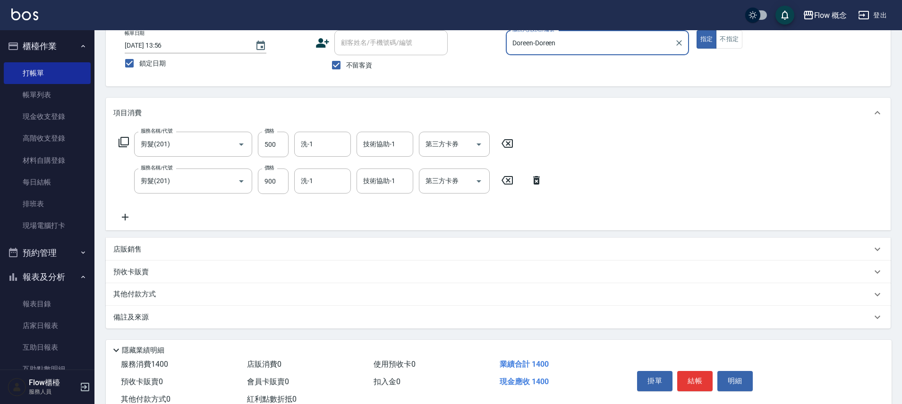
scroll to position [88, 0]
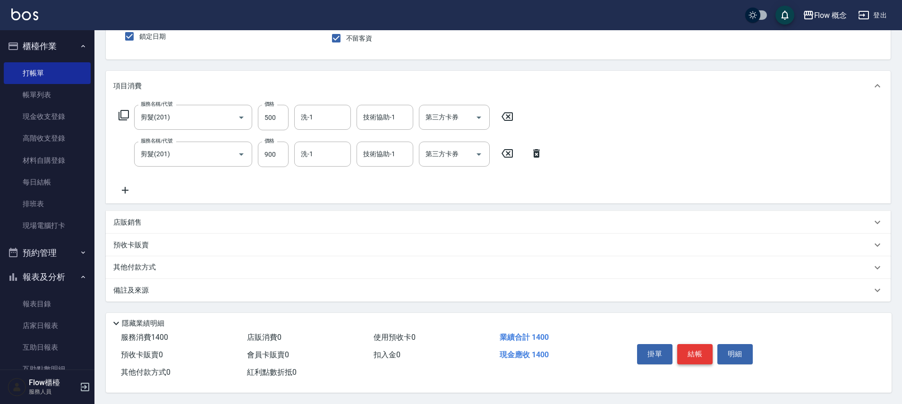
click at [696, 352] on button "結帳" at bounding box center [694, 354] width 35 height 20
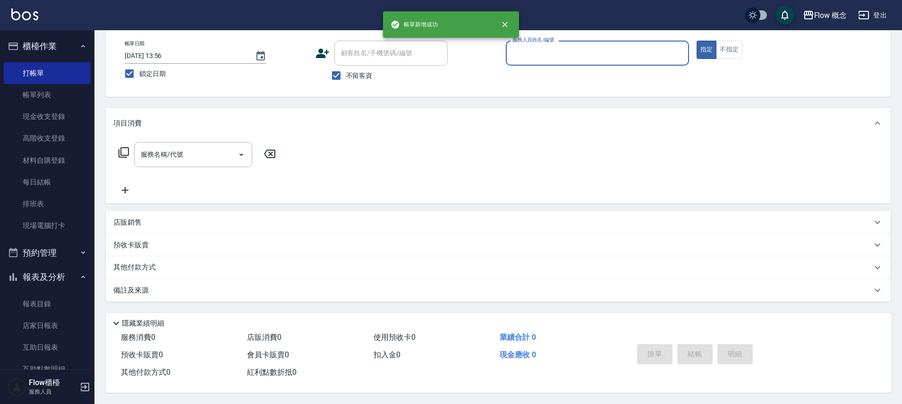
scroll to position [51, 0]
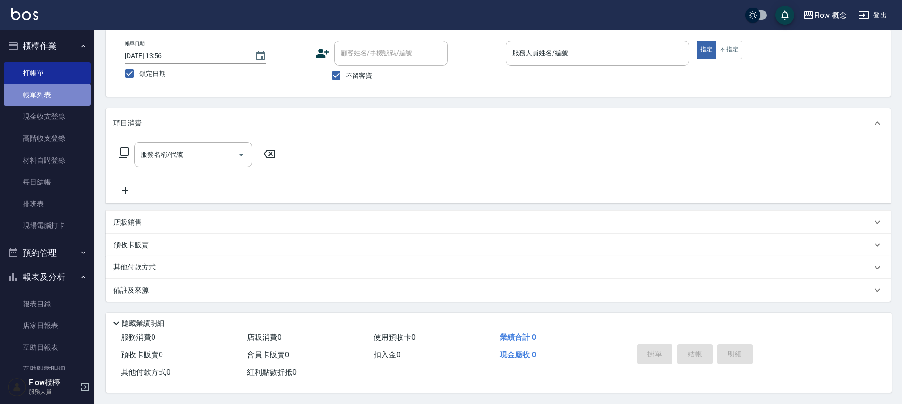
click at [64, 91] on link "帳單列表" at bounding box center [47, 95] width 87 height 22
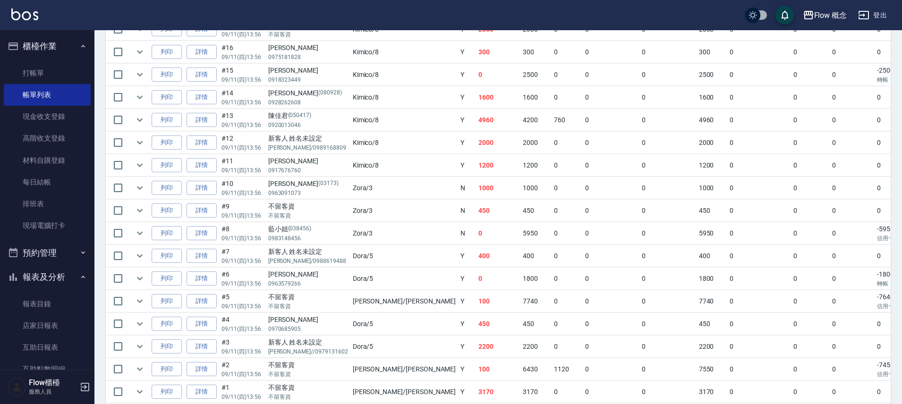
scroll to position [355, 0]
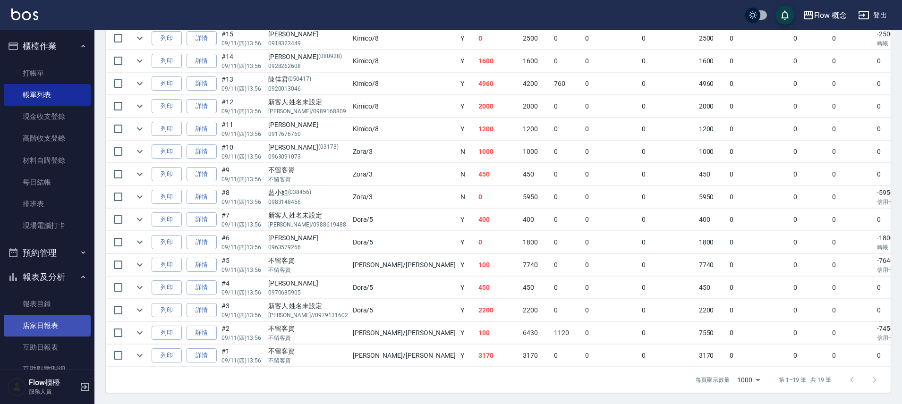
click at [34, 325] on link "店家日報表" at bounding box center [47, 326] width 87 height 22
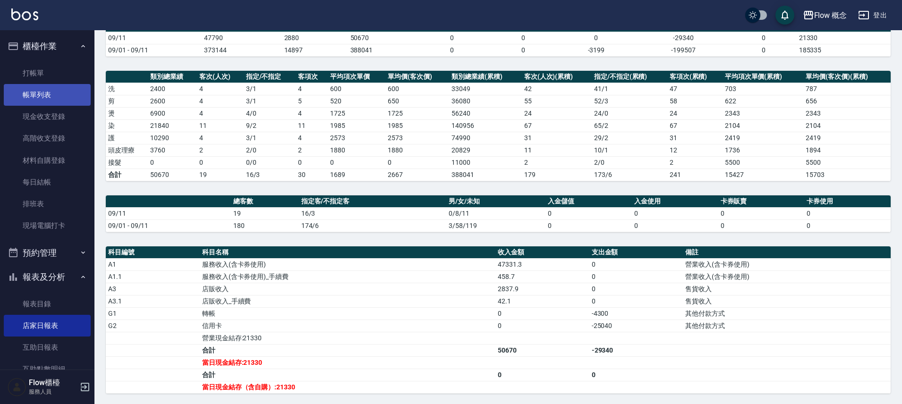
scroll to position [33, 0]
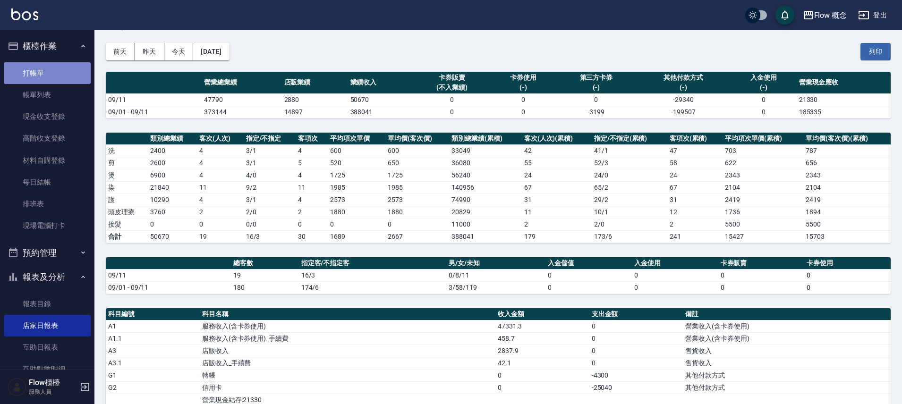
click at [48, 67] on link "打帳單" at bounding box center [47, 73] width 87 height 22
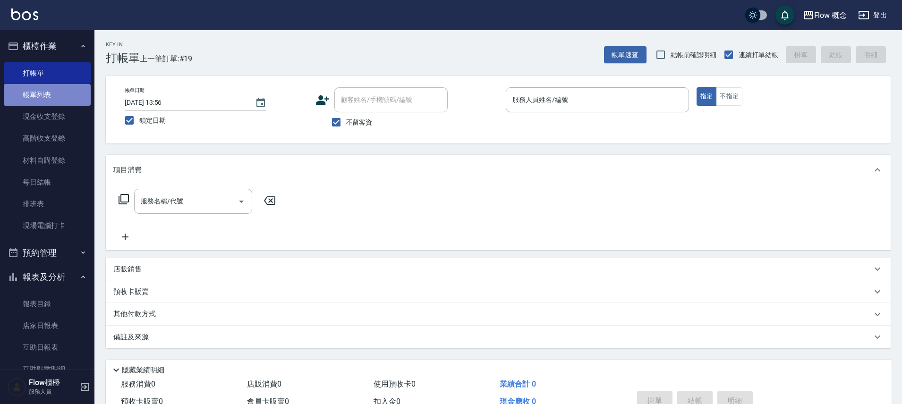
click at [57, 100] on link "帳單列表" at bounding box center [47, 95] width 87 height 22
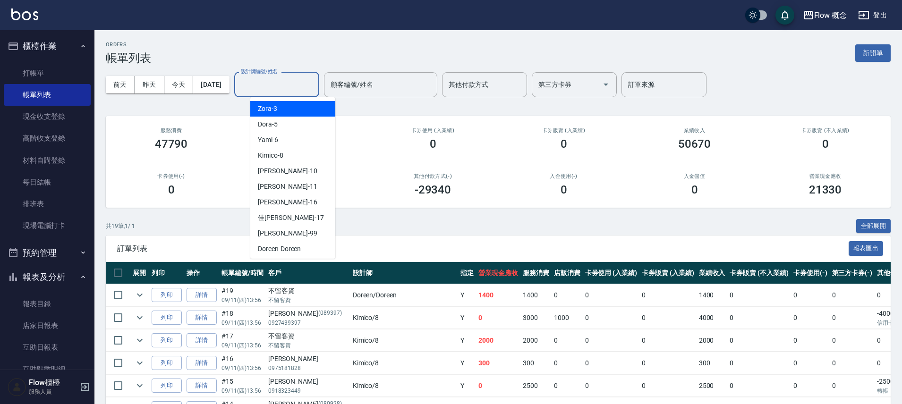
click at [270, 85] on input "設計師編號/姓名" at bounding box center [276, 84] width 76 height 17
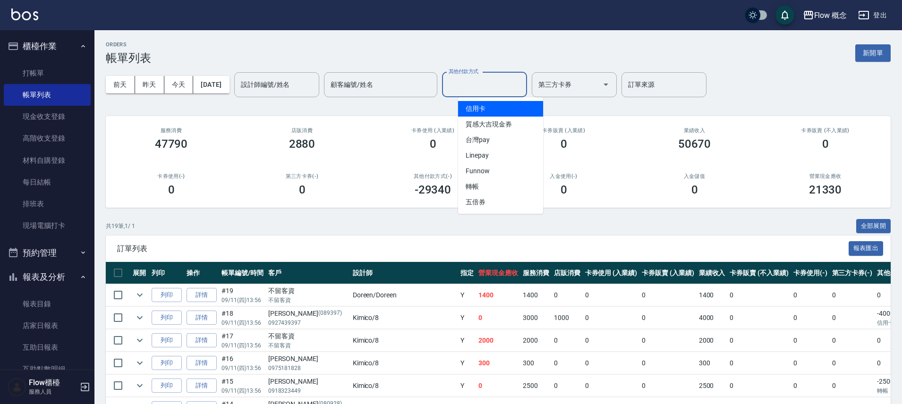
click at [500, 78] on input "其他付款方式" at bounding box center [484, 84] width 76 height 17
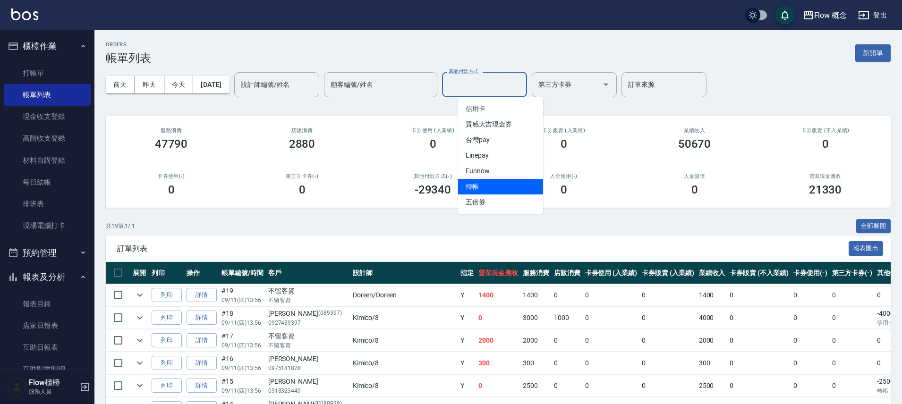
click at [489, 182] on span "轉帳" at bounding box center [500, 187] width 85 height 16
type input "轉帳"
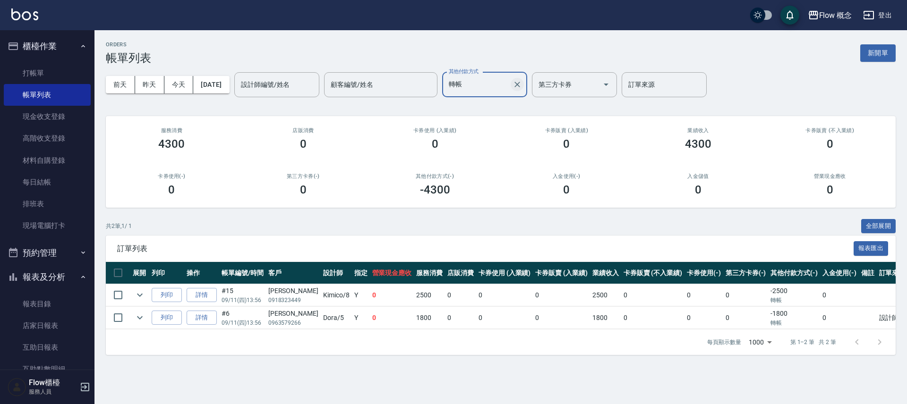
click at [520, 85] on icon "Clear" at bounding box center [517, 85] width 6 height 6
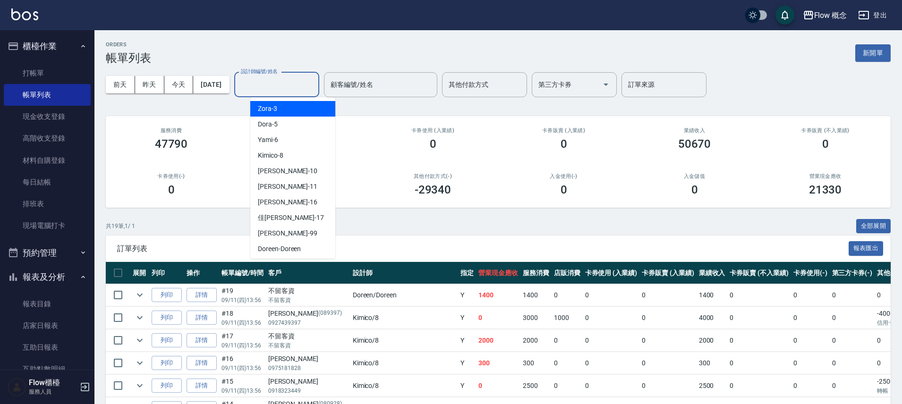
click at [303, 88] on input "設計師編號/姓名" at bounding box center [276, 84] width 76 height 17
click at [305, 252] on div "Doreen -Doreen" at bounding box center [292, 249] width 85 height 16
type input "Doreen-Doreen"
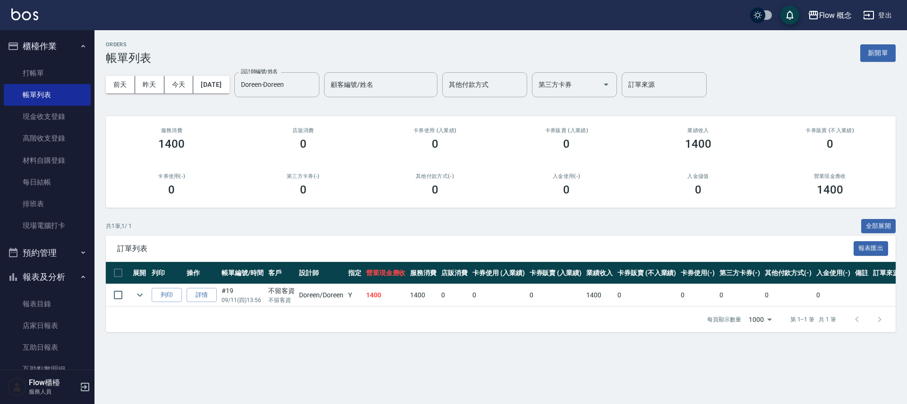
click at [393, 367] on div "ORDERS 帳單列表 新開單 前天 昨天 今天 2025/09/11 設計師編號/姓名 Doreen-Doreen 設計師編號/姓名 顧客編號/姓名 顧客編…" at bounding box center [453, 202] width 907 height 404
click at [394, 368] on div "ORDERS 帳單列表 新開單 前天 昨天 今天 2025/09/11 設計師編號/姓名 Doreen-Doreen 設計師編號/姓名 顧客編號/姓名 顧客編…" at bounding box center [453, 202] width 907 height 404
click at [135, 297] on icon "expand row" at bounding box center [139, 294] width 11 height 11
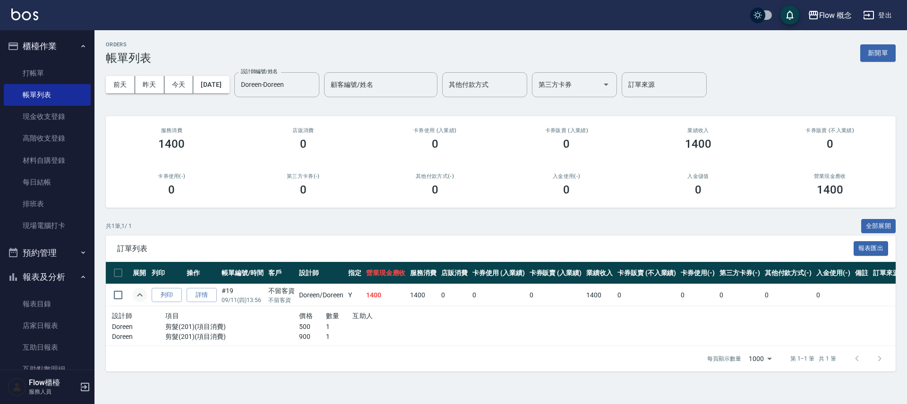
click at [137, 297] on icon "expand row" at bounding box center [139, 294] width 11 height 11
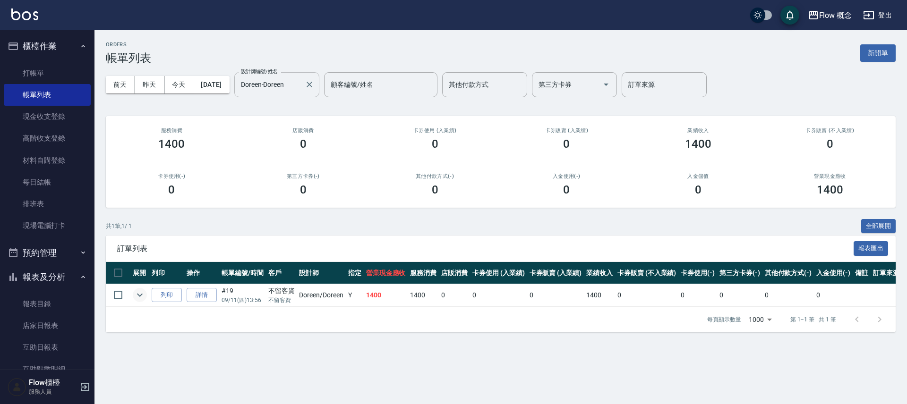
click at [315, 91] on div at bounding box center [309, 84] width 12 height 25
click at [314, 88] on icon "Clear" at bounding box center [309, 84] width 9 height 9
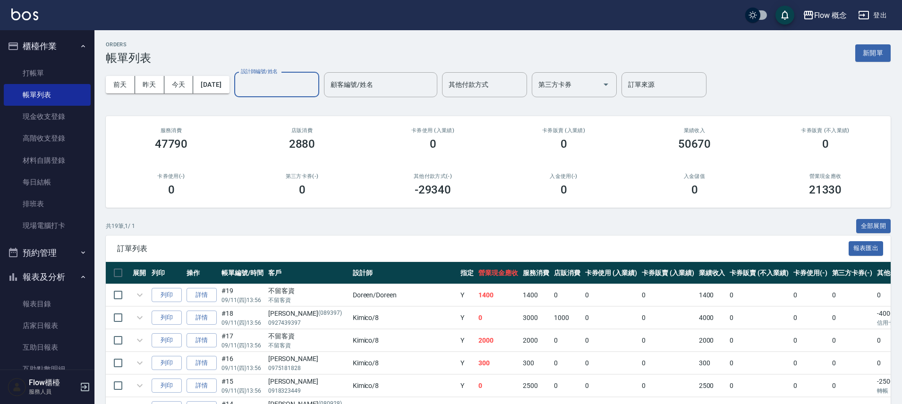
click at [296, 91] on input "設計師編號/姓名" at bounding box center [276, 84] width 76 height 17
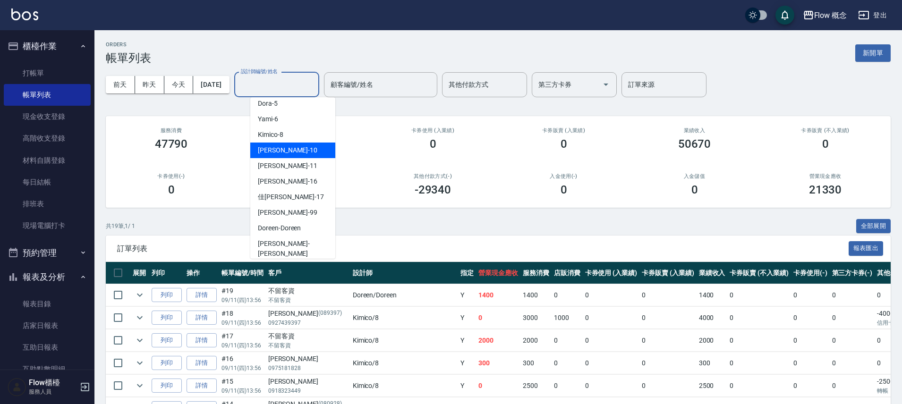
scroll to position [11, 0]
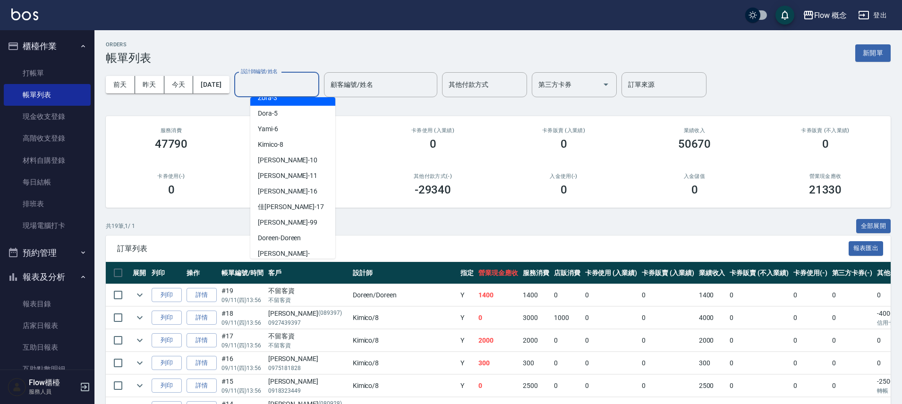
click at [283, 103] on div "Zora -3" at bounding box center [292, 98] width 85 height 16
type input "Zora-3"
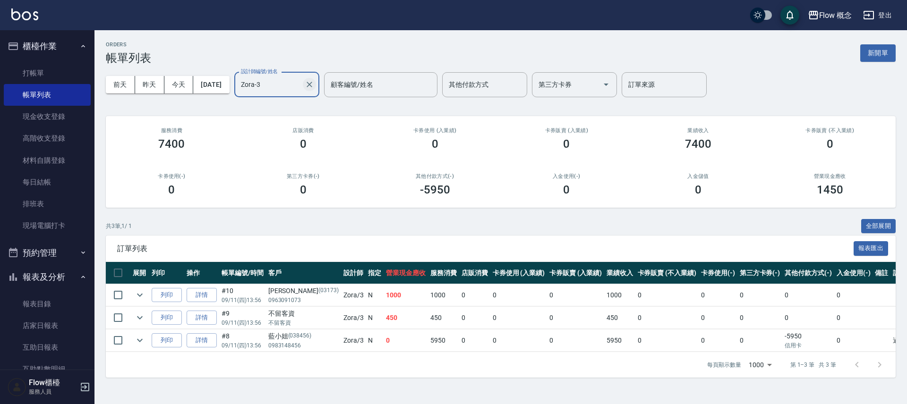
click at [314, 83] on icon "Clear" at bounding box center [309, 84] width 9 height 9
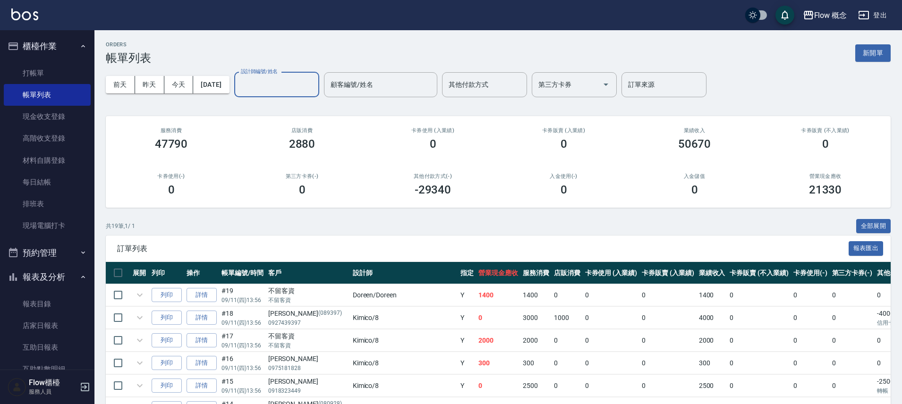
click at [312, 91] on input "設計師編號/姓名" at bounding box center [276, 84] width 76 height 17
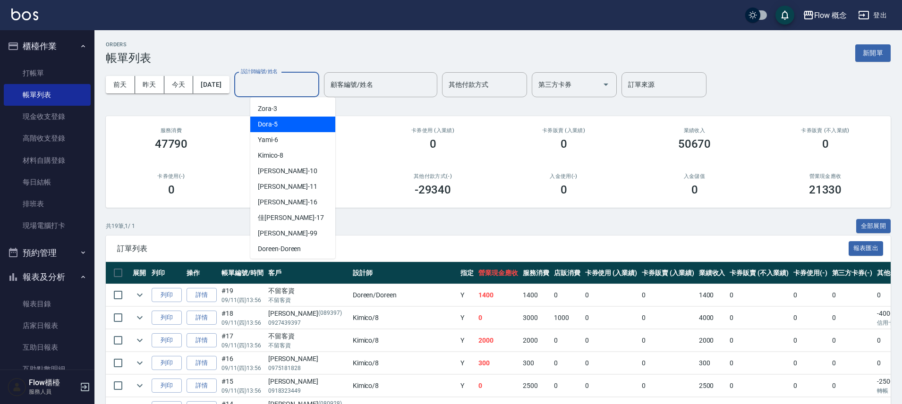
click at [288, 127] on div "Dora -5" at bounding box center [292, 125] width 85 height 16
type input "Dora-5"
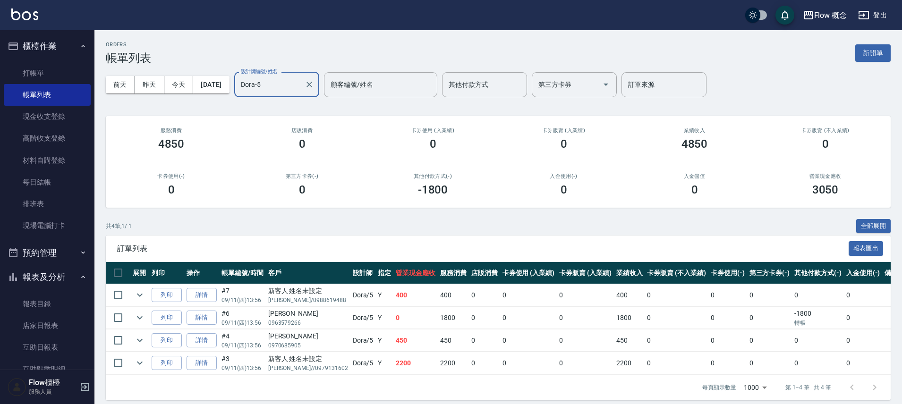
click at [287, 92] on input "Dora-5" at bounding box center [269, 84] width 62 height 17
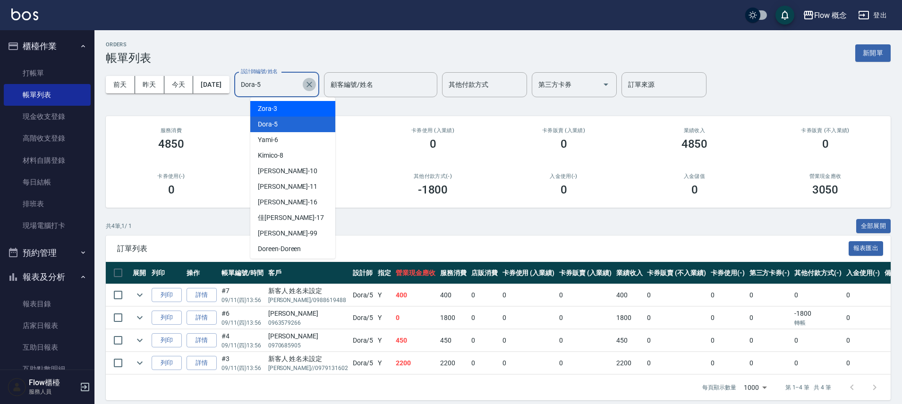
click at [316, 85] on button "Clear" at bounding box center [309, 84] width 13 height 13
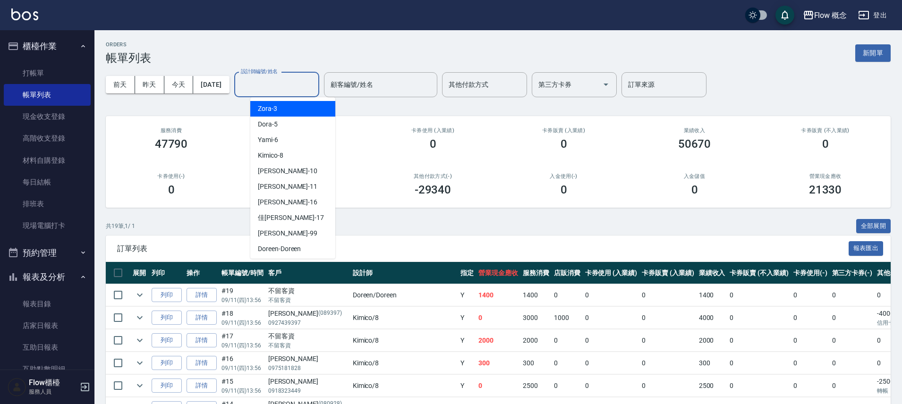
click at [305, 80] on input "設計師編號/姓名" at bounding box center [276, 84] width 76 height 17
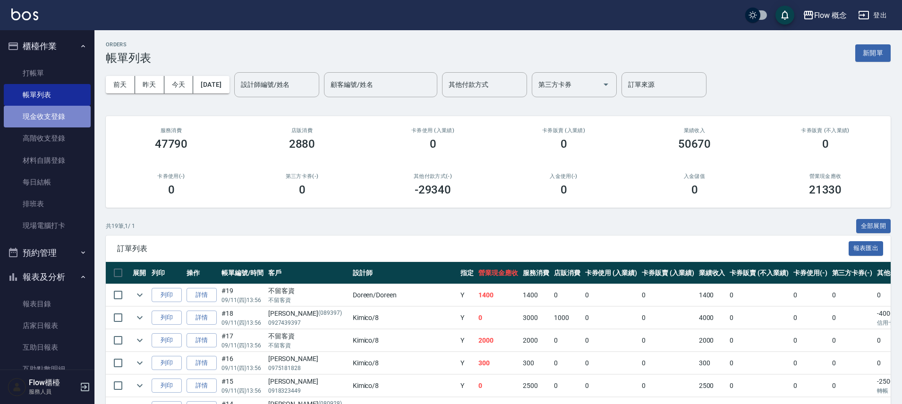
click at [51, 118] on link "現金收支登錄" at bounding box center [47, 117] width 87 height 22
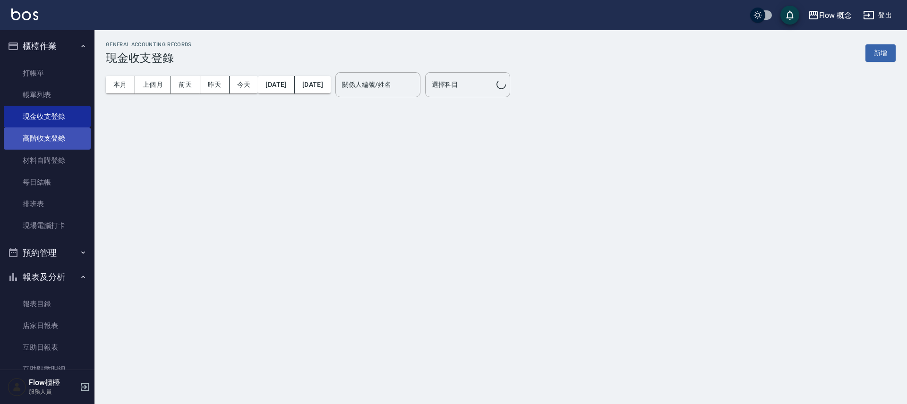
click at [44, 147] on link "高階收支登錄" at bounding box center [47, 138] width 87 height 22
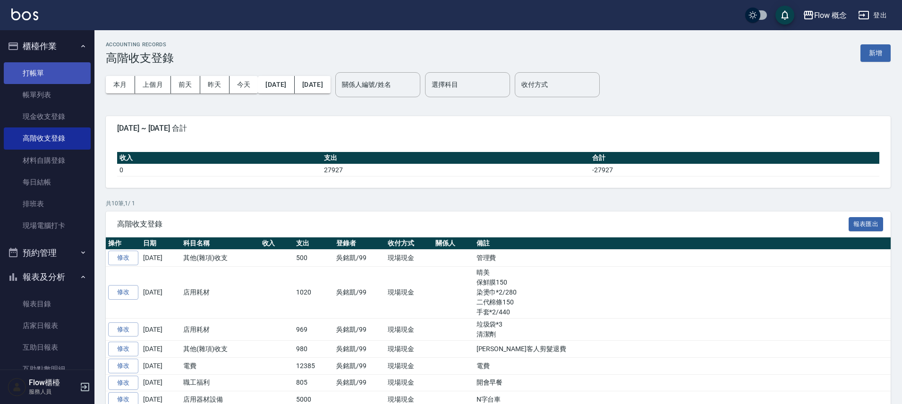
click at [49, 73] on link "打帳單" at bounding box center [47, 73] width 87 height 22
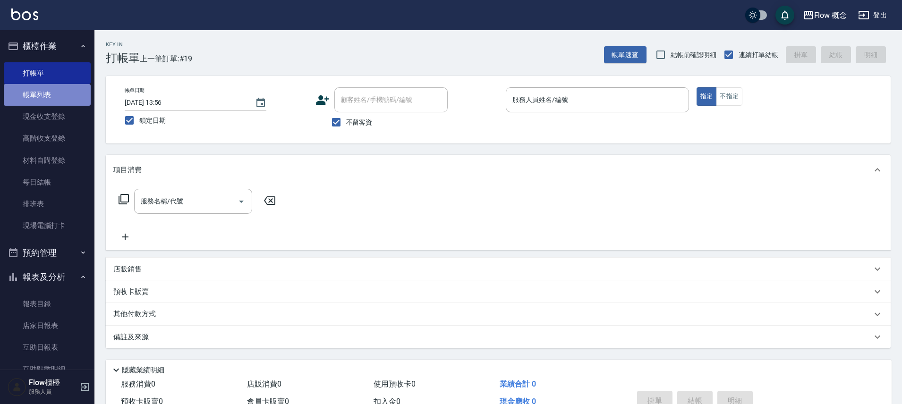
click at [70, 94] on link "帳單列表" at bounding box center [47, 95] width 87 height 22
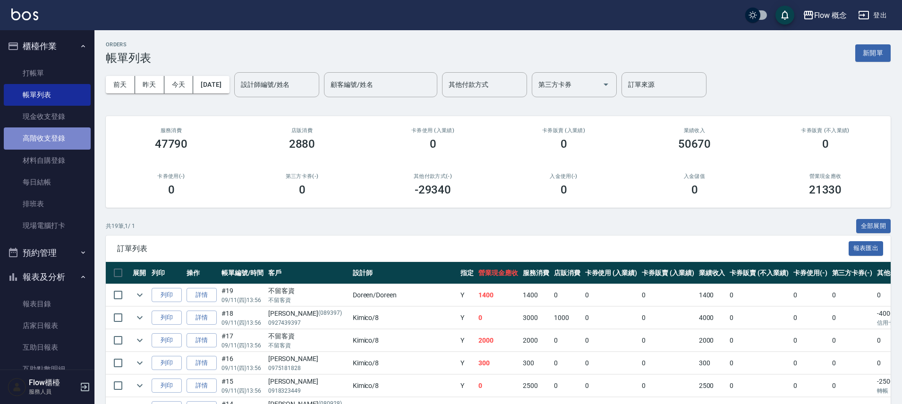
click at [51, 134] on link "高階收支登錄" at bounding box center [47, 138] width 87 height 22
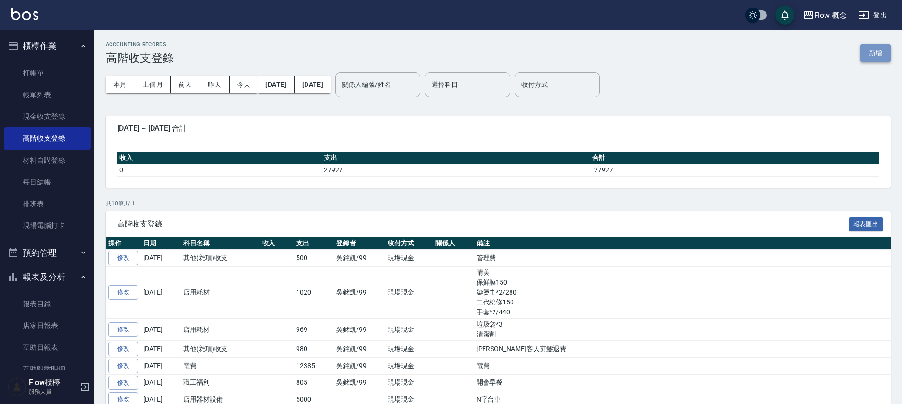
click at [879, 55] on button "新增" at bounding box center [875, 52] width 30 height 17
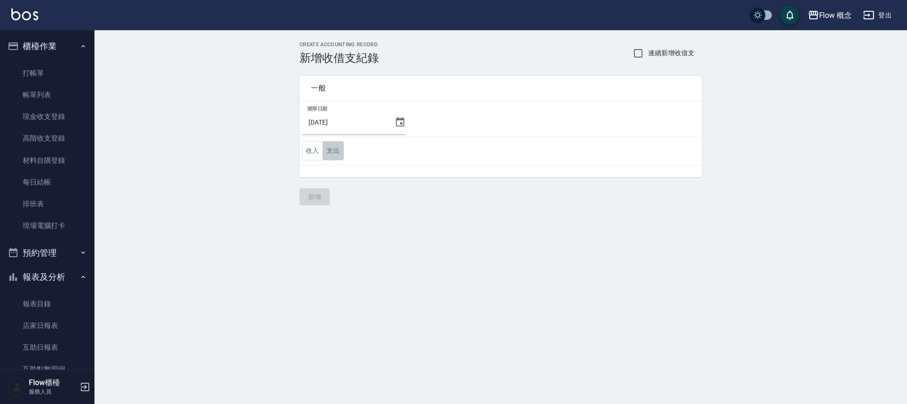
click at [332, 149] on button "支出" at bounding box center [332, 150] width 21 height 19
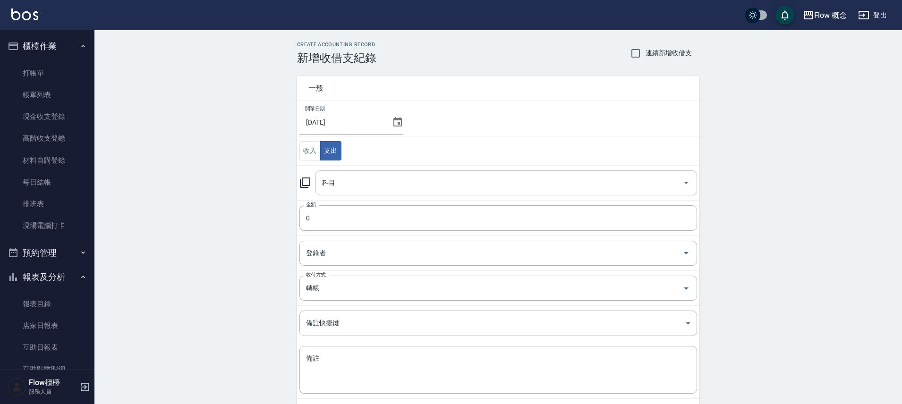
click at [341, 191] on div "科目" at bounding box center [506, 182] width 382 height 25
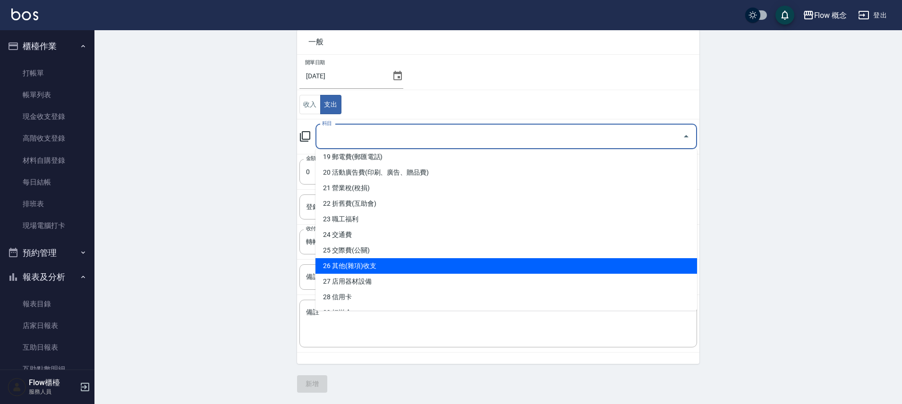
scroll to position [325, 0]
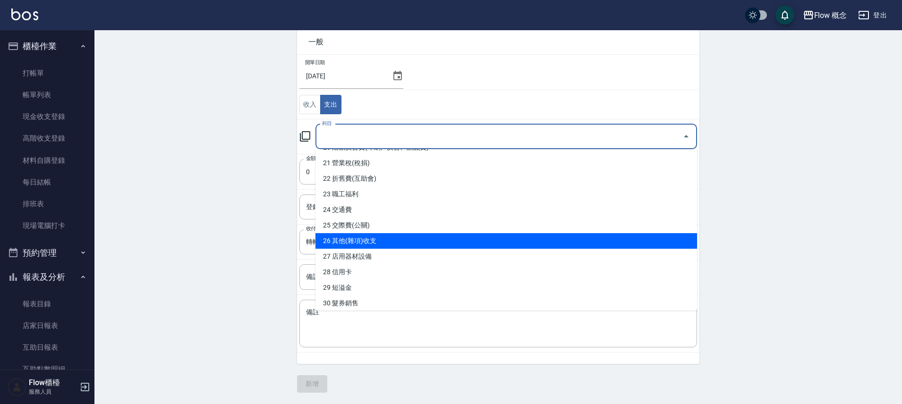
click at [358, 242] on li "26 其他(雜項)收支" at bounding box center [506, 241] width 382 height 16
type input "26 其他(雜項)收支"
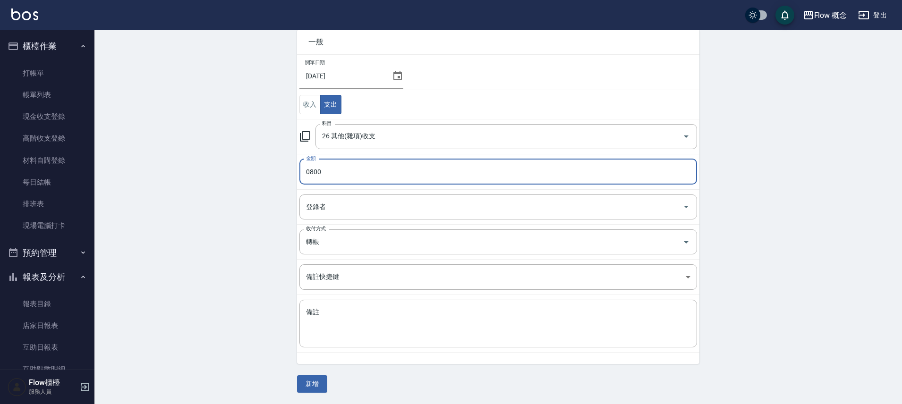
click at [310, 175] on input "0800" at bounding box center [498, 171] width 398 height 25
click at [309, 171] on input "0800" at bounding box center [498, 171] width 398 height 25
type input "800"
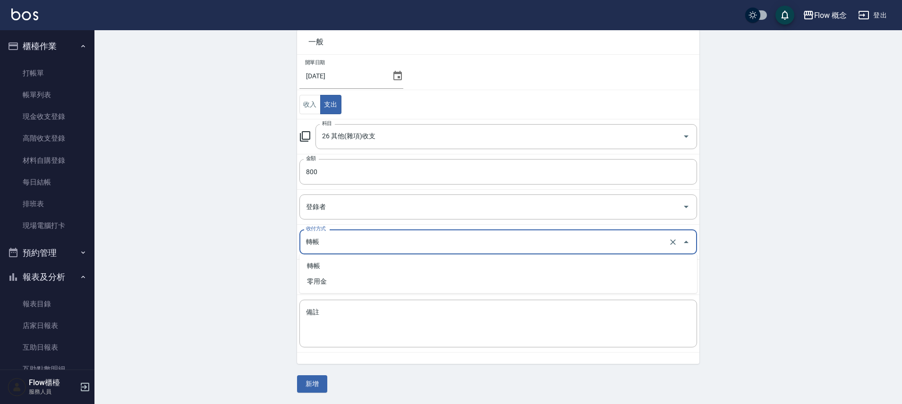
click at [344, 245] on input "轉帳" at bounding box center [485, 242] width 363 height 17
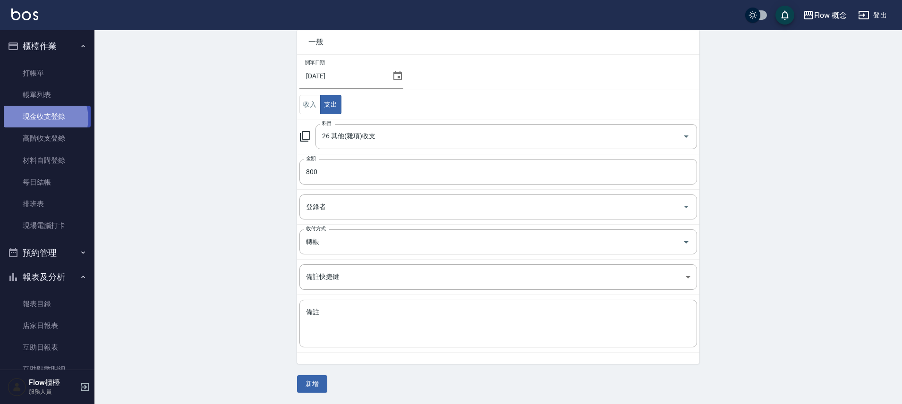
click at [42, 119] on link "現金收支登錄" at bounding box center [47, 117] width 87 height 22
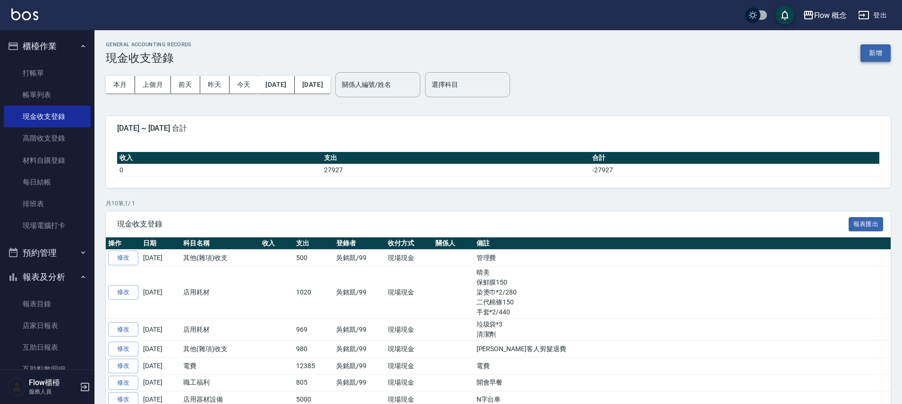
click at [876, 51] on button "新增" at bounding box center [875, 52] width 30 height 17
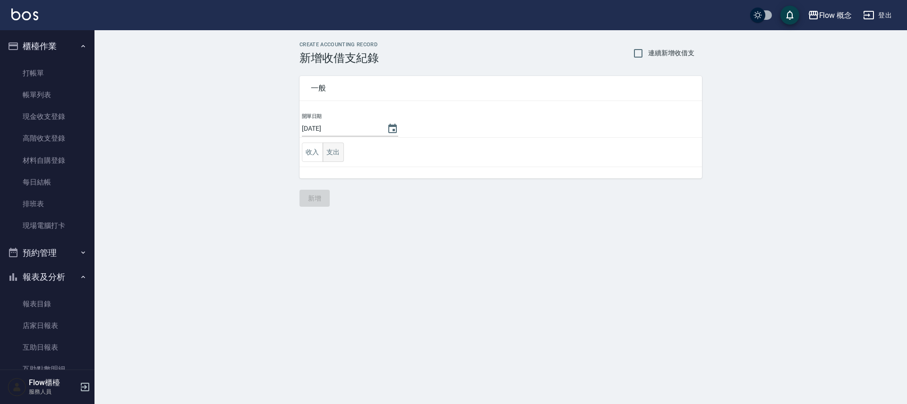
click at [336, 156] on button "支出" at bounding box center [332, 152] width 21 height 19
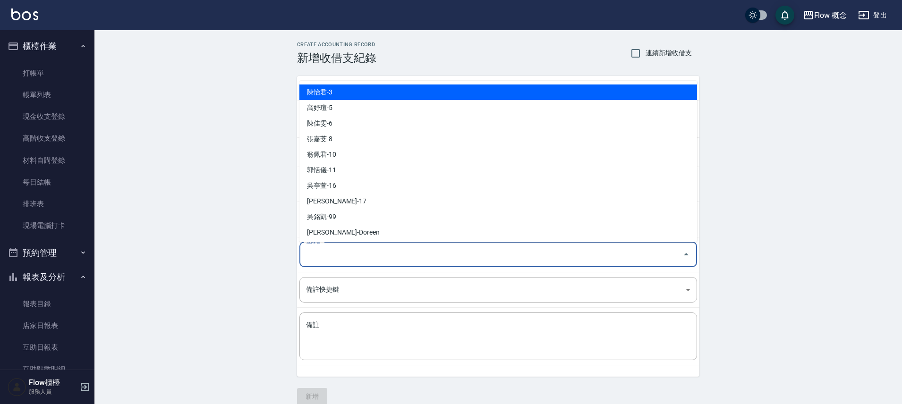
click at [332, 255] on input "登錄者" at bounding box center [491, 254] width 375 height 17
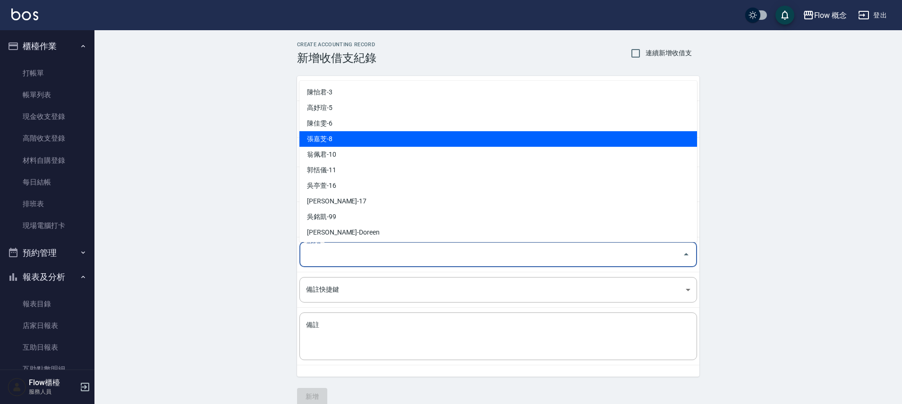
click at [326, 138] on li "張嘉芠-8" at bounding box center [498, 139] width 398 height 16
type input "張嘉芠-8"
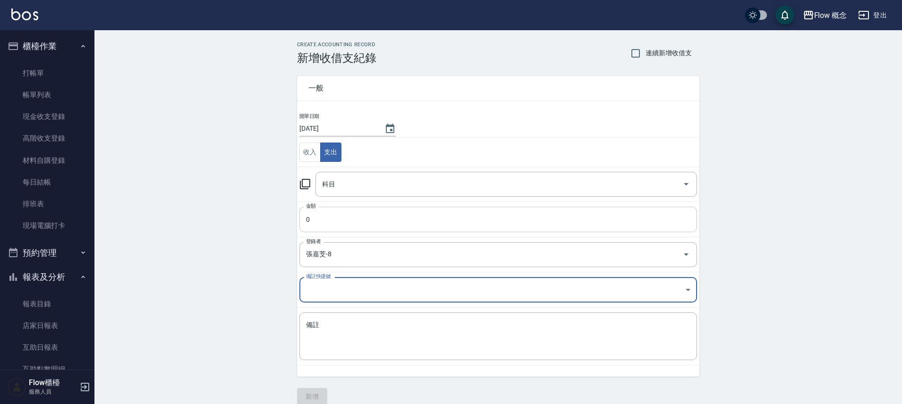
click at [315, 215] on input "0" at bounding box center [498, 219] width 398 height 25
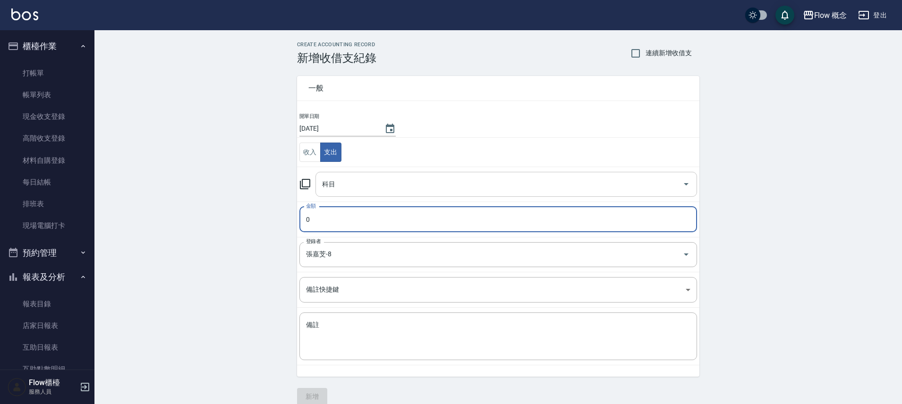
click at [342, 185] on input "科目" at bounding box center [499, 184] width 359 height 17
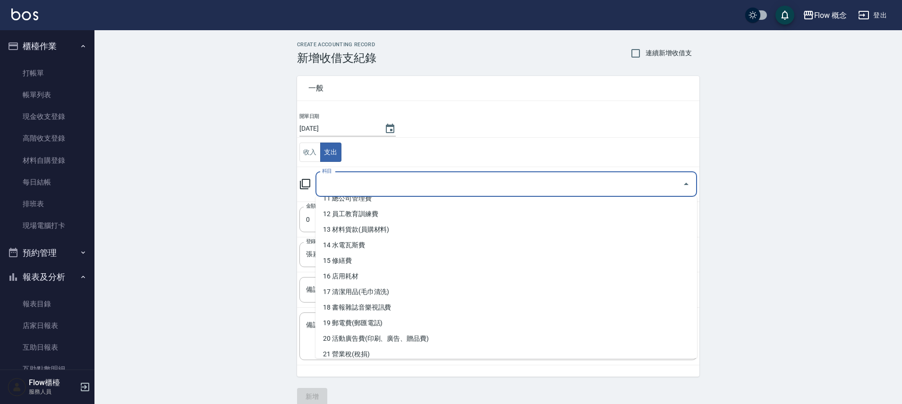
scroll to position [300, 0]
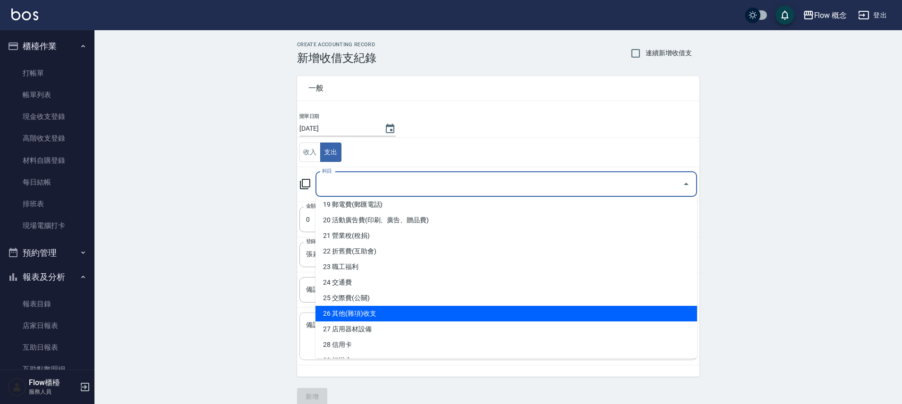
click at [358, 315] on li "26 其他(雜項)收支" at bounding box center [506, 314] width 382 height 16
type input "26 其他(雜項)收支"
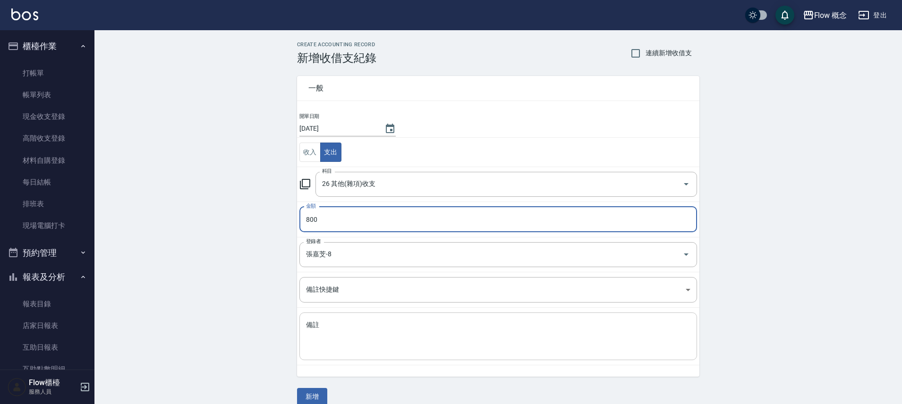
type input "800"
click at [385, 344] on textarea "備註" at bounding box center [498, 337] width 384 height 32
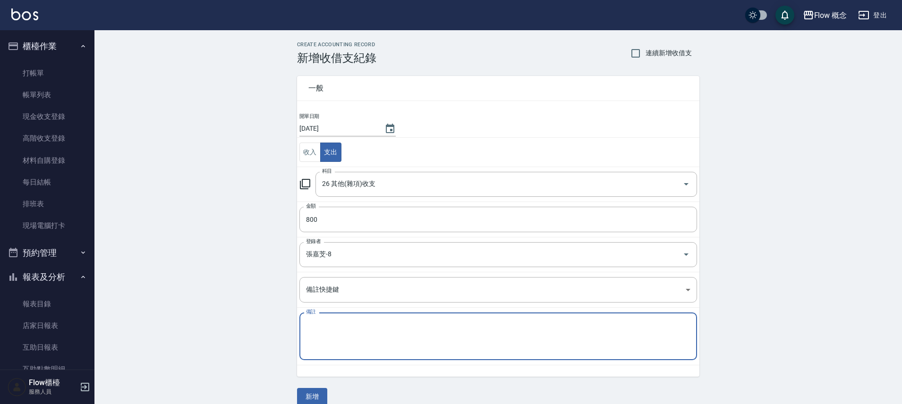
type textarea "c"
type textarea "宿"
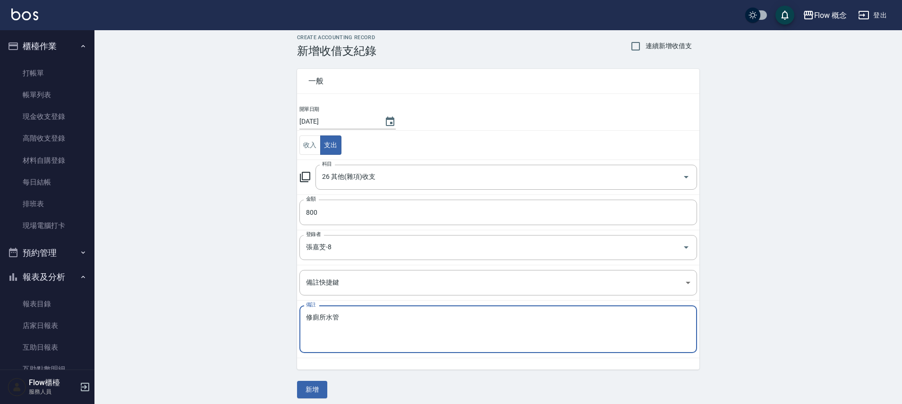
scroll to position [13, 0]
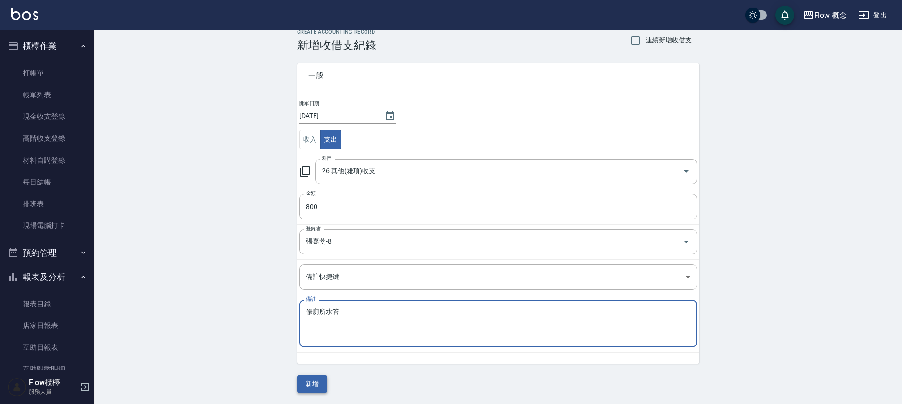
type textarea "修廁所水管"
click at [314, 380] on button "新增" at bounding box center [312, 383] width 30 height 17
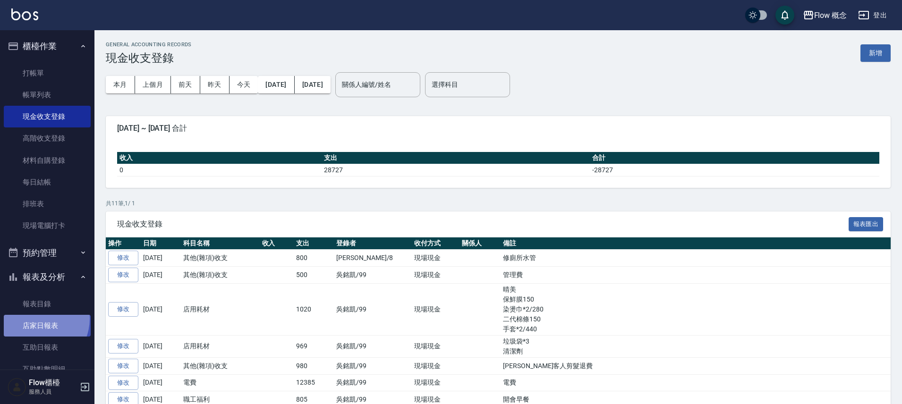
click at [35, 319] on link "店家日報表" at bounding box center [47, 326] width 87 height 22
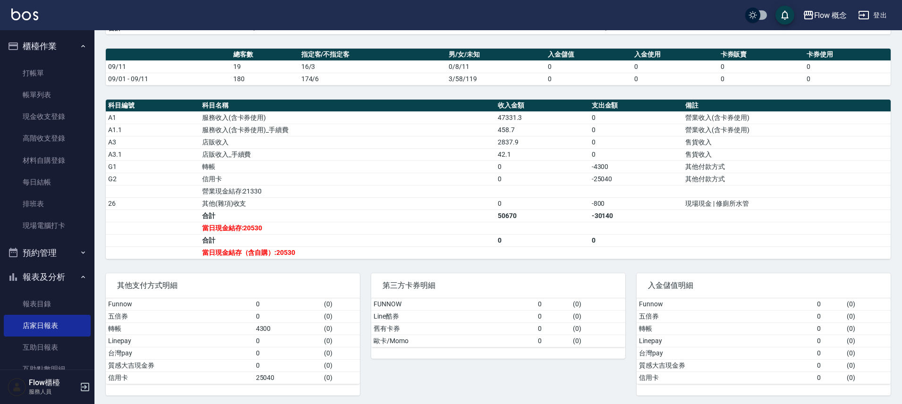
scroll to position [245, 0]
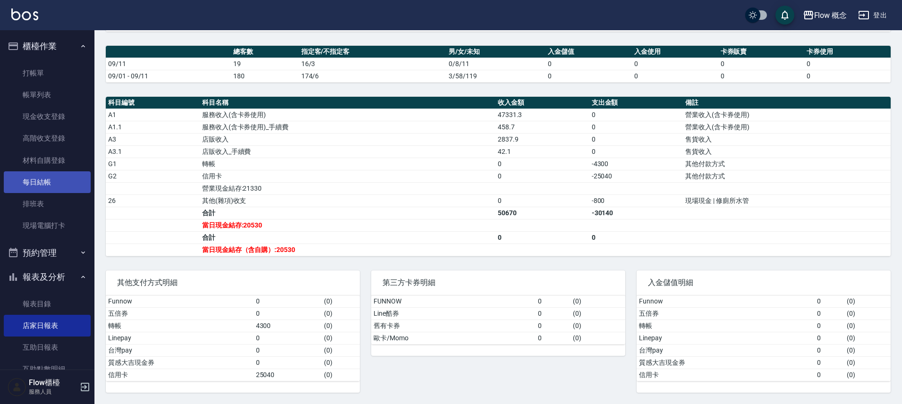
click at [37, 181] on link "每日結帳" at bounding box center [47, 182] width 87 height 22
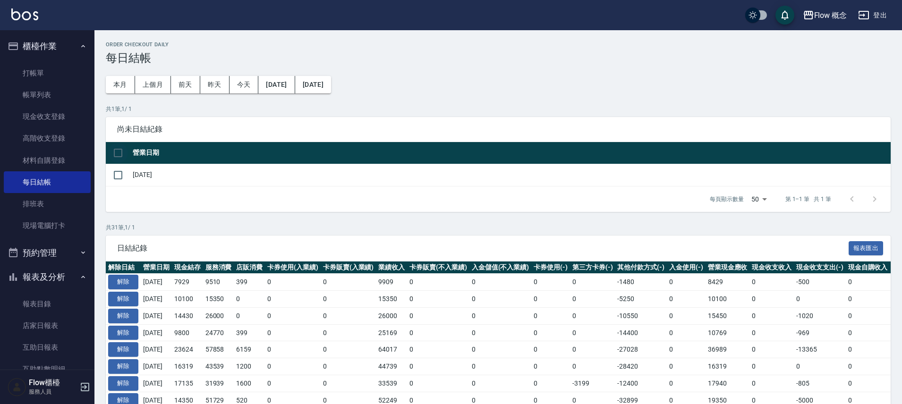
click at [120, 156] on input "checkbox" at bounding box center [118, 153] width 20 height 20
checkbox input "true"
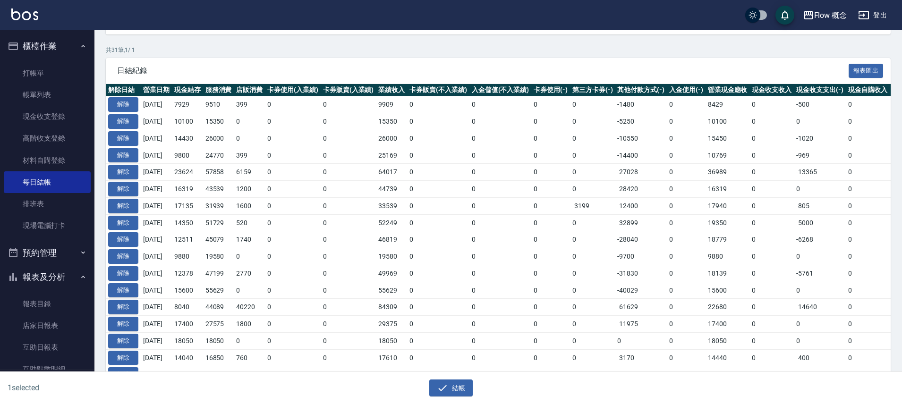
scroll to position [297, 0]
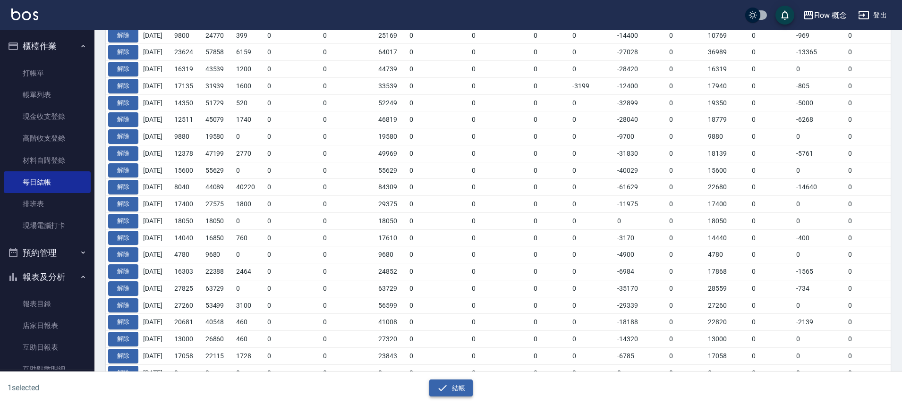
click at [450, 389] on button "結帳" at bounding box center [451, 388] width 44 height 17
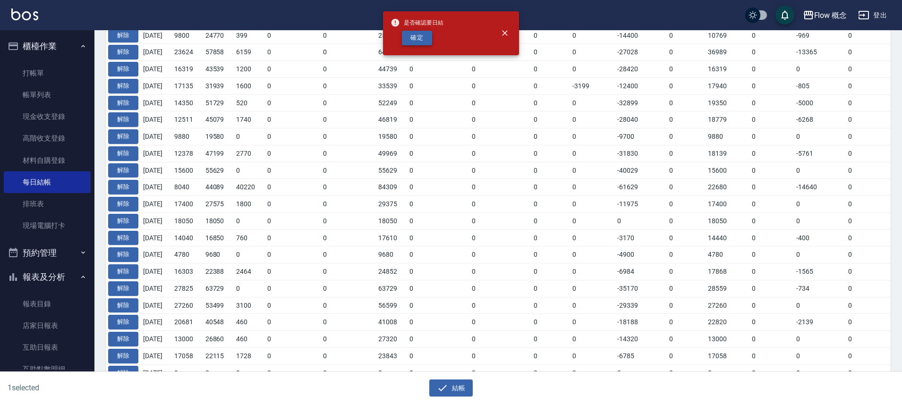
click at [422, 44] on button "確定" at bounding box center [417, 38] width 30 height 15
checkbox input "false"
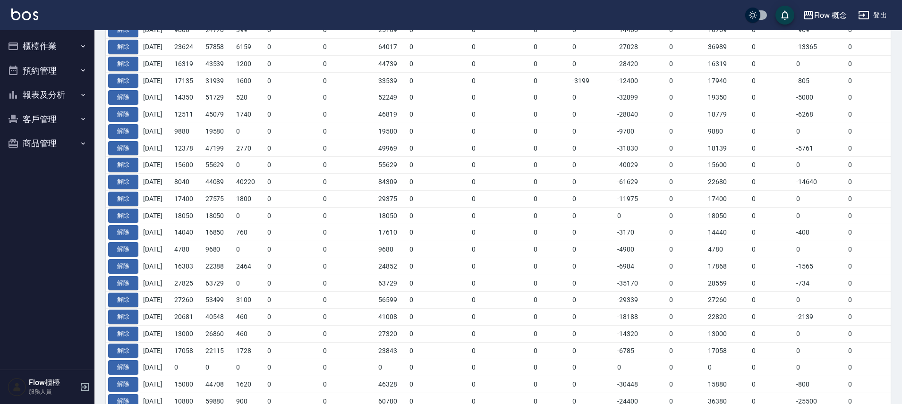
click at [32, 326] on nav "櫃檯作業 打帳單 帳單列表 現金收支登錄 高階收支登錄 材料自購登錄 每日結帳 排班表 現場電腦打卡 預約管理 預約管理 單日預約紀錄 單週預約紀錄 報表及分…" at bounding box center [47, 199] width 94 height 339
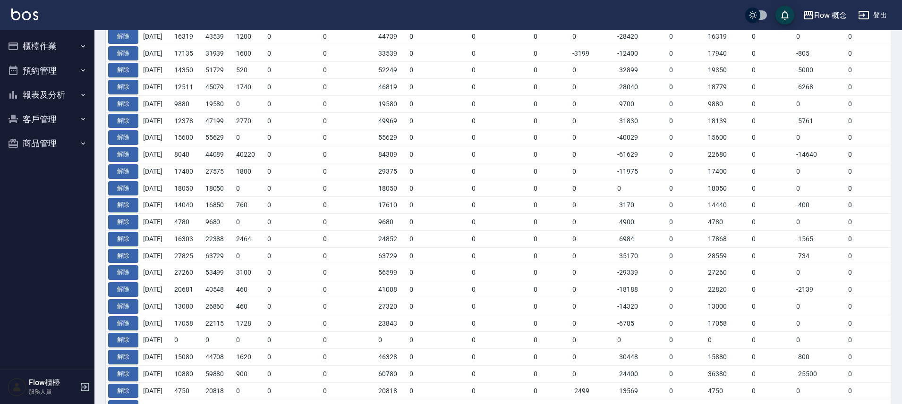
scroll to position [377, 0]
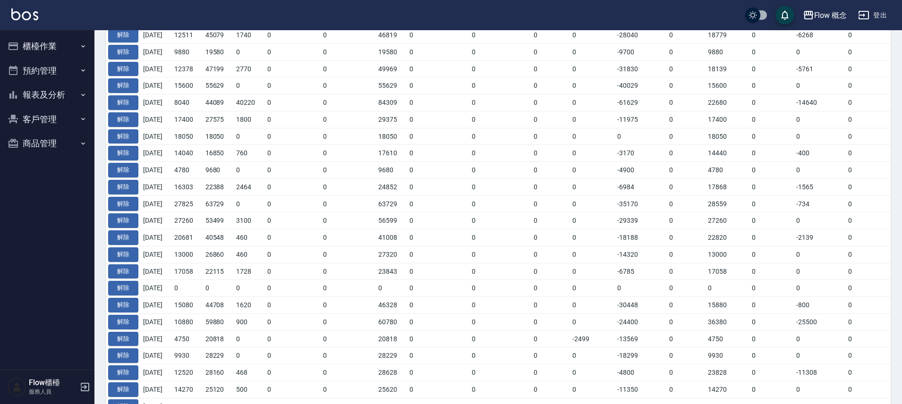
click at [46, 98] on button "報表及分析" at bounding box center [47, 95] width 87 height 25
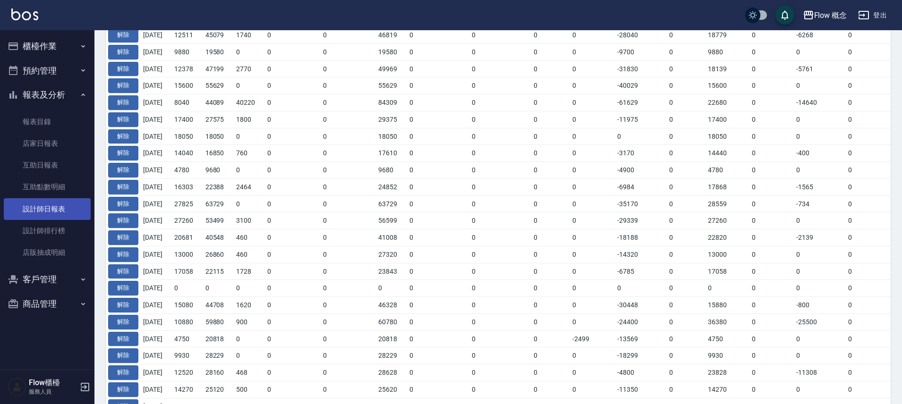
click at [44, 207] on link "設計師日報表" at bounding box center [47, 209] width 87 height 22
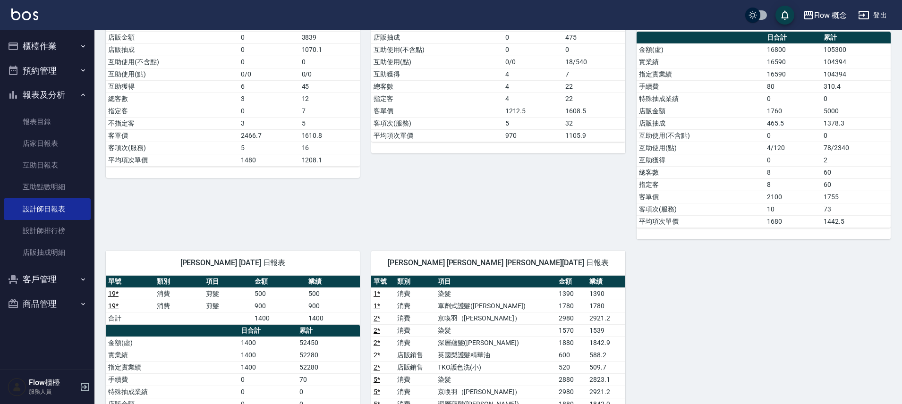
scroll to position [161, 0]
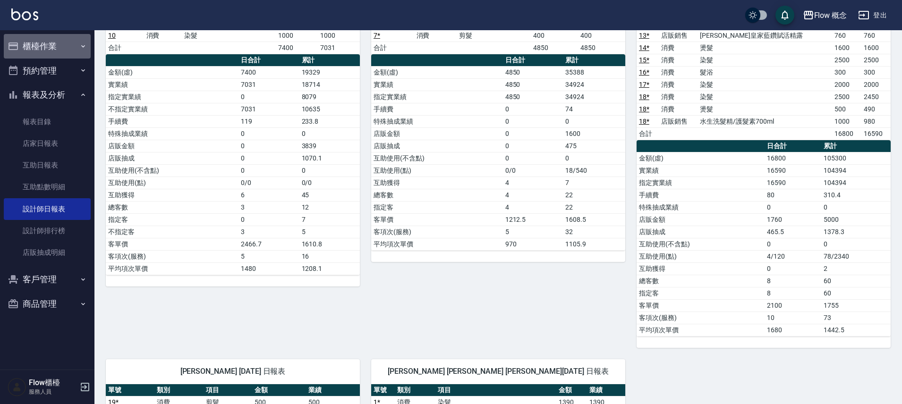
drag, startPoint x: 58, startPoint y: 46, endPoint x: 48, endPoint y: 61, distance: 18.3
click at [58, 45] on button "櫃檯作業" at bounding box center [47, 46] width 87 height 25
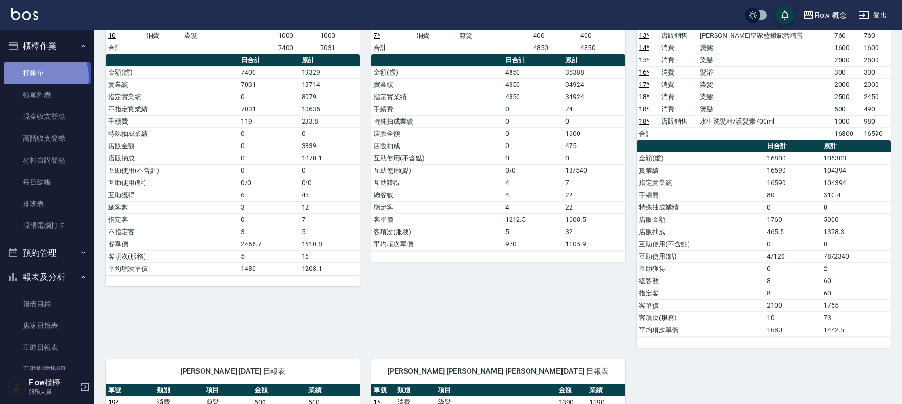
click at [34, 77] on link "打帳單" at bounding box center [47, 73] width 87 height 22
